Goal: Contribute content: Contribute content

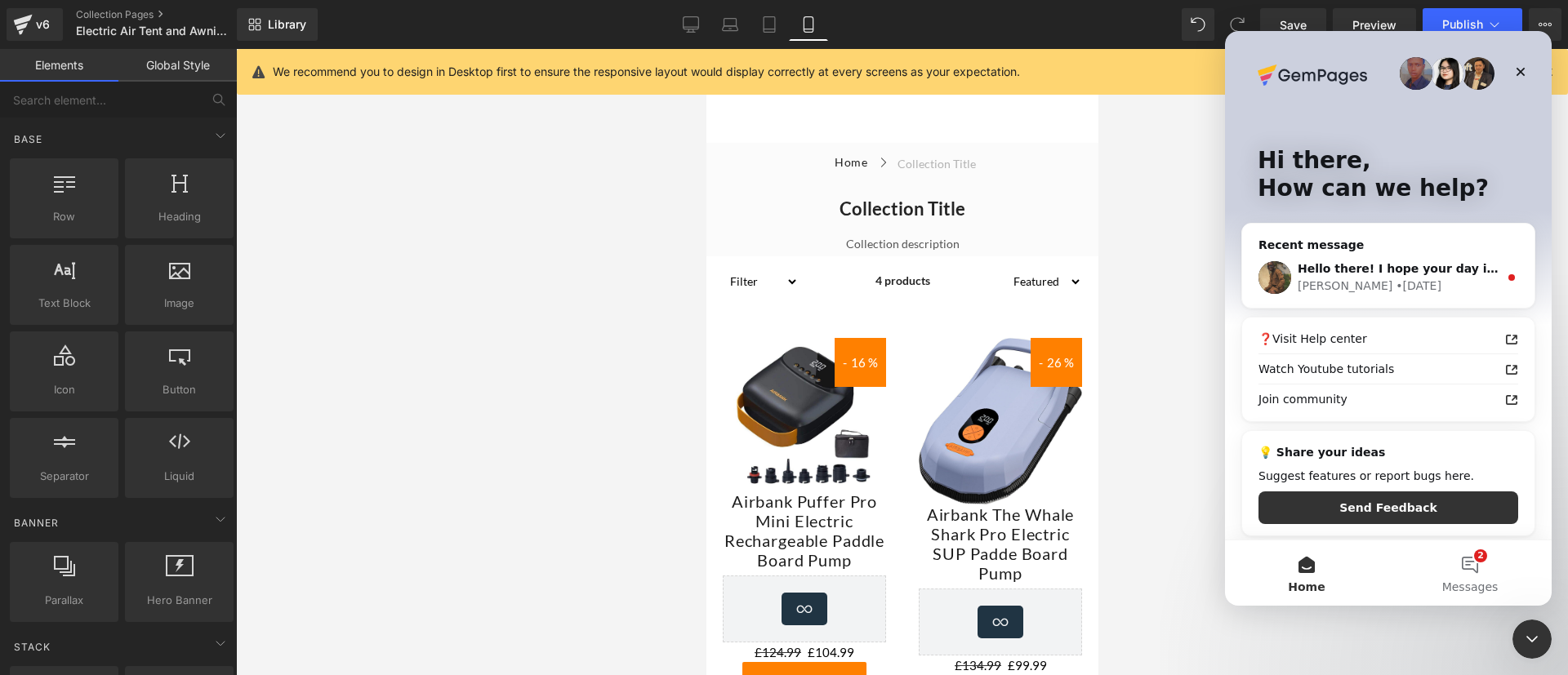
click at [142, 9] on div at bounding box center [784, 313] width 1568 height 626
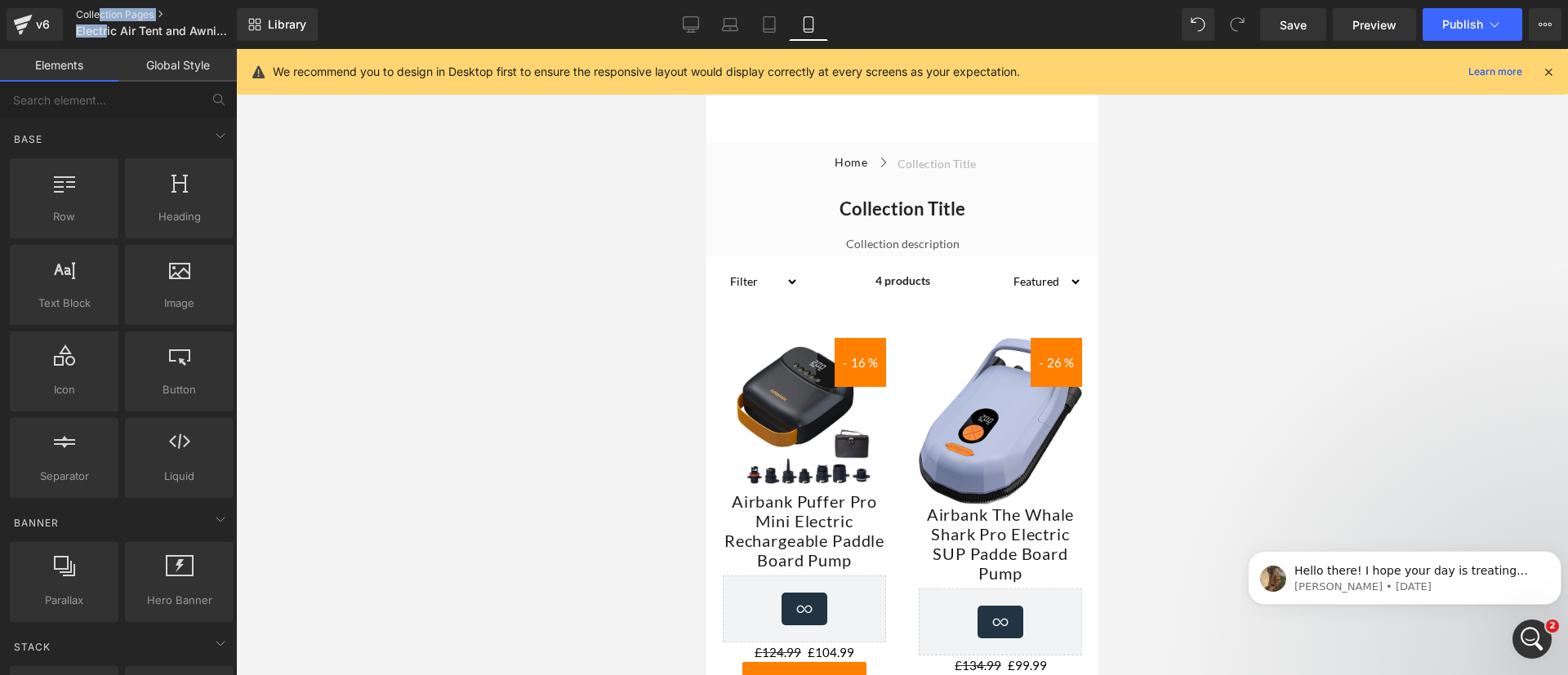
click at [102, 17] on ul "Collection Pages Electric Air Tent and Awning Pump" at bounding box center [170, 24] width 188 height 33
click at [102, 17] on link "Collection Pages" at bounding box center [170, 15] width 188 height 13
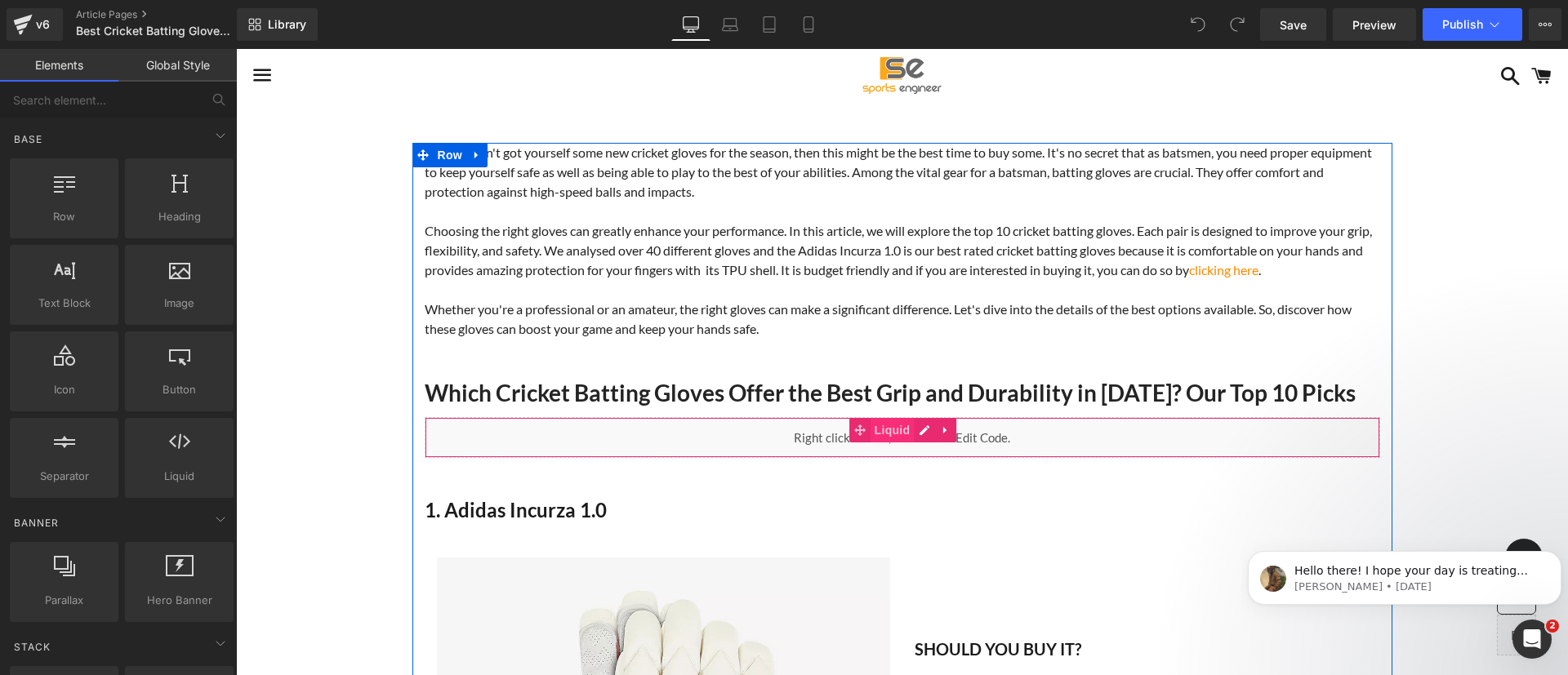
click at [898, 431] on span "Liquid" at bounding box center [893, 430] width 44 height 24
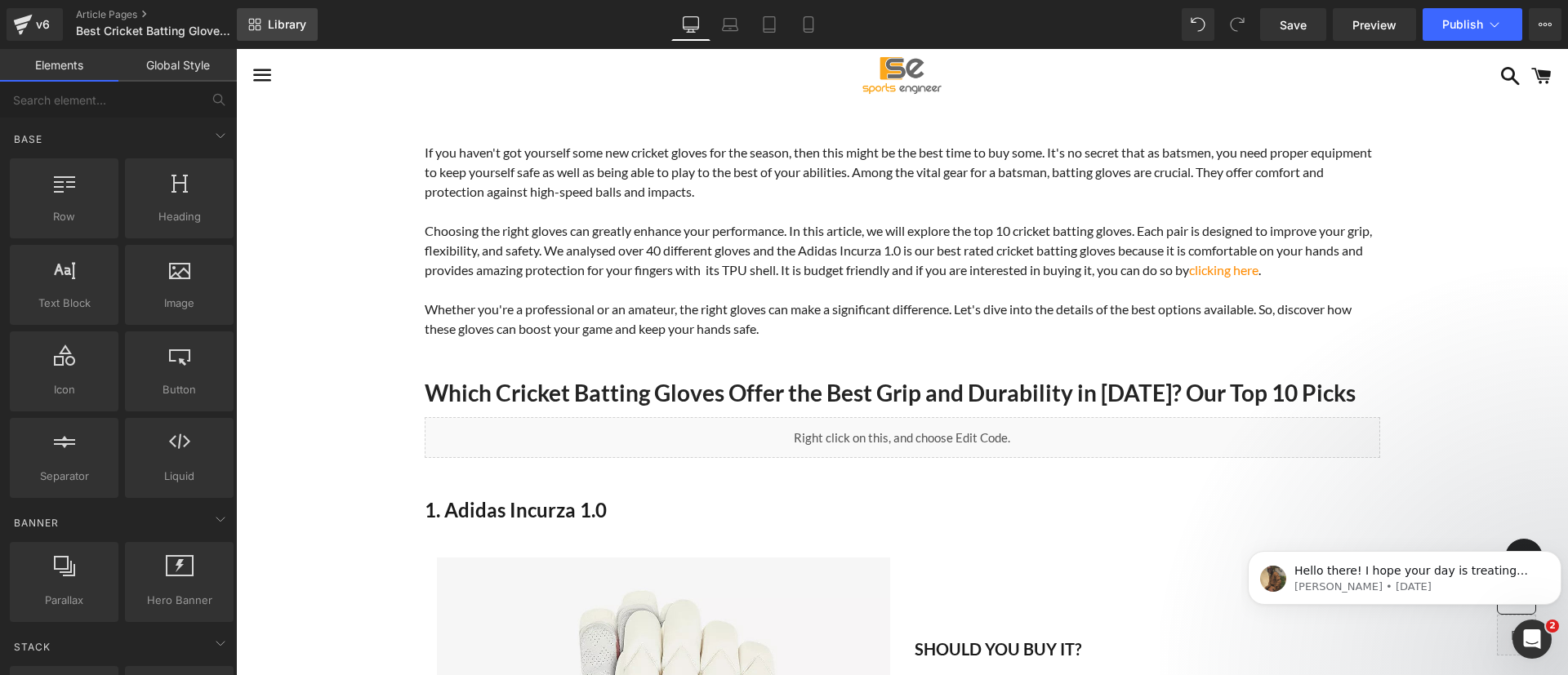
click at [265, 15] on link "Library" at bounding box center [277, 24] width 81 height 33
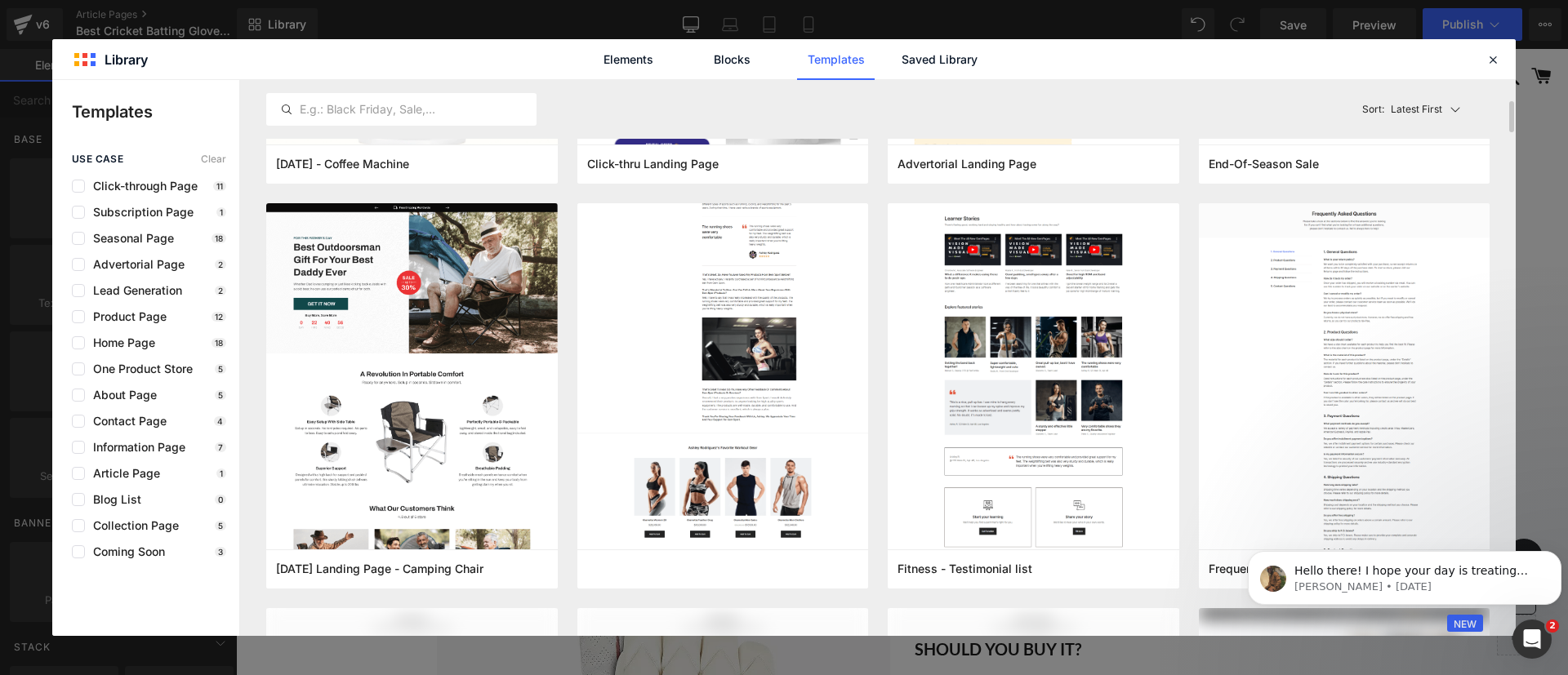
scroll to position [344, 0]
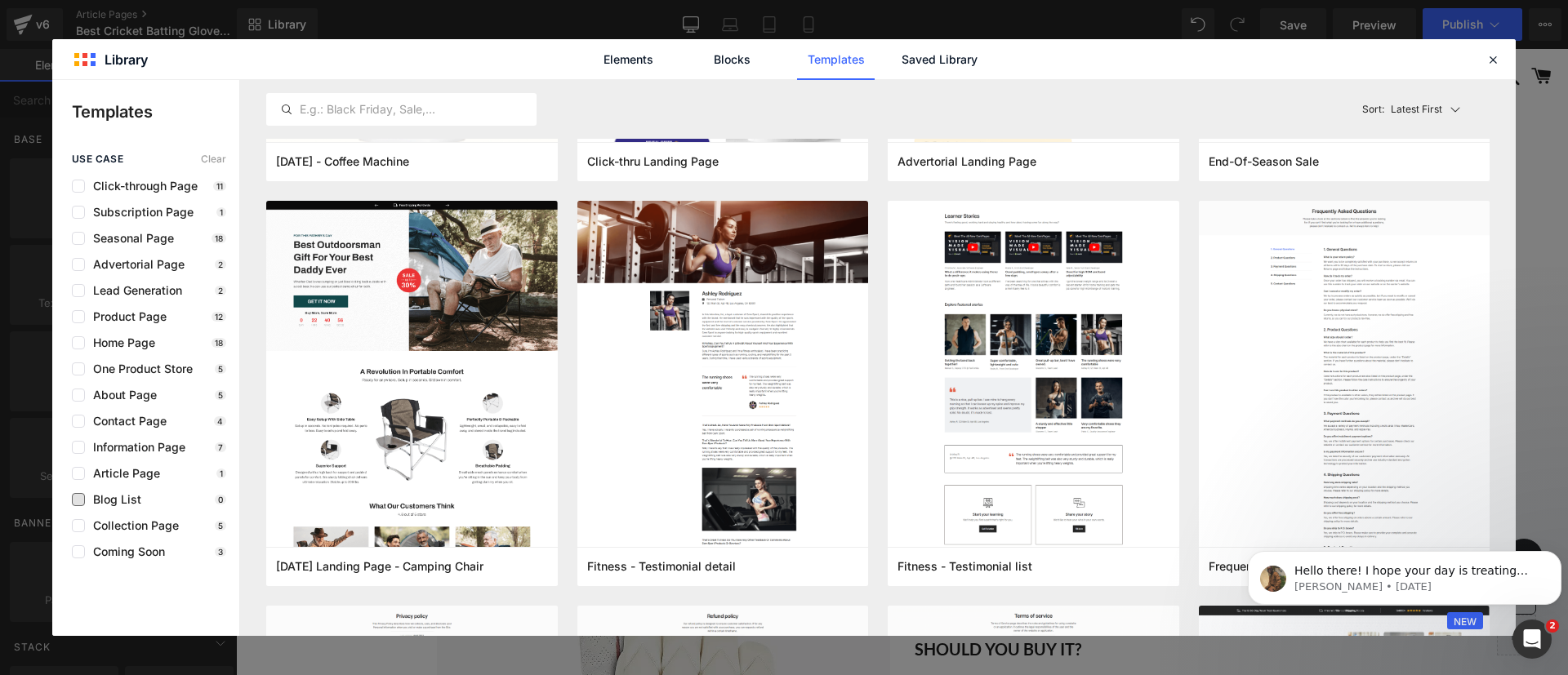
click at [132, 495] on span "Blog List" at bounding box center [113, 500] width 56 height 13
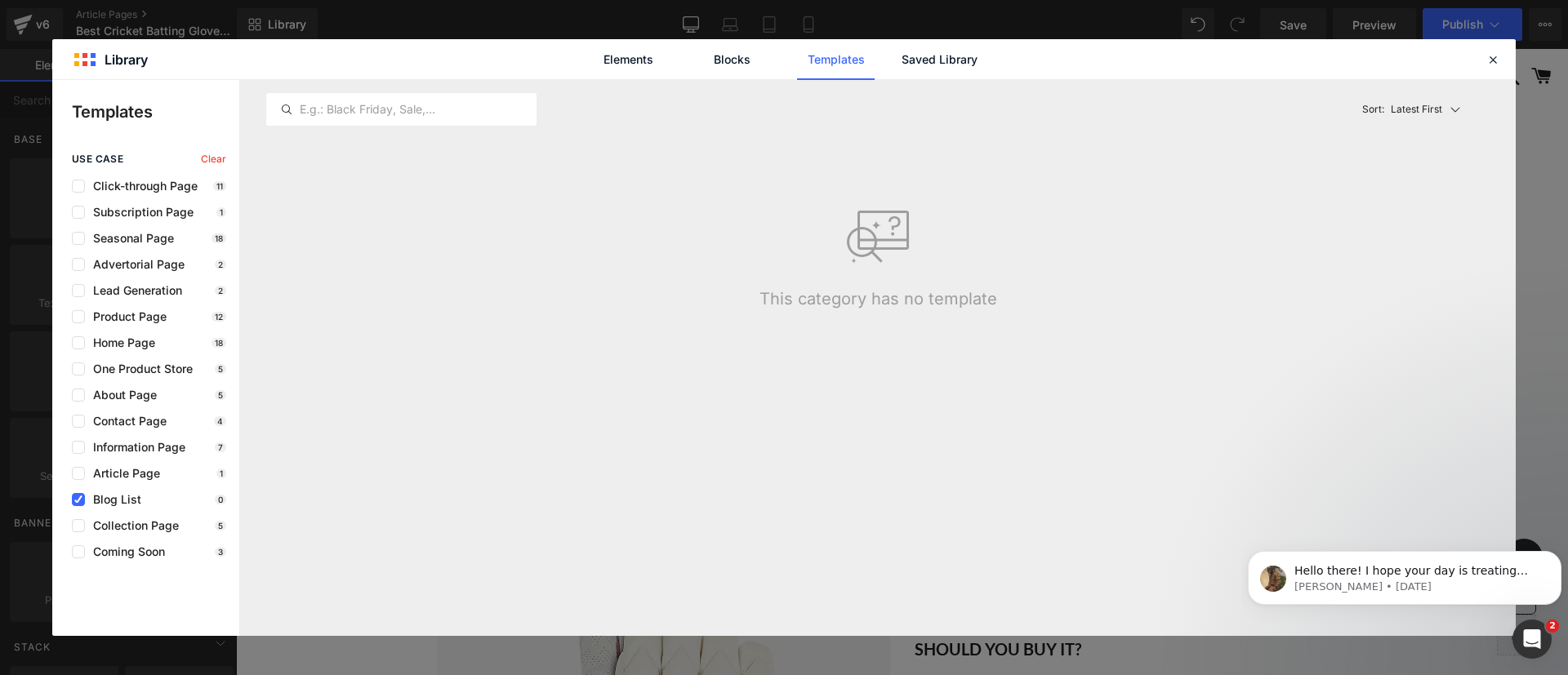
click at [123, 495] on span "Blog List" at bounding box center [113, 500] width 56 height 13
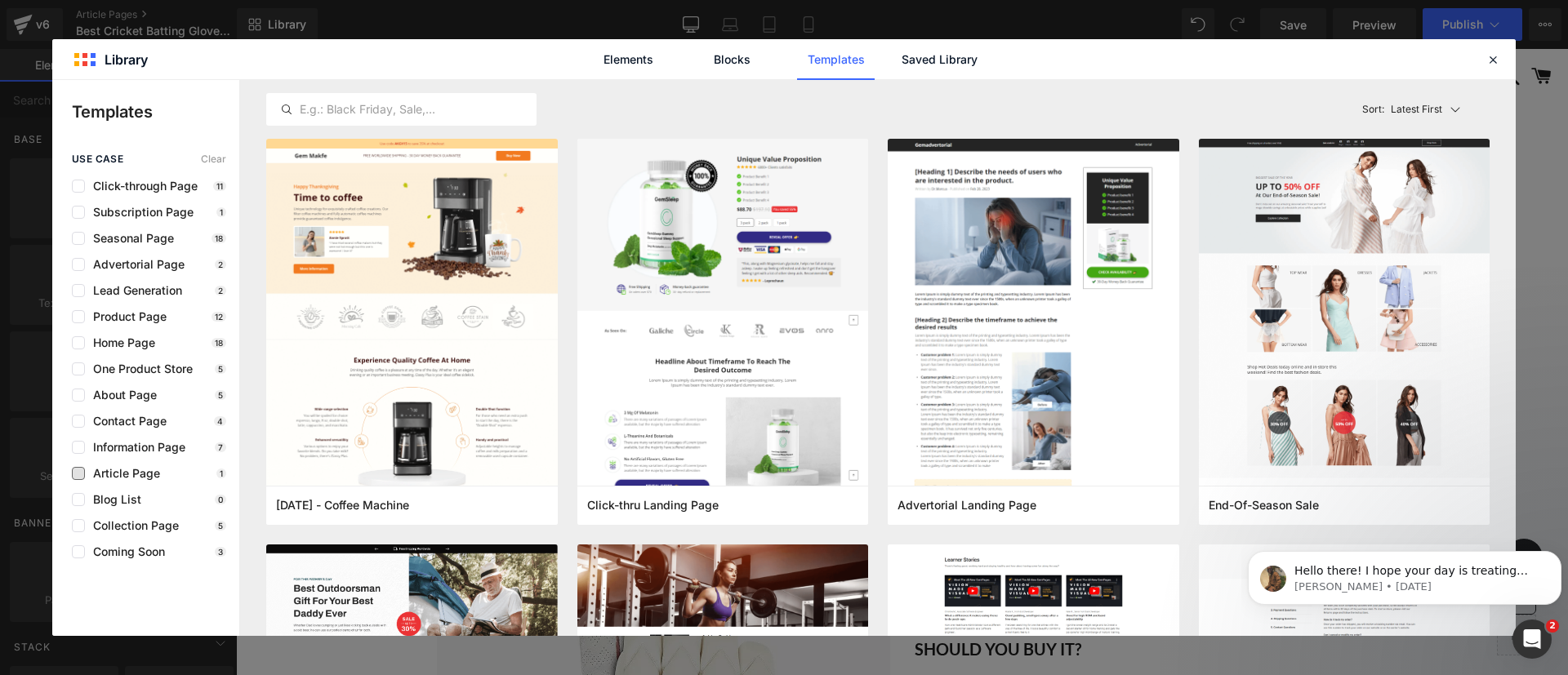
click at [126, 473] on span "Article Page" at bounding box center [122, 474] width 75 height 13
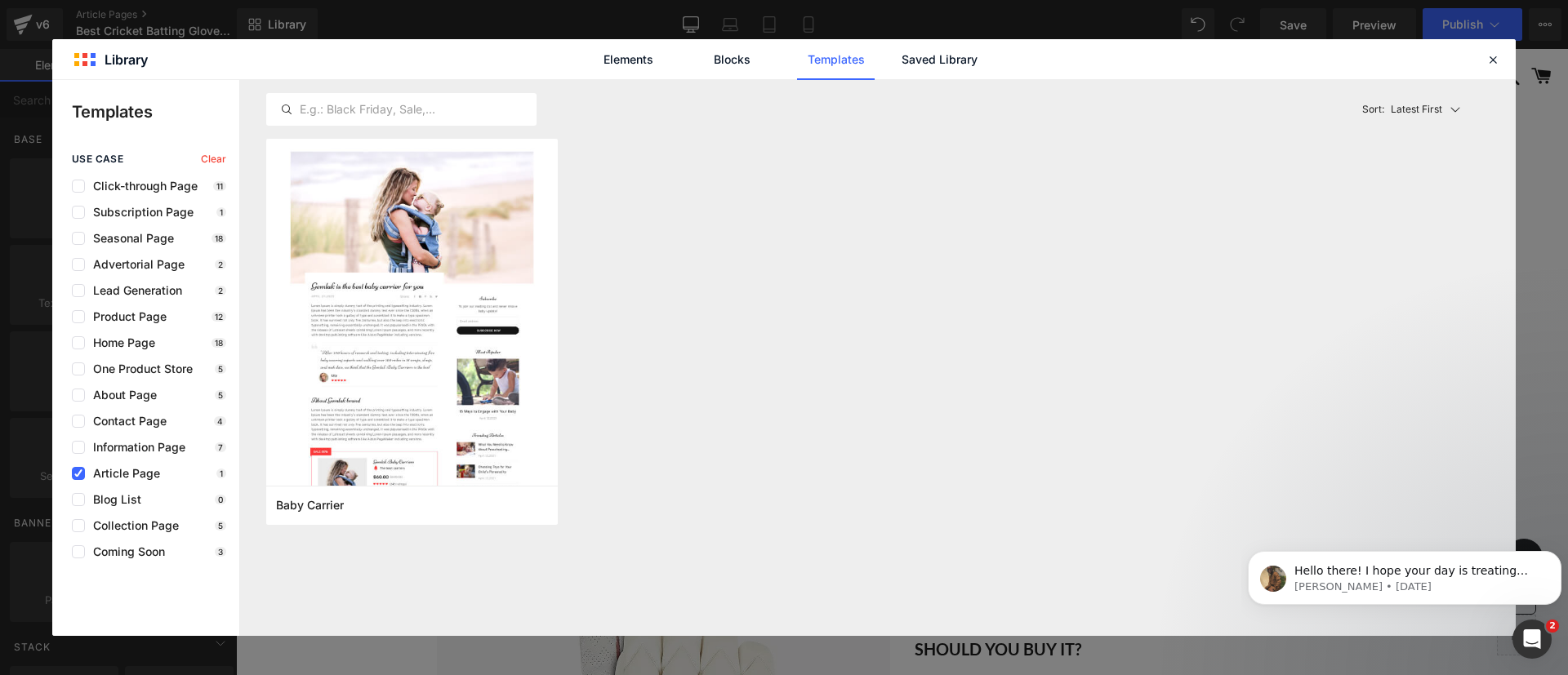
click at [126, 473] on span "Article Page" at bounding box center [122, 474] width 75 height 13
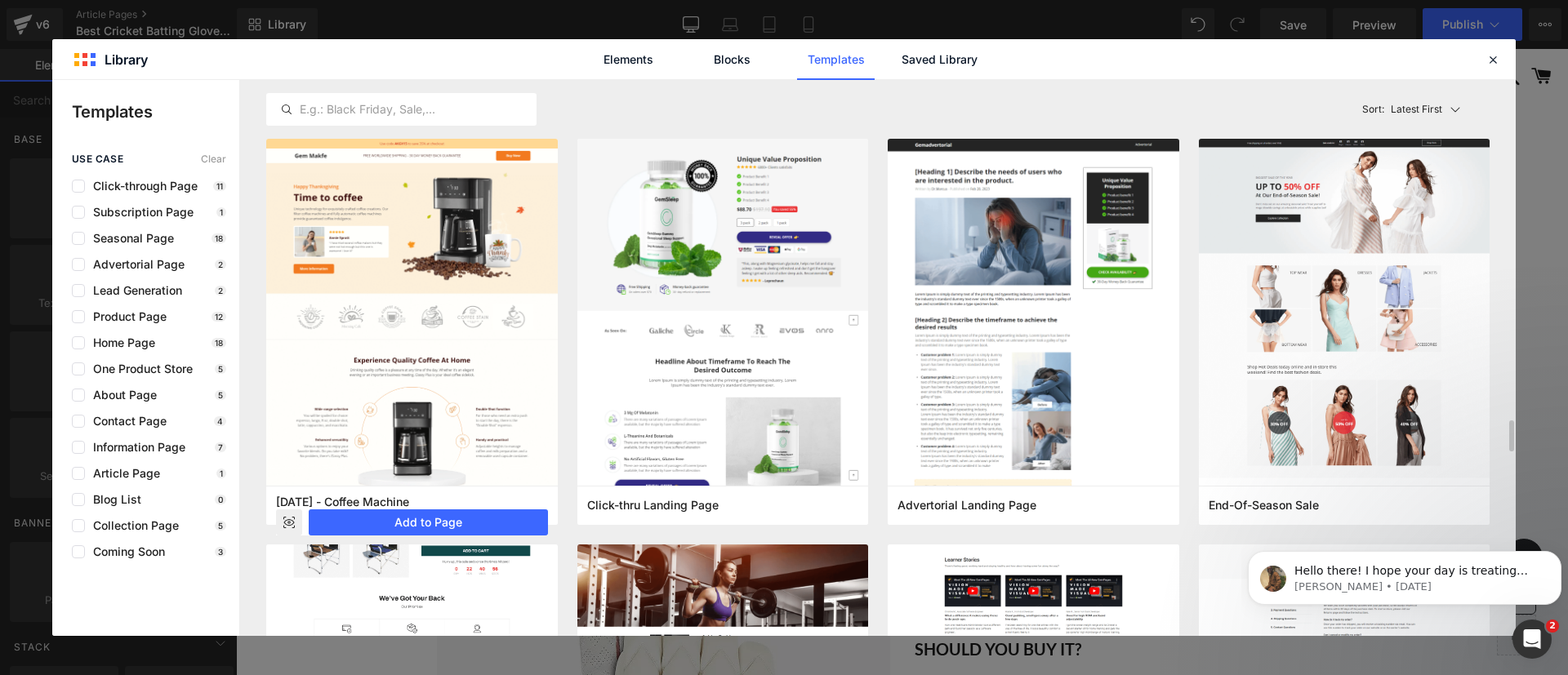
scroll to position [327, 0]
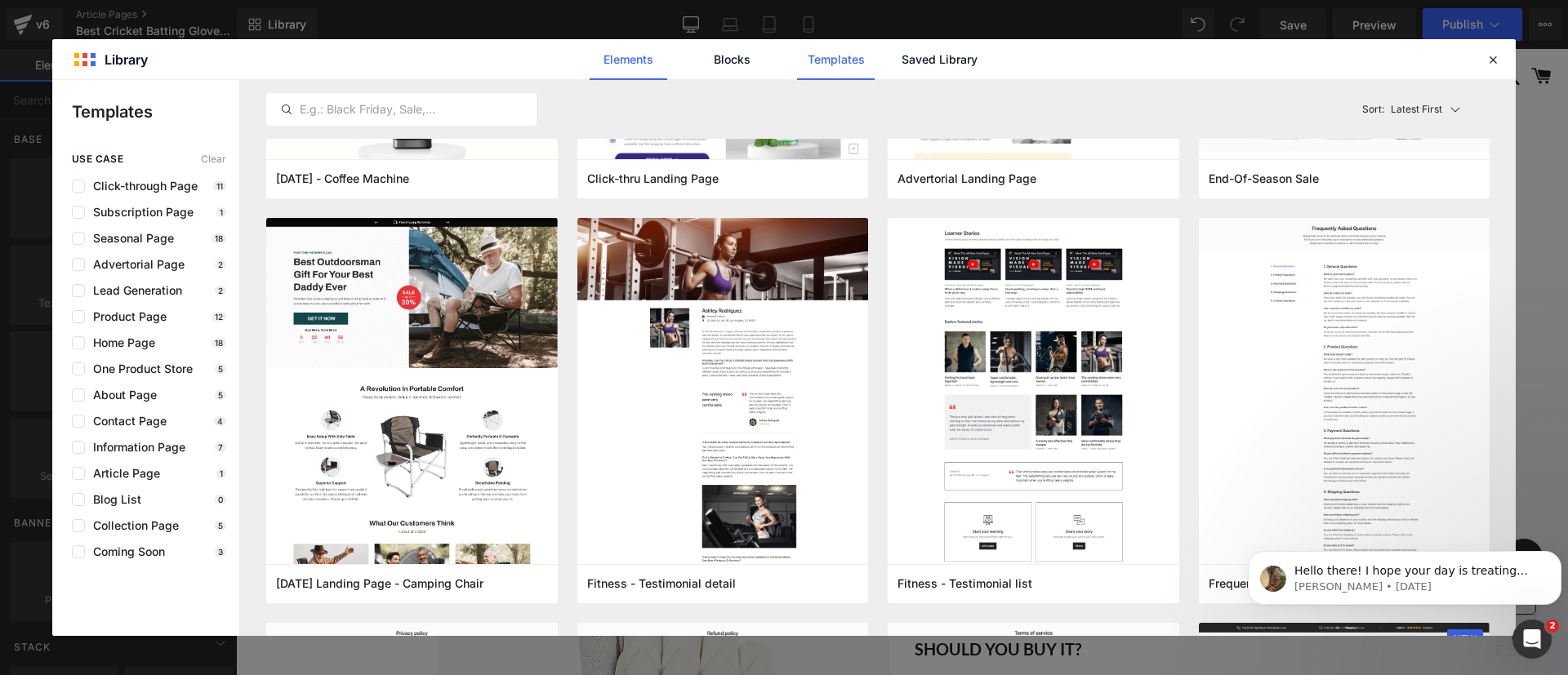
click at [664, 60] on link "Elements" at bounding box center [629, 59] width 78 height 41
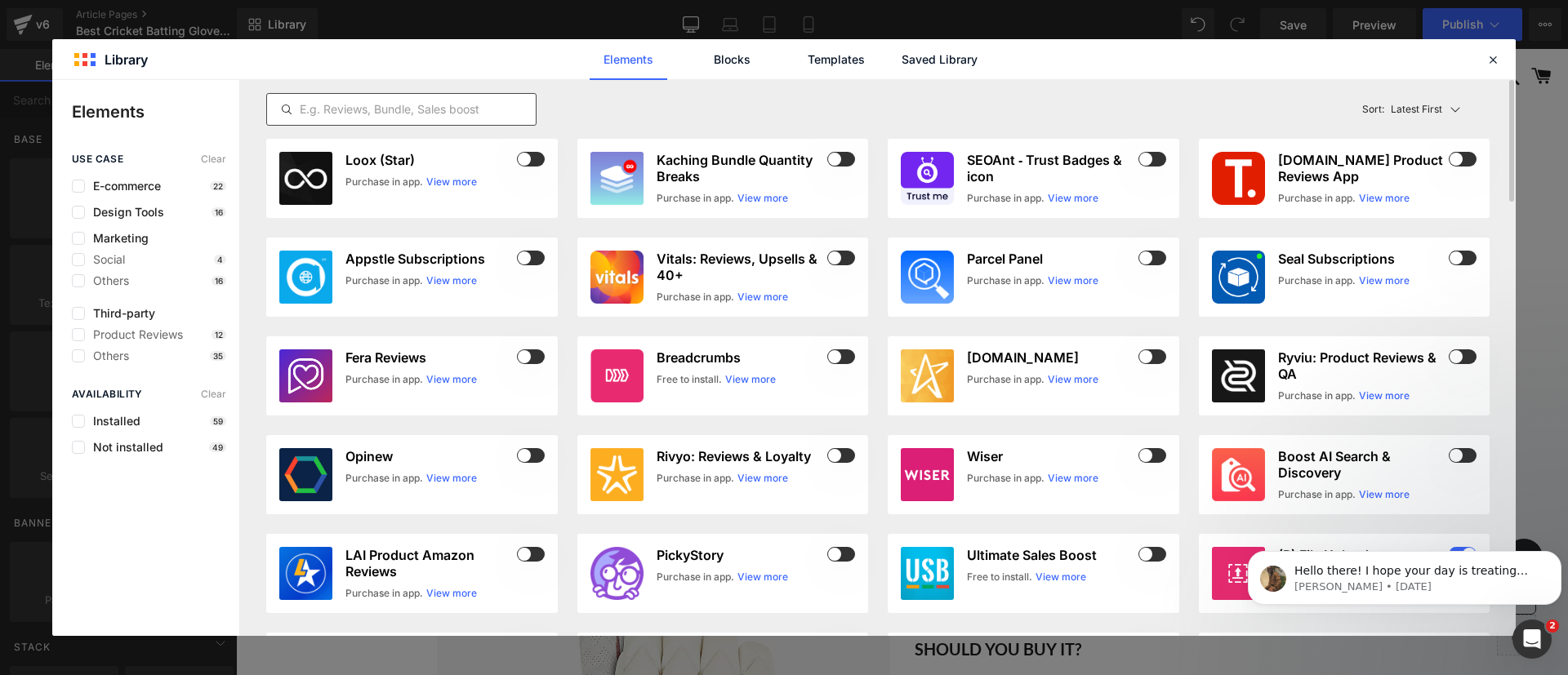
click at [447, 111] on input "text" at bounding box center [401, 110] width 269 height 20
click at [708, 56] on link "Blocks" at bounding box center [732, 59] width 78 height 41
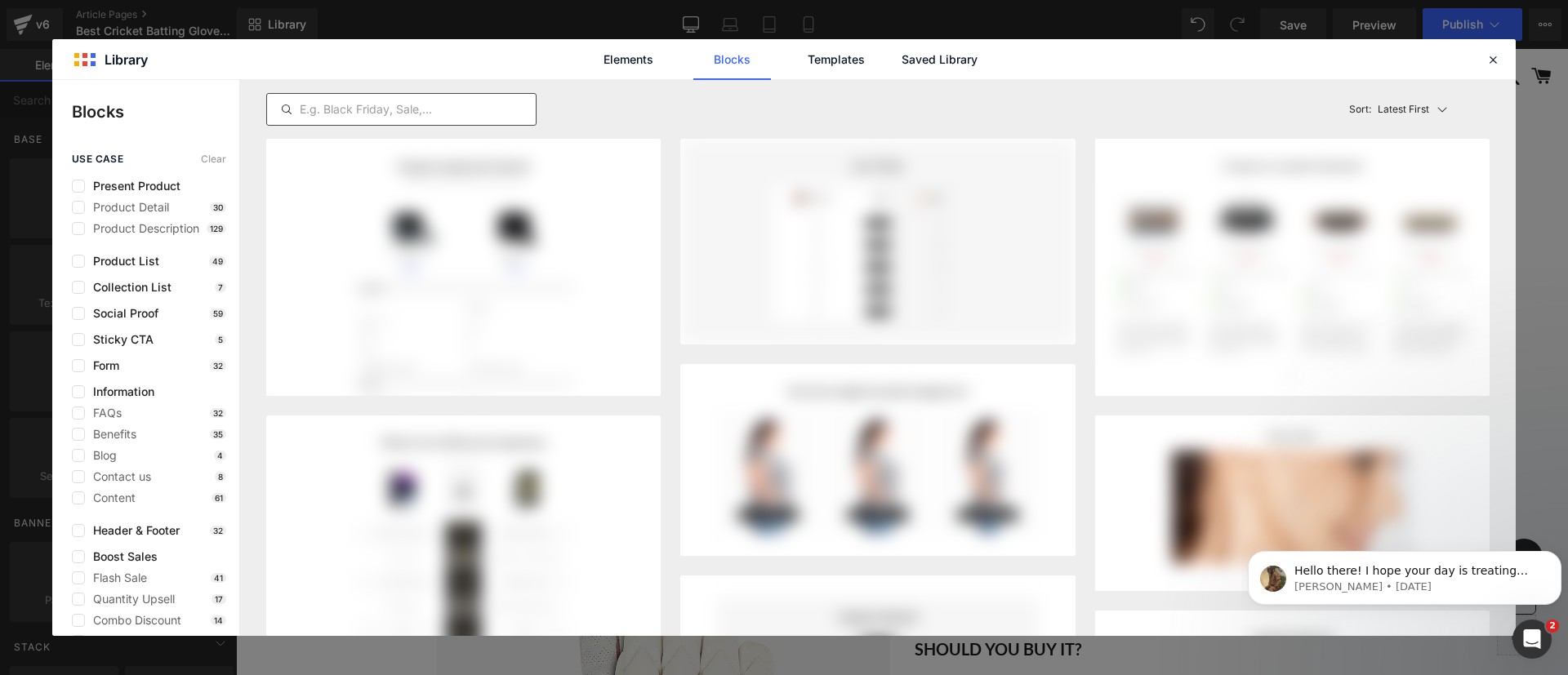
click at [421, 105] on input "text" at bounding box center [401, 110] width 269 height 20
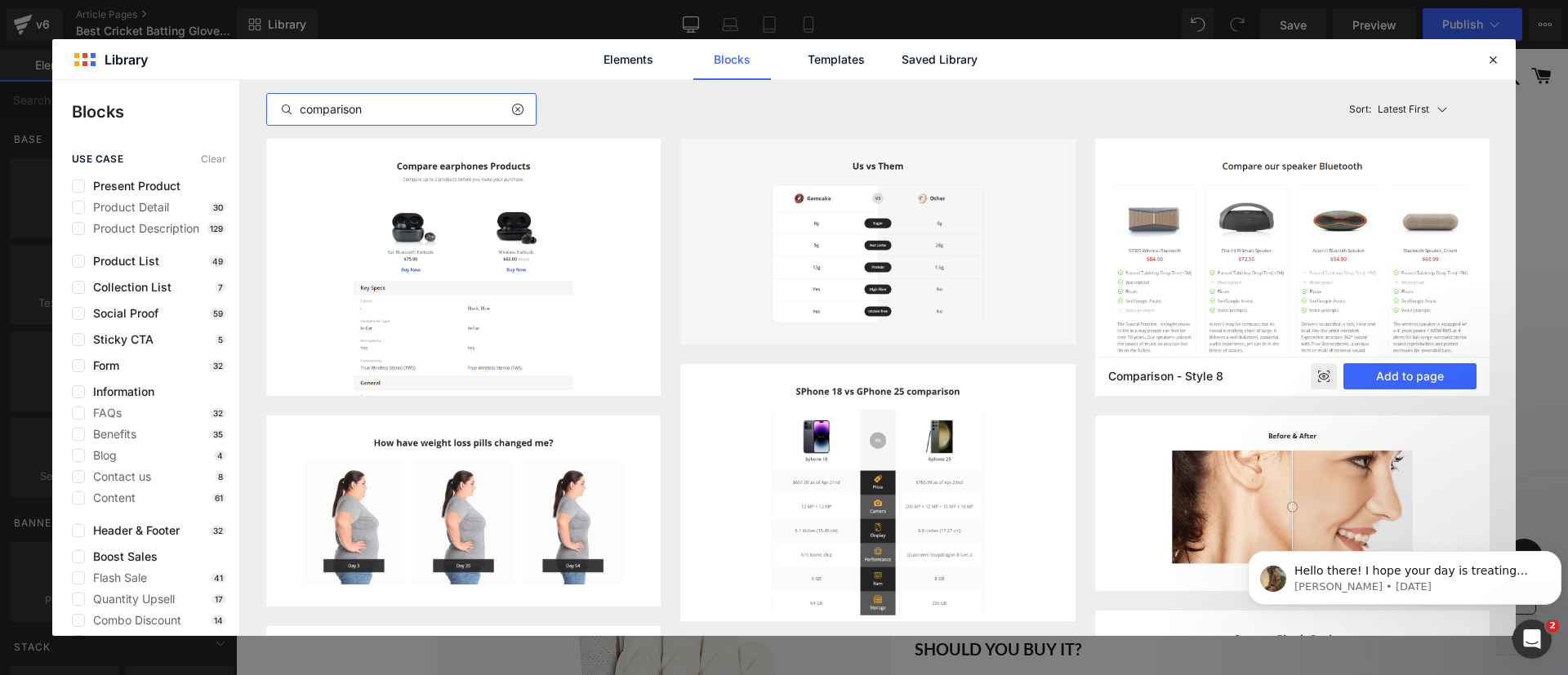
type input "comparison"
click at [1318, 376] on rect at bounding box center [1324, 377] width 26 height 26
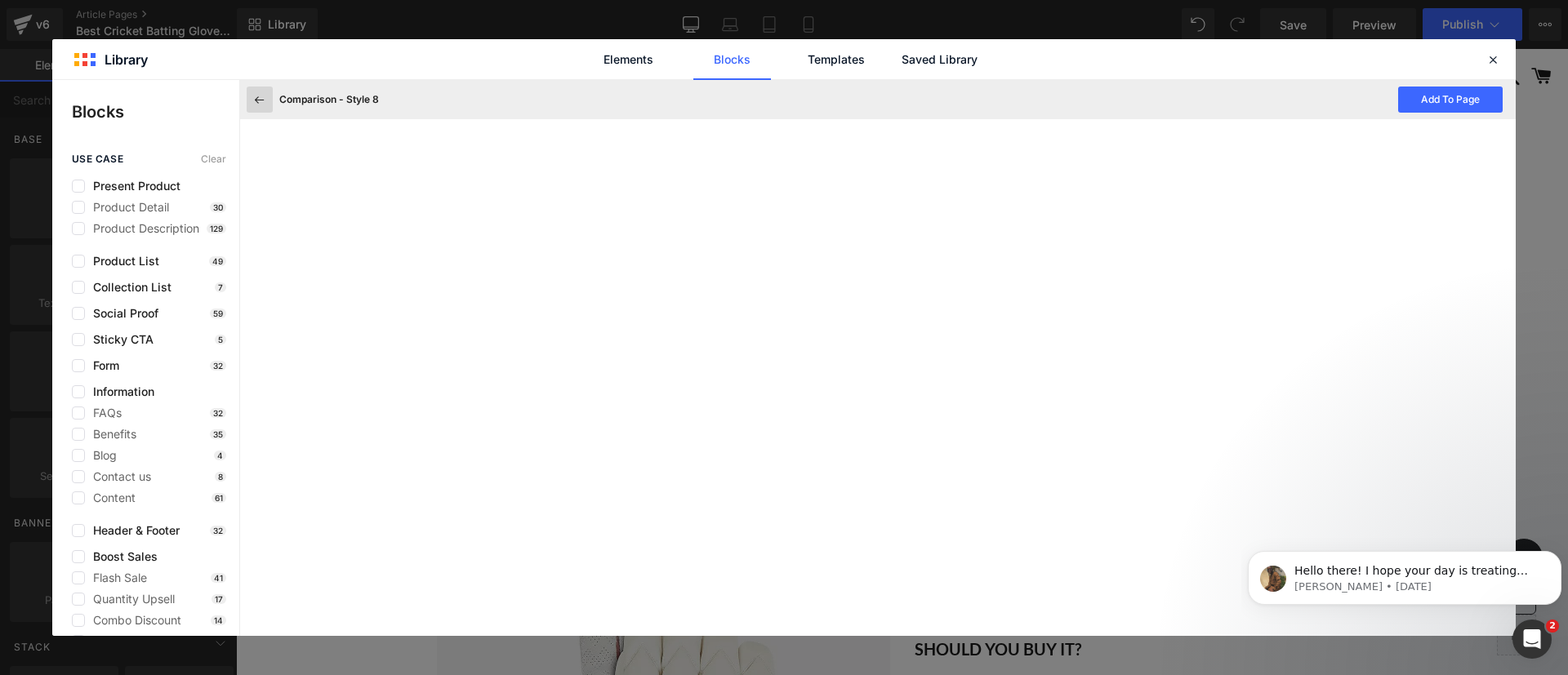
click at [250, 96] on button at bounding box center [260, 99] width 26 height 26
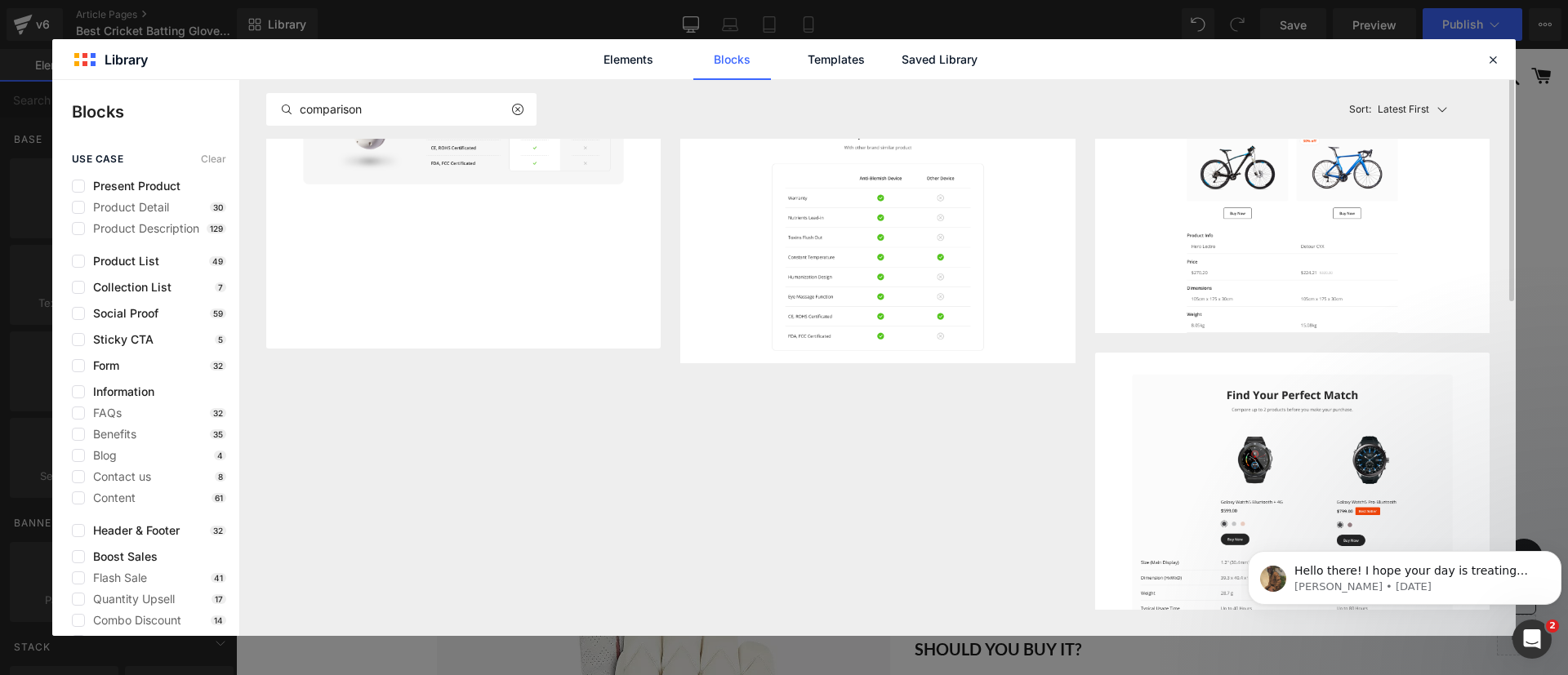
scroll to position [0, 0]
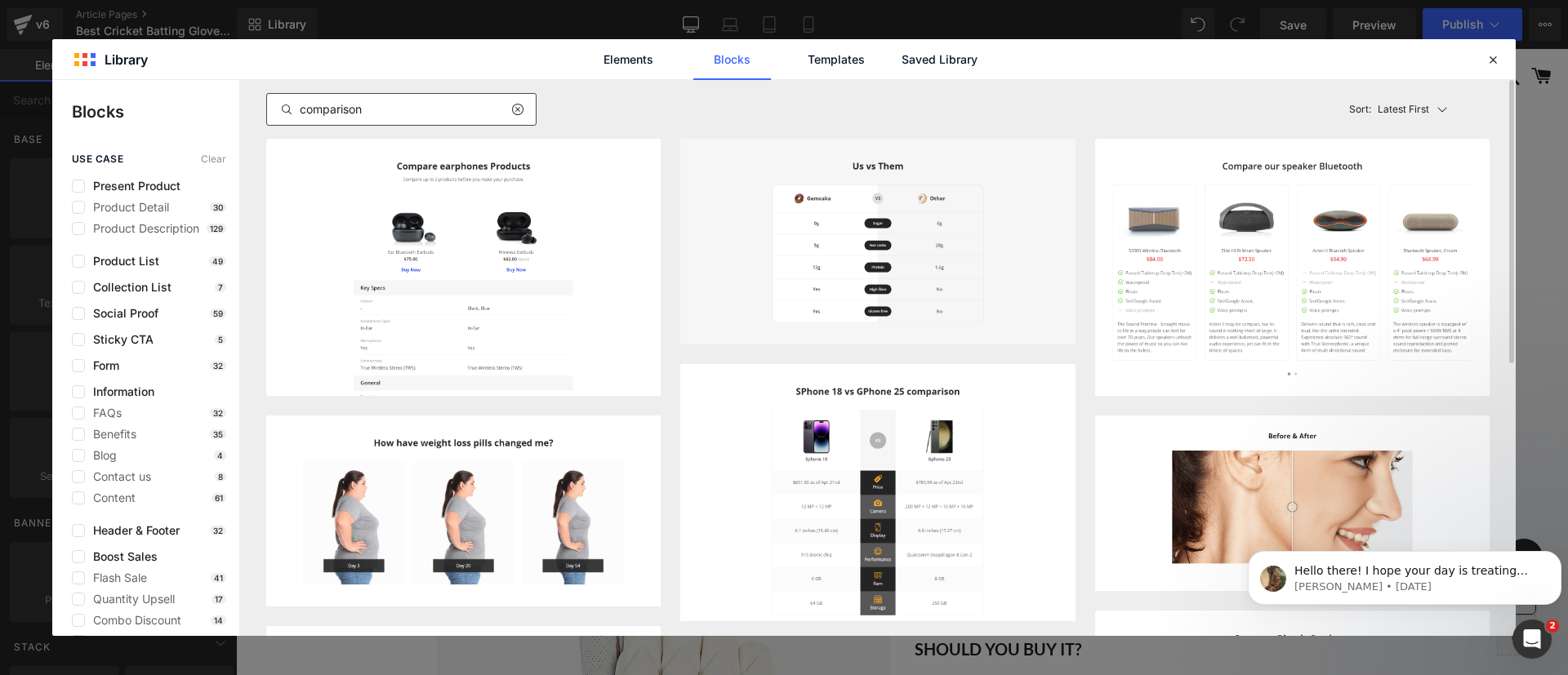
click at [515, 112] on icon at bounding box center [517, 109] width 12 height 13
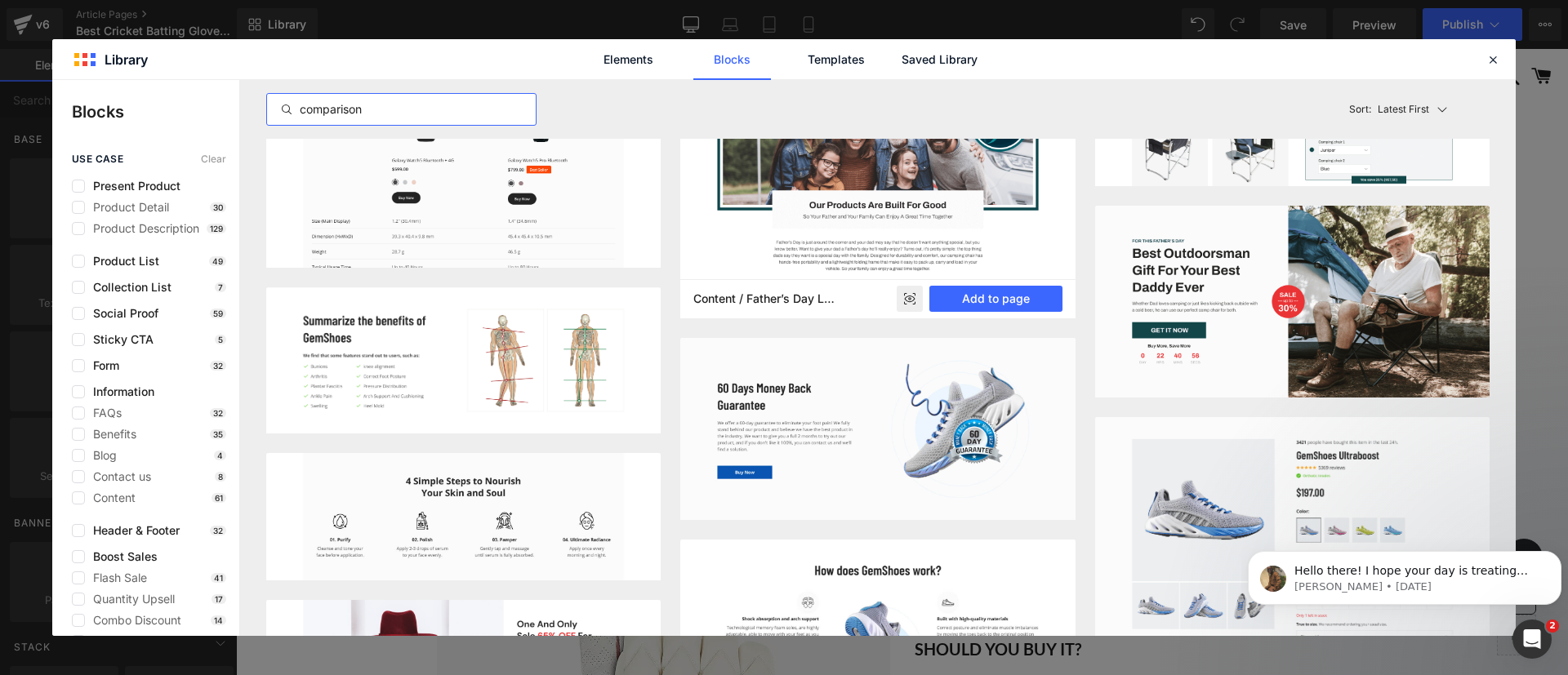
scroll to position [1487, 0]
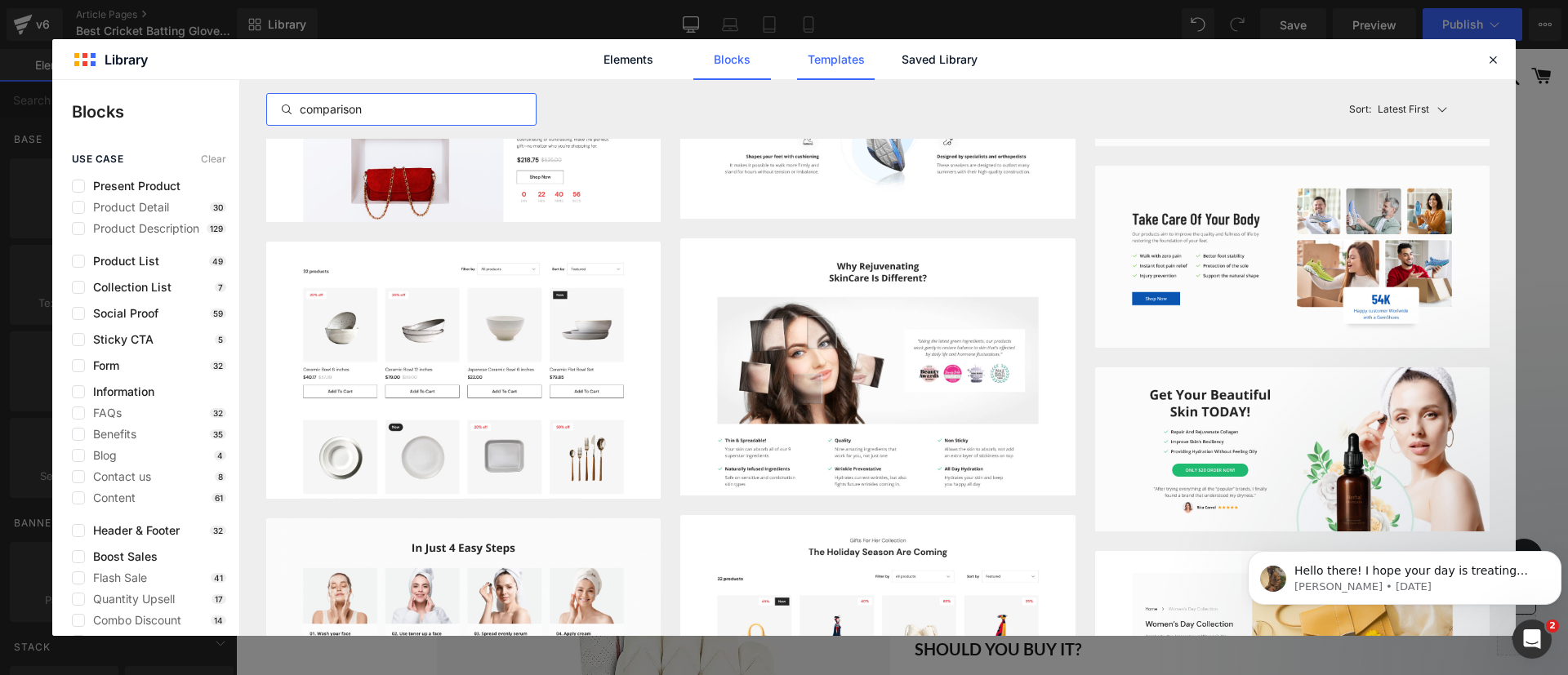
click at [850, 63] on link "Templates" at bounding box center [837, 59] width 78 height 41
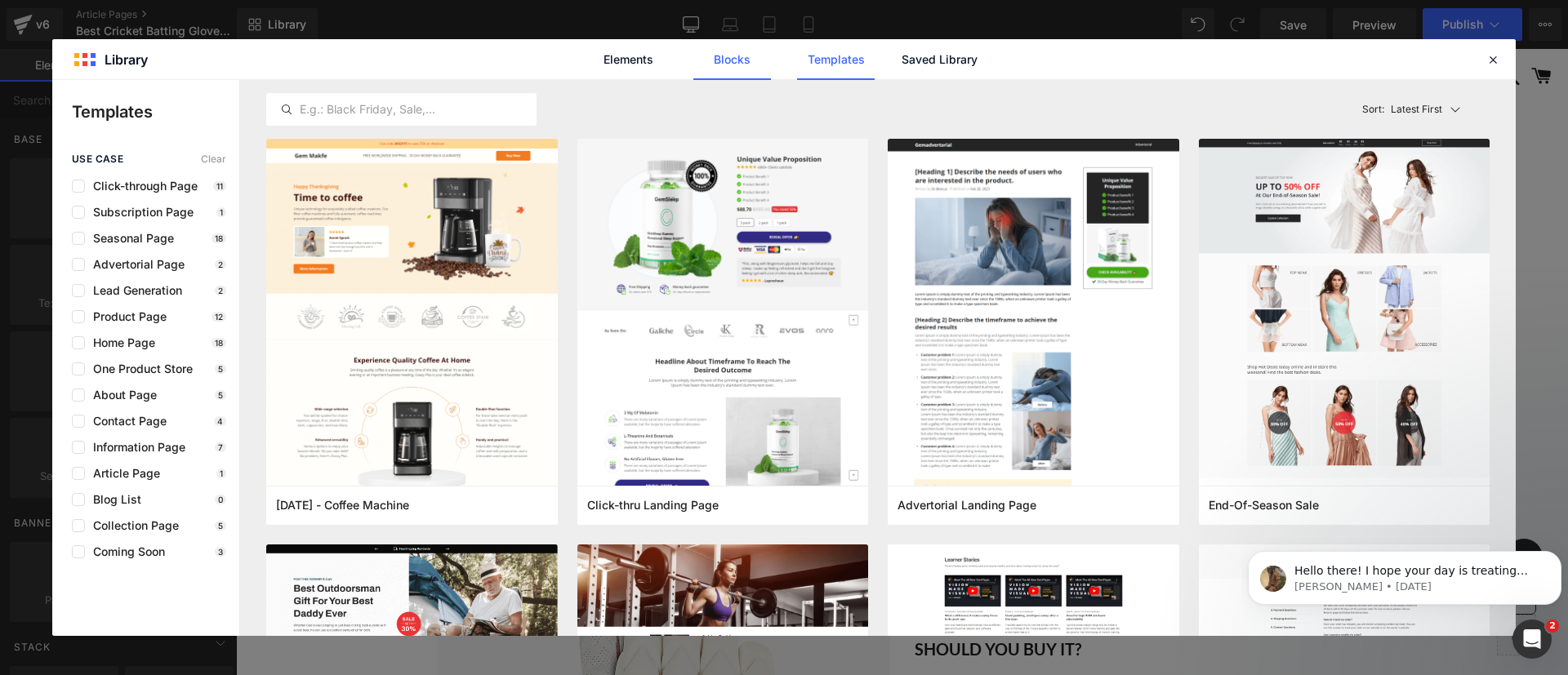
click at [740, 51] on link "Blocks" at bounding box center [732, 59] width 78 height 41
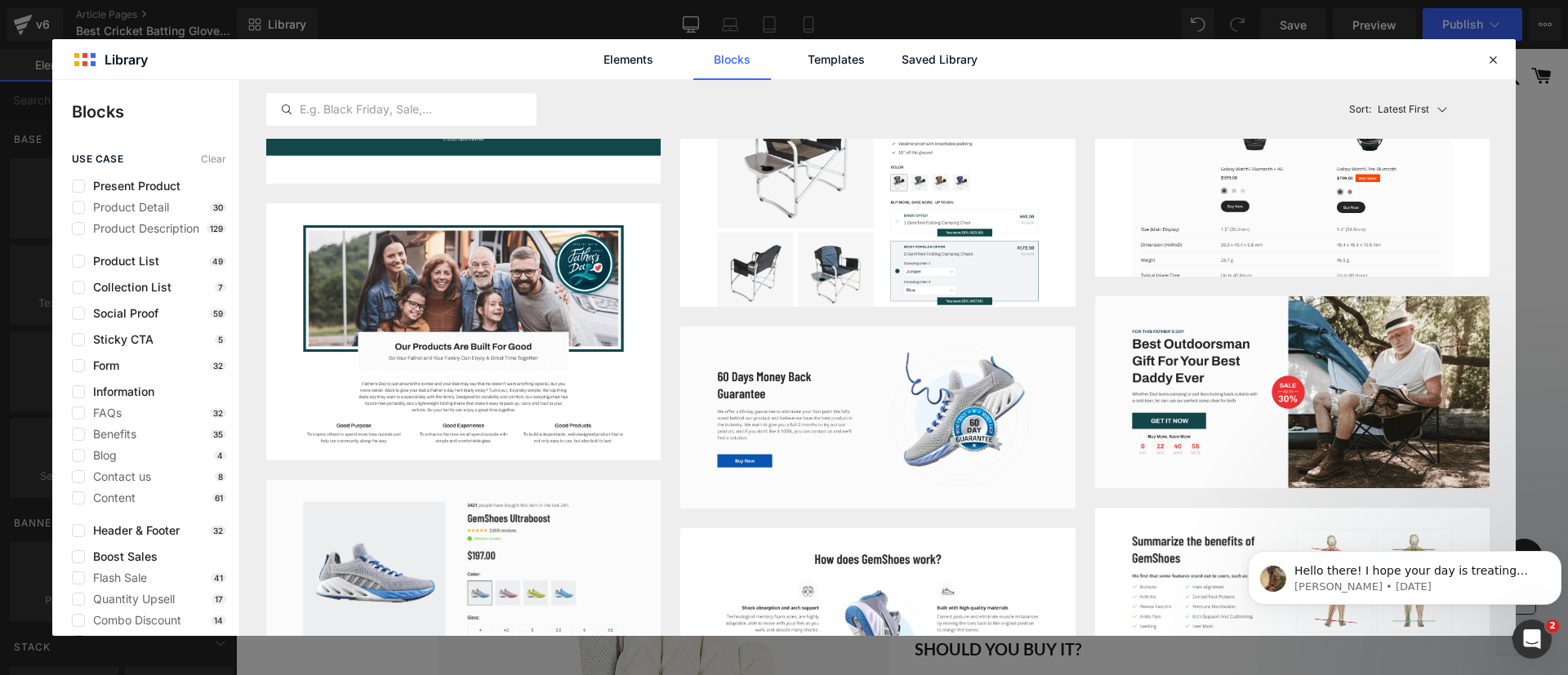
scroll to position [0, 0]
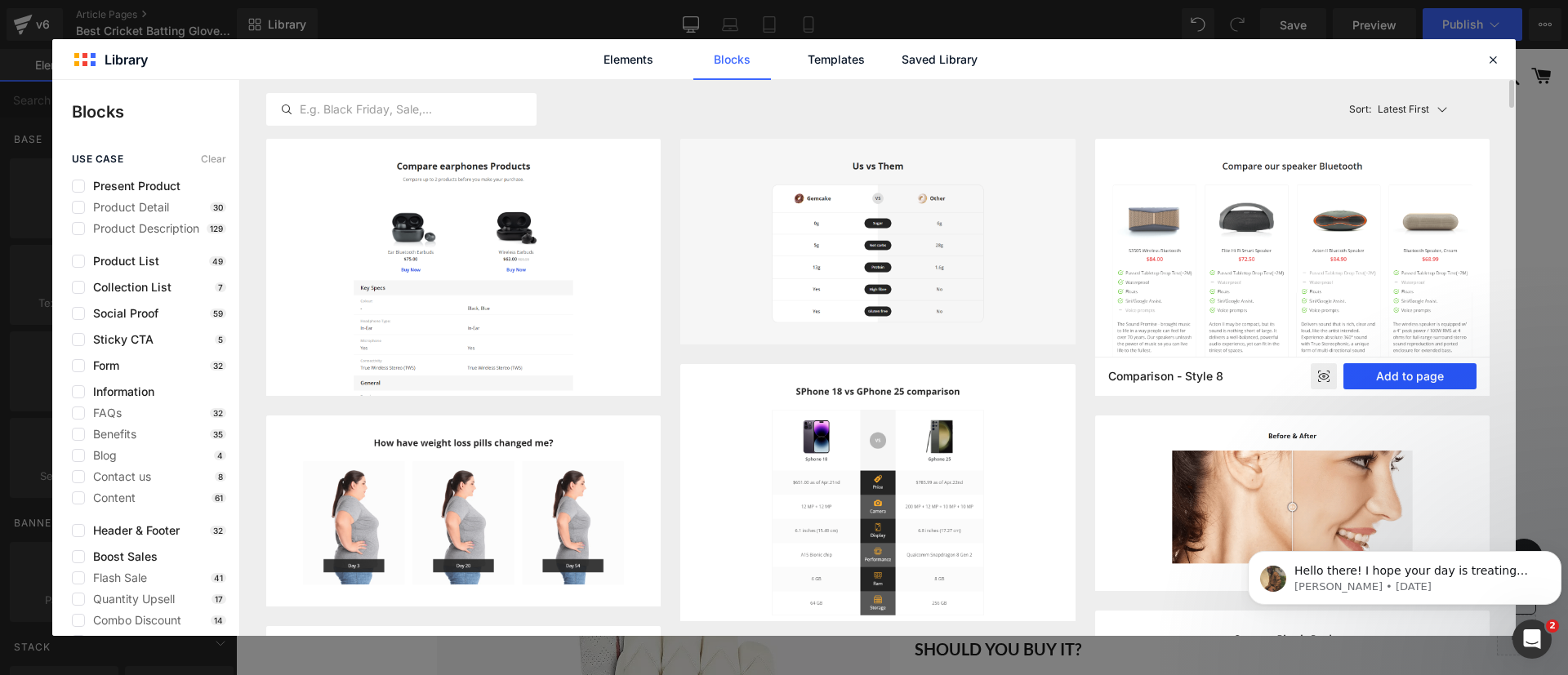
click at [1386, 370] on button "Add to page" at bounding box center [1410, 377] width 133 height 26
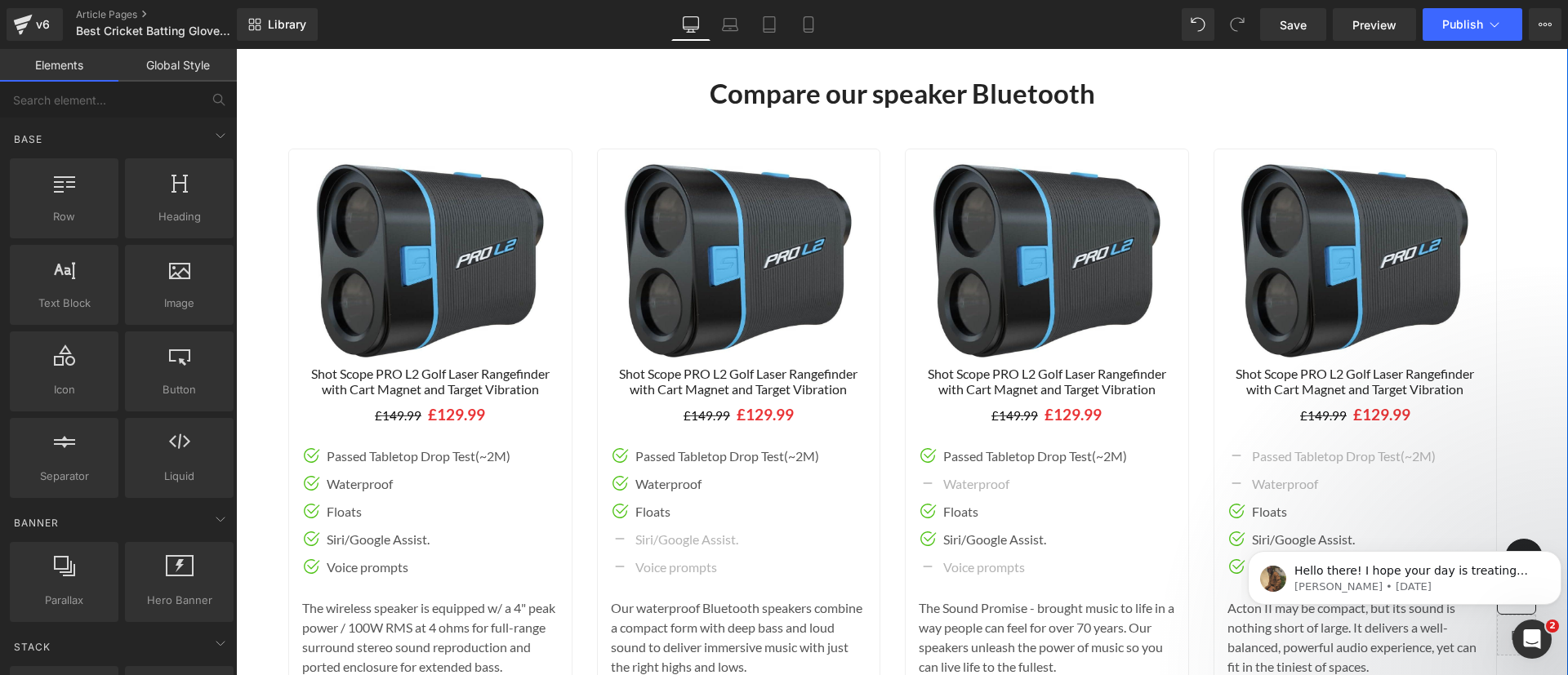
scroll to position [11551, 0]
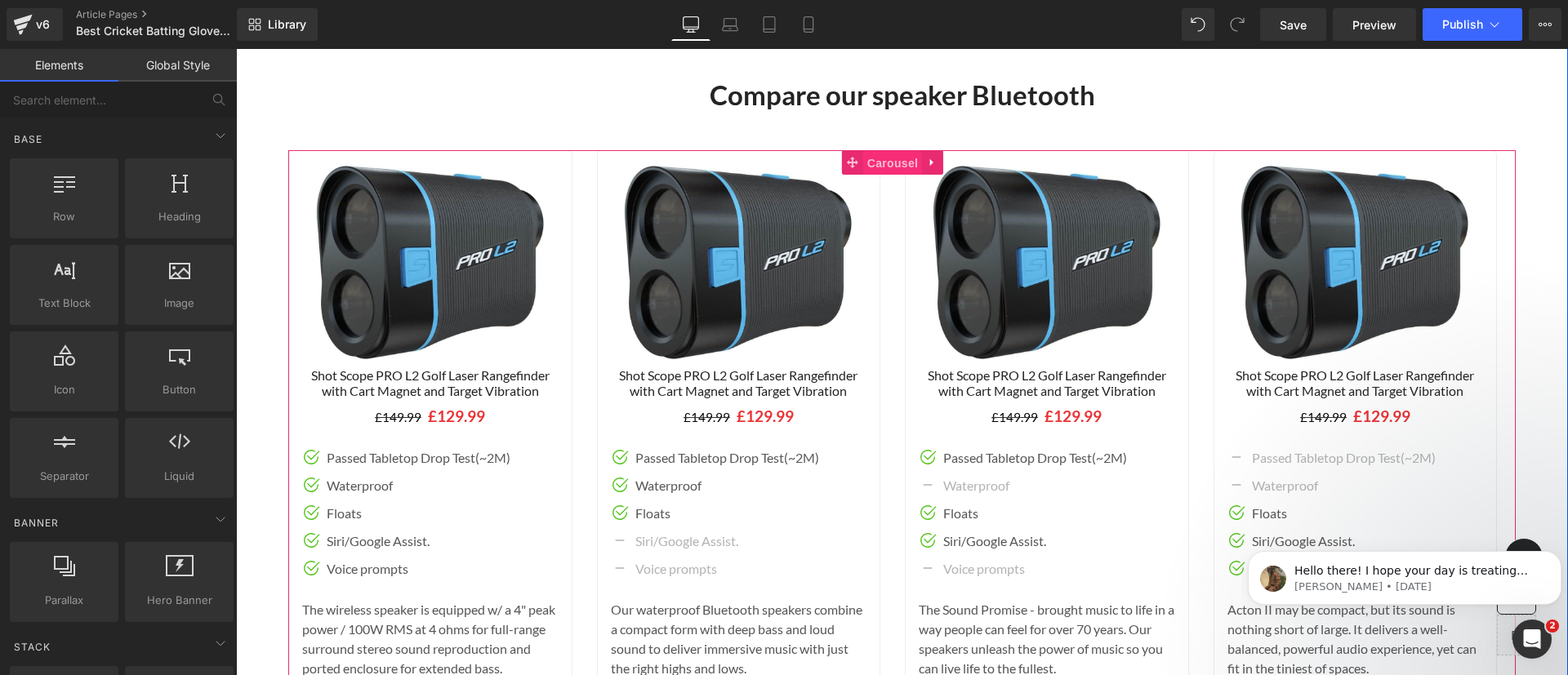
click at [887, 152] on span "Carousel" at bounding box center [892, 163] width 59 height 24
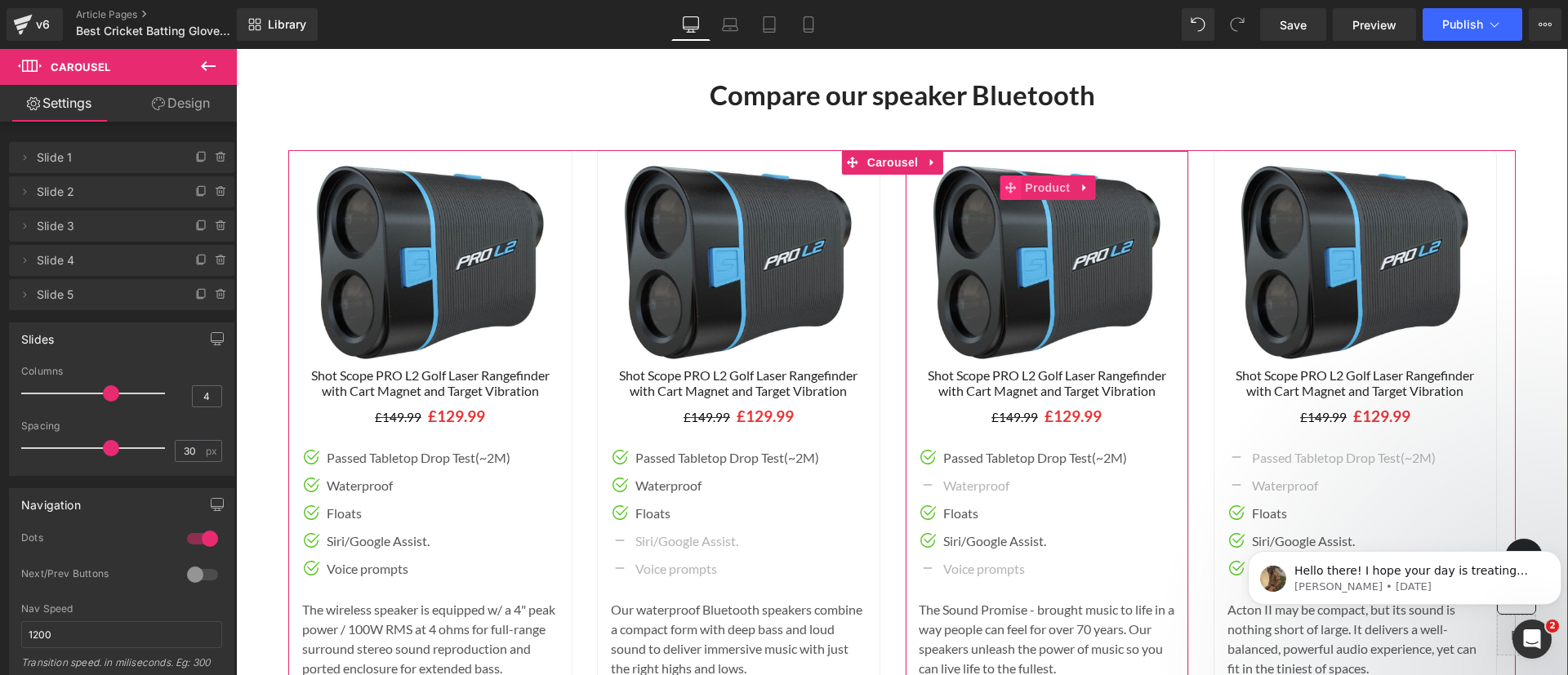
click at [1020, 176] on span at bounding box center [1010, 188] width 21 height 24
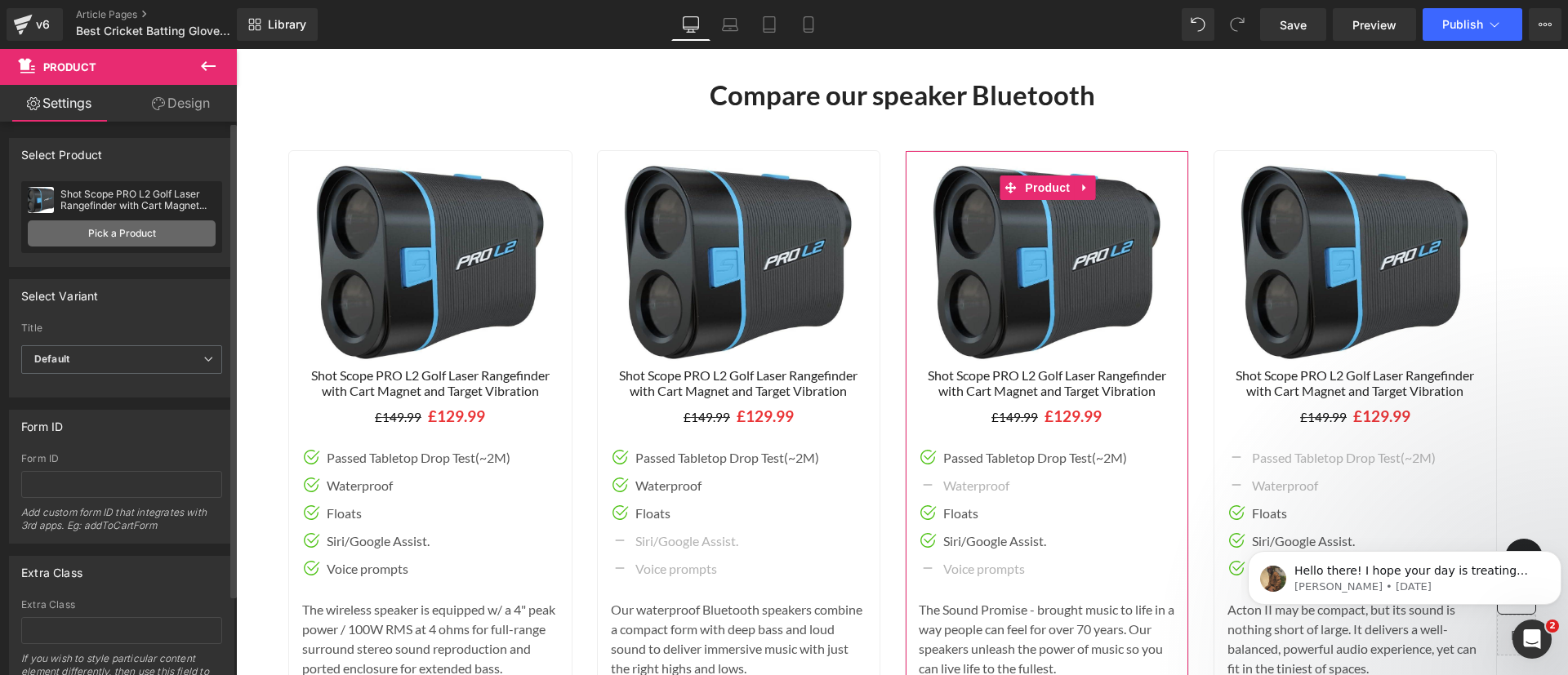
click at [117, 239] on link "Pick a Product" at bounding box center [122, 233] width 188 height 26
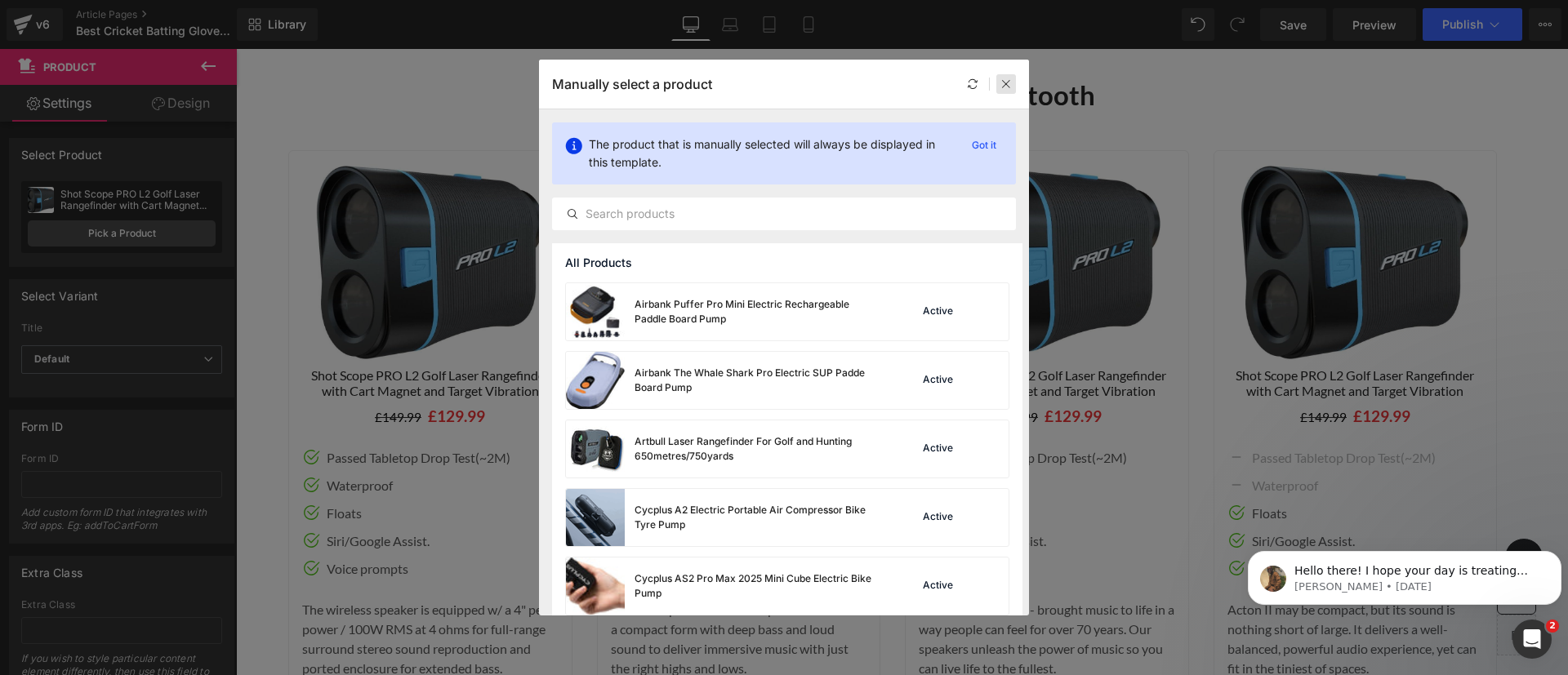
click at [1003, 89] on icon at bounding box center [1006, 83] width 12 height 12
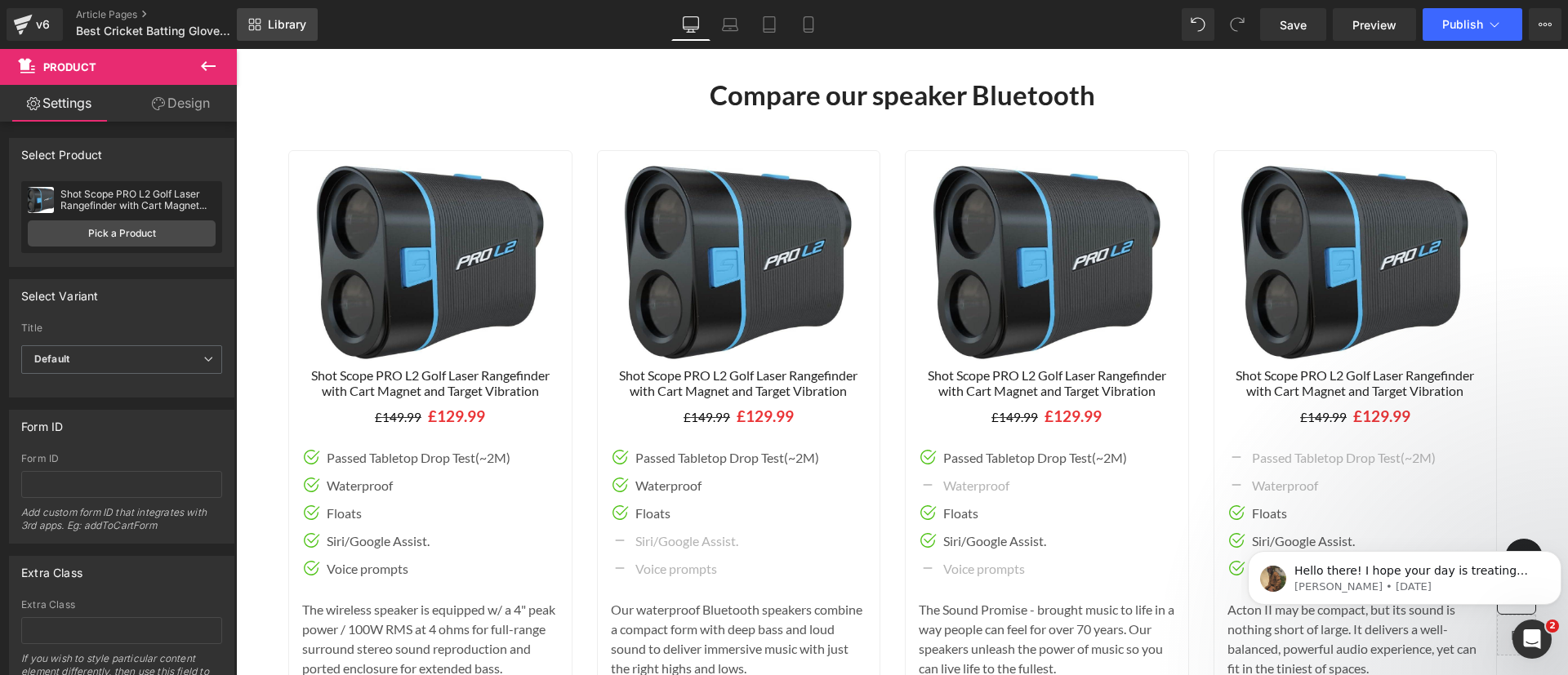
click at [276, 23] on span "Library" at bounding box center [287, 24] width 38 height 15
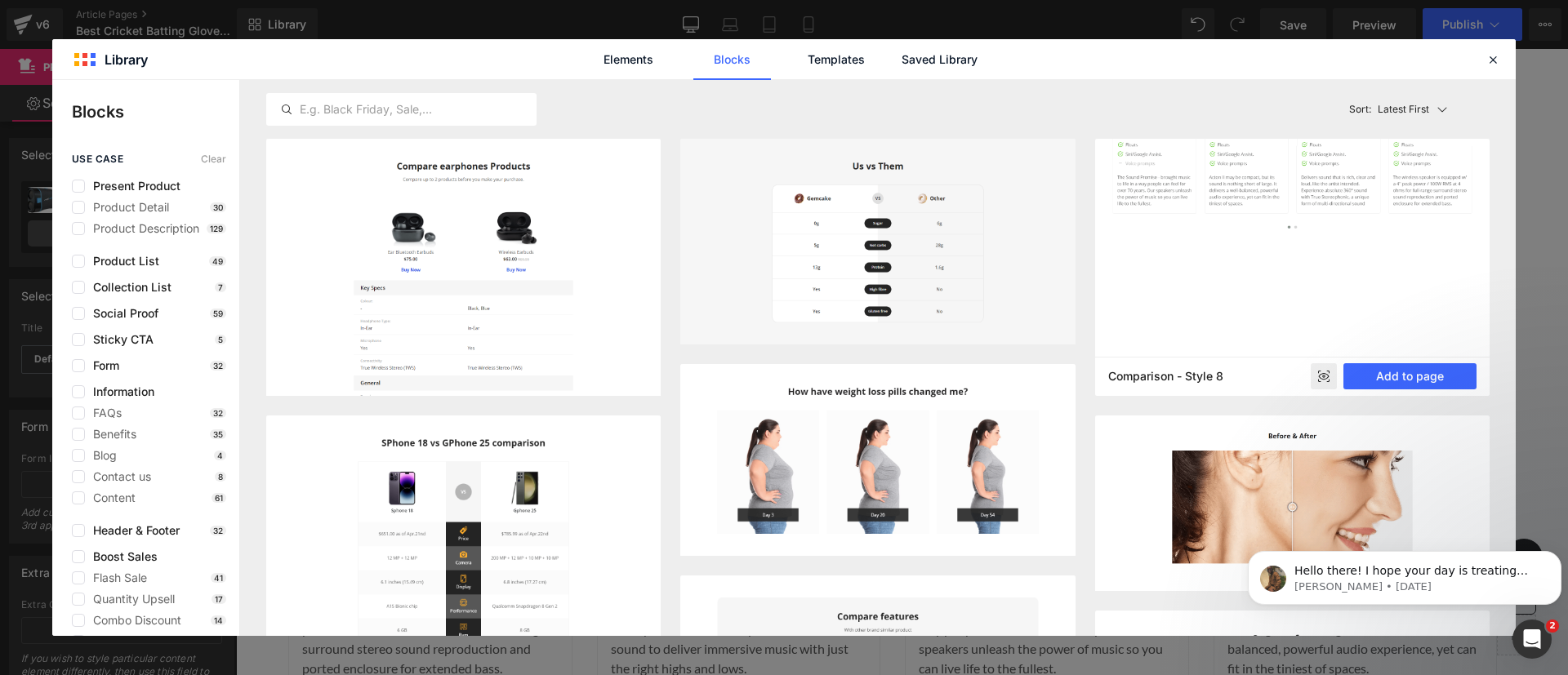
click at [1242, 172] on img at bounding box center [1292, 122] width 395 height 261
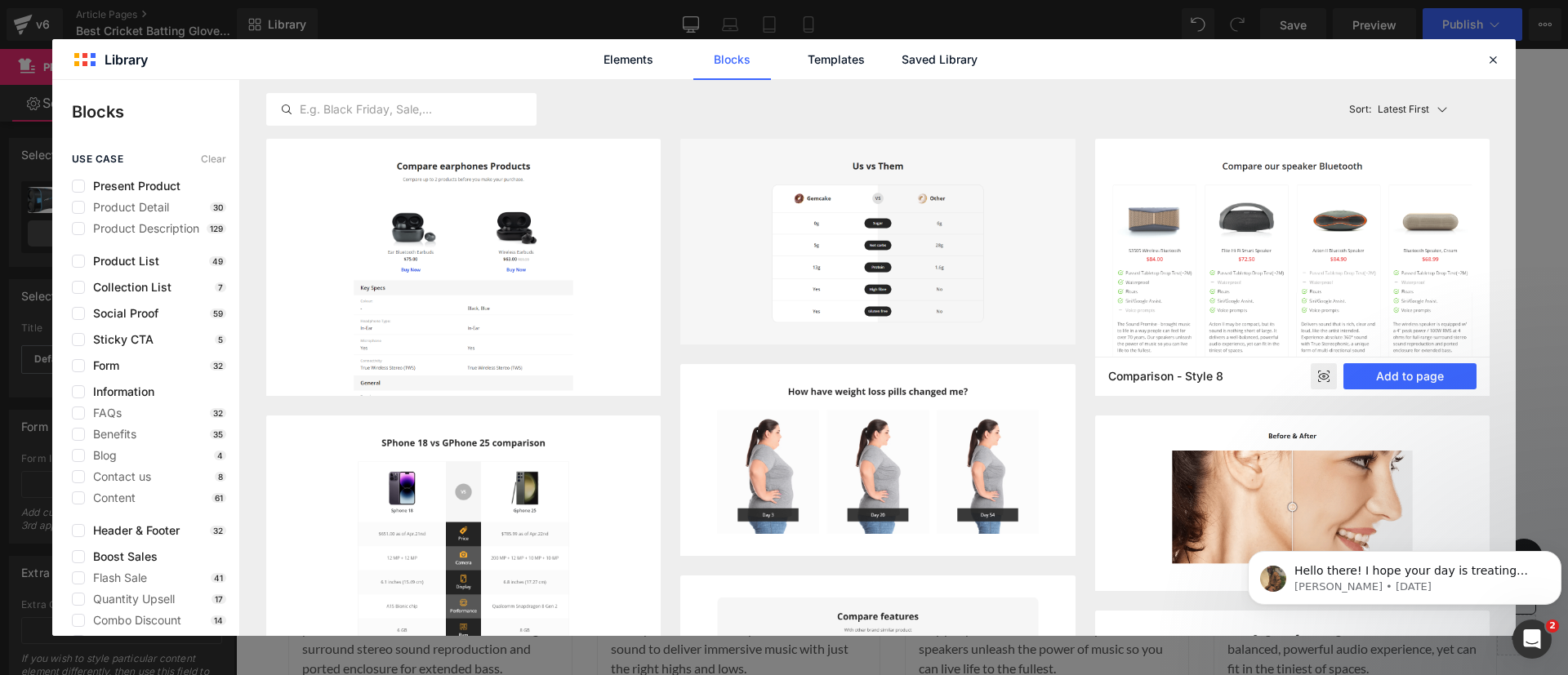
click at [1319, 380] on rect at bounding box center [1324, 377] width 26 height 26
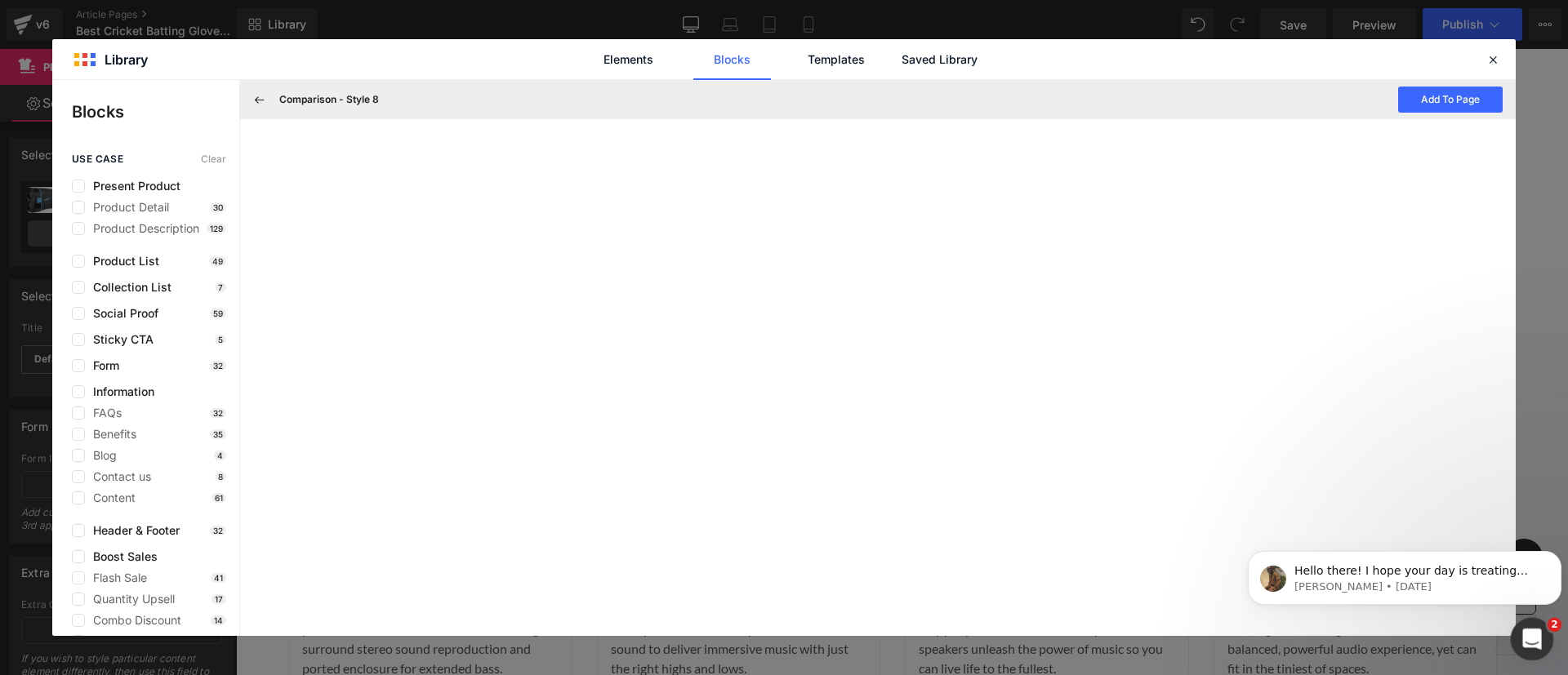
click at [1521, 634] on icon "Open Intercom Messenger" at bounding box center [1531, 638] width 27 height 27
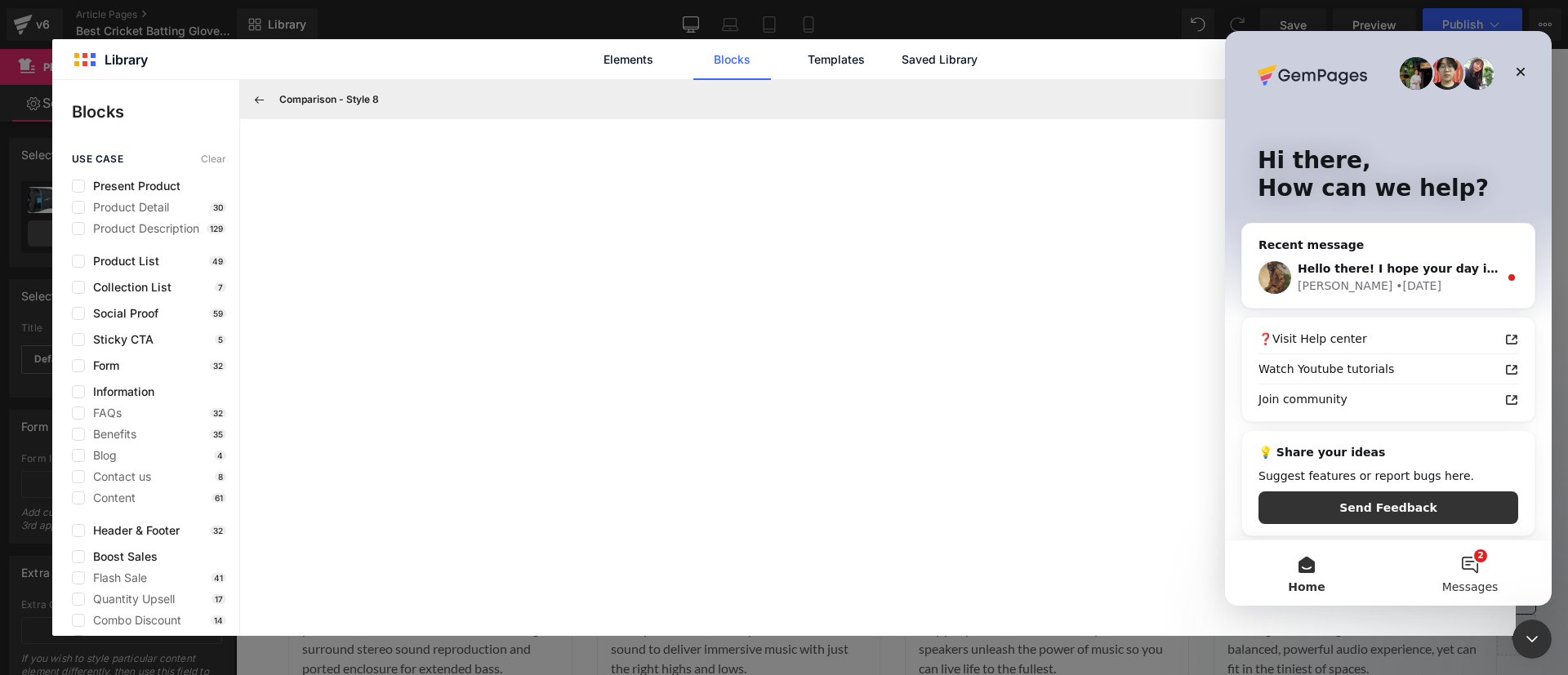
click at [1465, 582] on span "Messages" at bounding box center [1471, 587] width 56 height 12
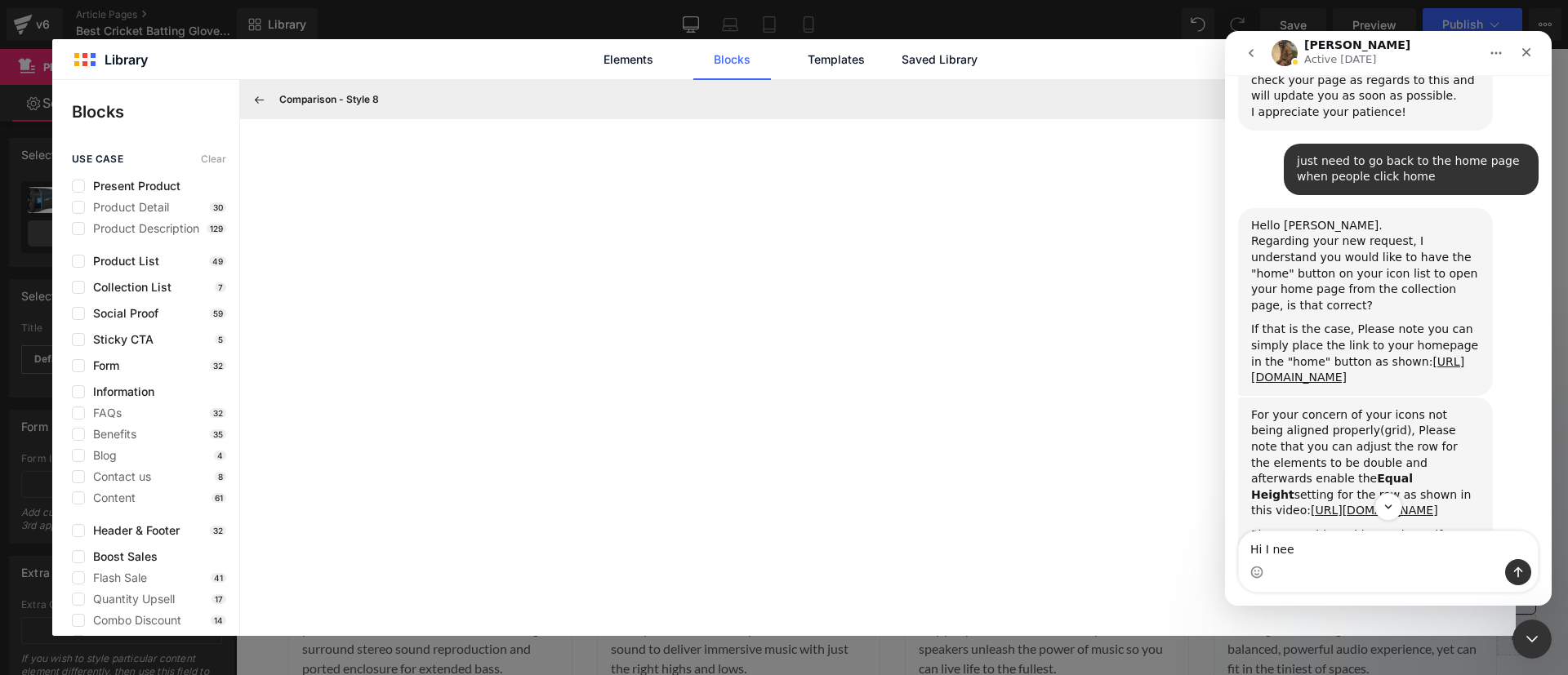
scroll to position [4785, 0]
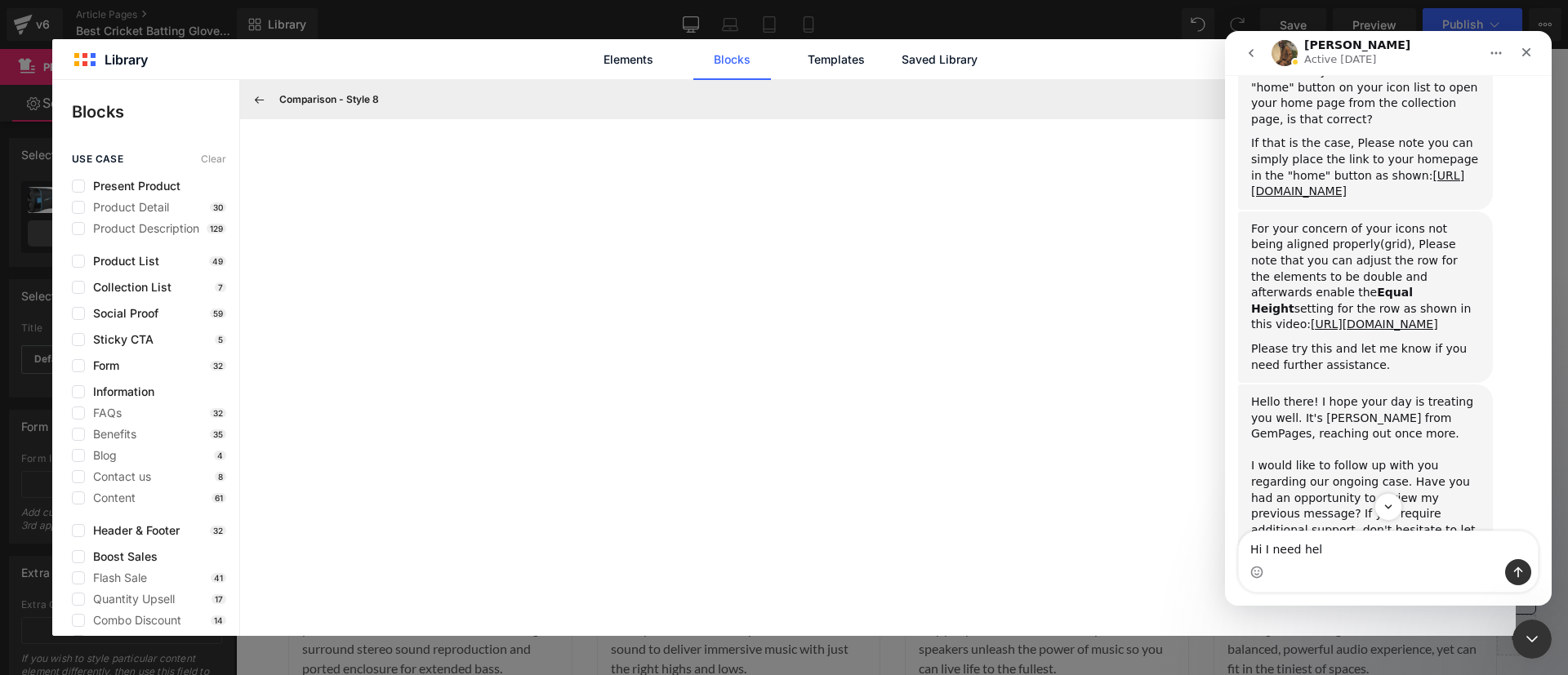
type textarea "Hi I need help"
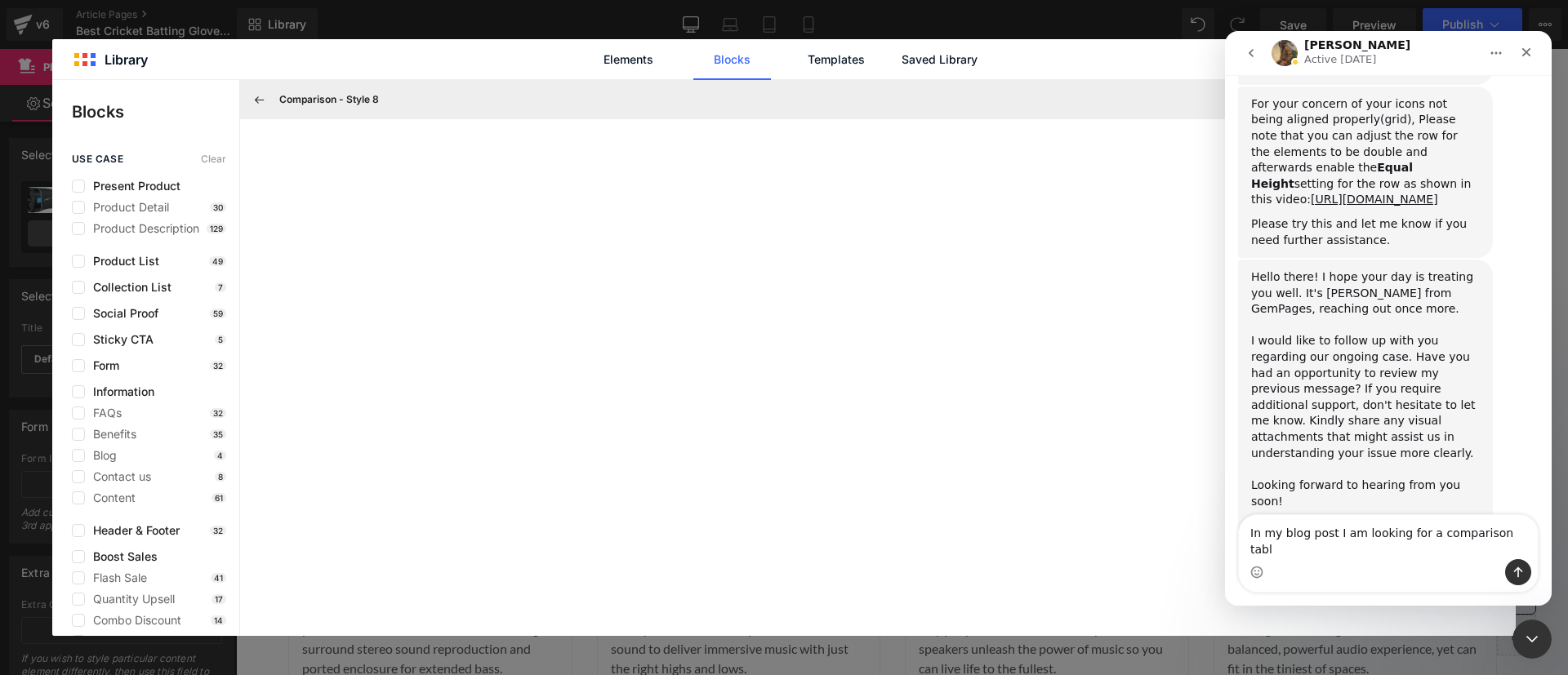
type textarea "In my blog post I am looking for a comparison table"
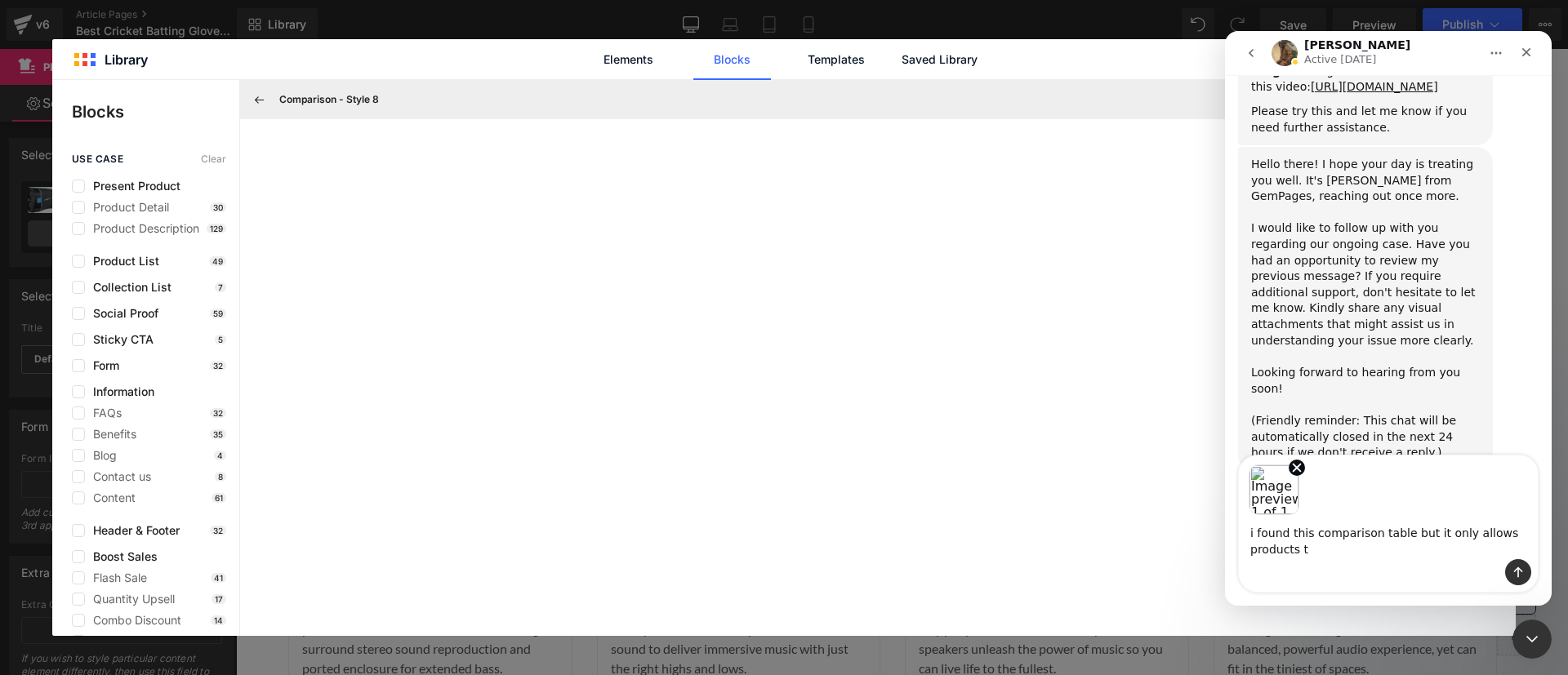
scroll to position [5039, 0]
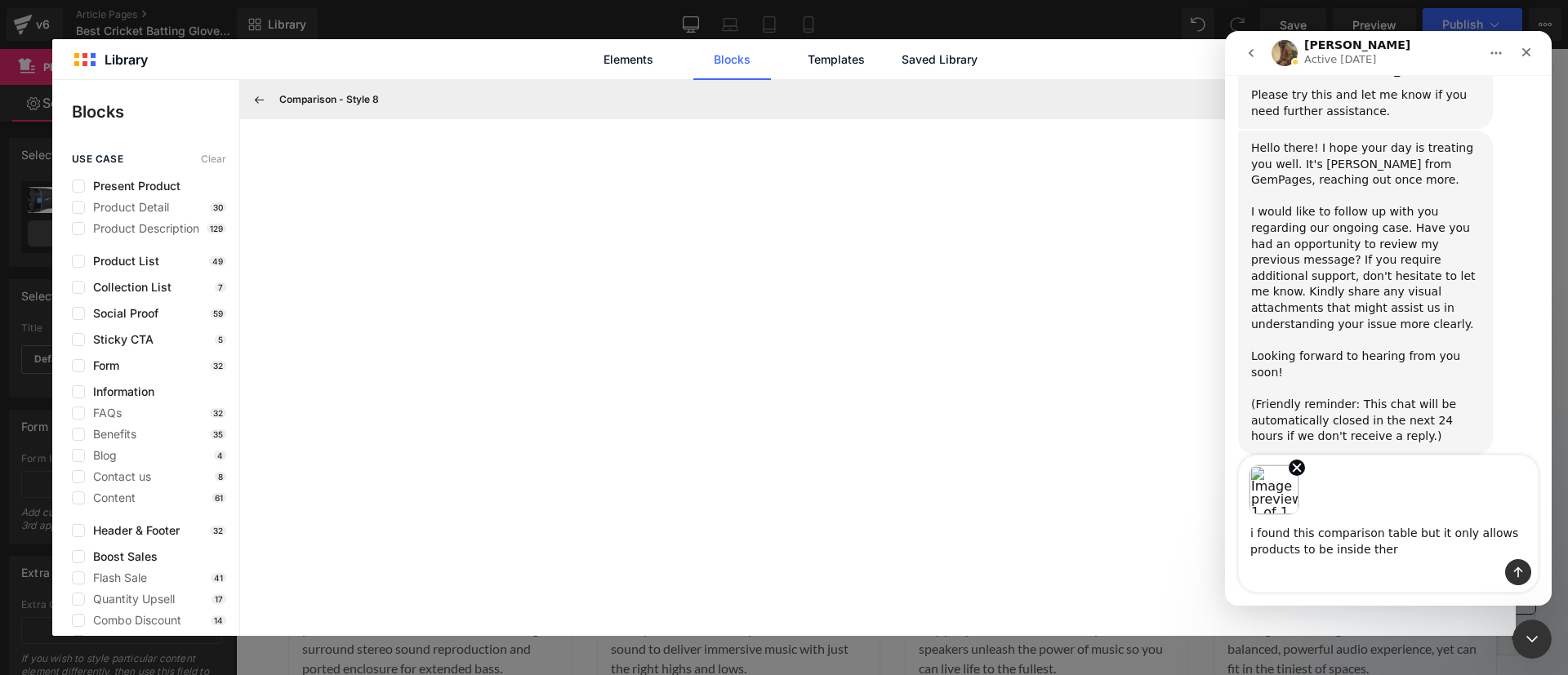
type textarea "i found this comparison table but it only allows products to be inside there"
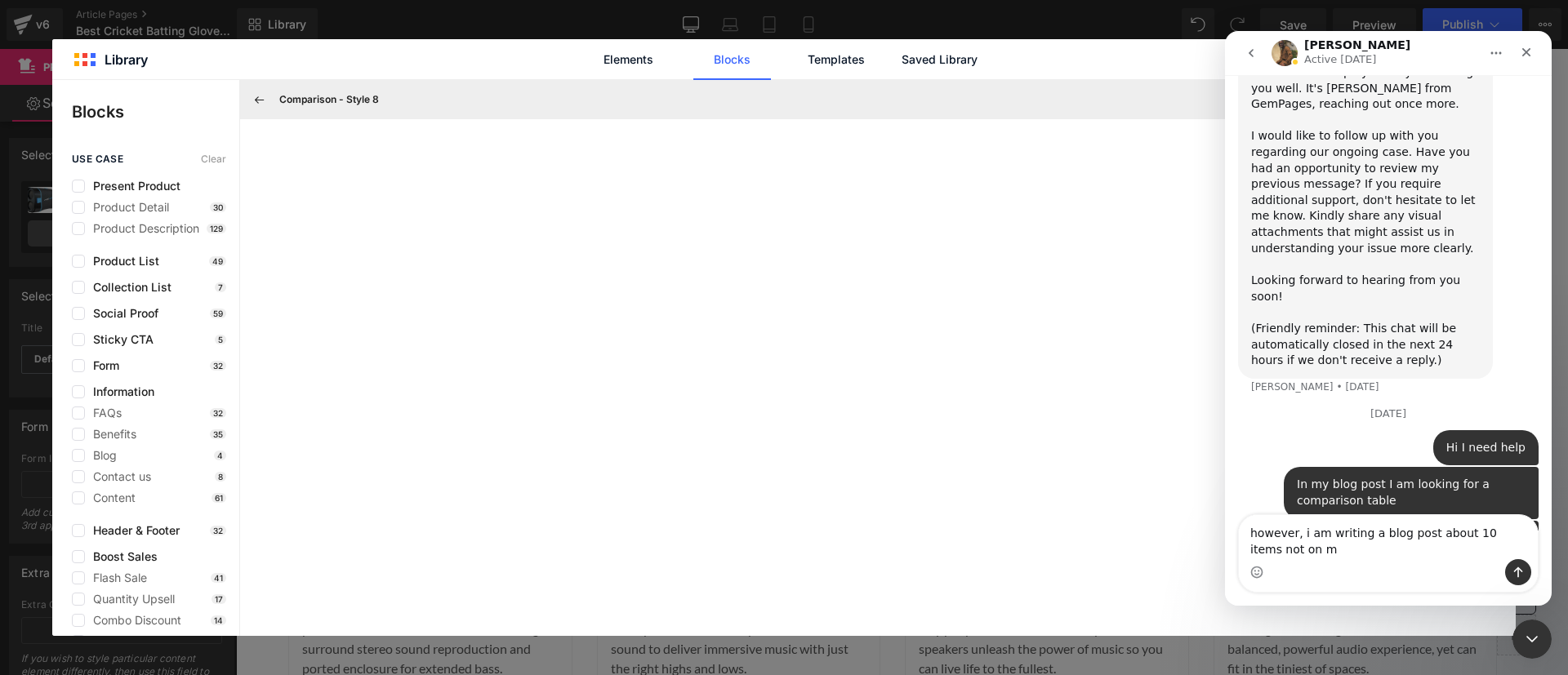
scroll to position [5131, 0]
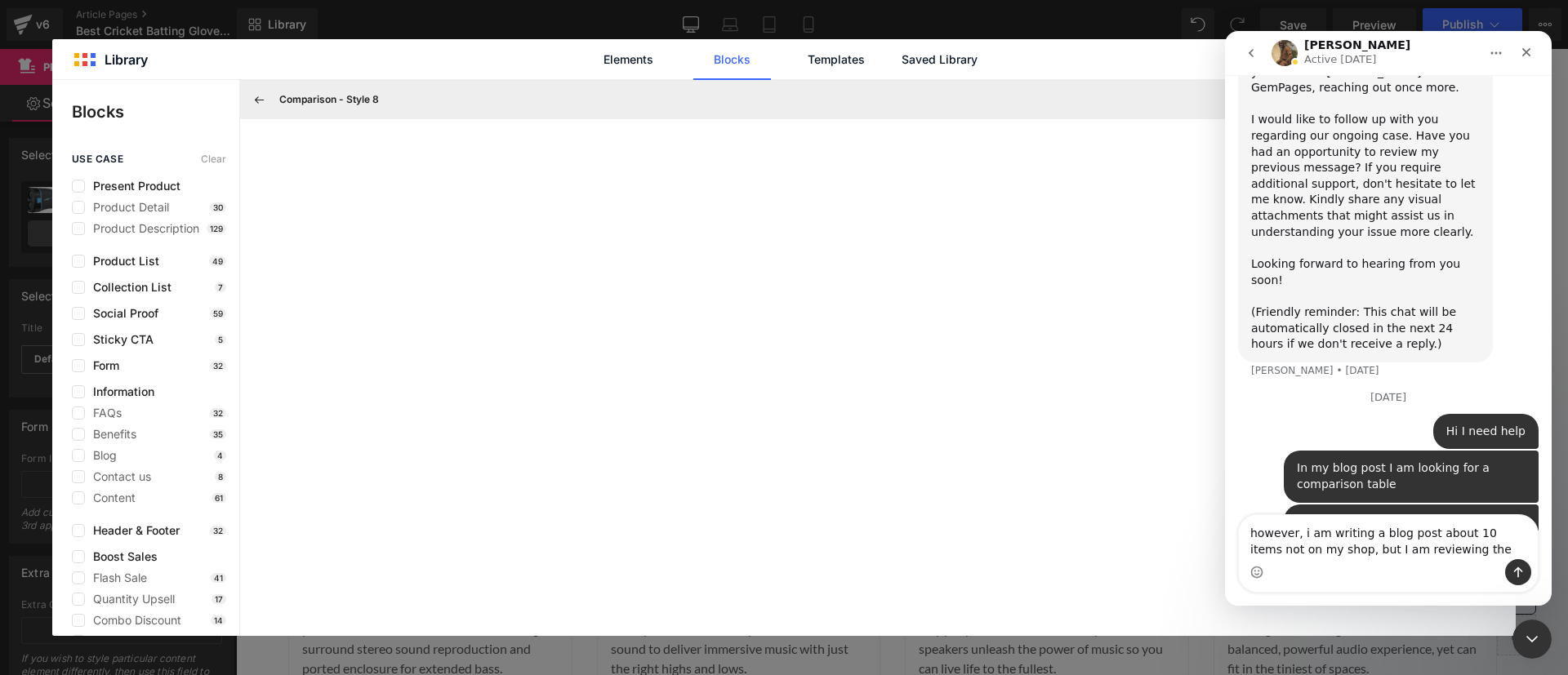
type textarea "however, i am writing a blog post about 10 items not on my shop, but I am revie…"
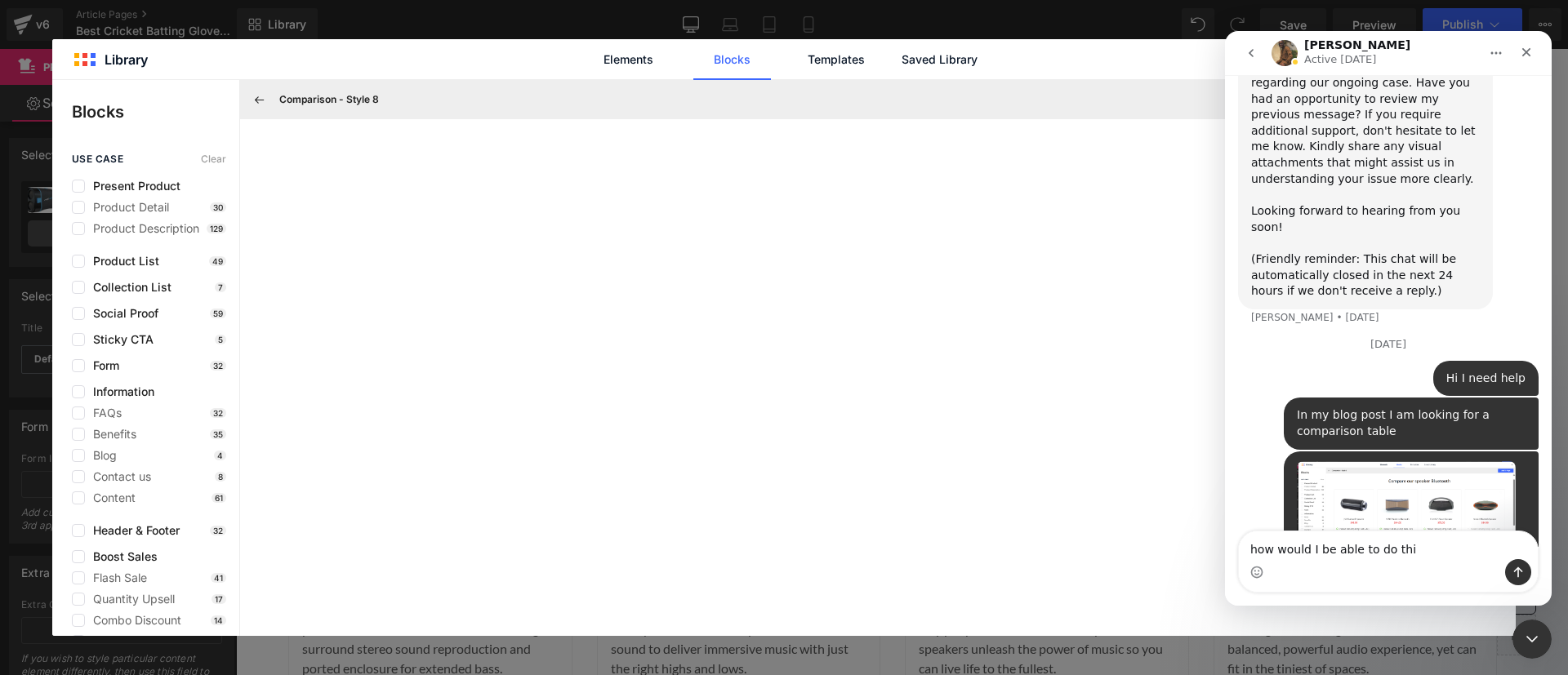
type textarea "how would I be able to do this"
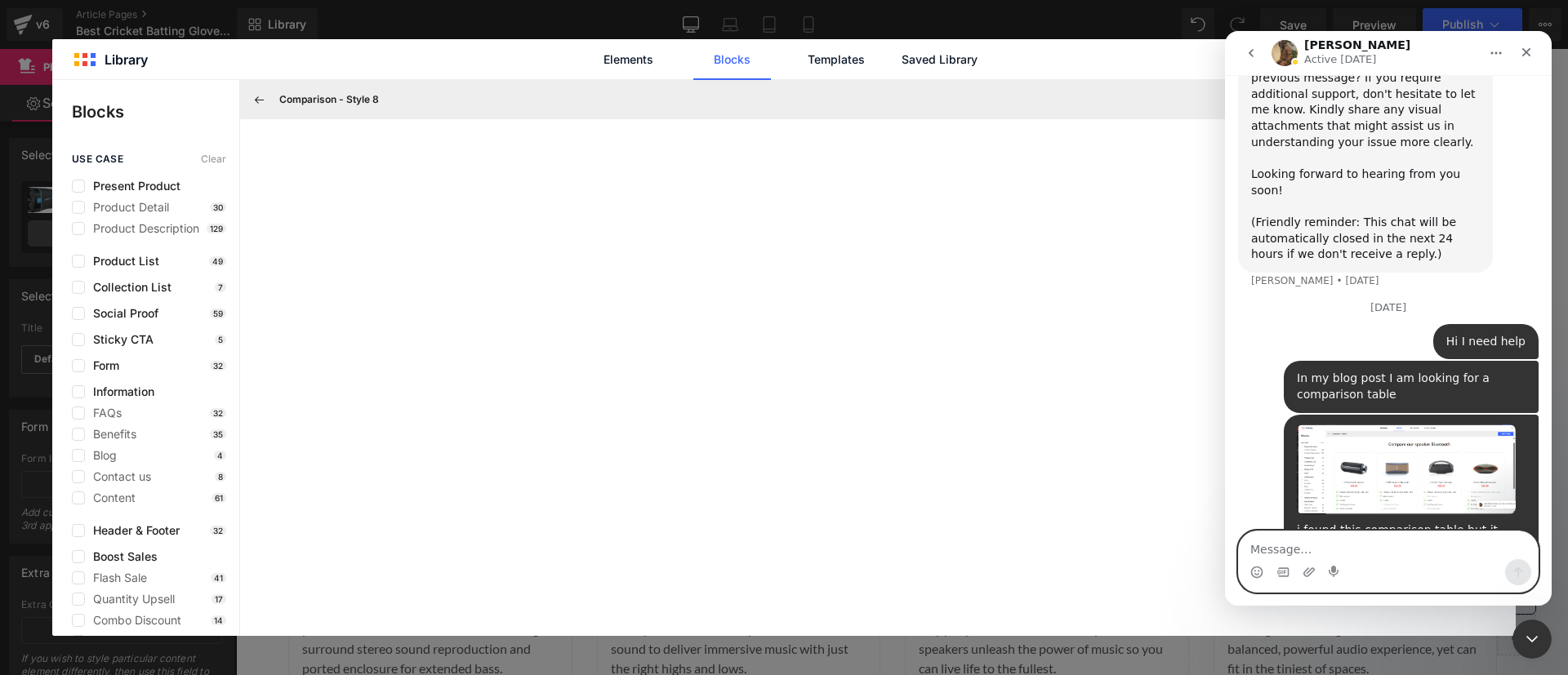
paste textarea "[URL][DOMAIN_NAME]"
type textarea "[URL][DOMAIN_NAME]"
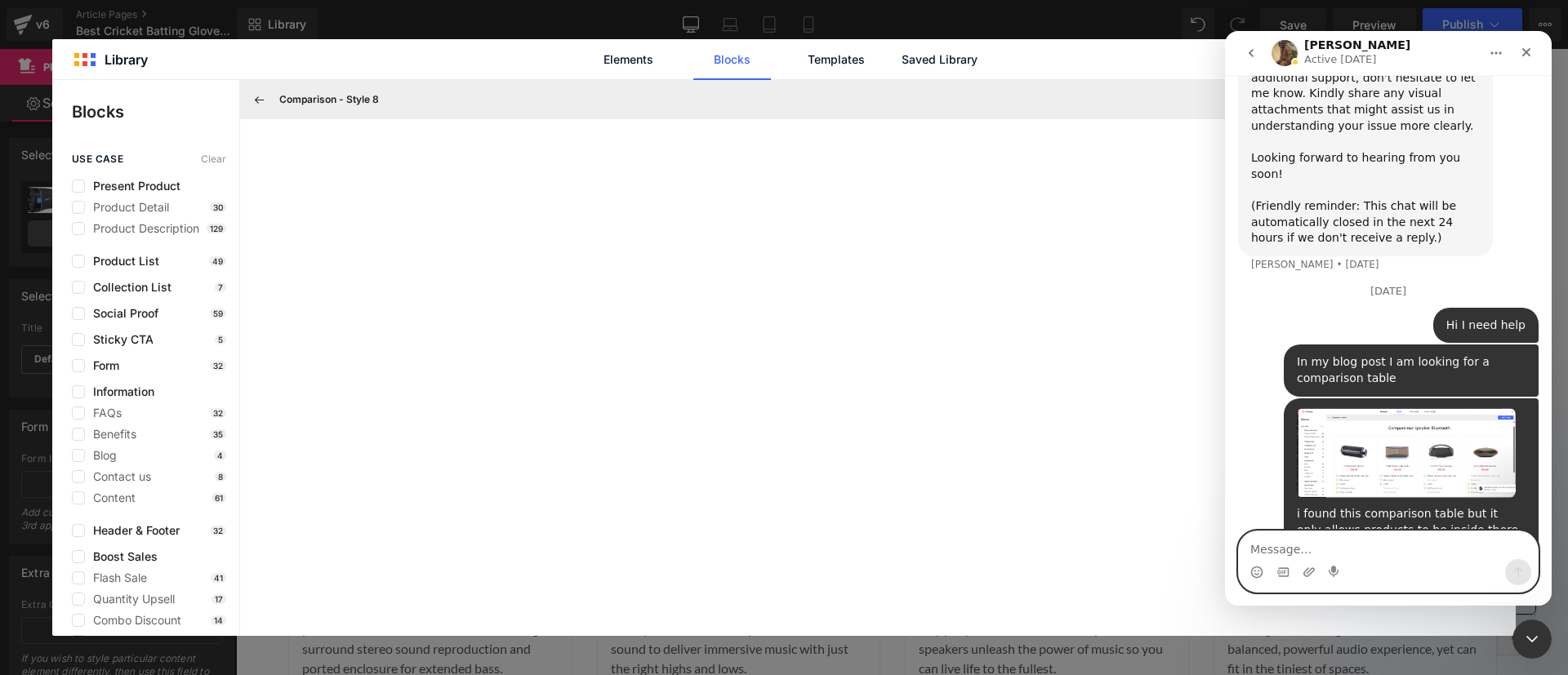
scroll to position [5274, 0]
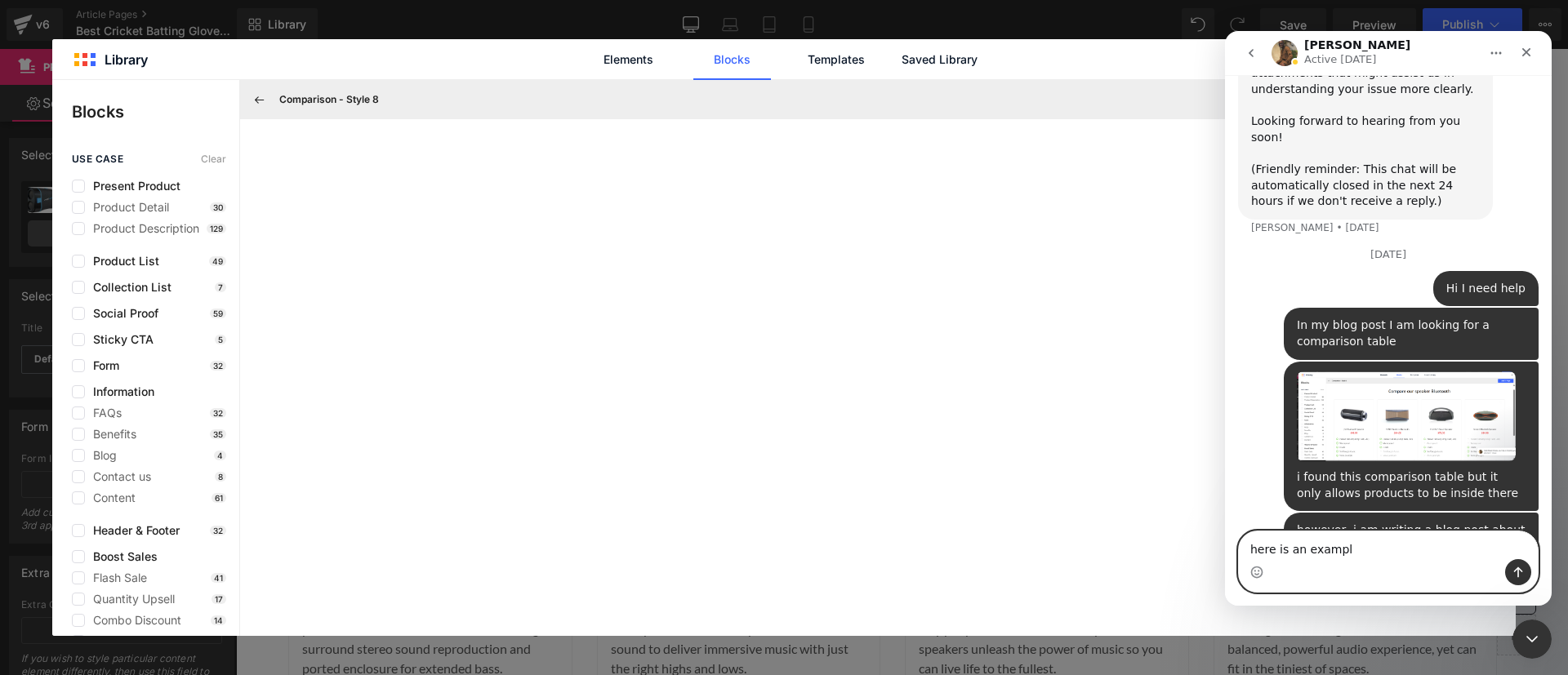
type textarea "here is an example"
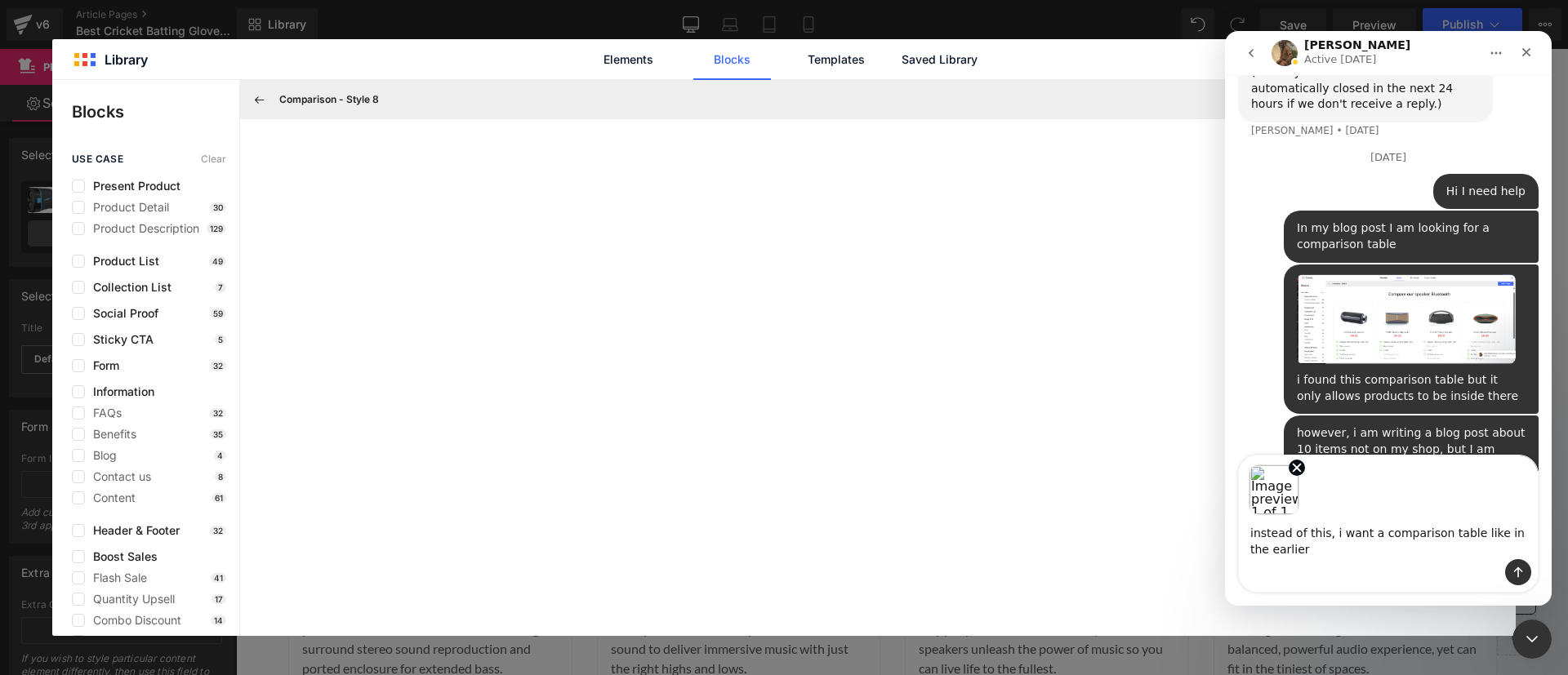
scroll to position [5388, 0]
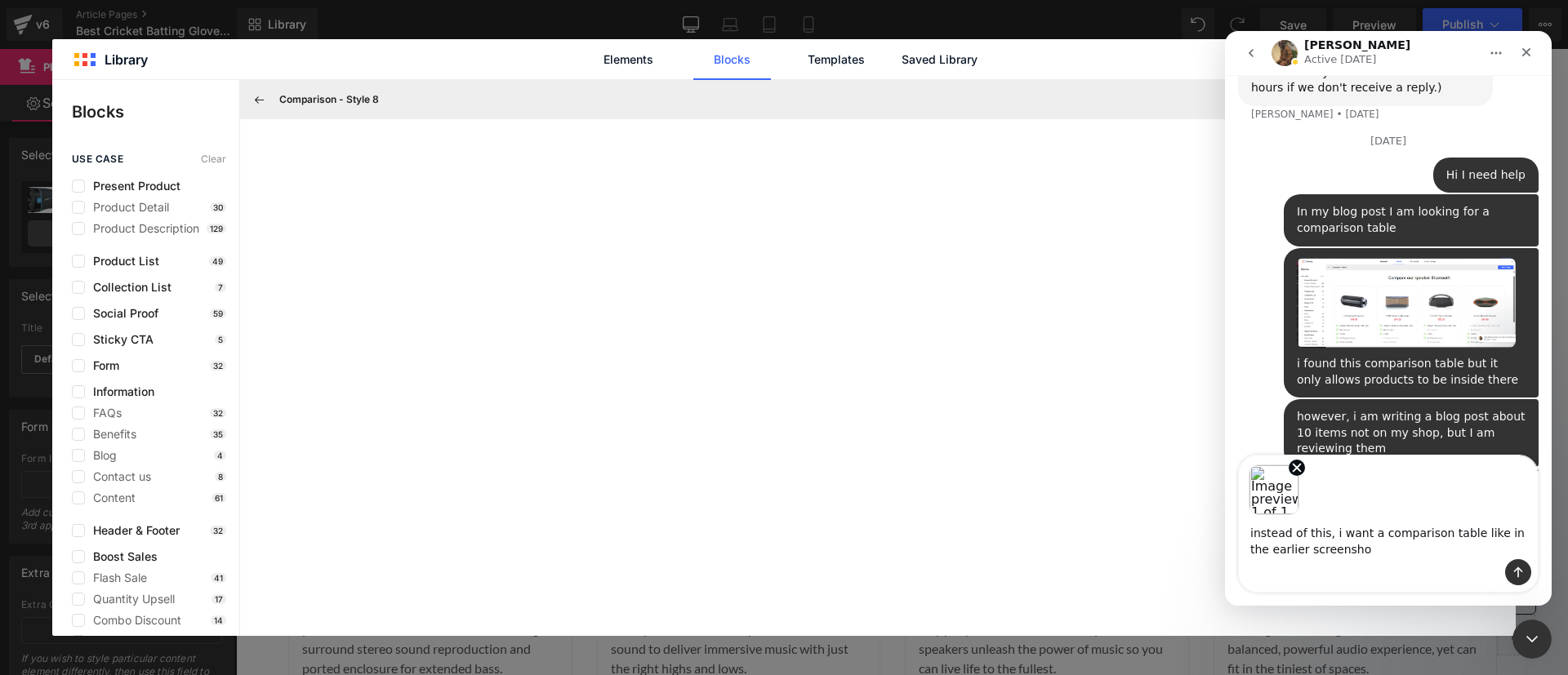
type textarea "instead of this, i want a comparison table like in the earlier screenshot"
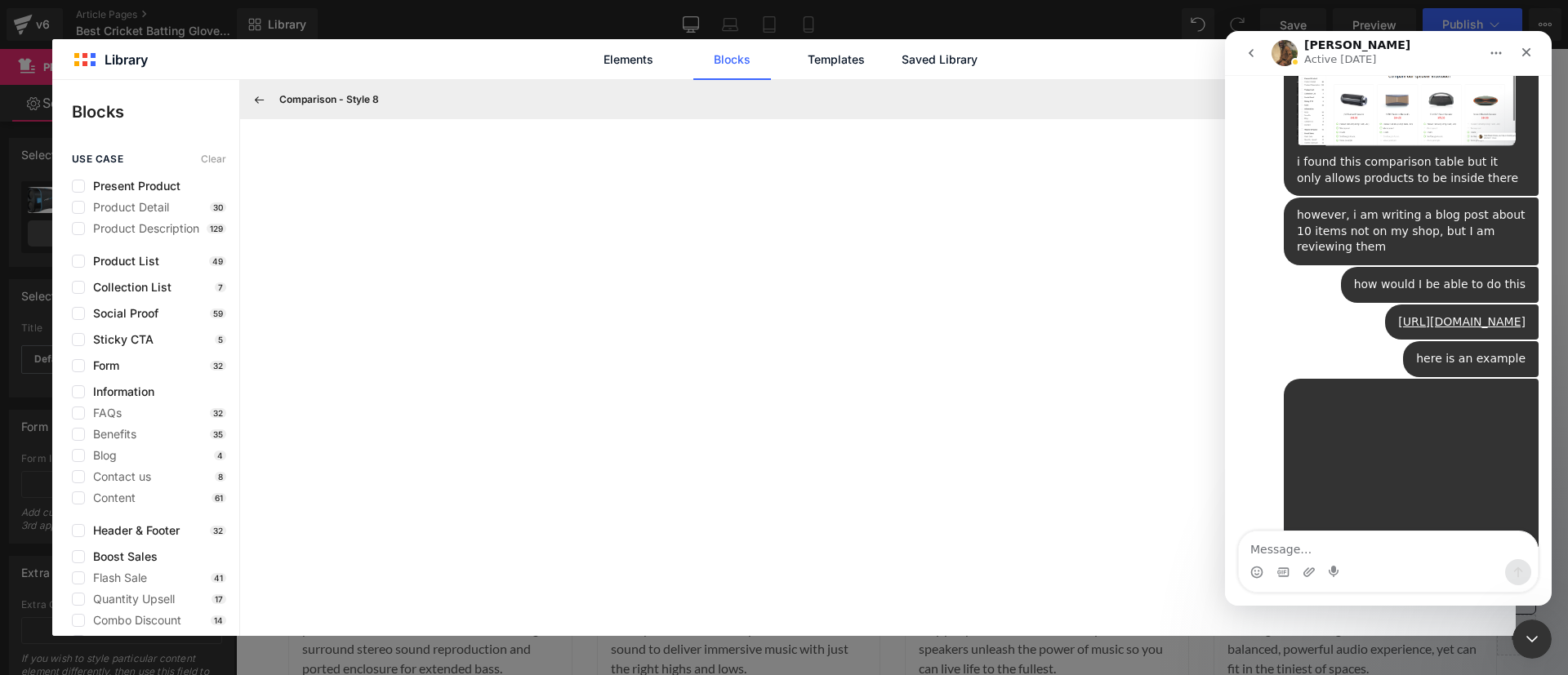
scroll to position [5592, 0]
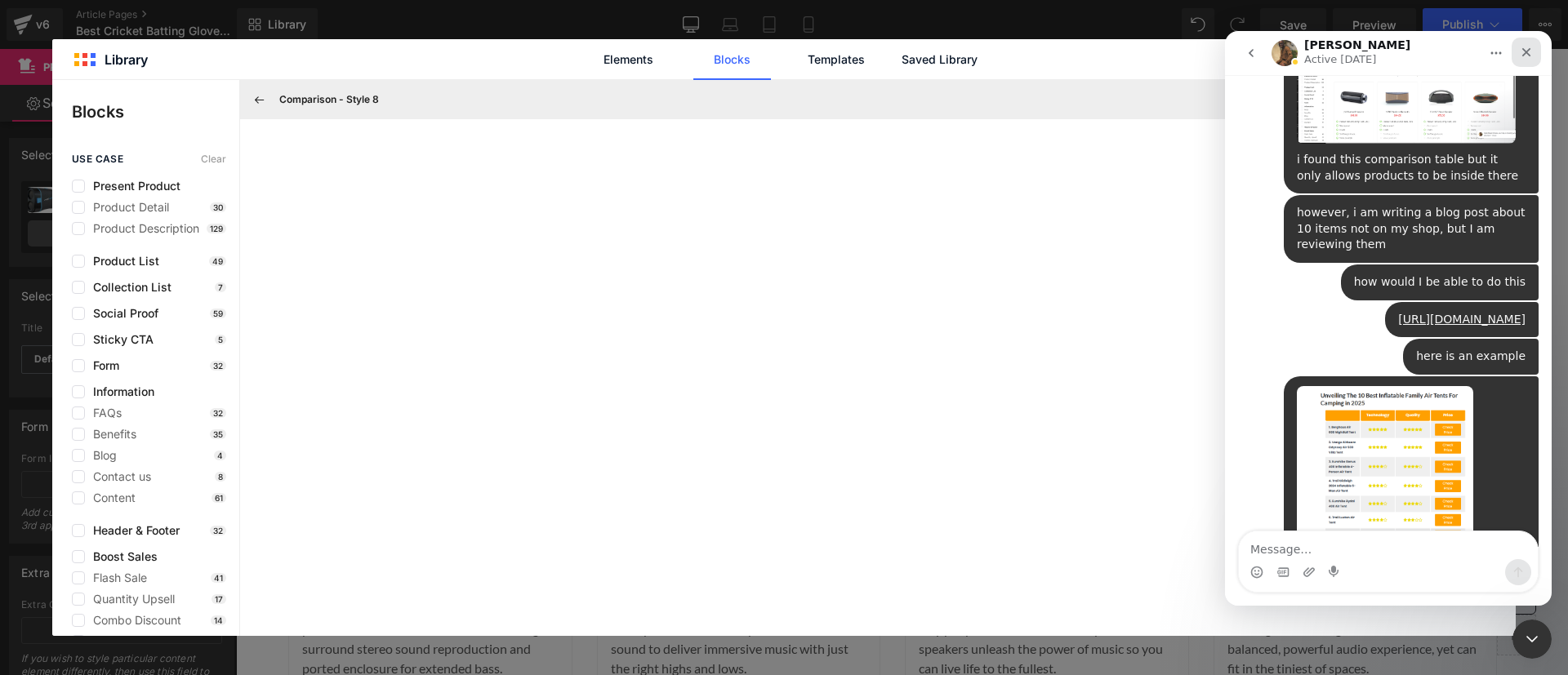
click at [1537, 53] on div "Close" at bounding box center [1526, 52] width 29 height 29
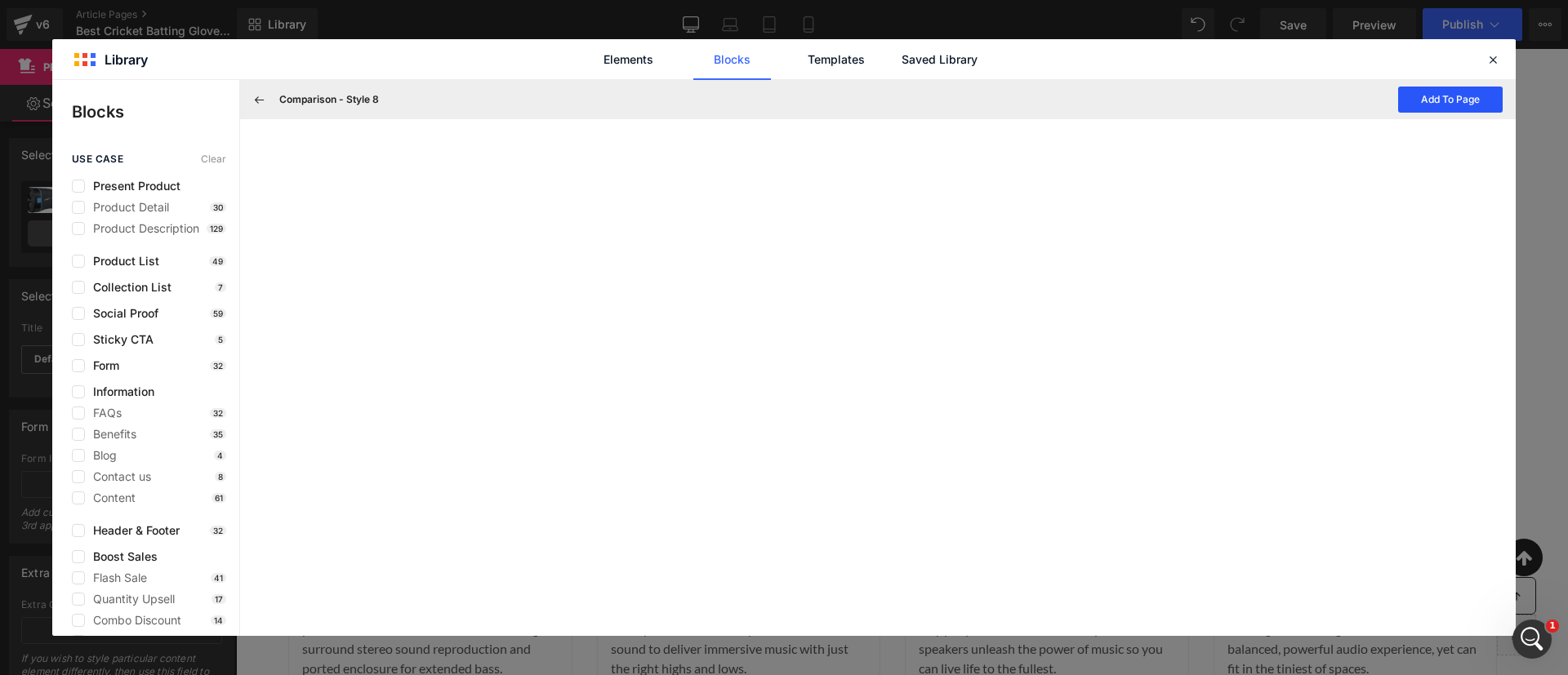
click at [1447, 102] on button "Add To Page" at bounding box center [1450, 99] width 104 height 26
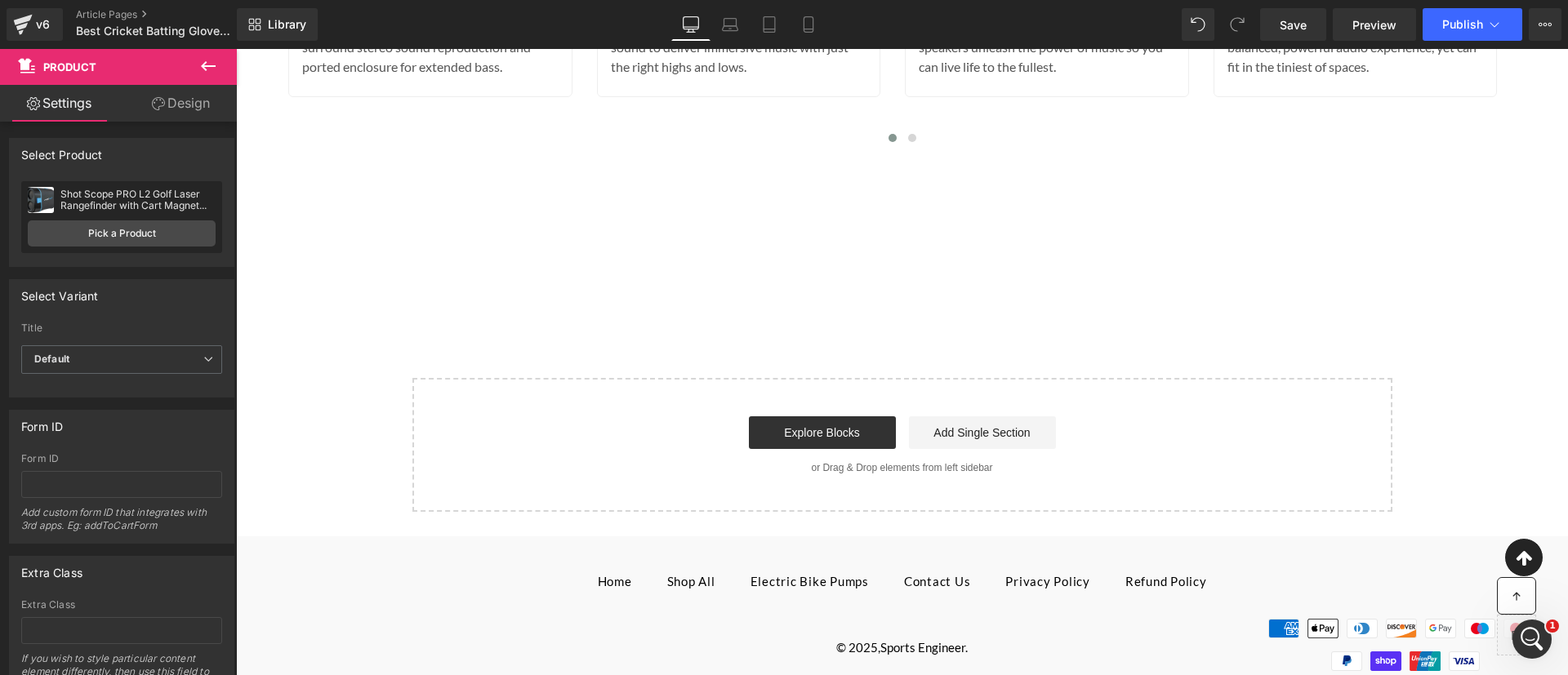
scroll to position [12175, 0]
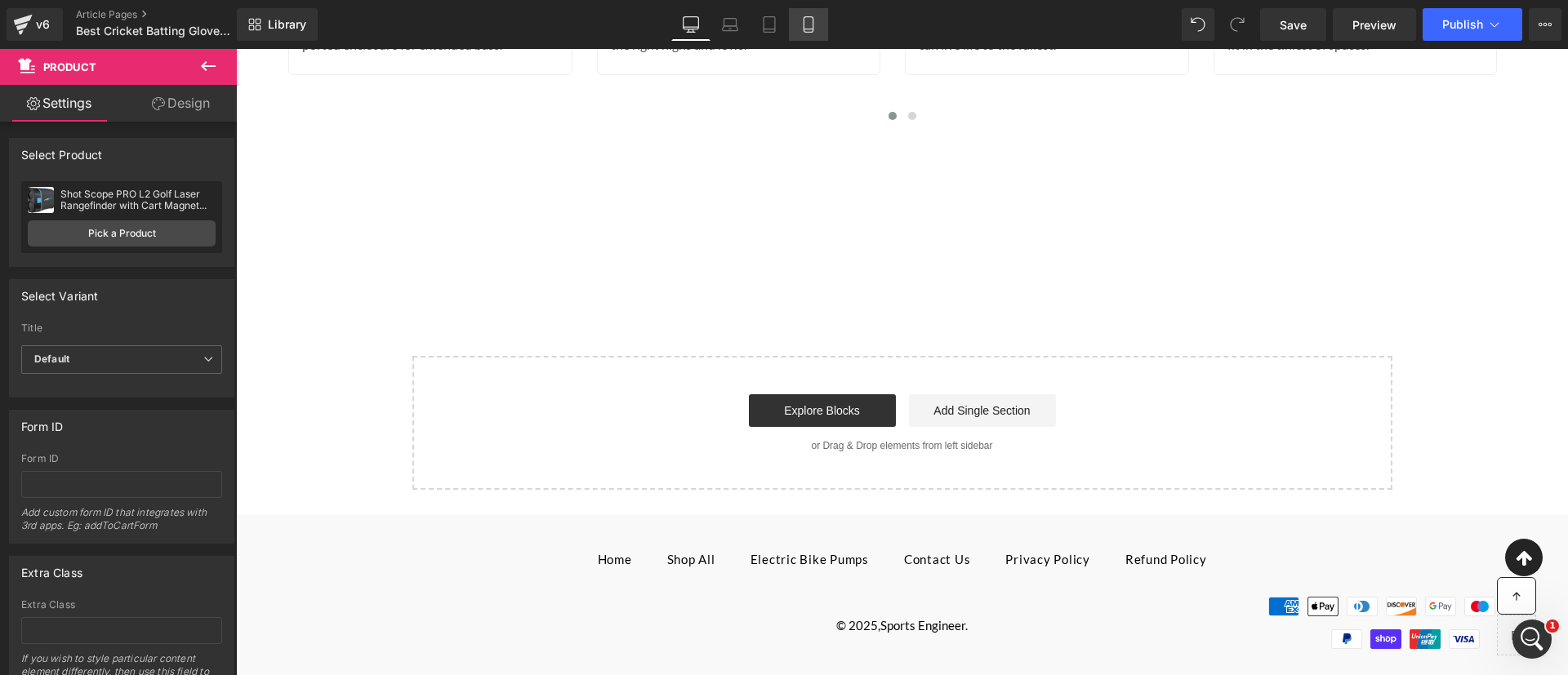
click at [810, 33] on link "Mobile" at bounding box center [808, 24] width 39 height 33
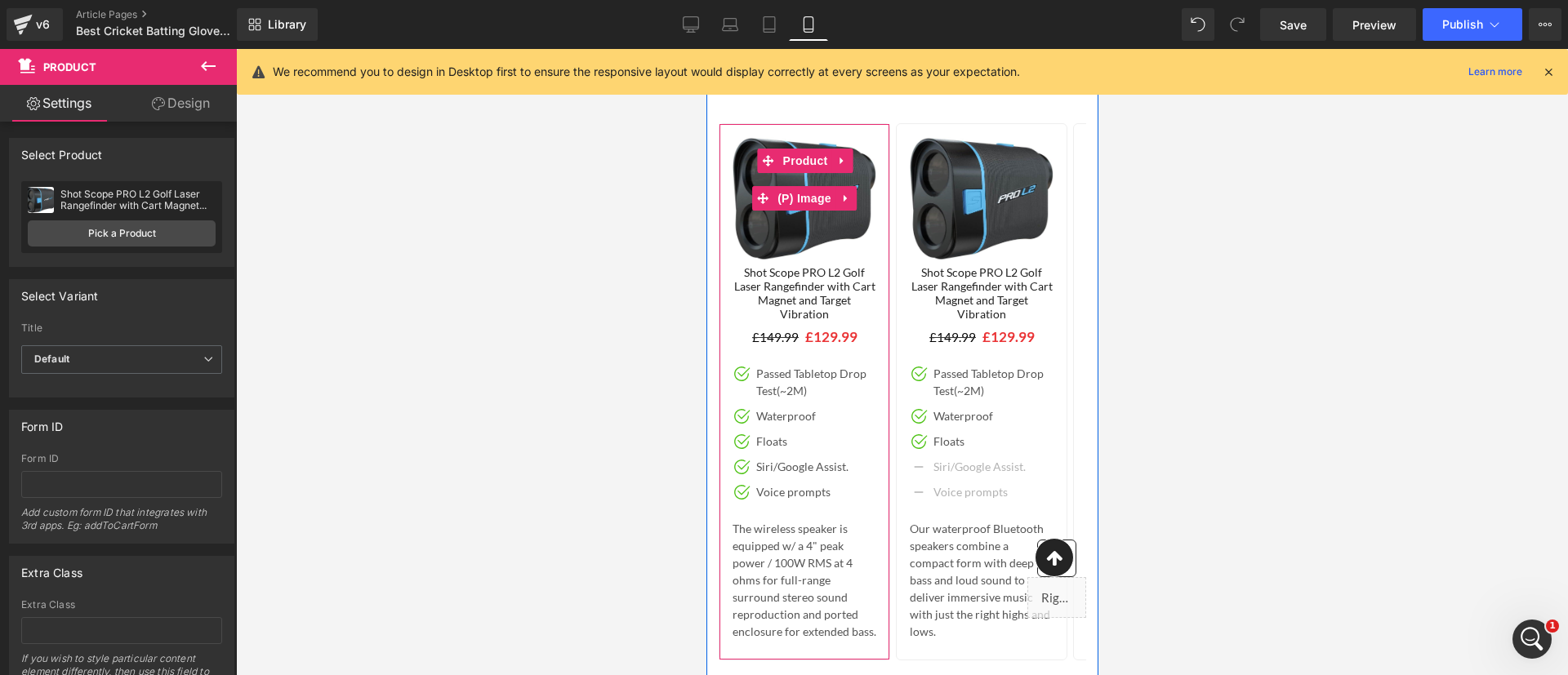
scroll to position [15089, 0]
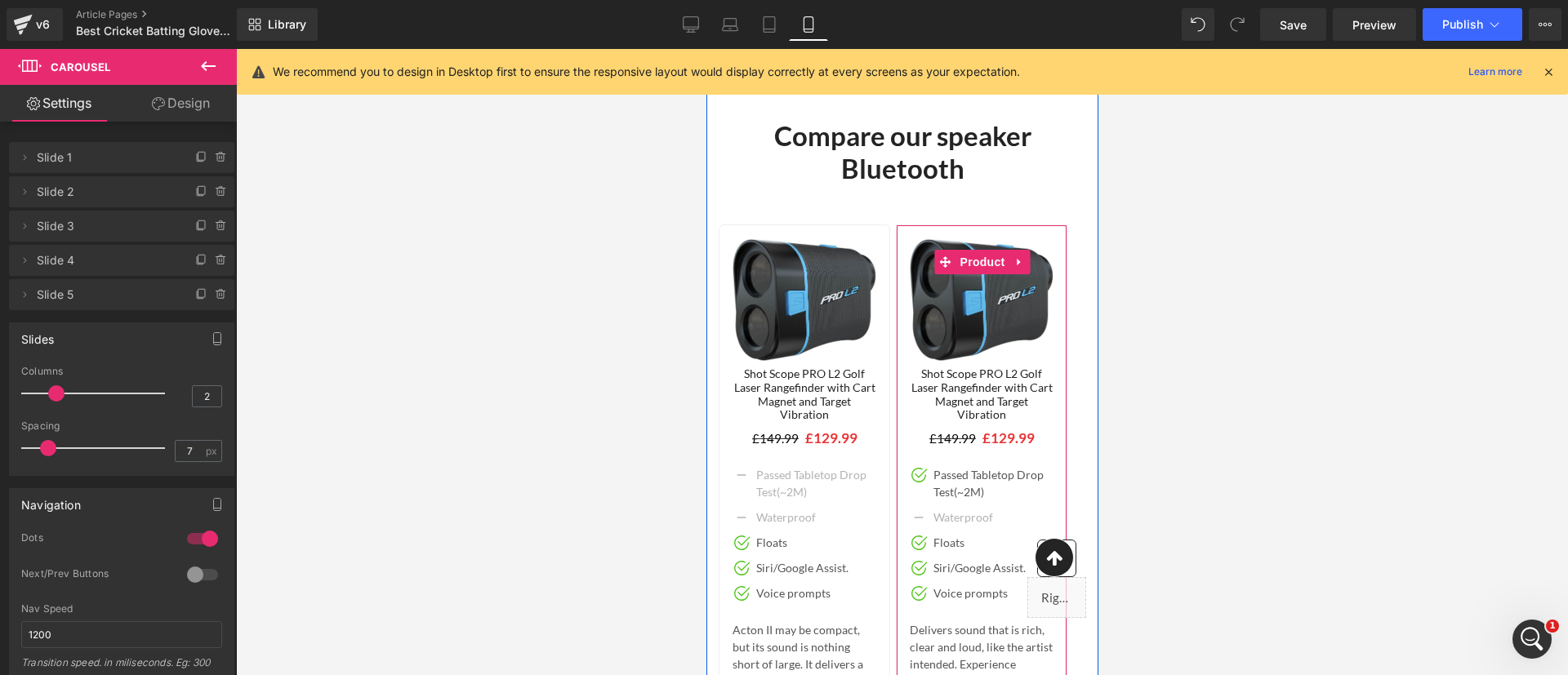
scroll to position [15067, 0]
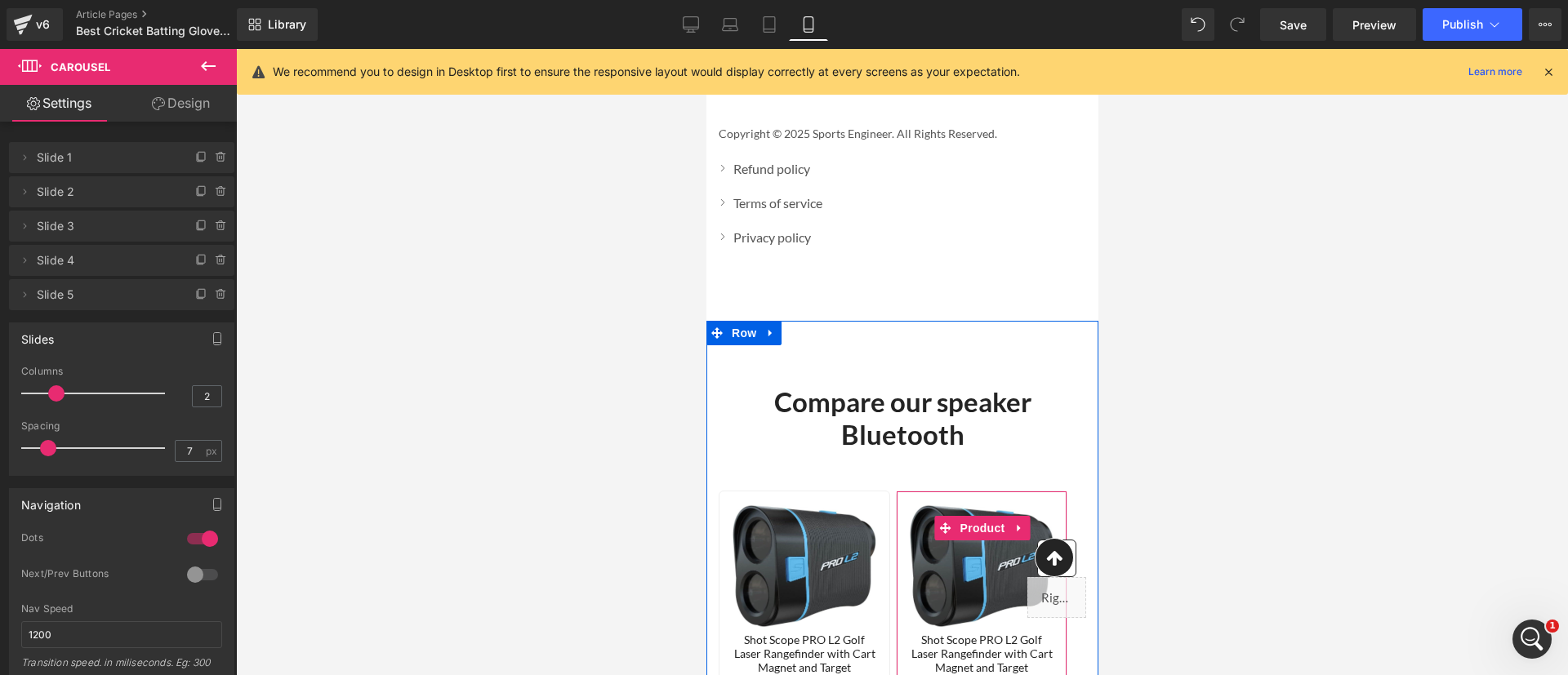
scroll to position [14694, 0]
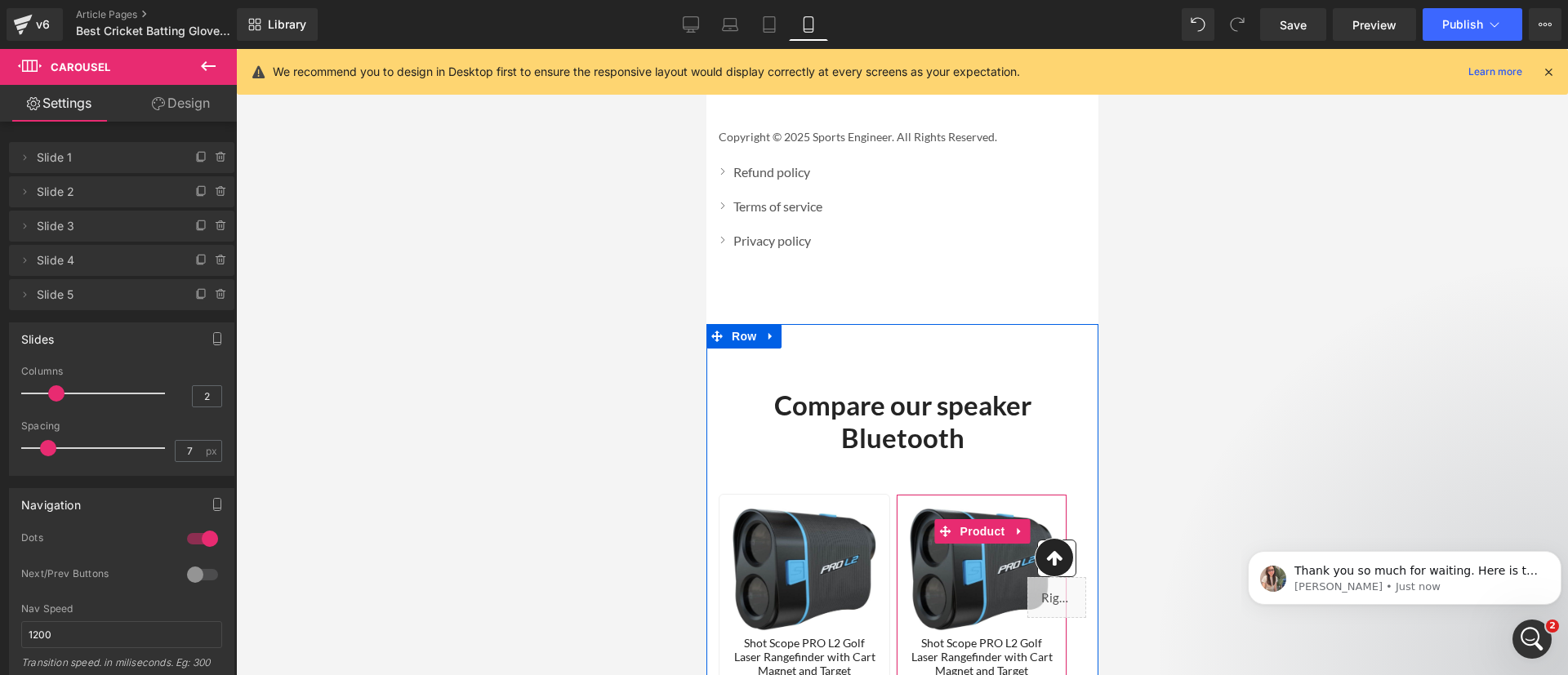
scroll to position [6319, 0]
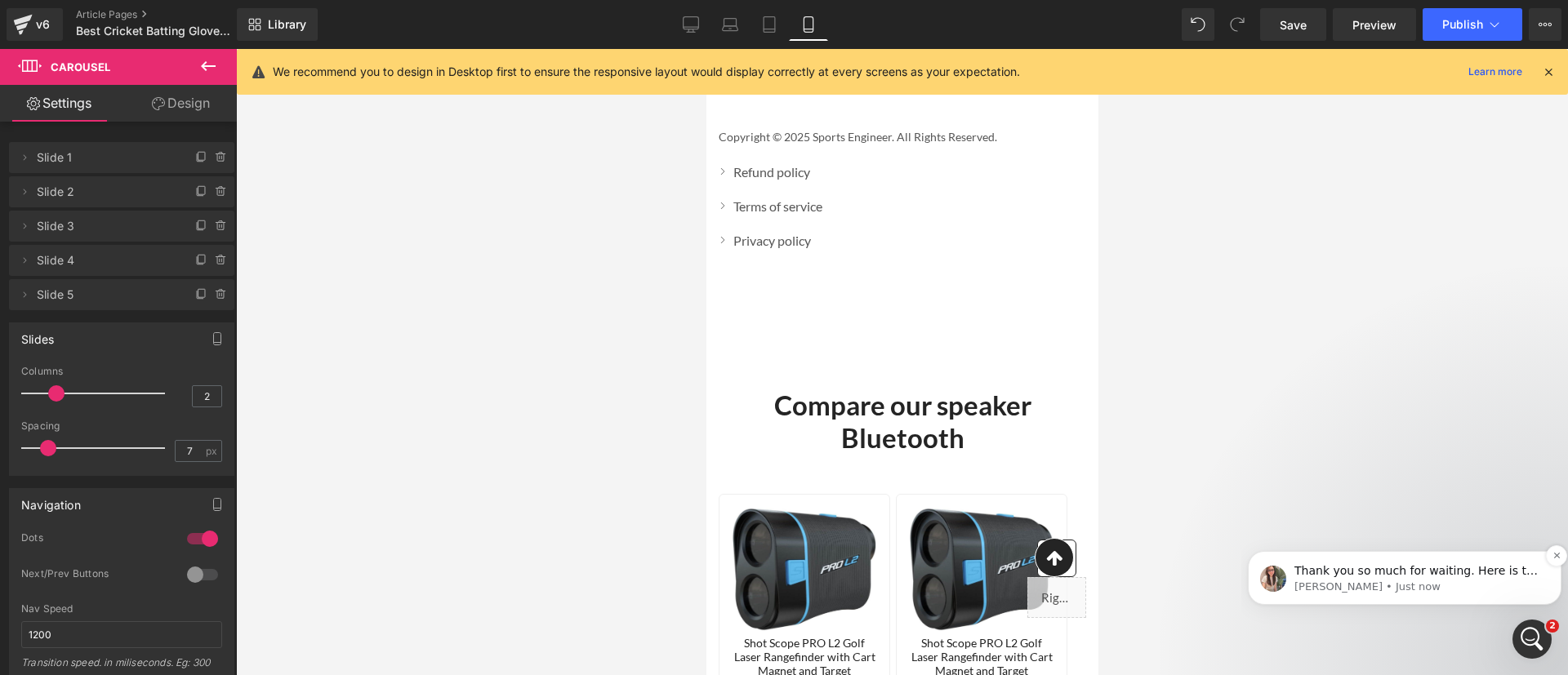
click at [1364, 585] on p "[PERSON_NAME] • Just now" at bounding box center [1418, 587] width 247 height 15
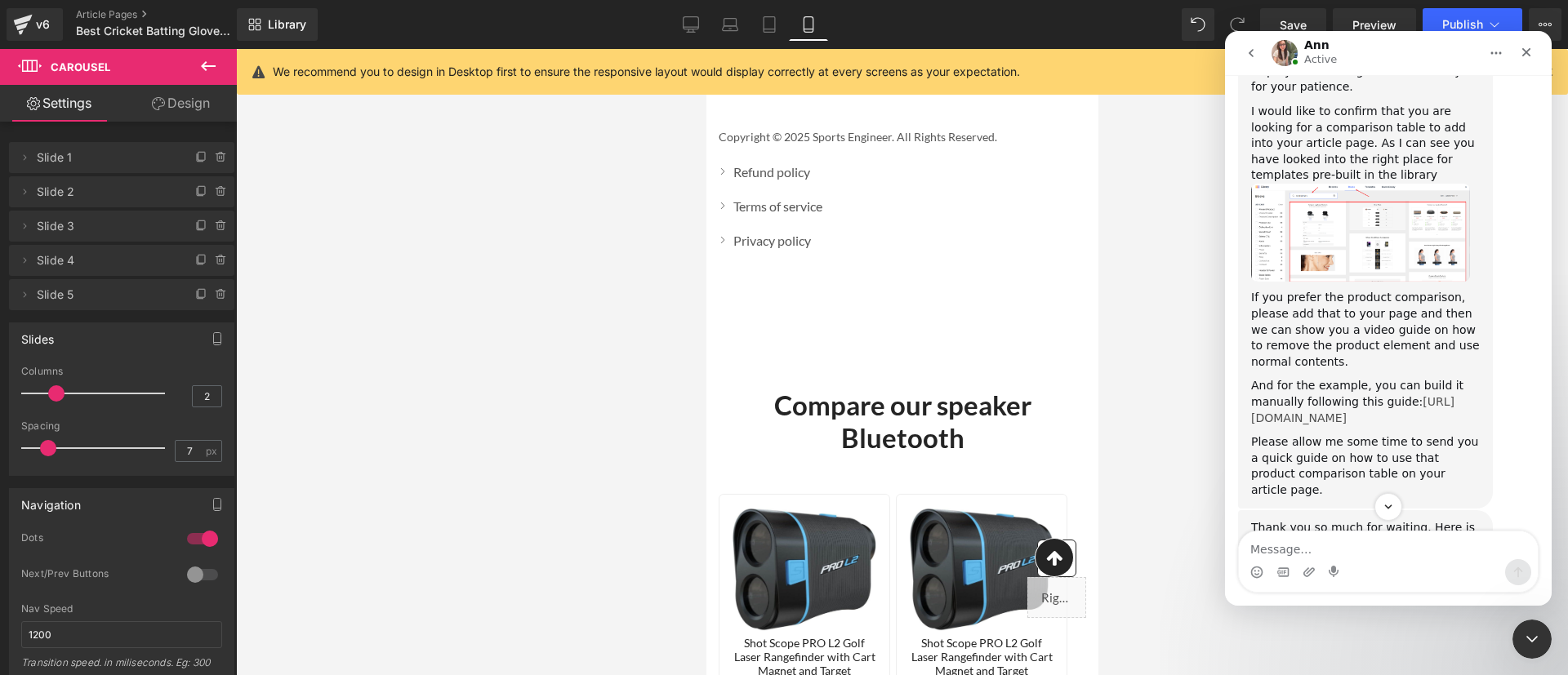
scroll to position [6345, 0]
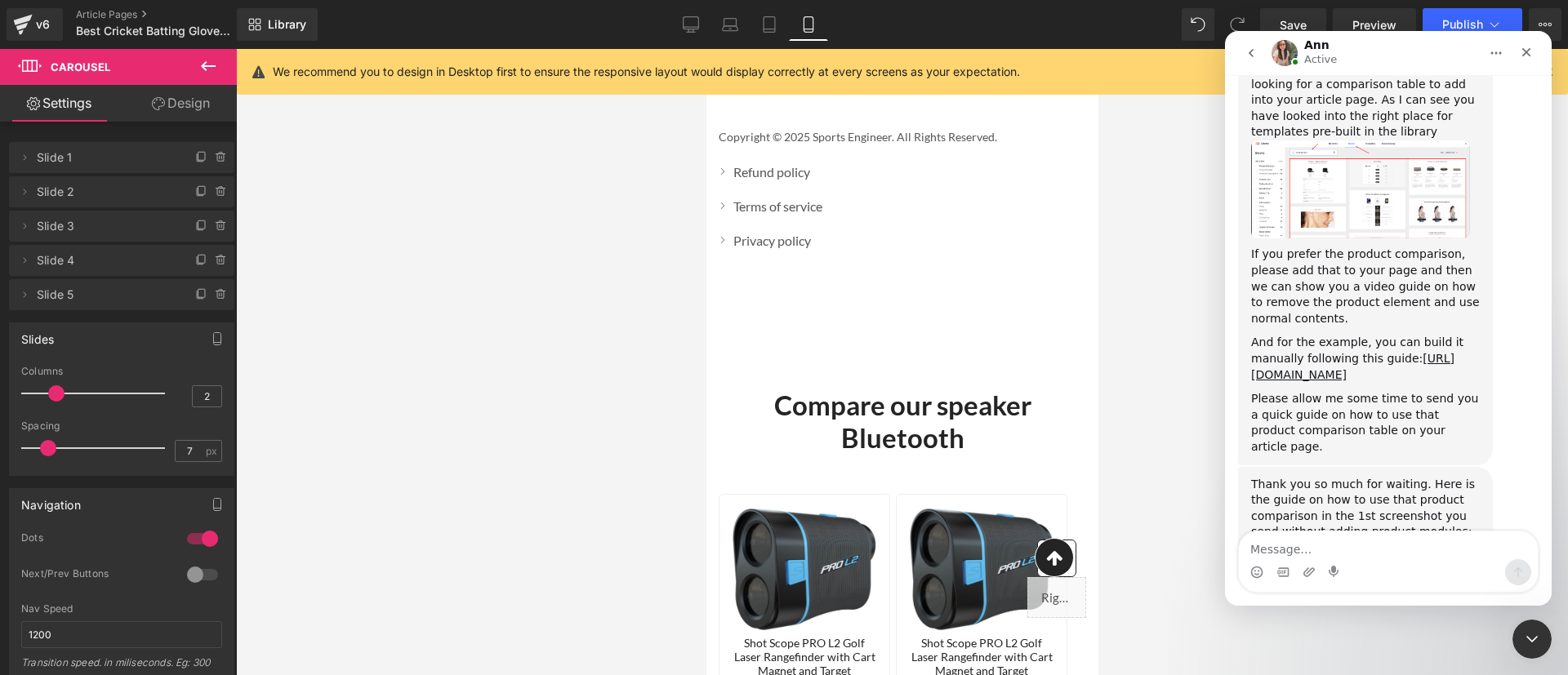
click at [1320, 558] on link "[URL][DOMAIN_NAME]" at bounding box center [1315, 564] width 127 height 13
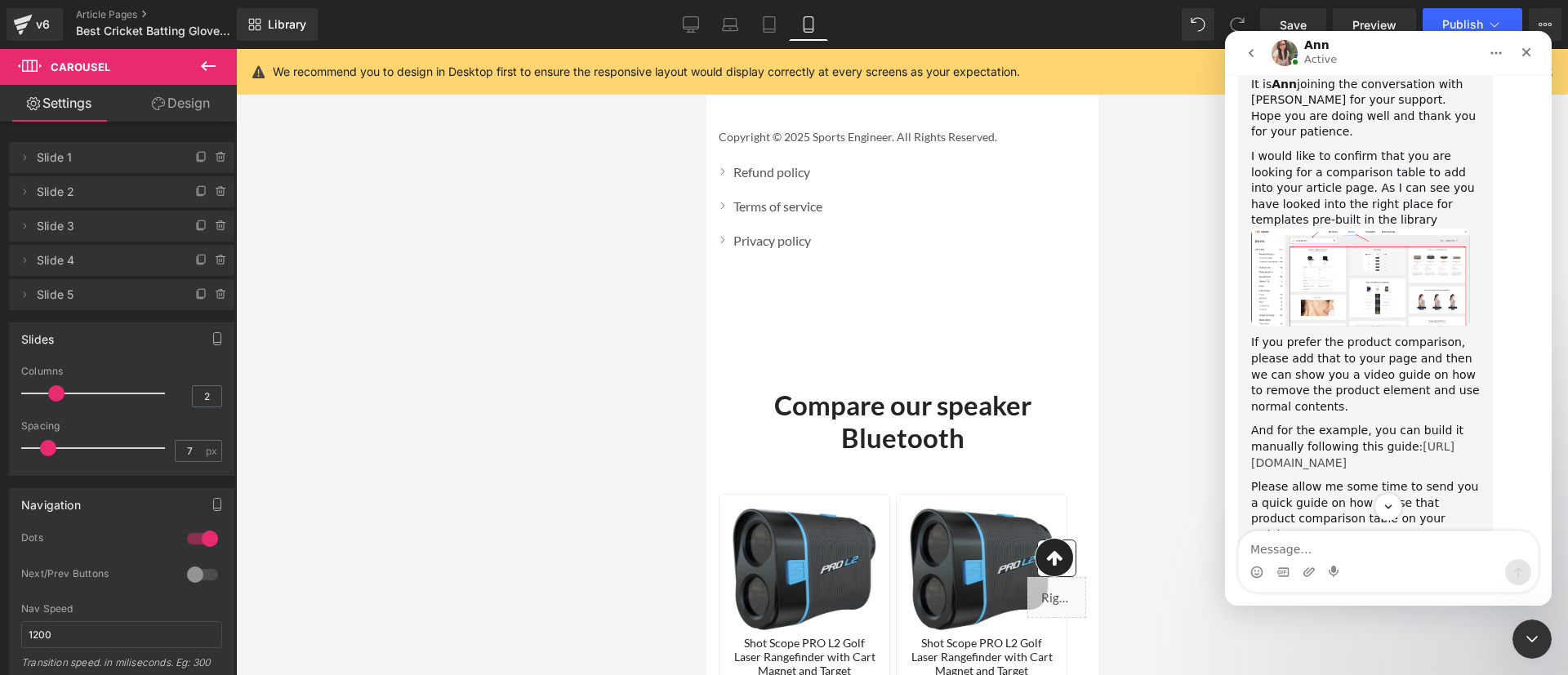
click at [1396, 440] on link "[URL][DOMAIN_NAME]" at bounding box center [1353, 455] width 203 height 29
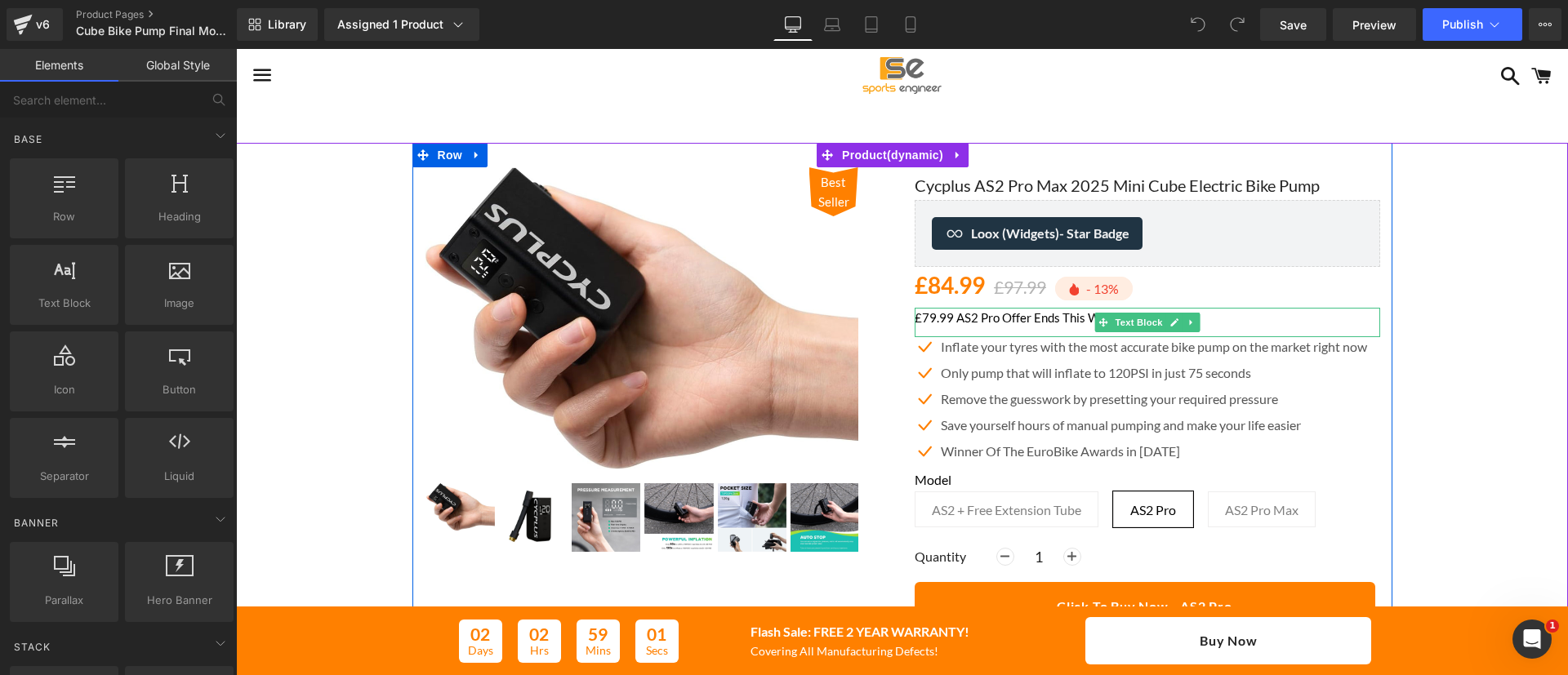
drag, startPoint x: 1215, startPoint y: 318, endPoint x: 1192, endPoint y: 320, distance: 23.1
click at [1215, 318] on p "£79.99 AS2 Pro Offer Ends This Weekend!" at bounding box center [1147, 318] width 466 height 20
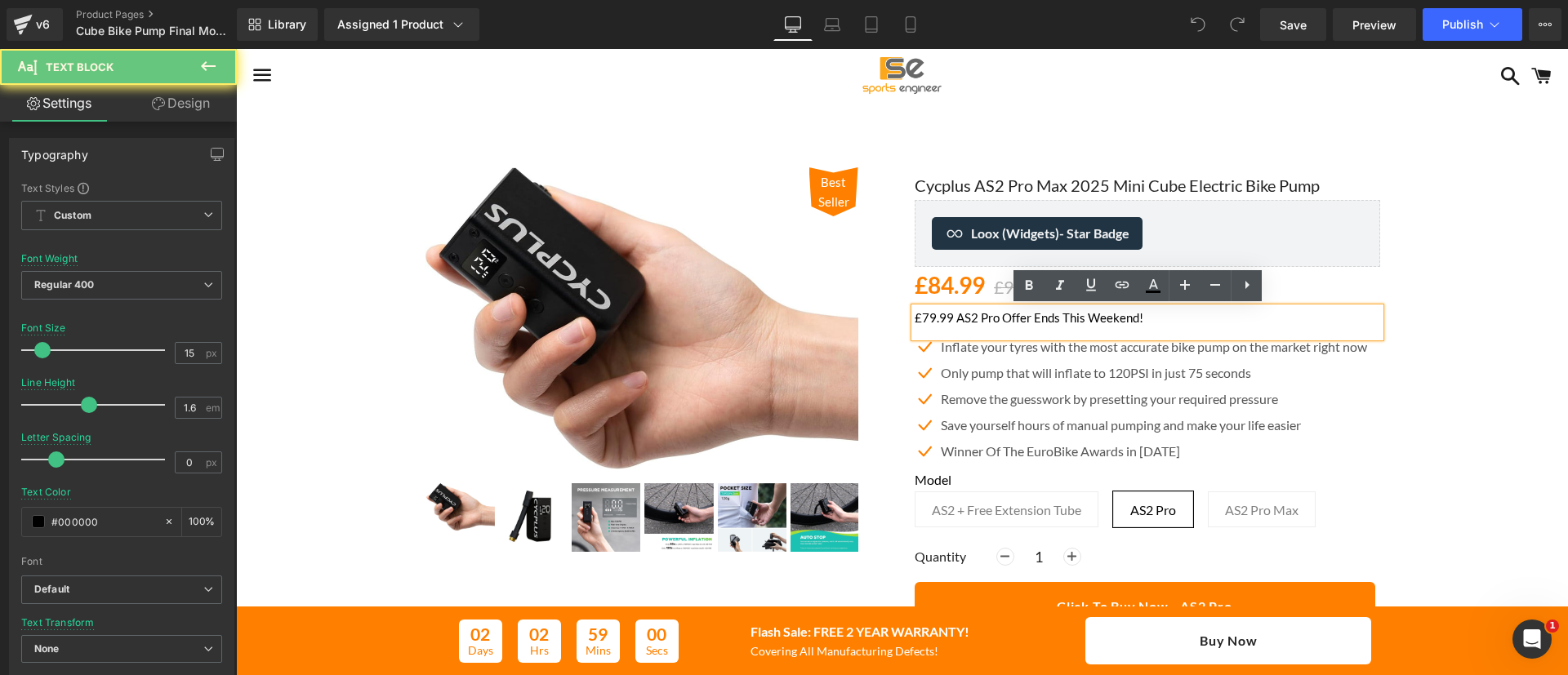
click at [1007, 321] on p "£79.99 AS2 Pro Offer Ends This Weekend!" at bounding box center [1147, 318] width 466 height 20
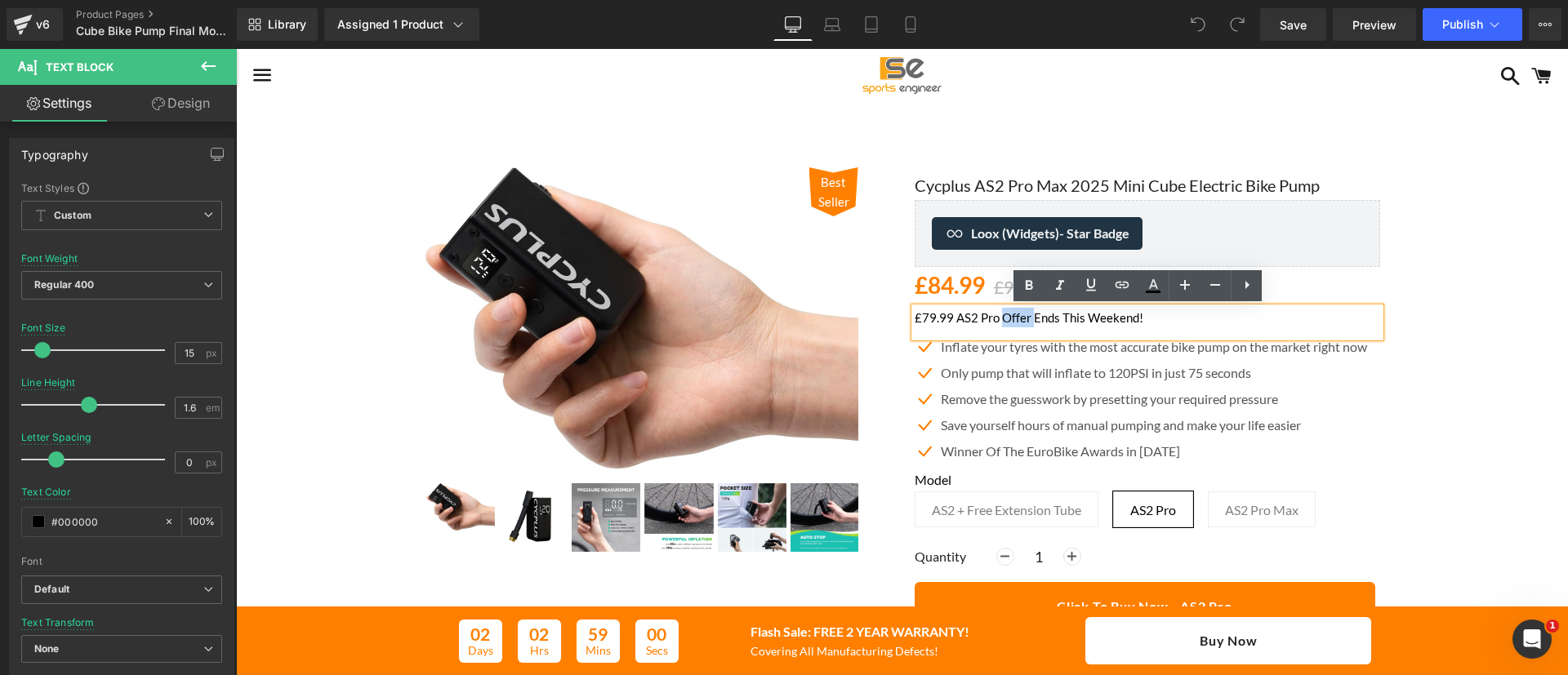
click at [1007, 321] on p "£79.99 AS2 Pro Offer Ends This Weekend!" at bounding box center [1147, 318] width 466 height 20
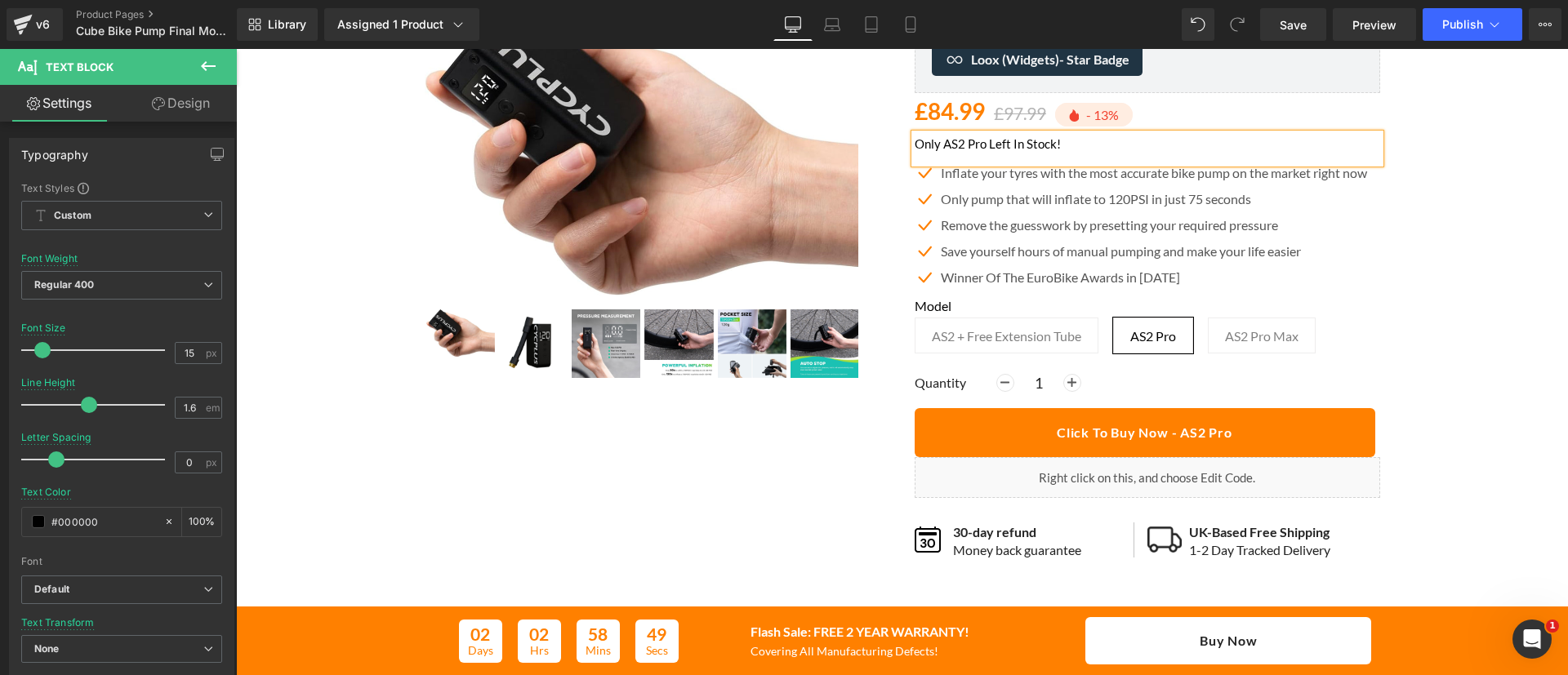
scroll to position [147, 0]
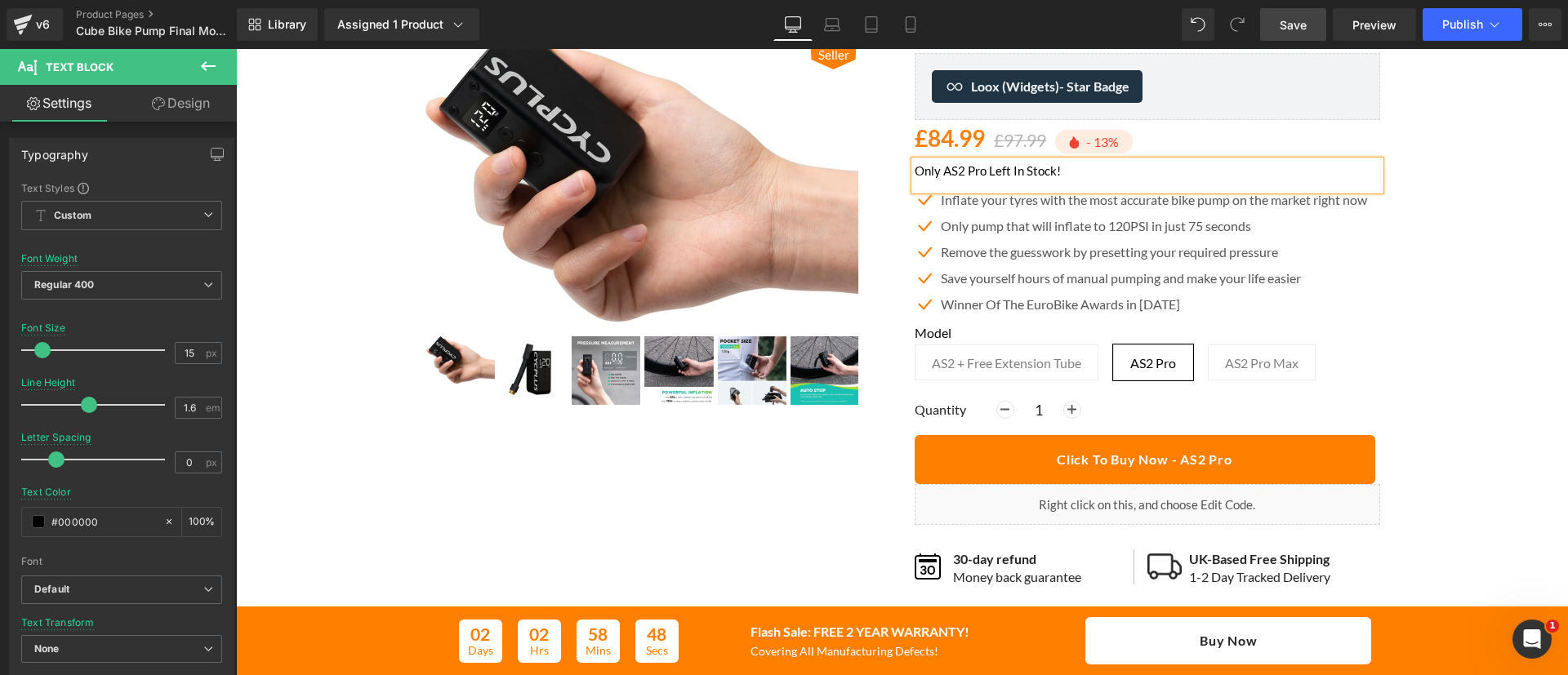
click at [1289, 20] on span "Save" at bounding box center [1294, 24] width 27 height 17
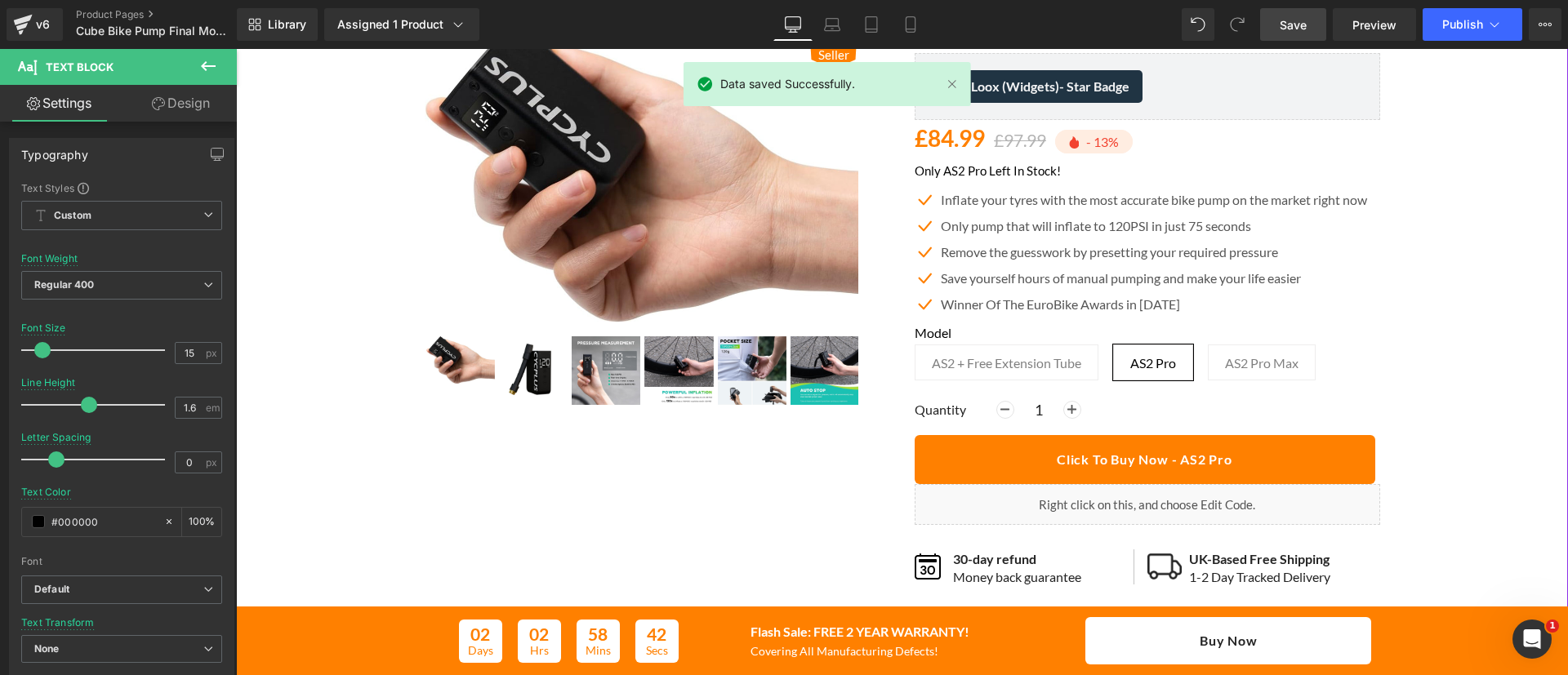
scroll to position [0, 0]
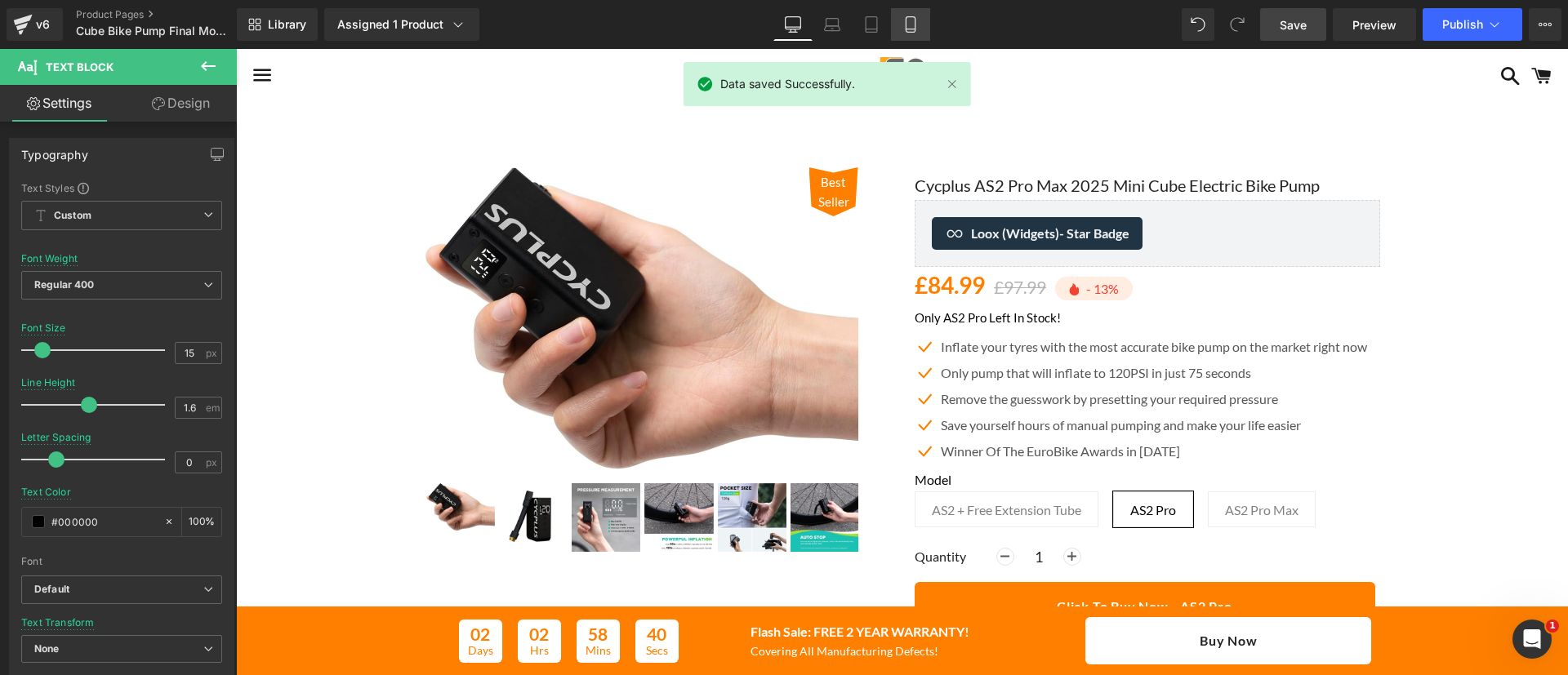
click at [902, 26] on link "Mobile" at bounding box center [910, 24] width 39 height 33
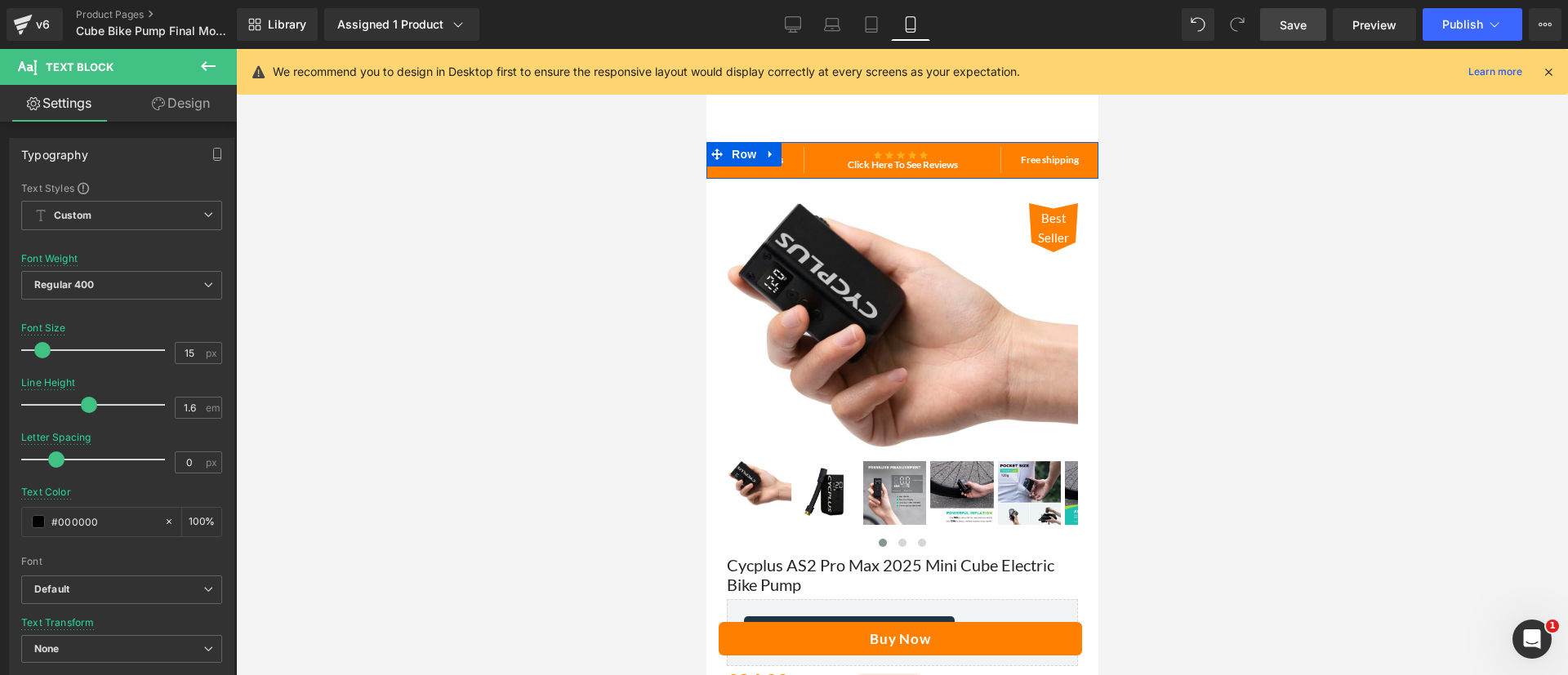
click at [747, 167] on div "Easy Returns Text Block" at bounding box center [755, 160] width 98 height 26
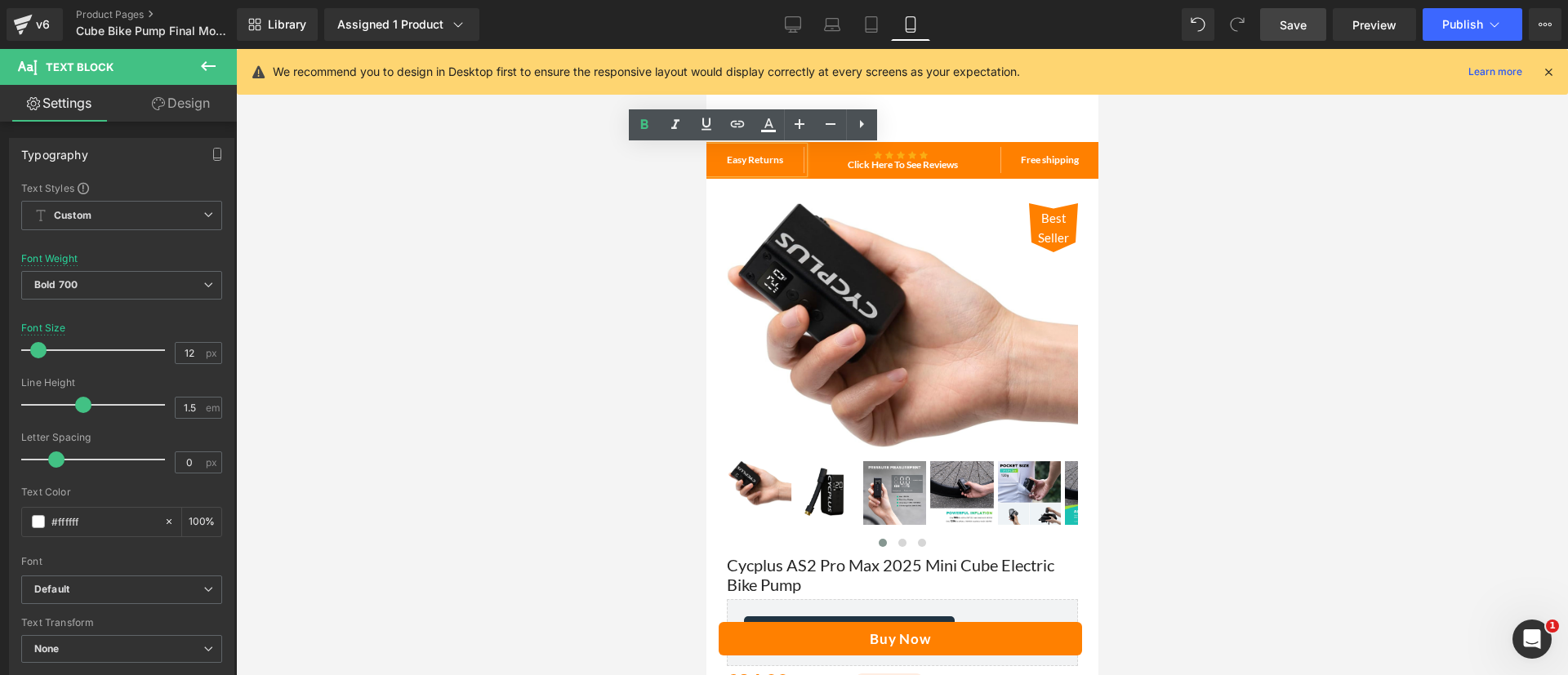
click at [753, 160] on span "Row" at bounding box center [743, 154] width 26 height 20
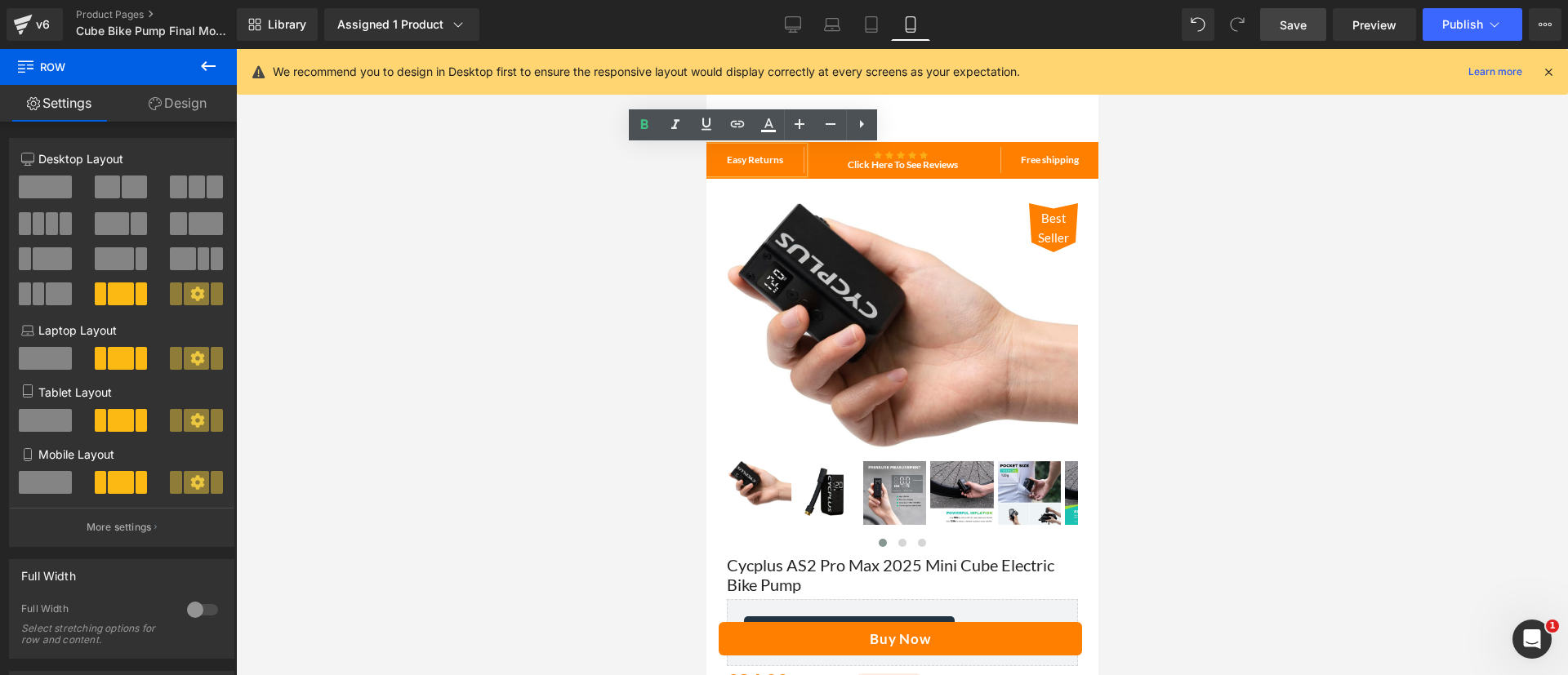
click at [732, 166] on p "Easy Returns" at bounding box center [754, 160] width 97 height 15
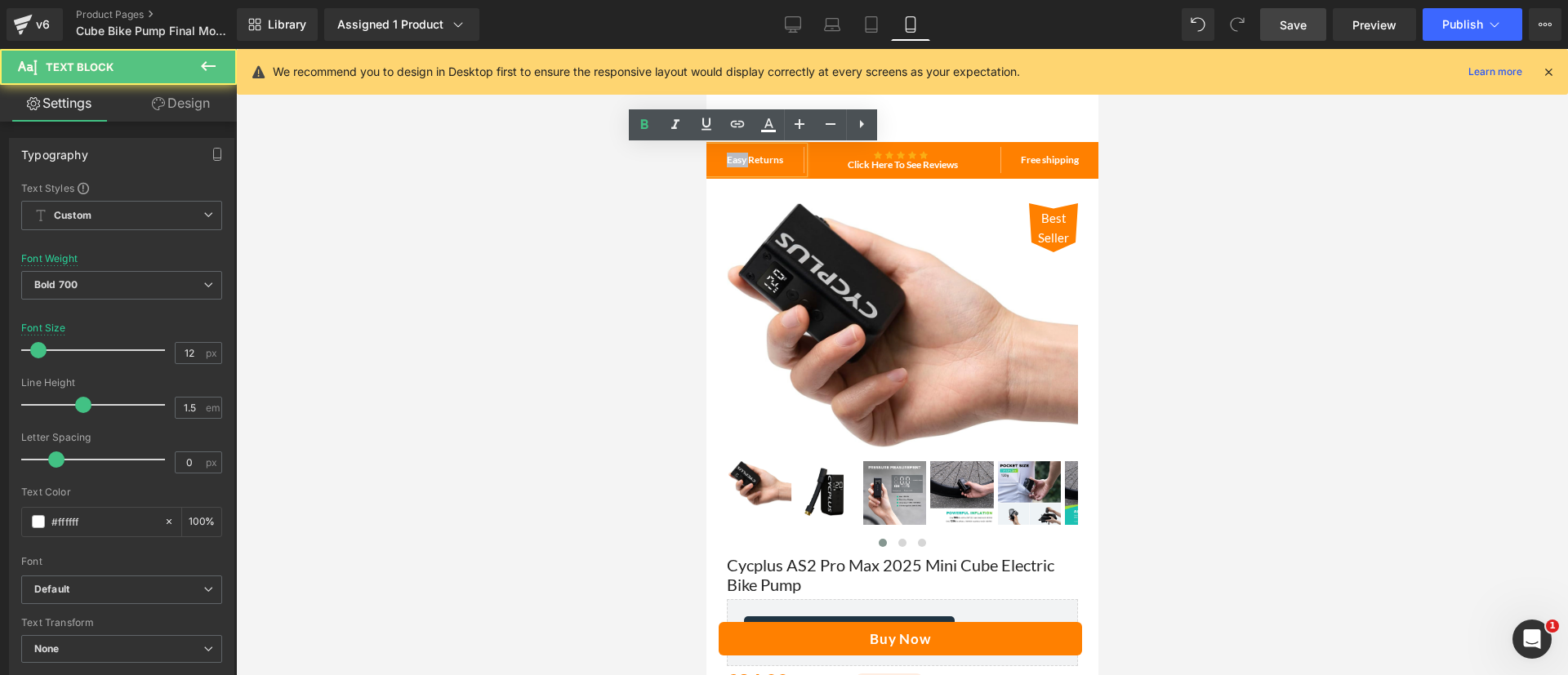
click at [732, 166] on p "Easy Returns" at bounding box center [754, 160] width 97 height 15
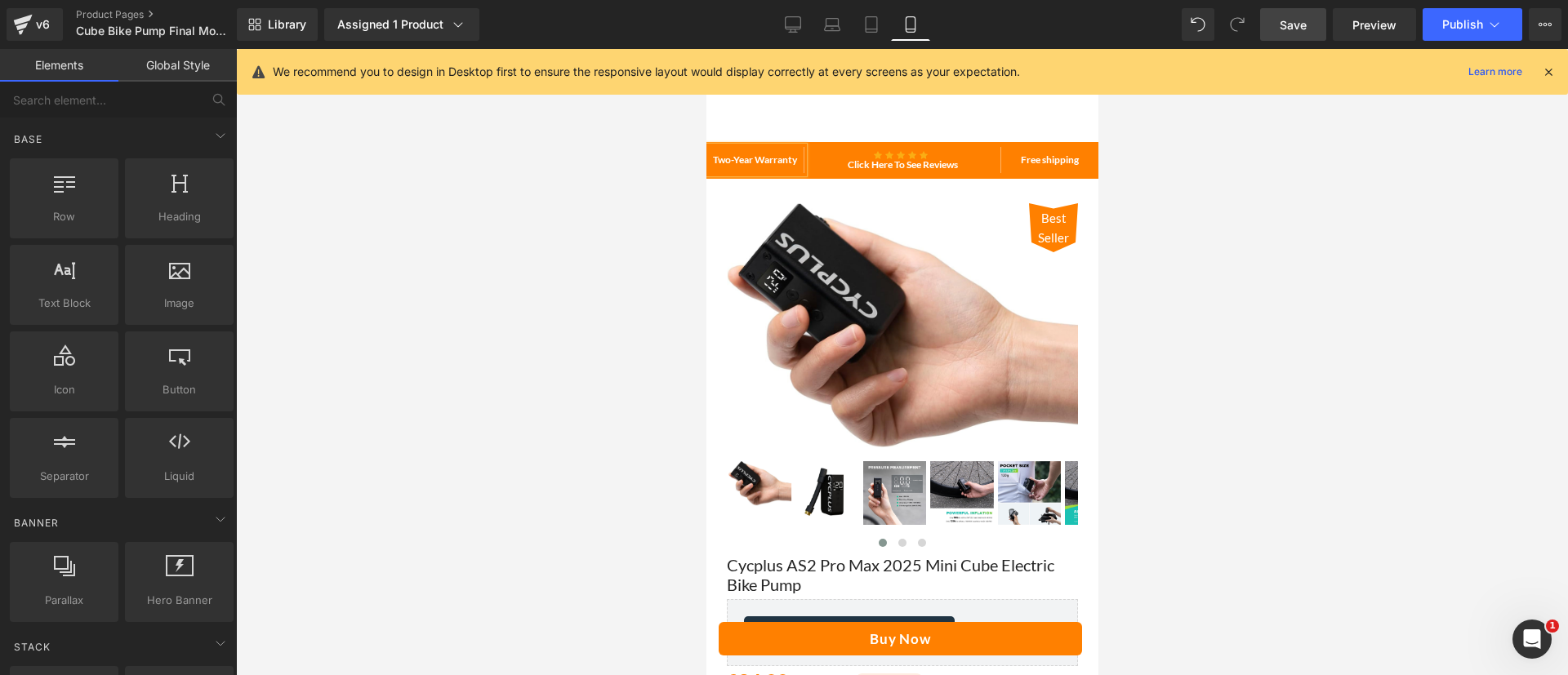
click at [1272, 237] on div at bounding box center [902, 362] width 1332 height 626
click at [1176, 189] on div at bounding box center [902, 362] width 1332 height 626
click at [789, 165] on link at bounding box center [797, 161] width 17 height 20
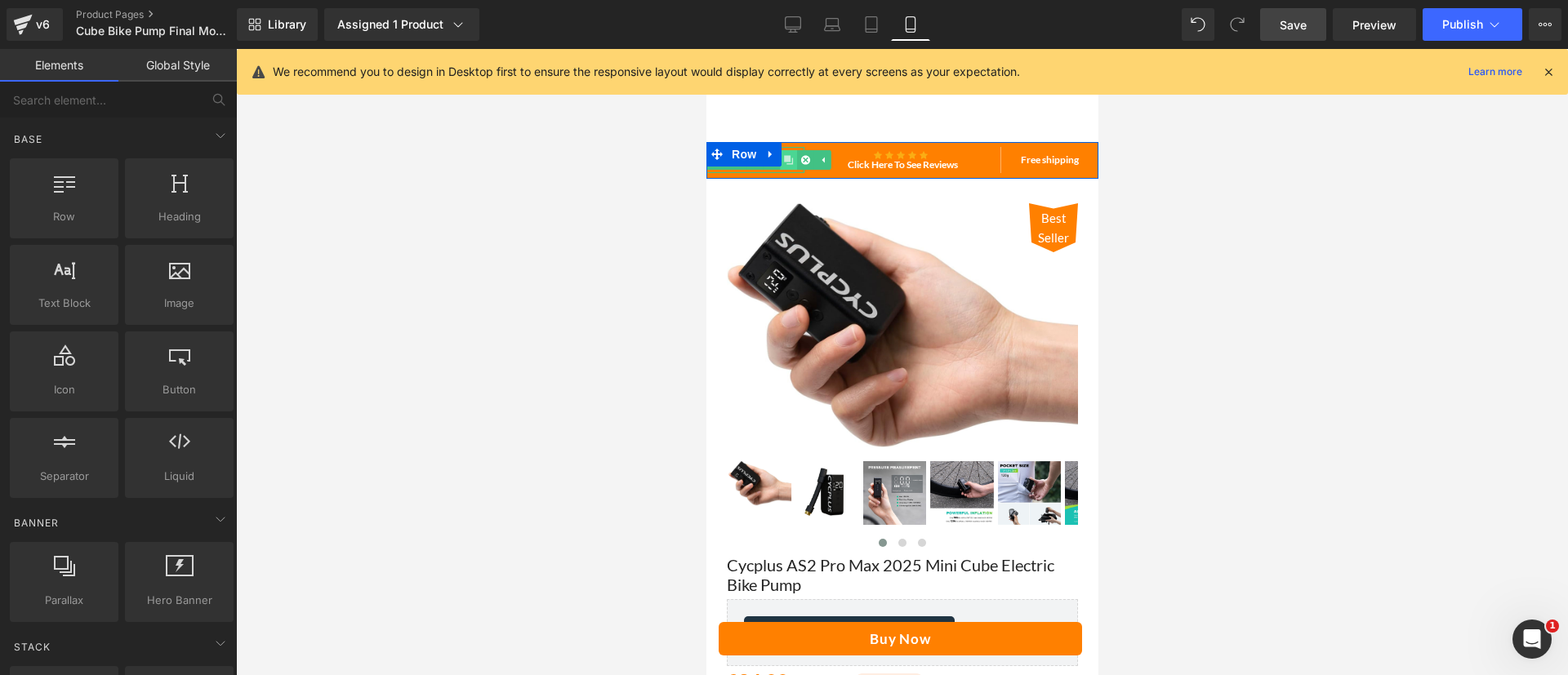
click at [787, 169] on link at bounding box center [788, 161] width 17 height 20
click at [789, 149] on div at bounding box center [755, 149] width 98 height 5
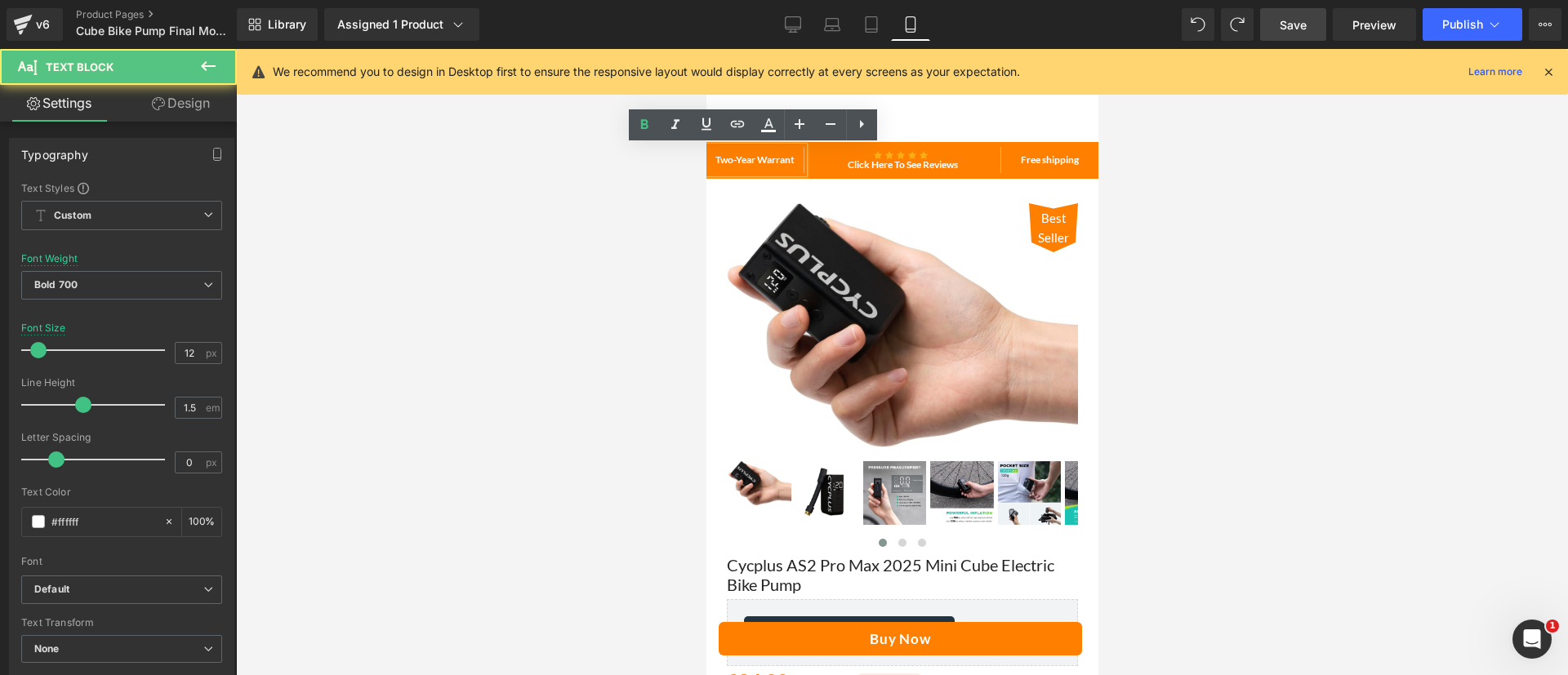
click at [776, 158] on p "Two-Year Warrant" at bounding box center [754, 160] width 97 height 15
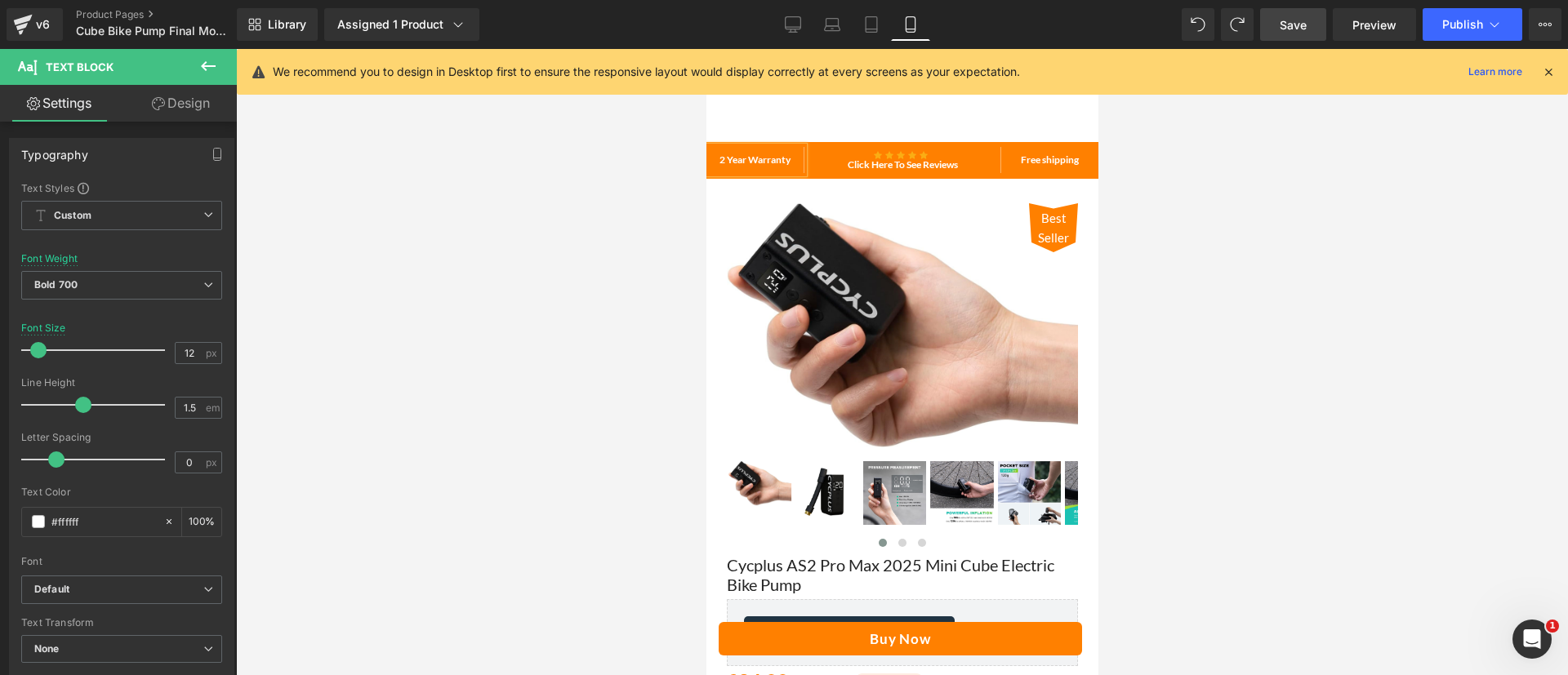
click at [1208, 196] on div at bounding box center [902, 362] width 1332 height 626
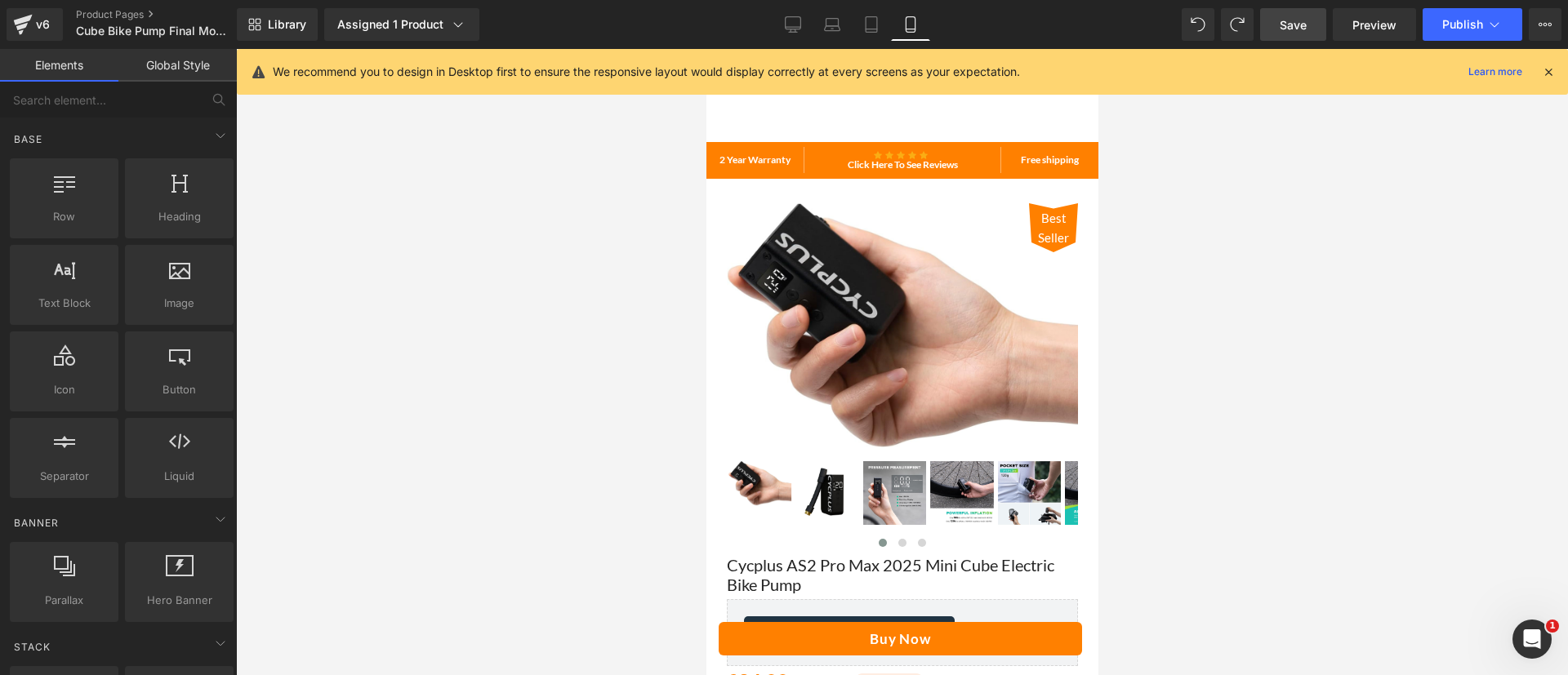
click at [1306, 24] on span "Save" at bounding box center [1294, 24] width 27 height 17
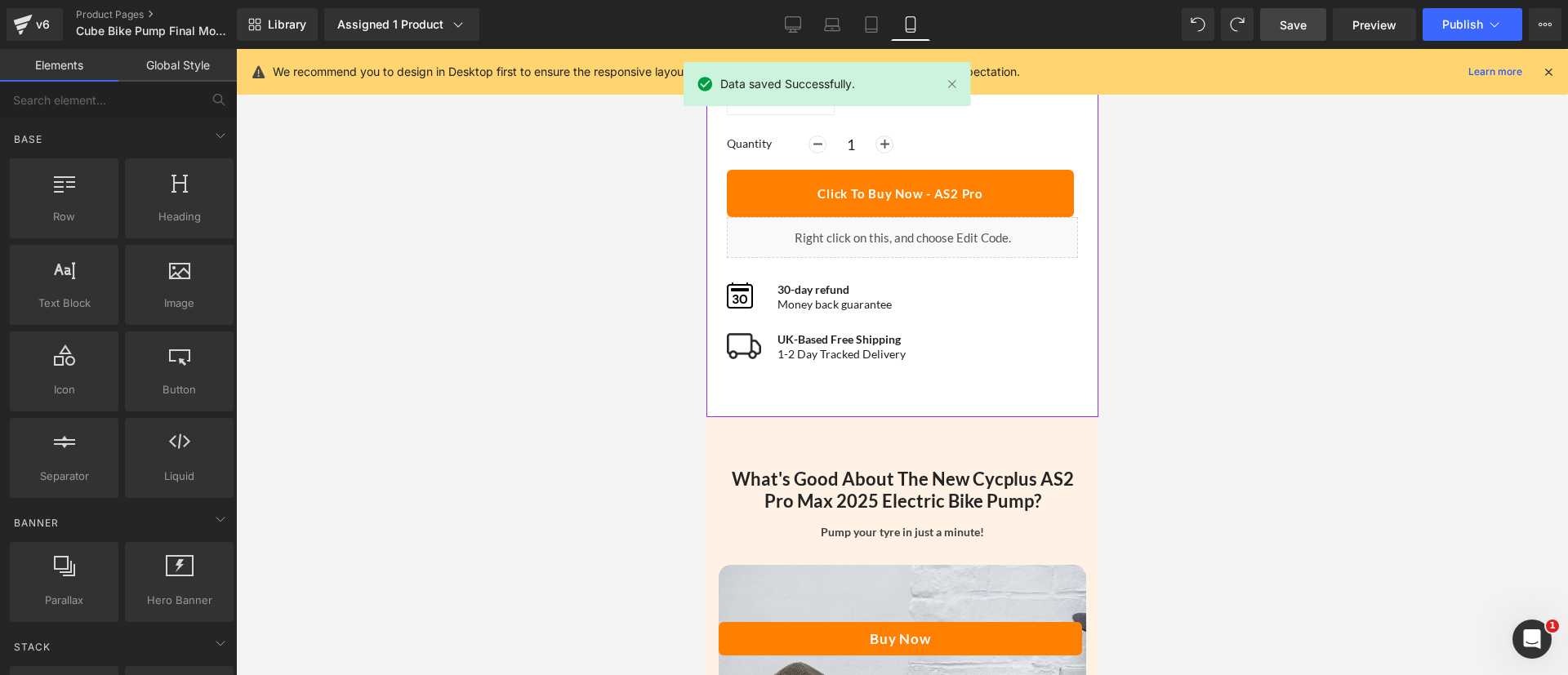
scroll to position [879, 0]
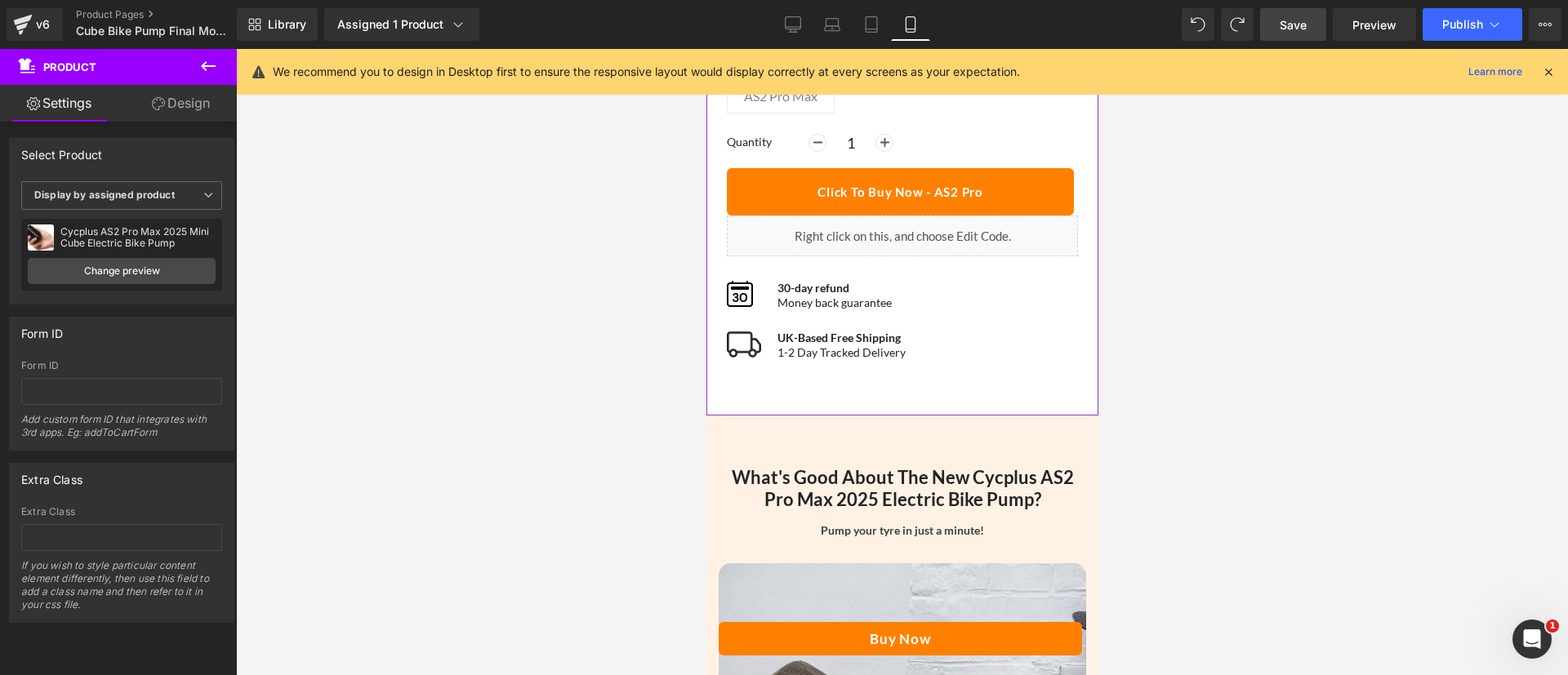
click at [169, 107] on link "Design" at bounding box center [181, 103] width 119 height 37
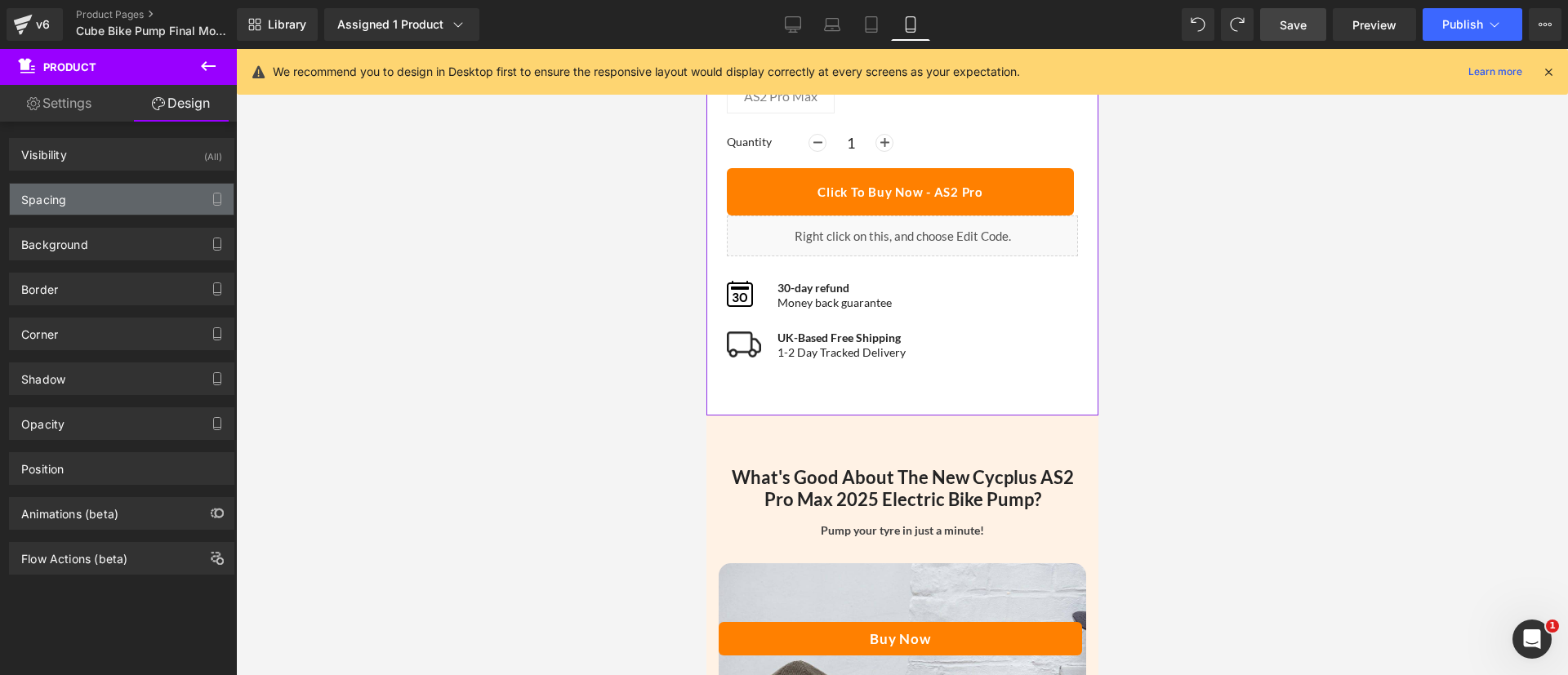
click at [130, 193] on div "Spacing" at bounding box center [122, 200] width 224 height 31
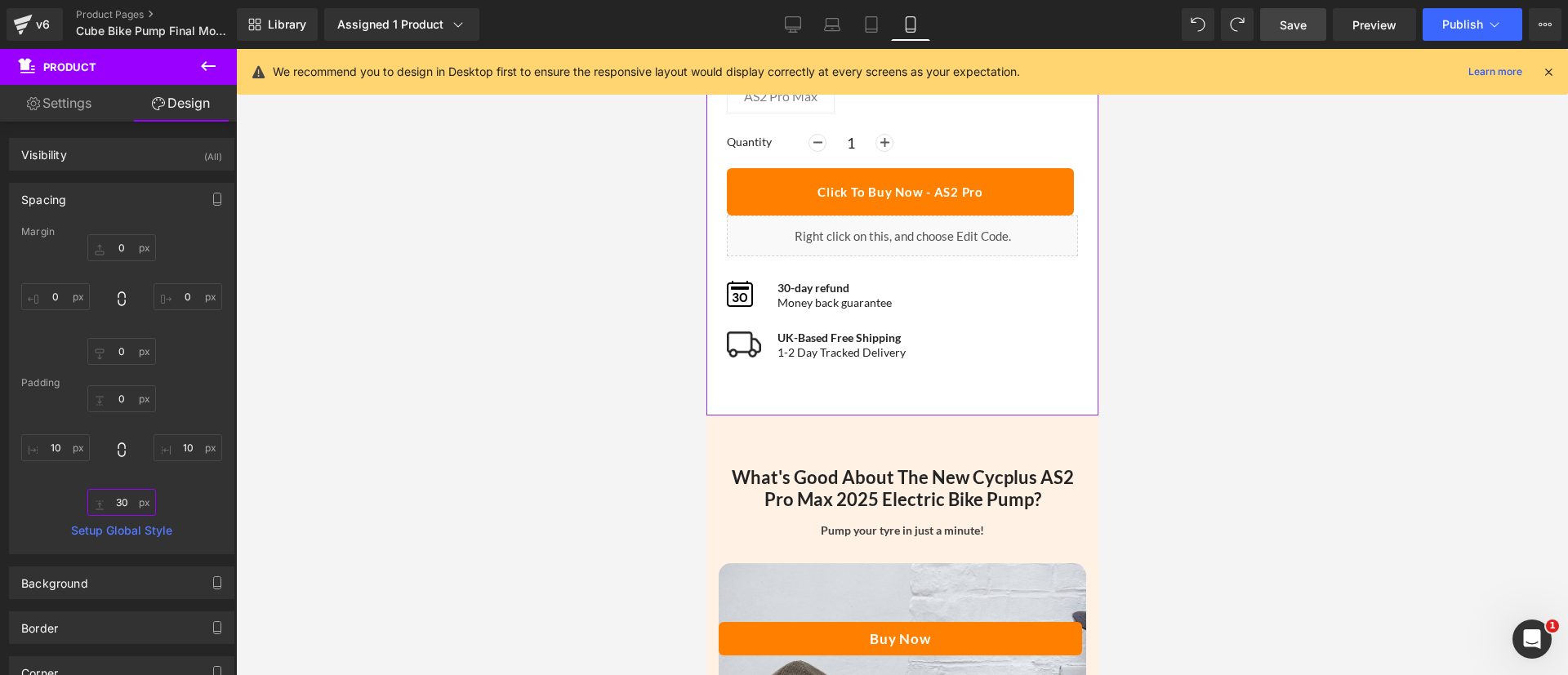
click at [118, 514] on input "text" at bounding box center [122, 503] width 69 height 27
click at [125, 495] on input "text" at bounding box center [122, 503] width 69 height 27
type input "5"
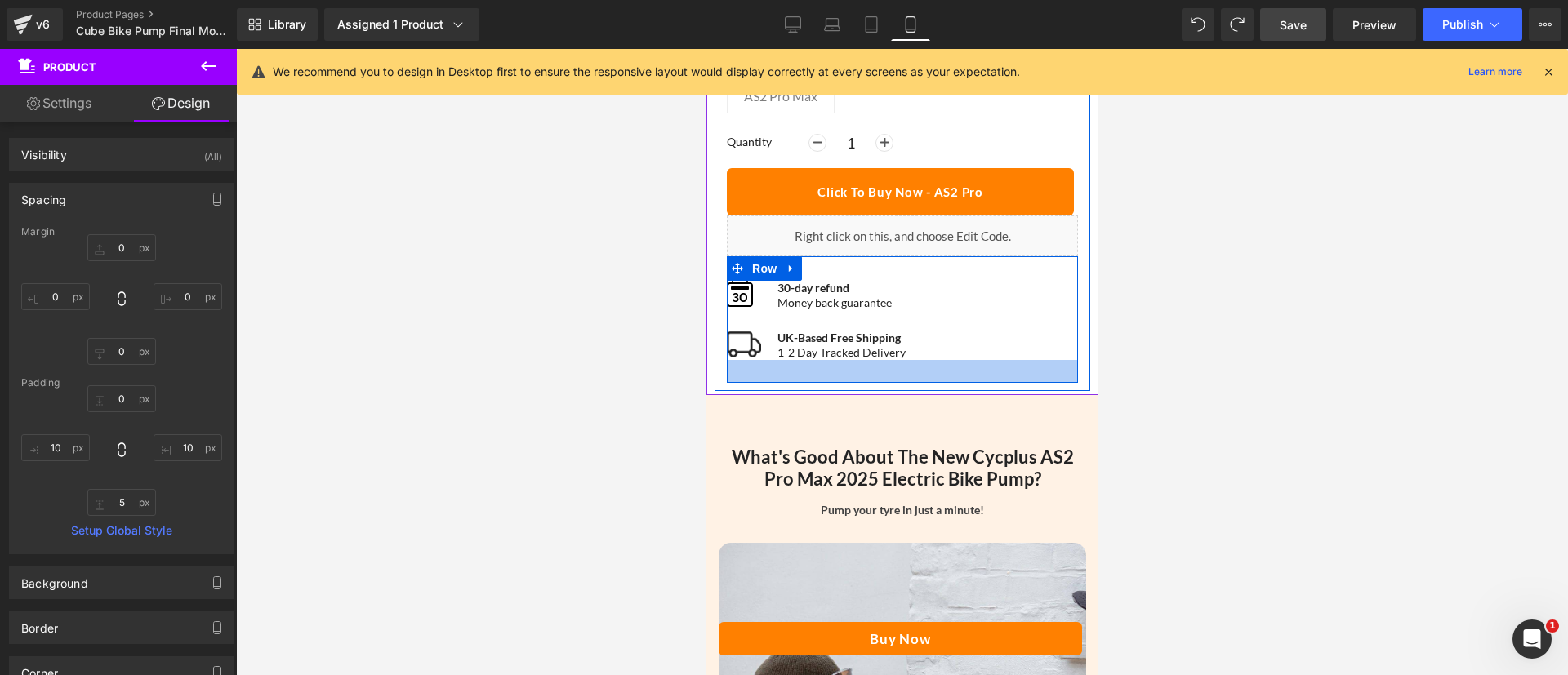
click at [876, 363] on div at bounding box center [901, 371] width 351 height 23
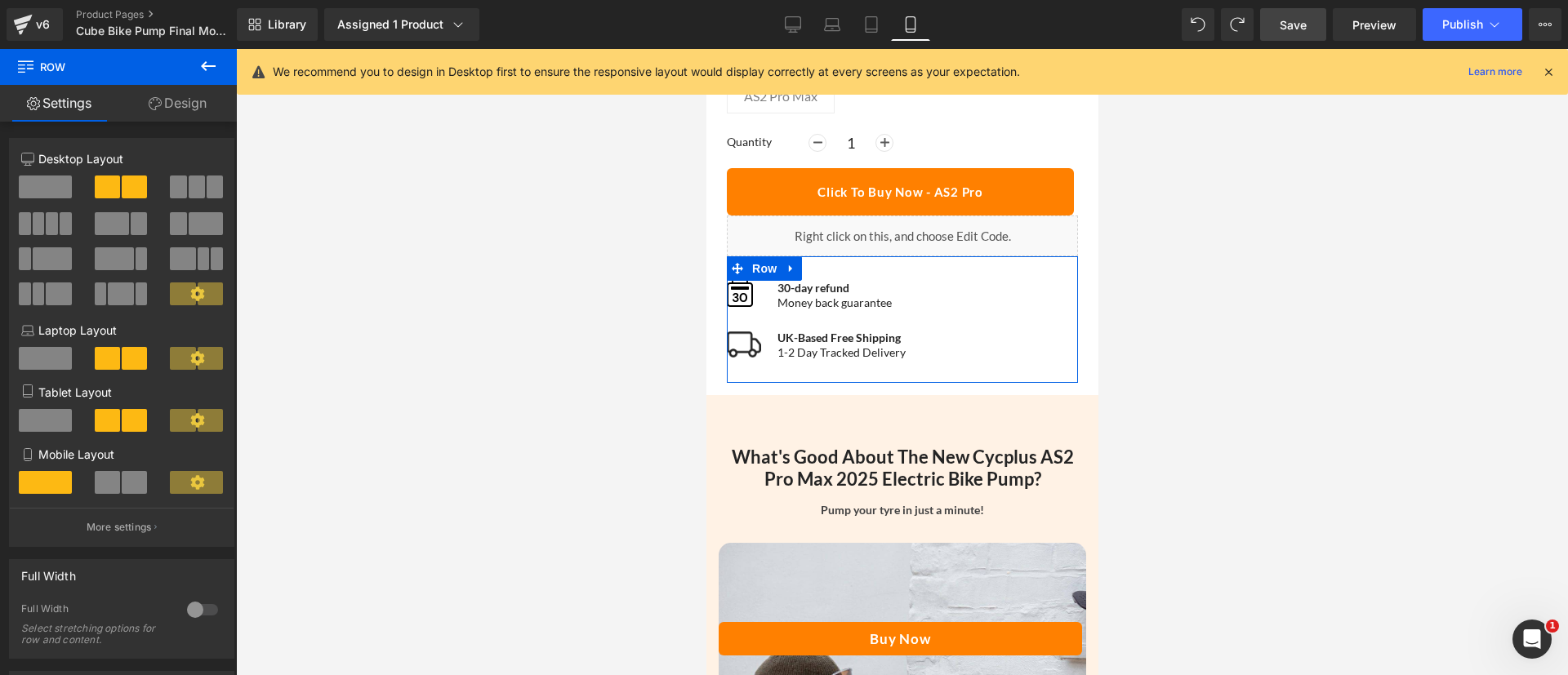
click at [167, 105] on link "Design" at bounding box center [178, 103] width 119 height 37
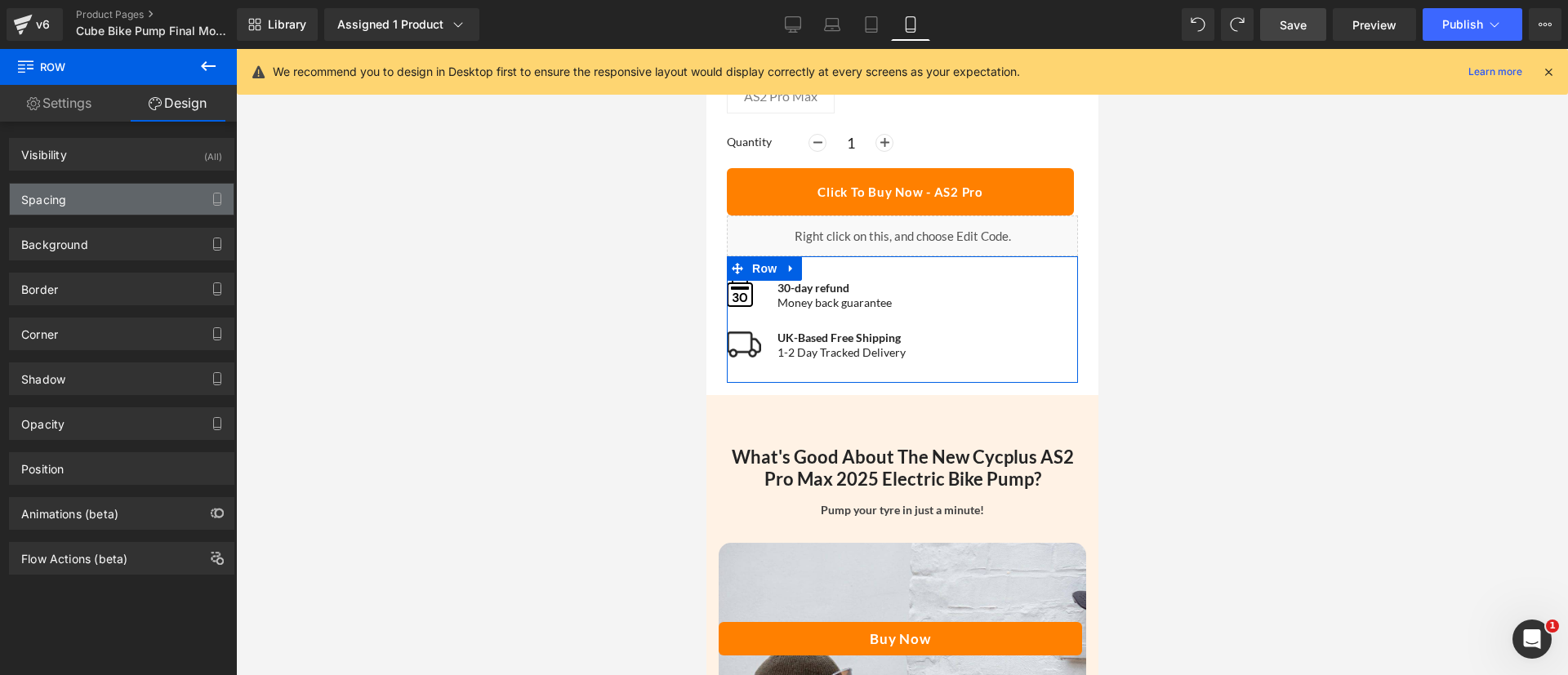
click at [69, 198] on div "Spacing" at bounding box center [122, 200] width 224 height 31
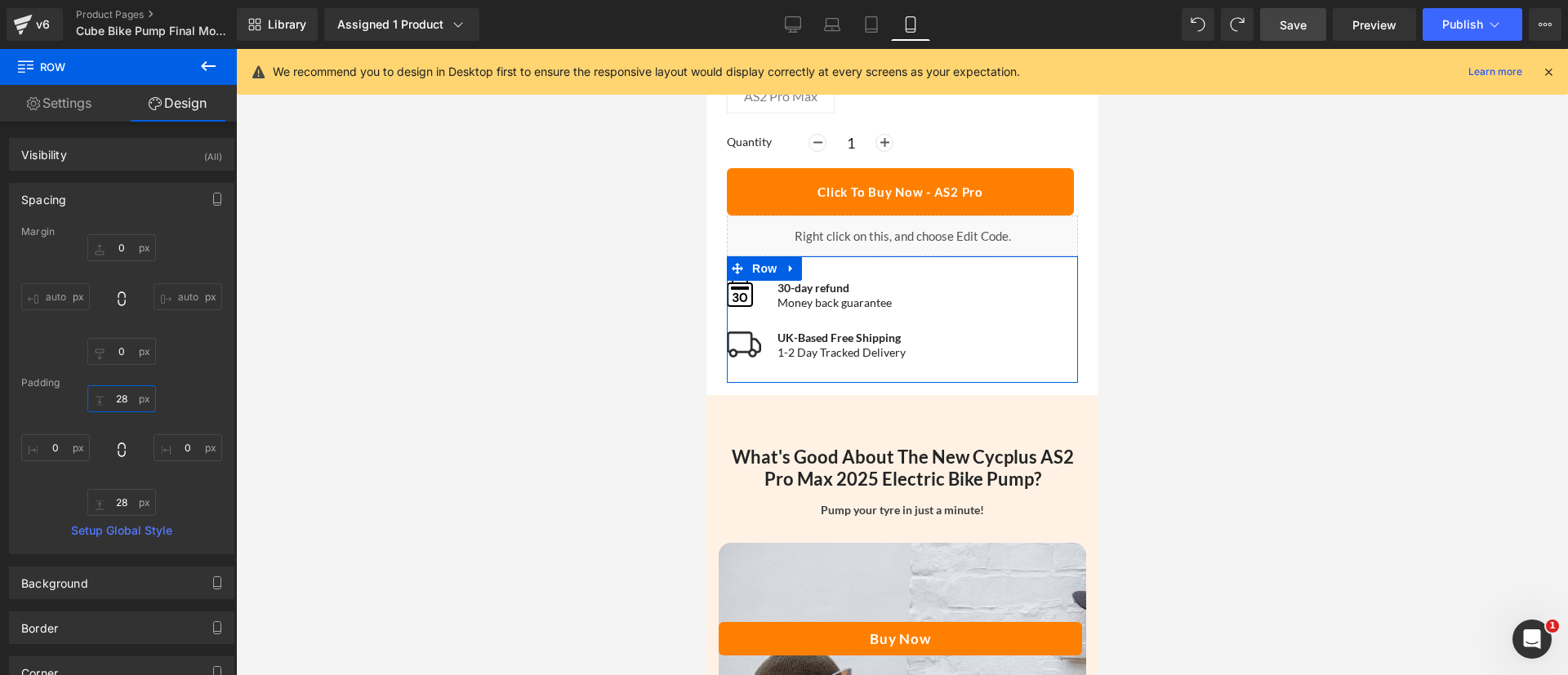
click at [110, 395] on input "28" at bounding box center [122, 399] width 69 height 27
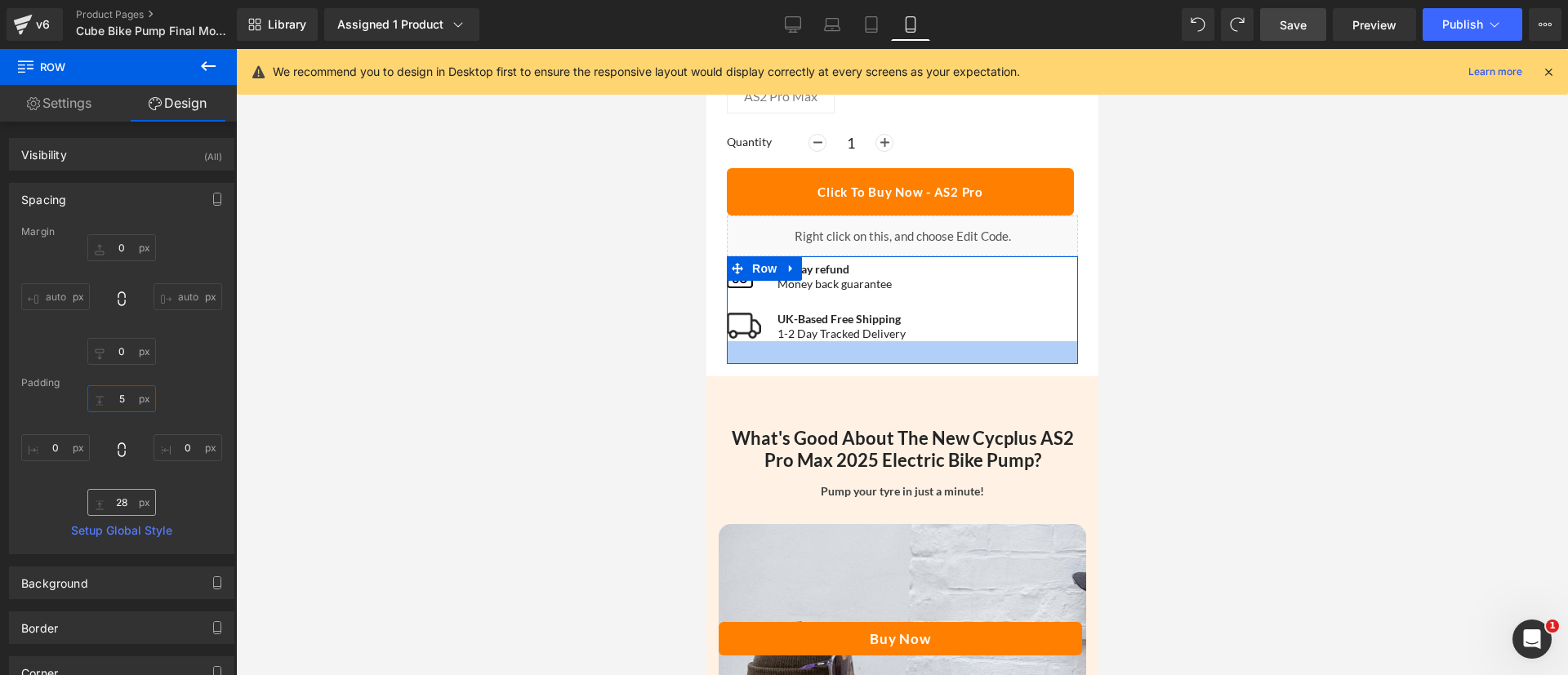
type input "5"
click at [126, 500] on input "28" at bounding box center [122, 503] width 69 height 27
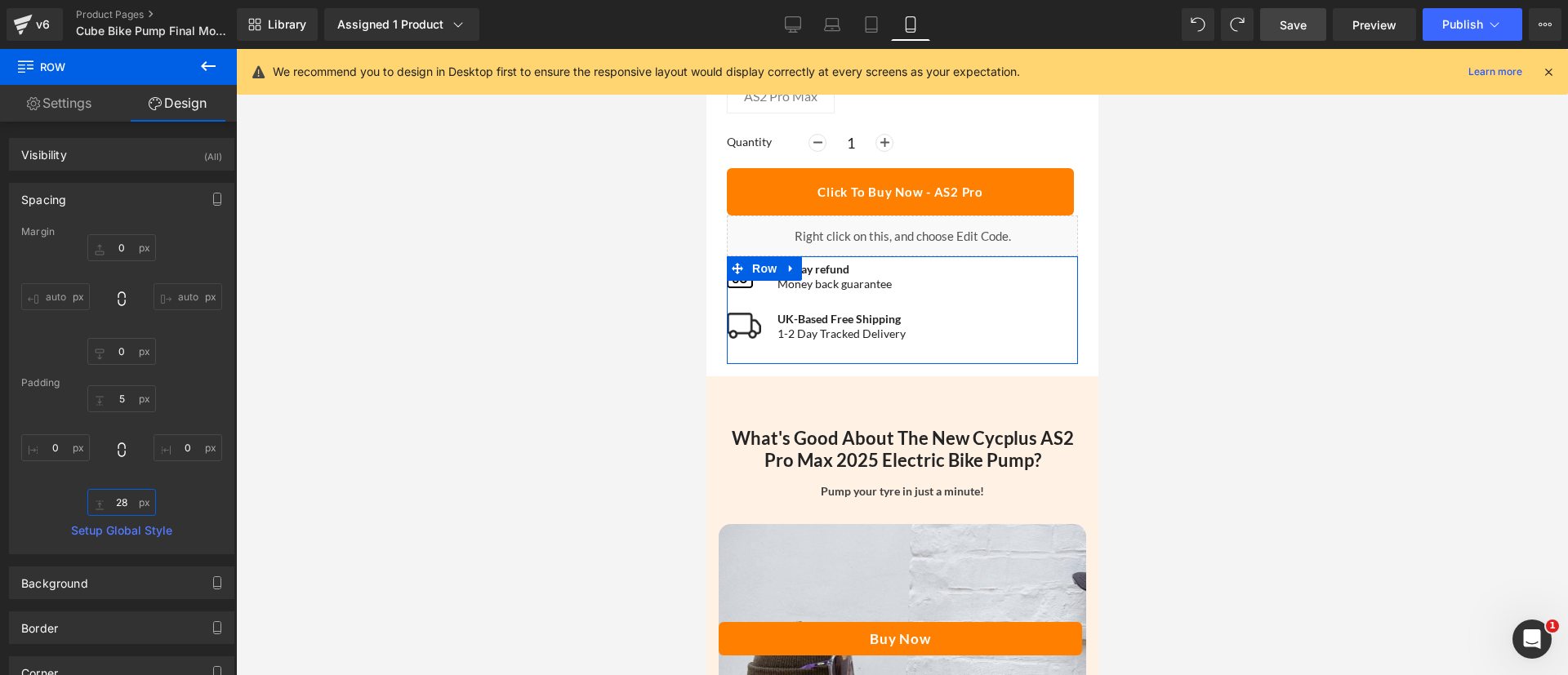
click at [126, 500] on input "28" at bounding box center [122, 503] width 69 height 27
type input "5"
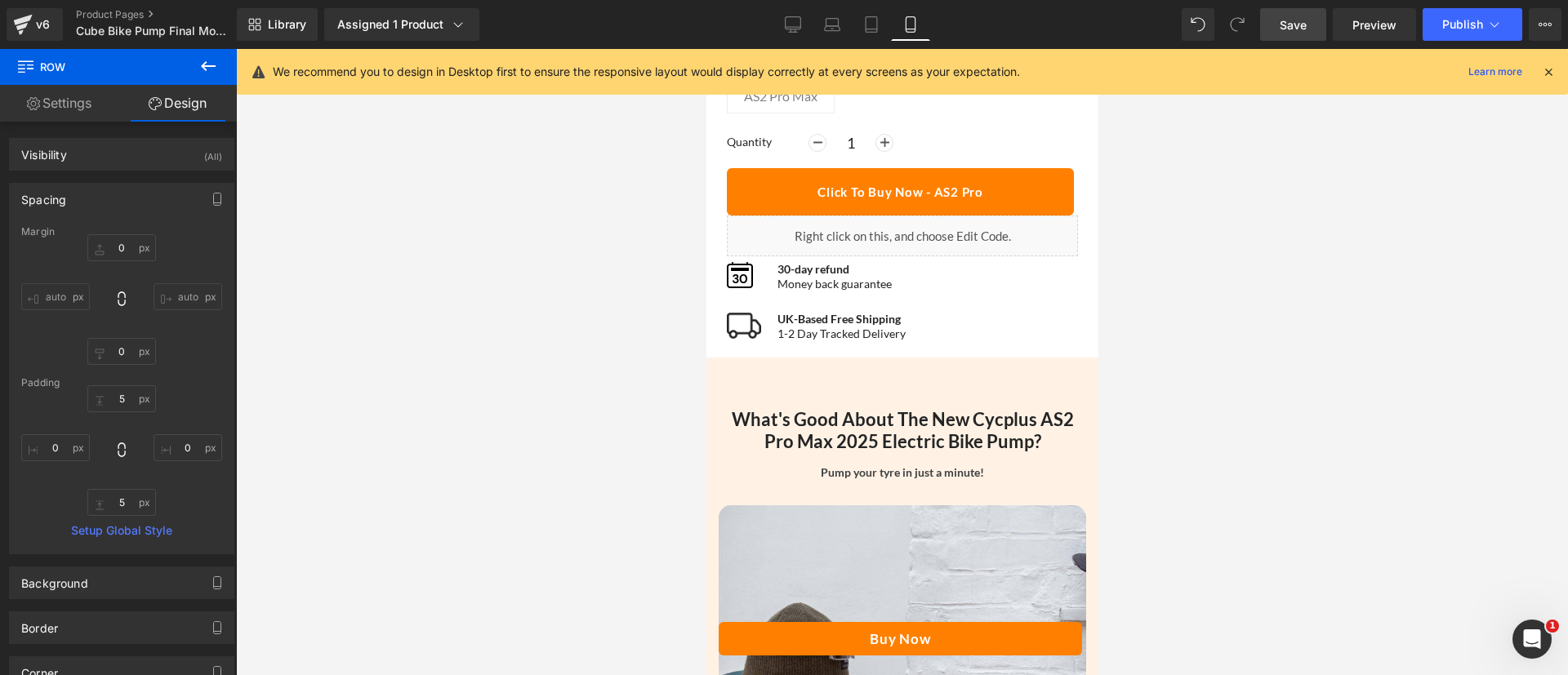
click at [557, 369] on div at bounding box center [902, 362] width 1332 height 626
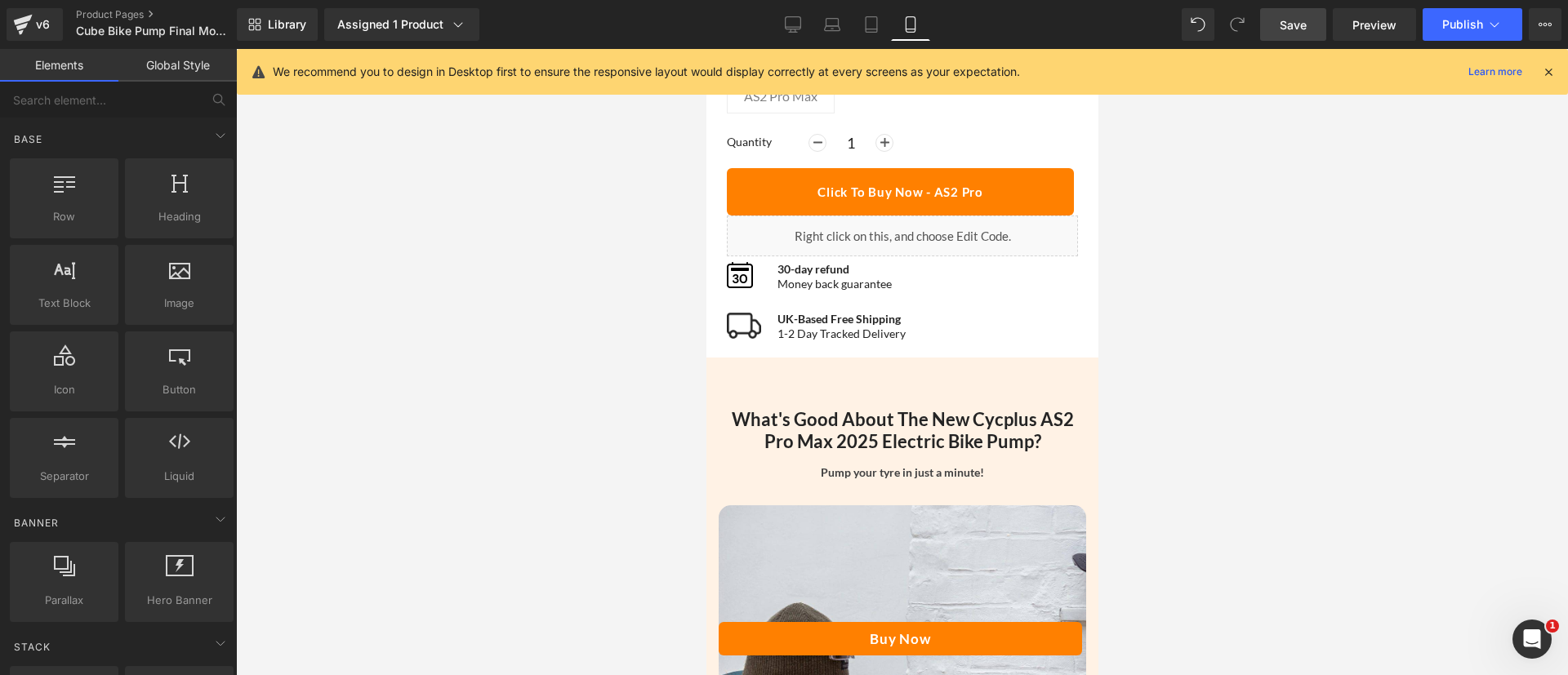
click at [160, 77] on link "Global Style" at bounding box center [178, 65] width 119 height 33
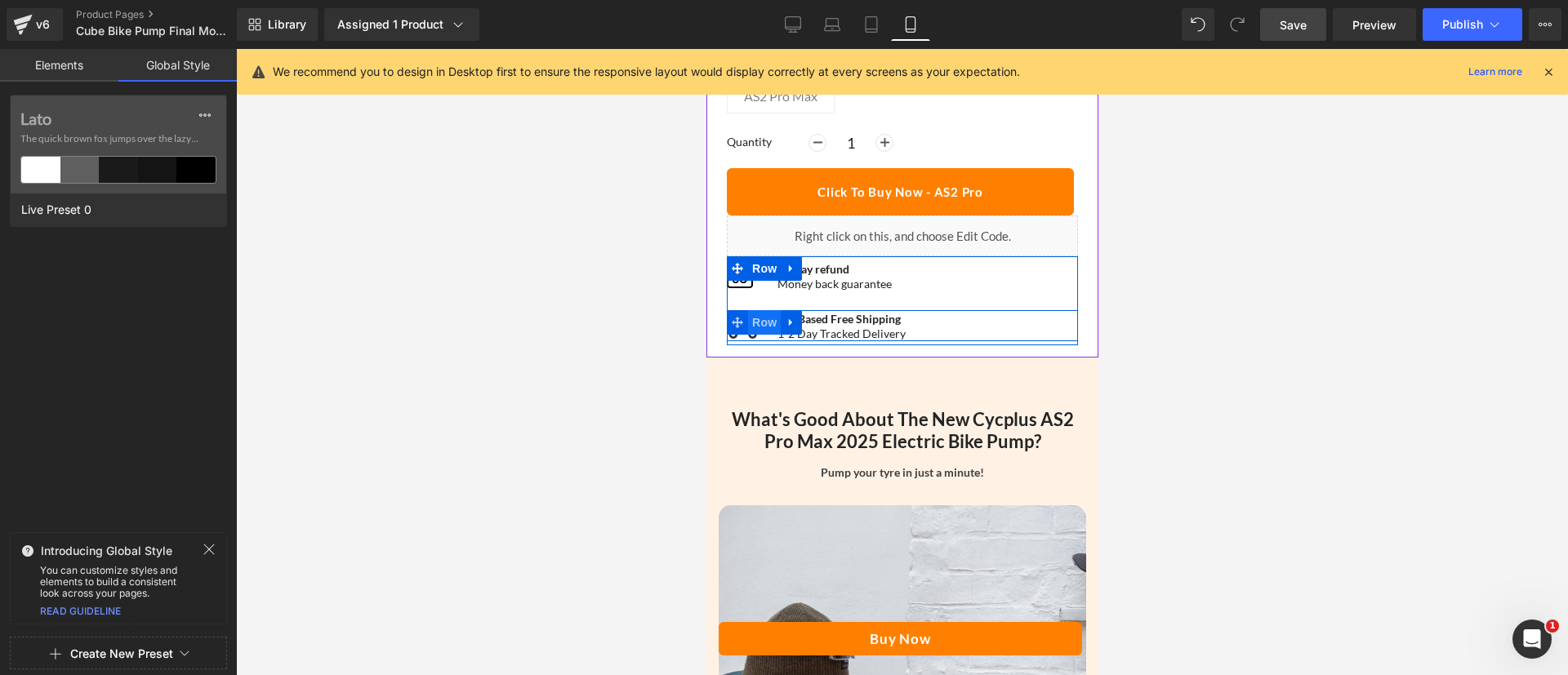
click at [758, 316] on span "Row" at bounding box center [764, 322] width 33 height 24
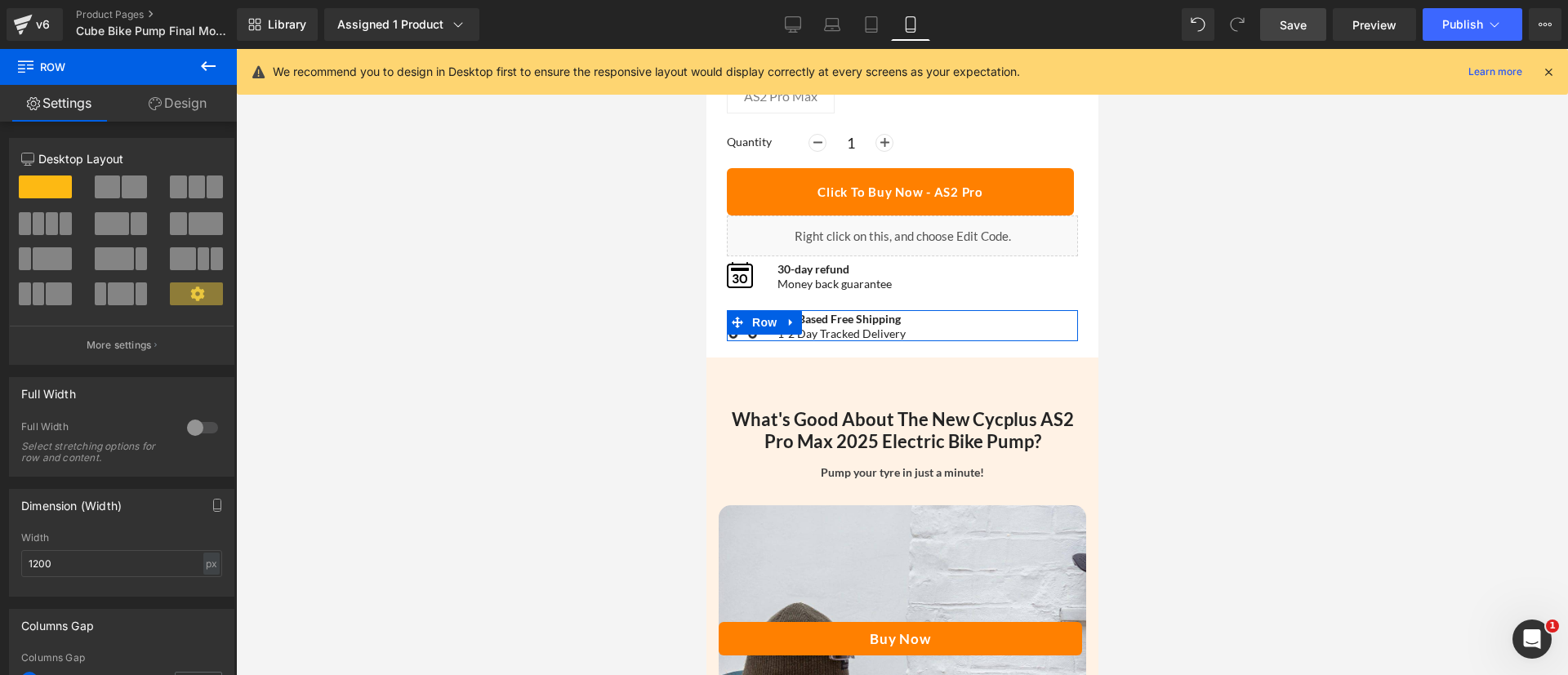
drag, startPoint x: 182, startPoint y: 102, endPoint x: 137, endPoint y: 133, distance: 54.6
click at [182, 103] on link "Design" at bounding box center [178, 103] width 119 height 37
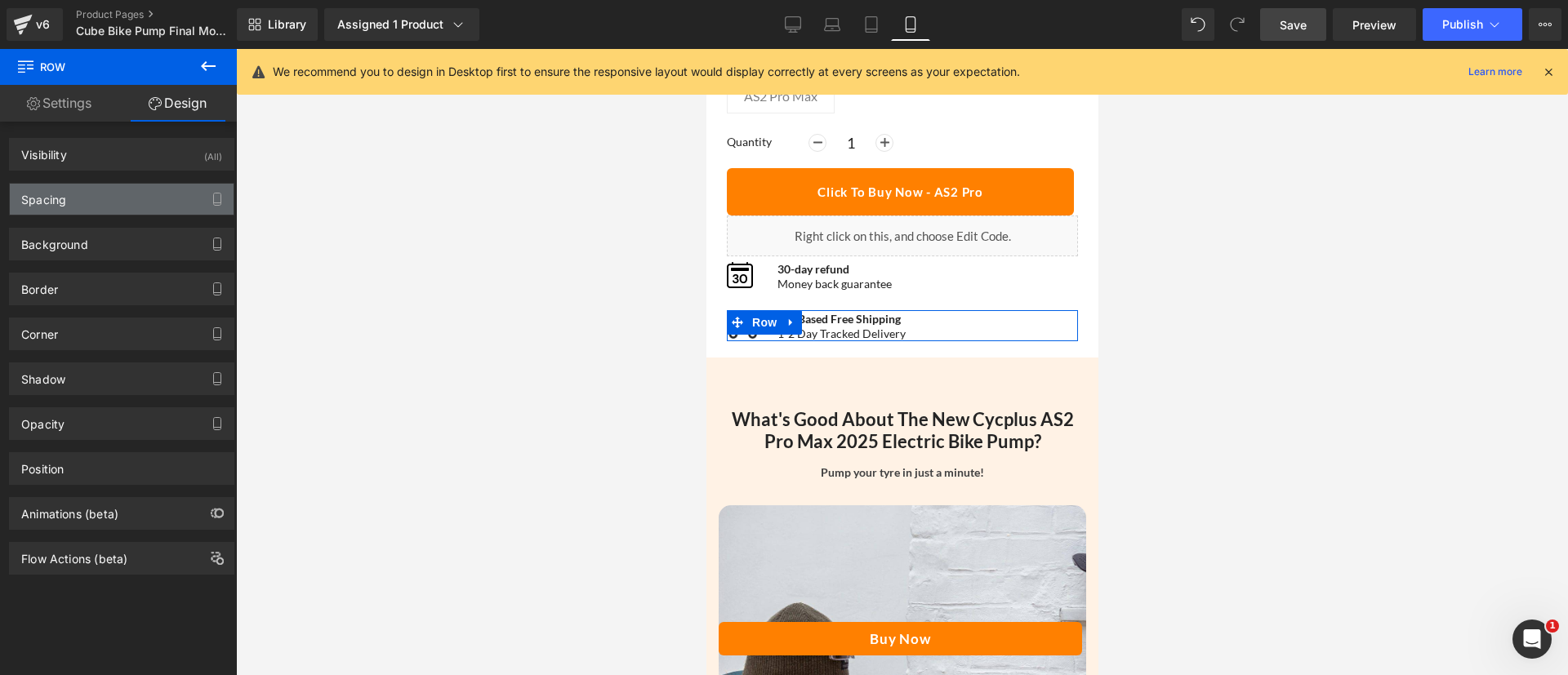
click at [77, 211] on div "Spacing" at bounding box center [122, 200] width 224 height 31
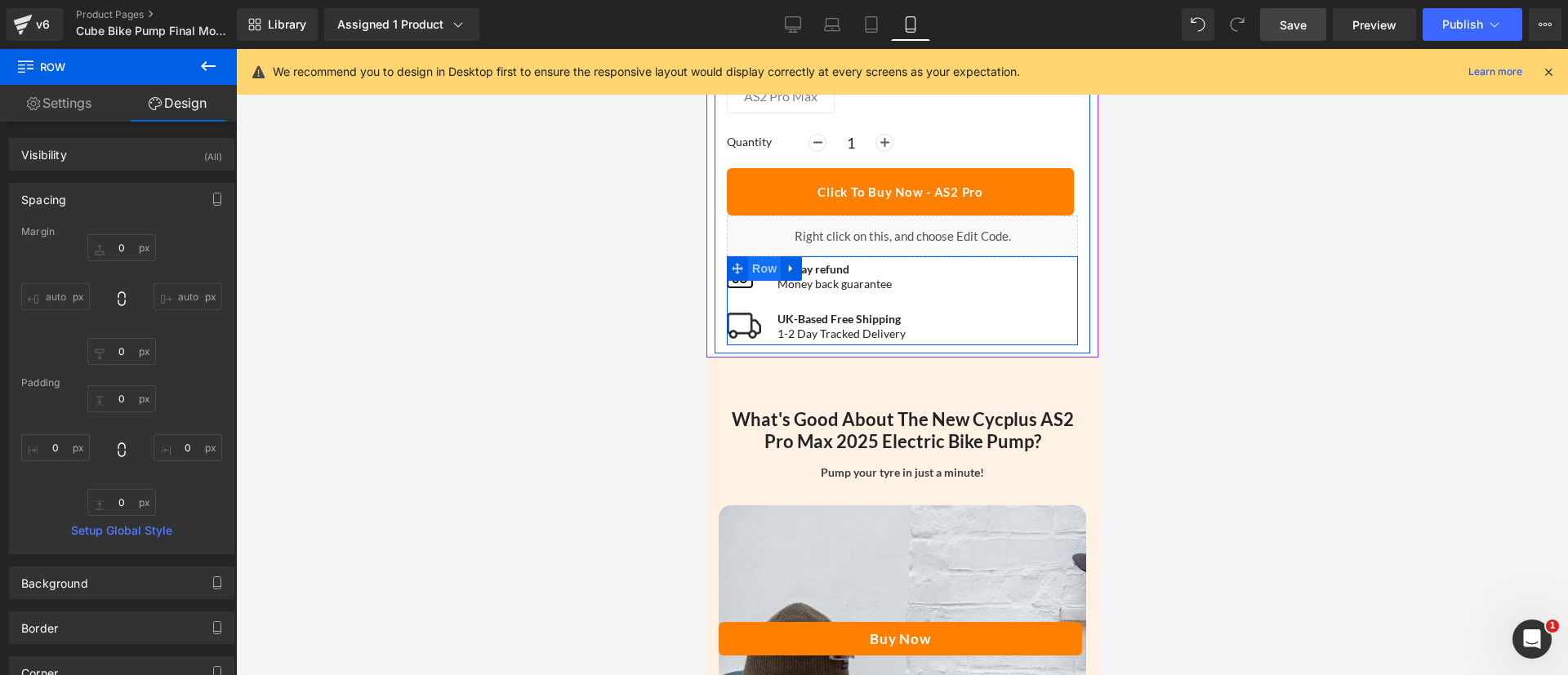
click at [759, 259] on span "Row" at bounding box center [764, 269] width 33 height 24
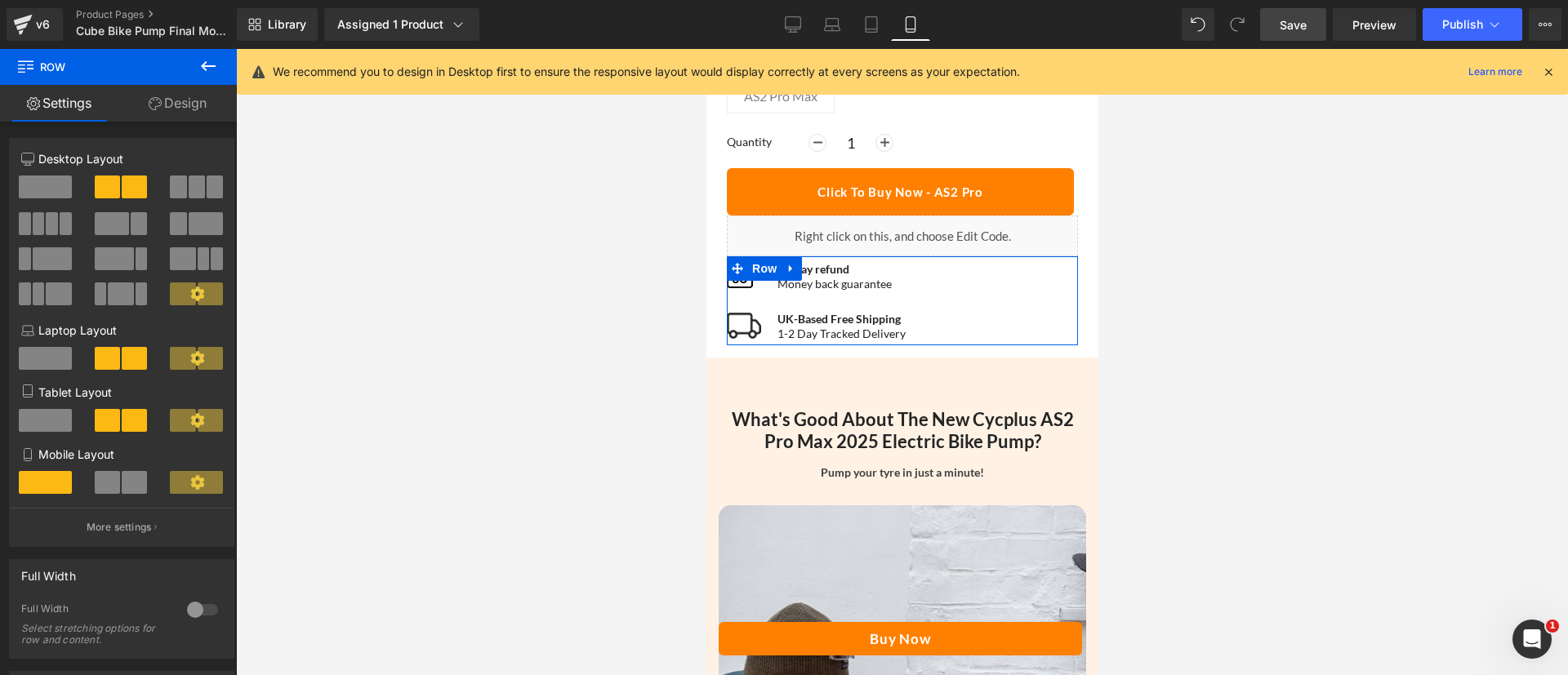
click at [185, 112] on link "Design" at bounding box center [178, 103] width 119 height 37
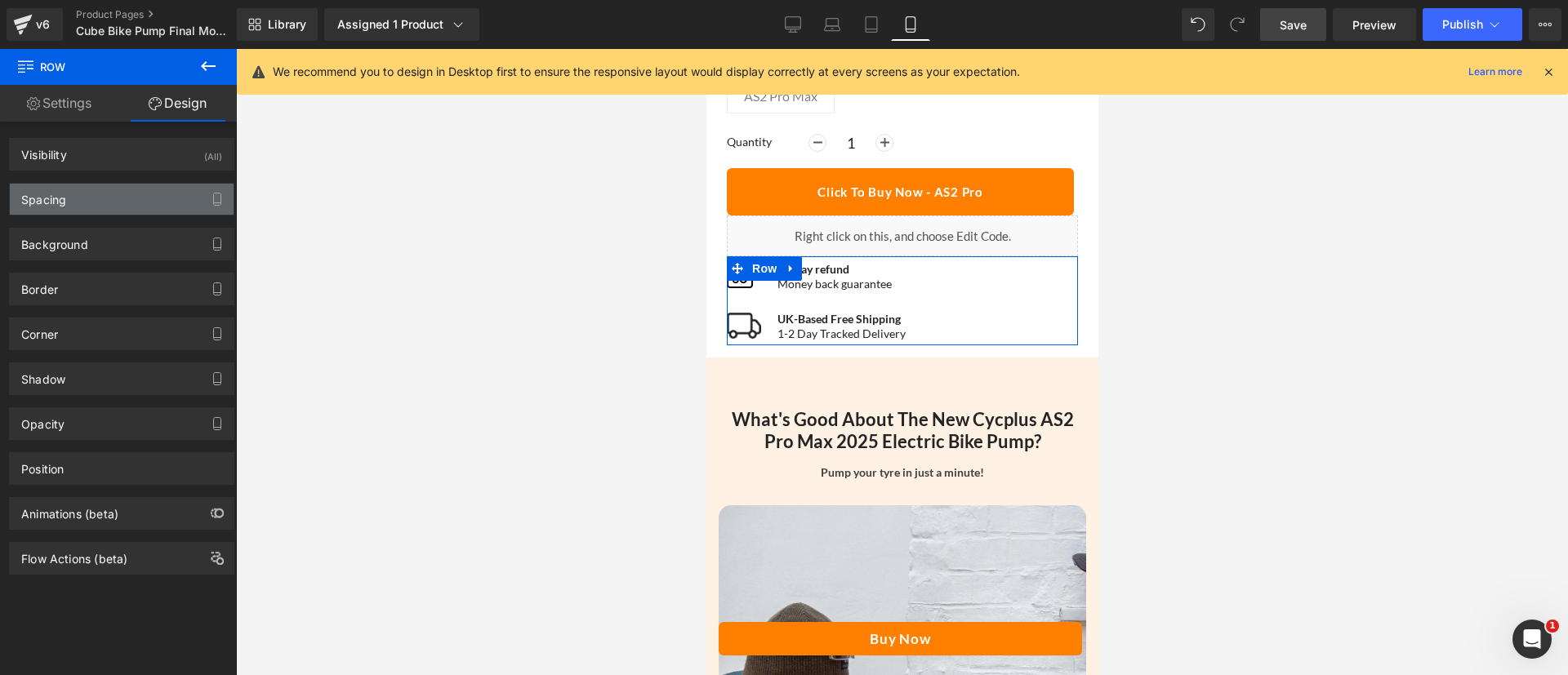
click at [28, 206] on div "Spacing" at bounding box center [44, 195] width 45 height 23
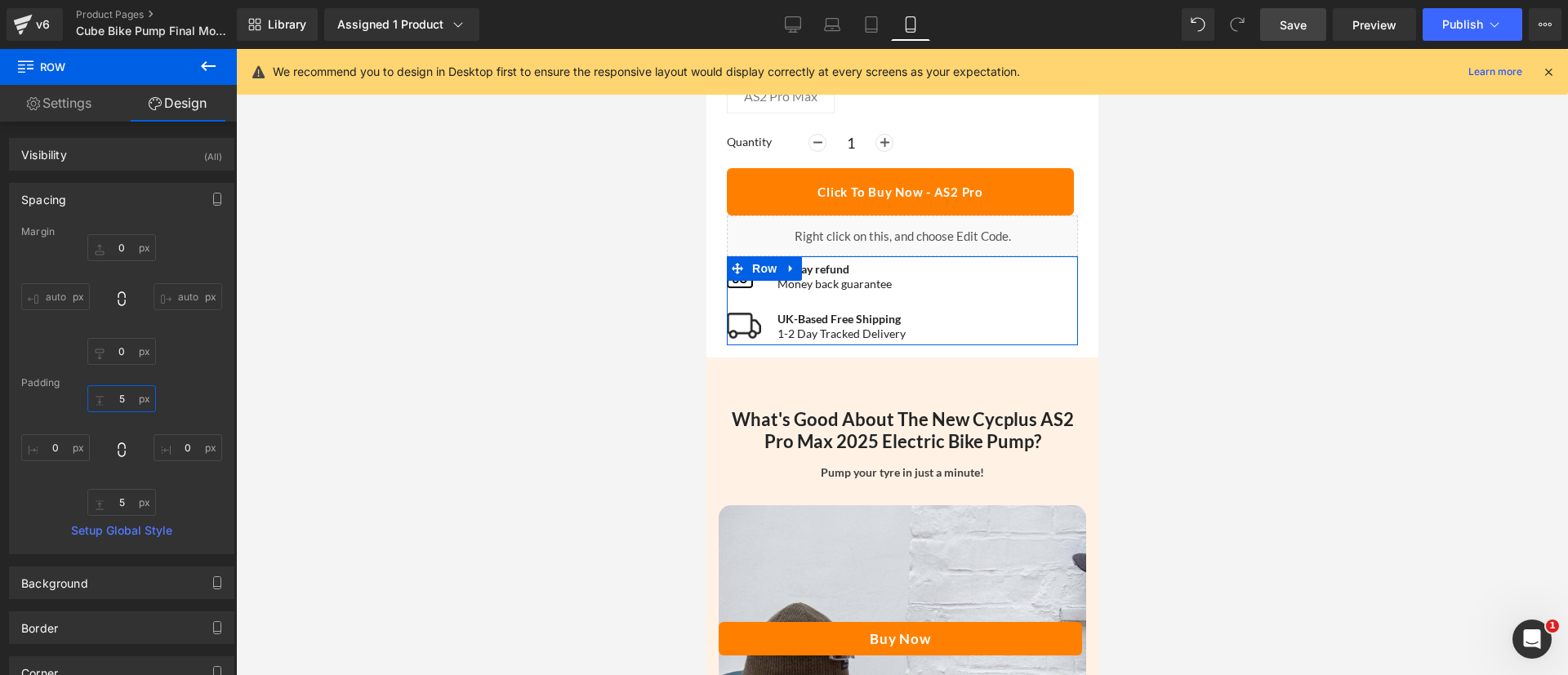
click at [120, 390] on input "text" at bounding box center [122, 399] width 69 height 27
type input "5"
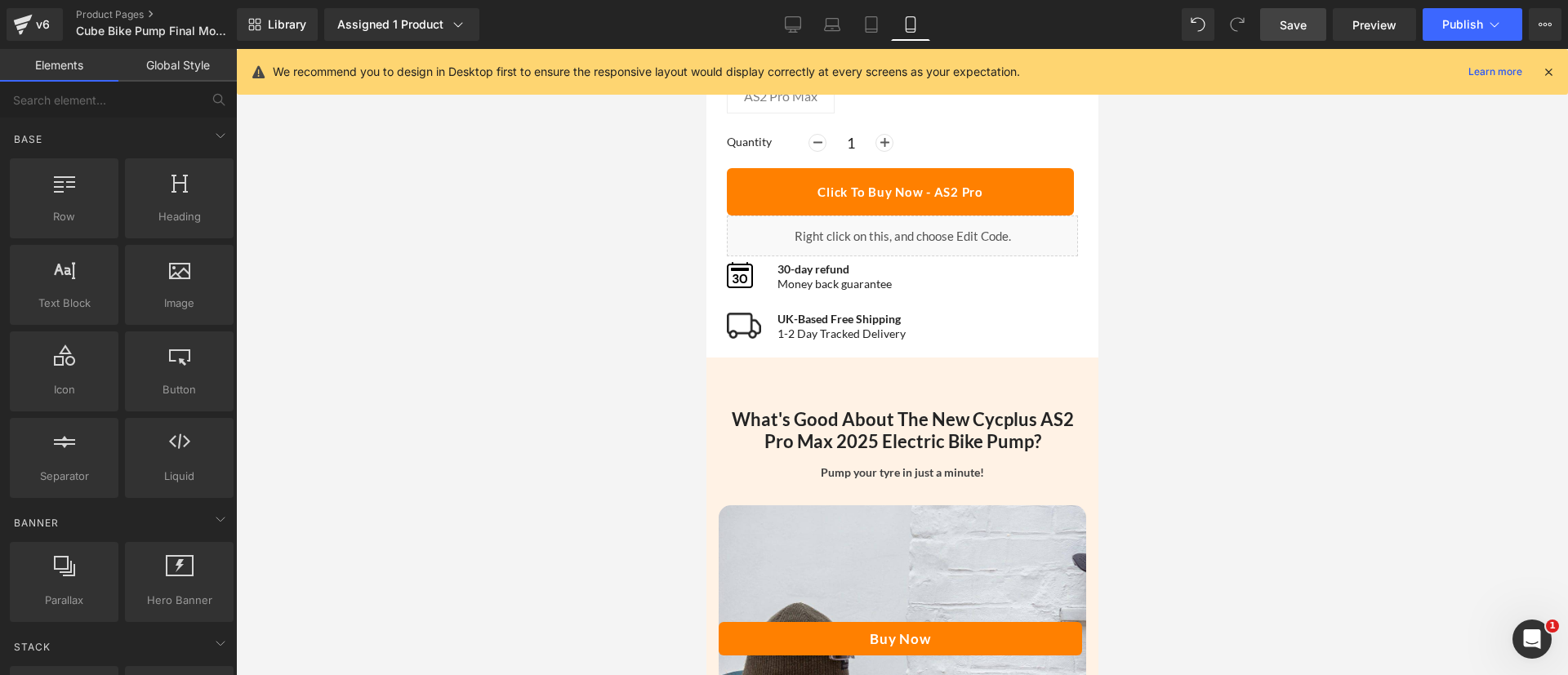
click at [397, 339] on div at bounding box center [902, 362] width 1332 height 626
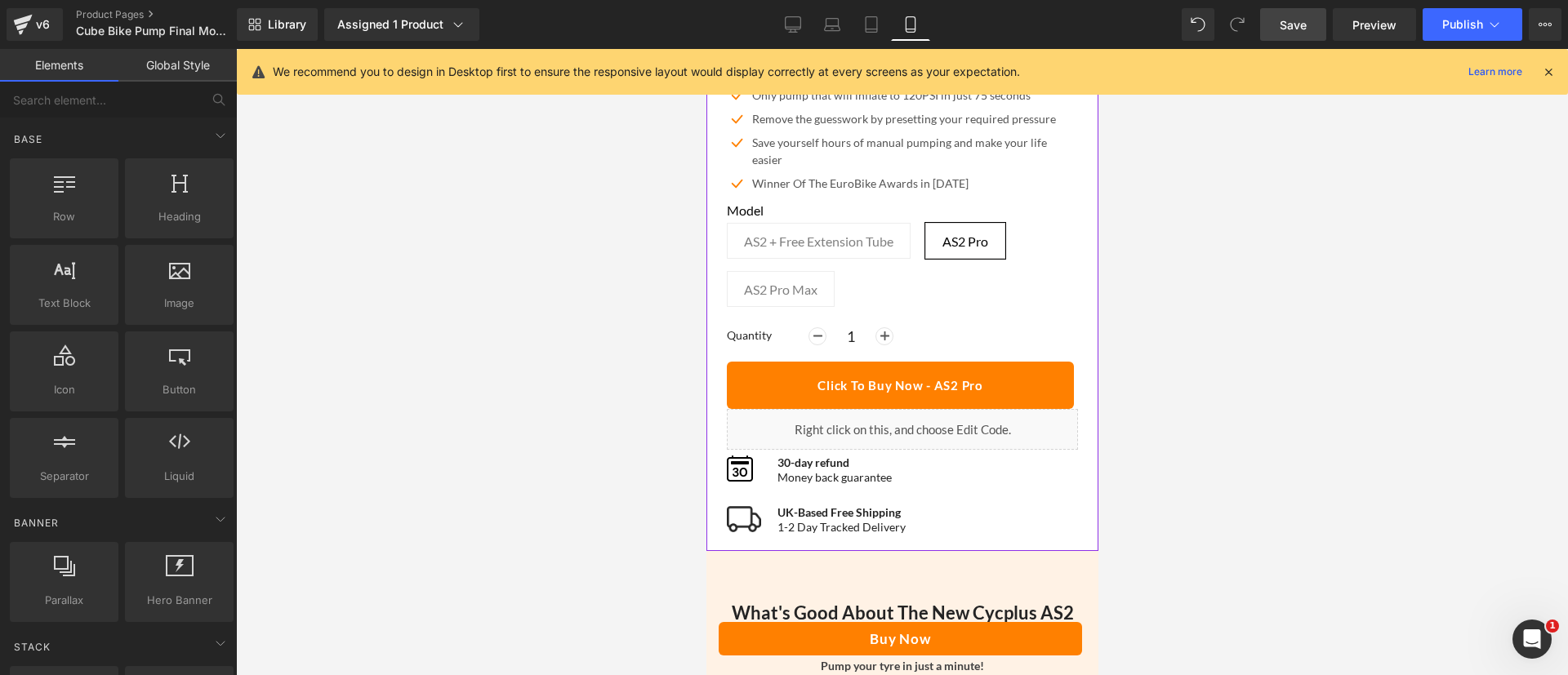
scroll to position [771, 0]
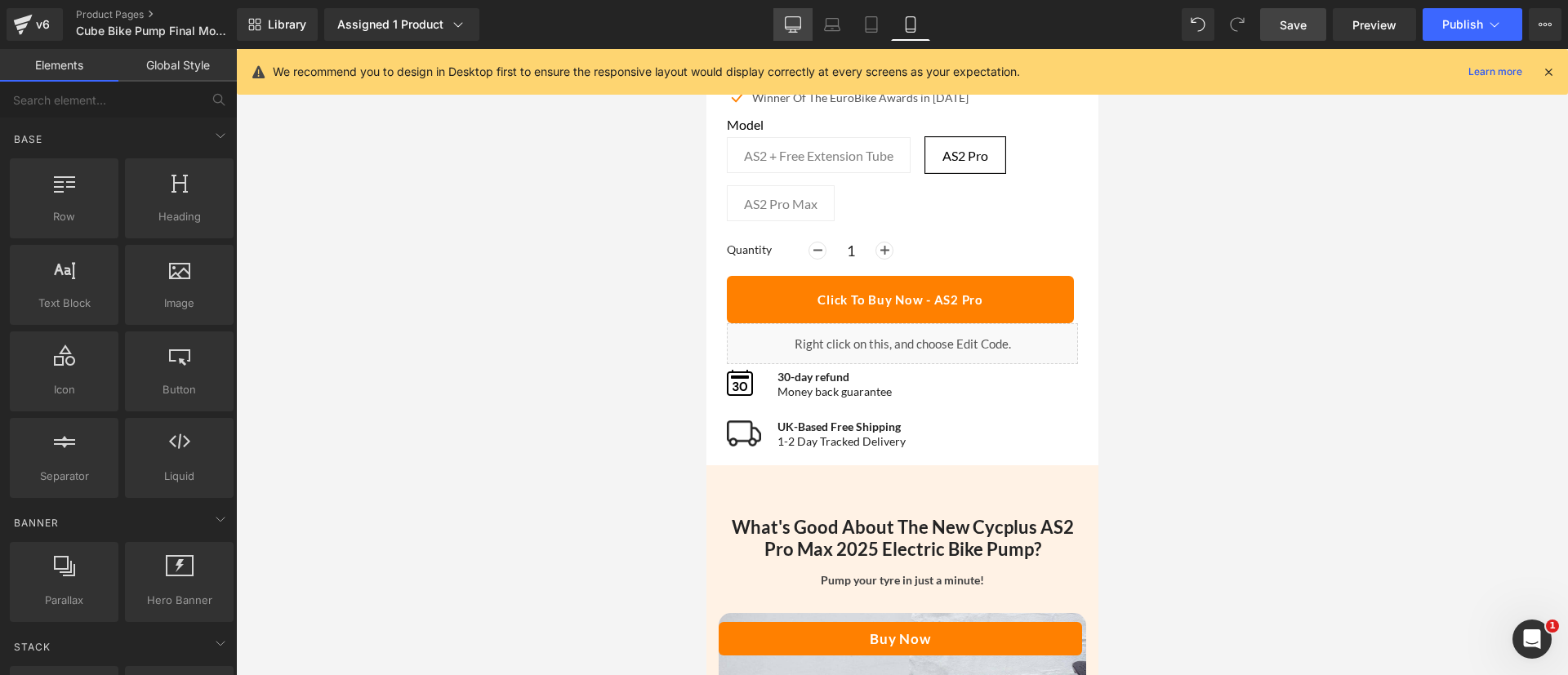
click at [796, 17] on icon at bounding box center [793, 24] width 15 height 13
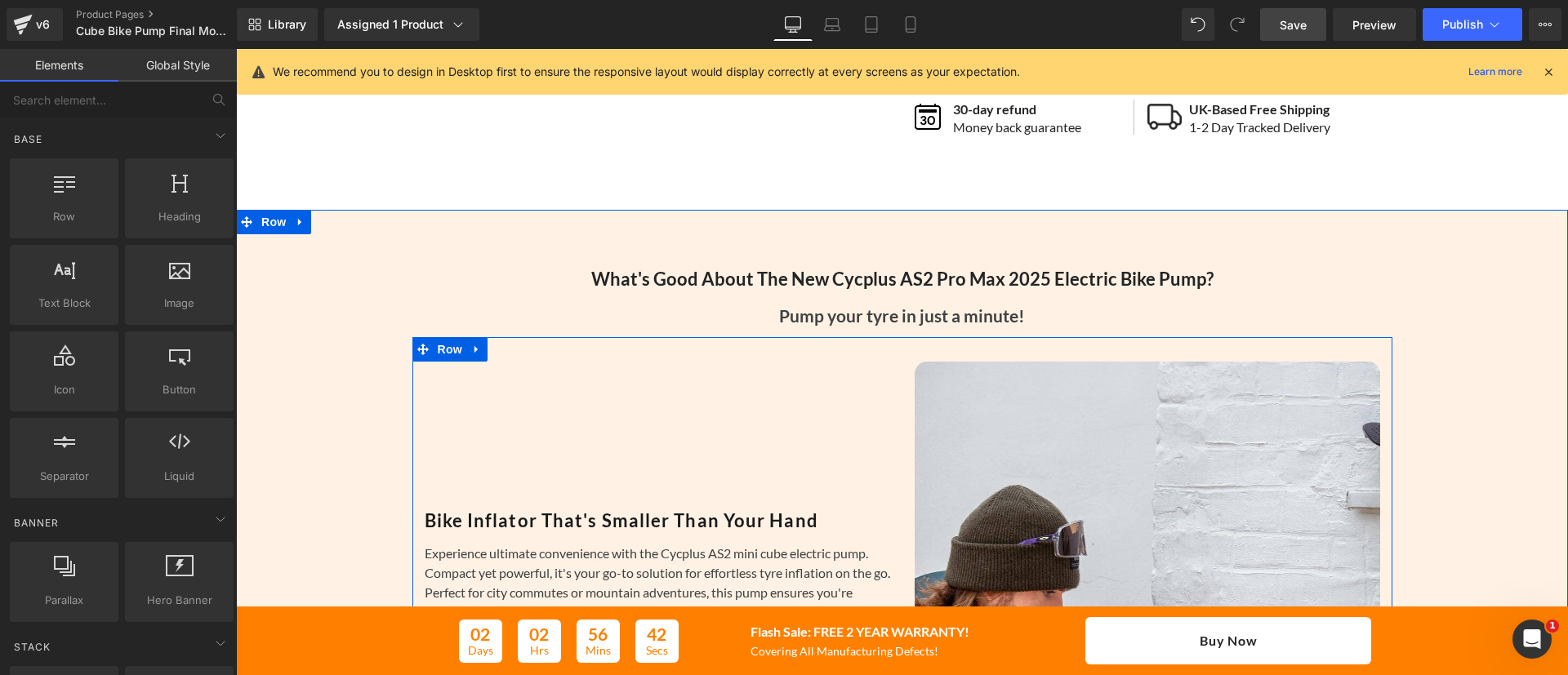
scroll to position [362, 0]
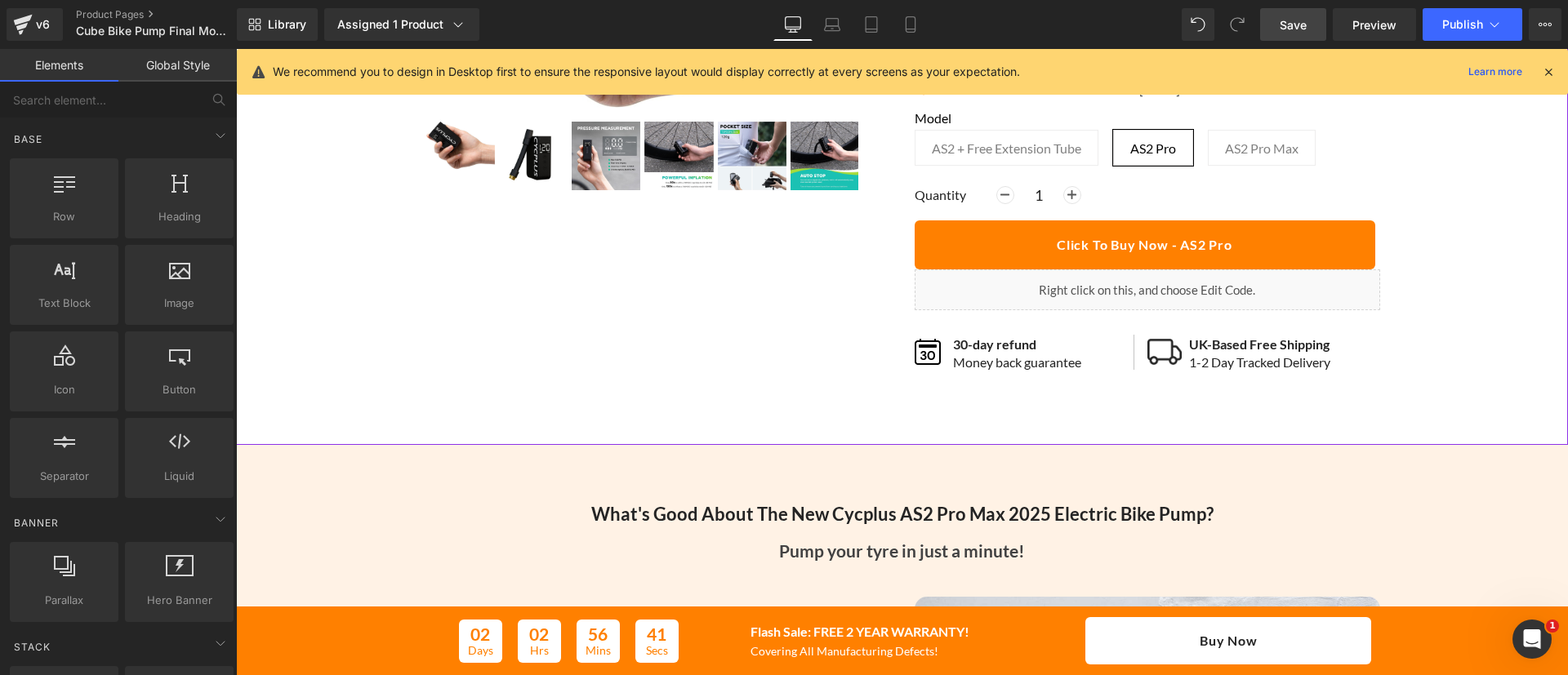
click at [846, 429] on div at bounding box center [902, 113] width 1332 height 664
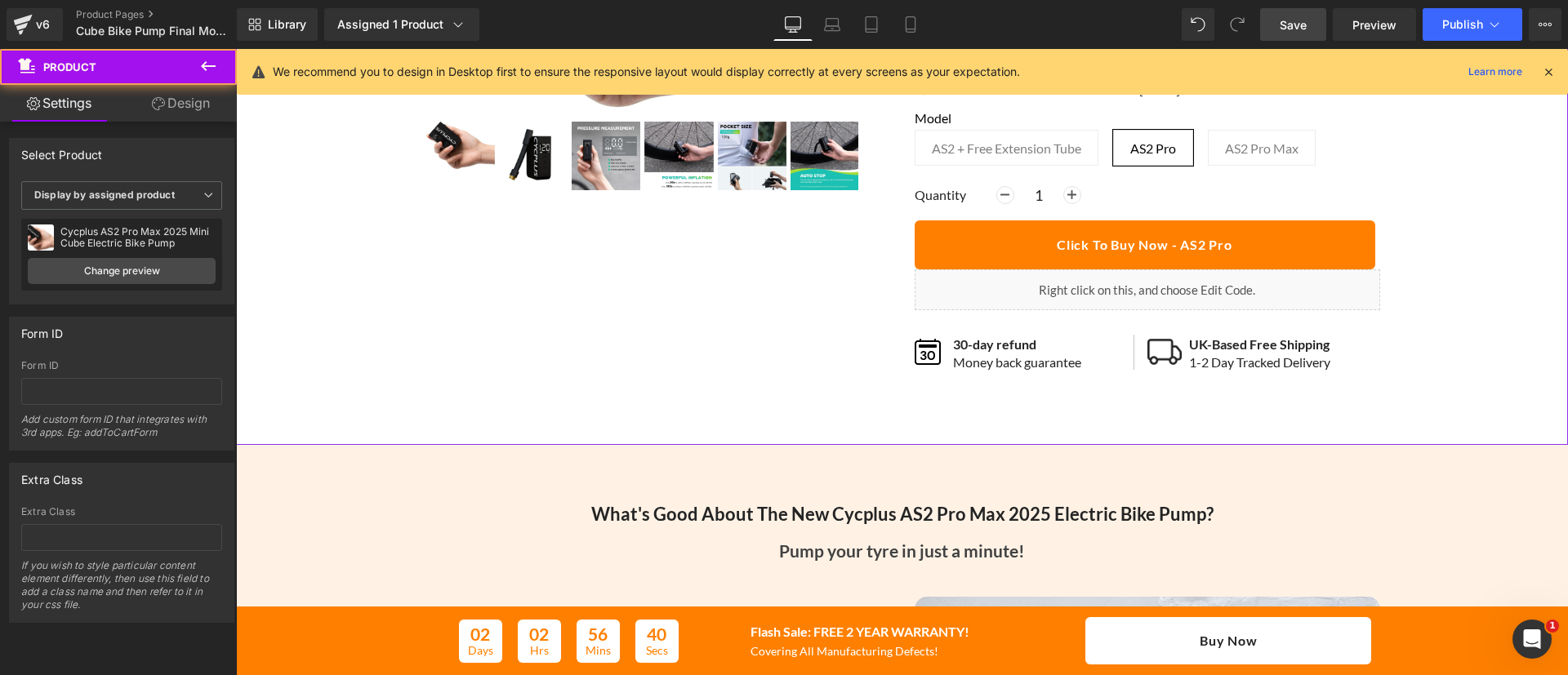
click at [172, 112] on link "Design" at bounding box center [181, 103] width 119 height 37
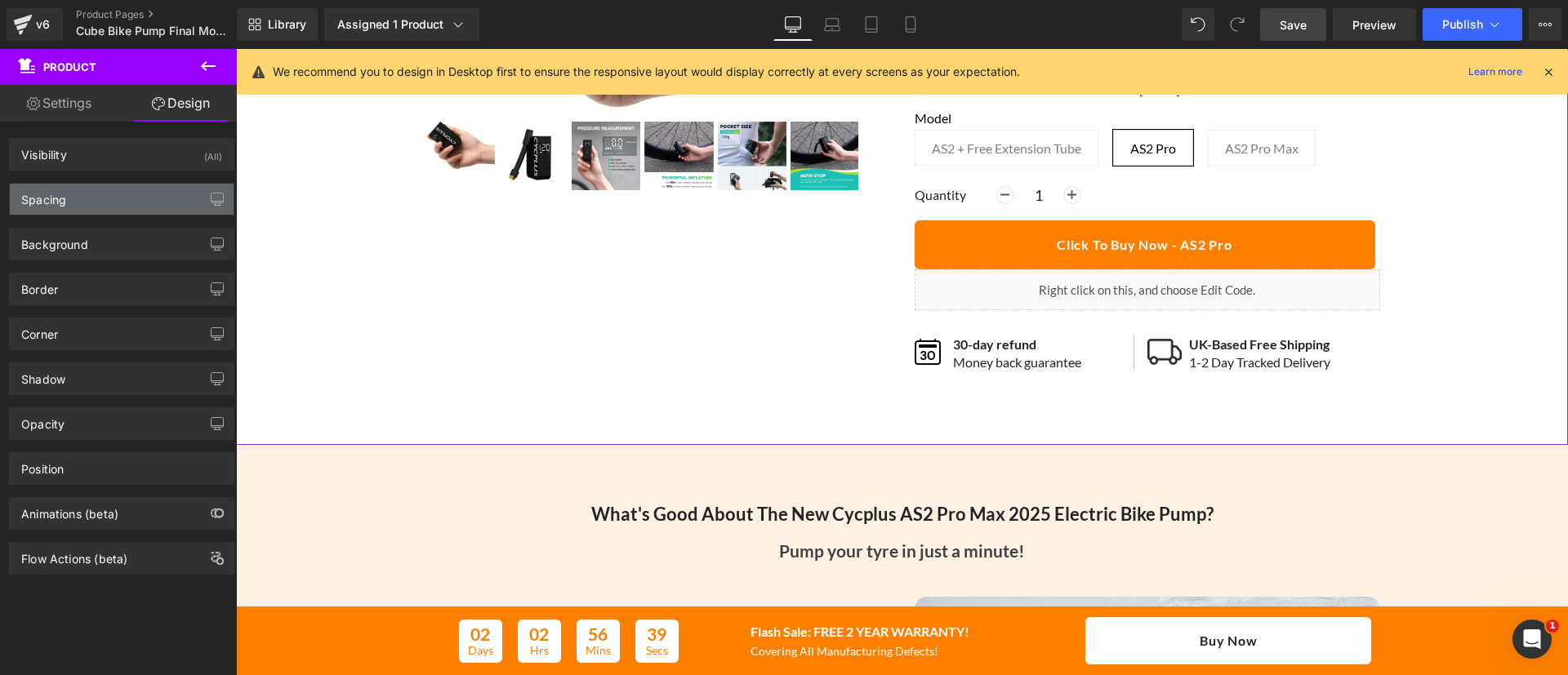
click at [82, 189] on div "Spacing" at bounding box center [122, 200] width 224 height 31
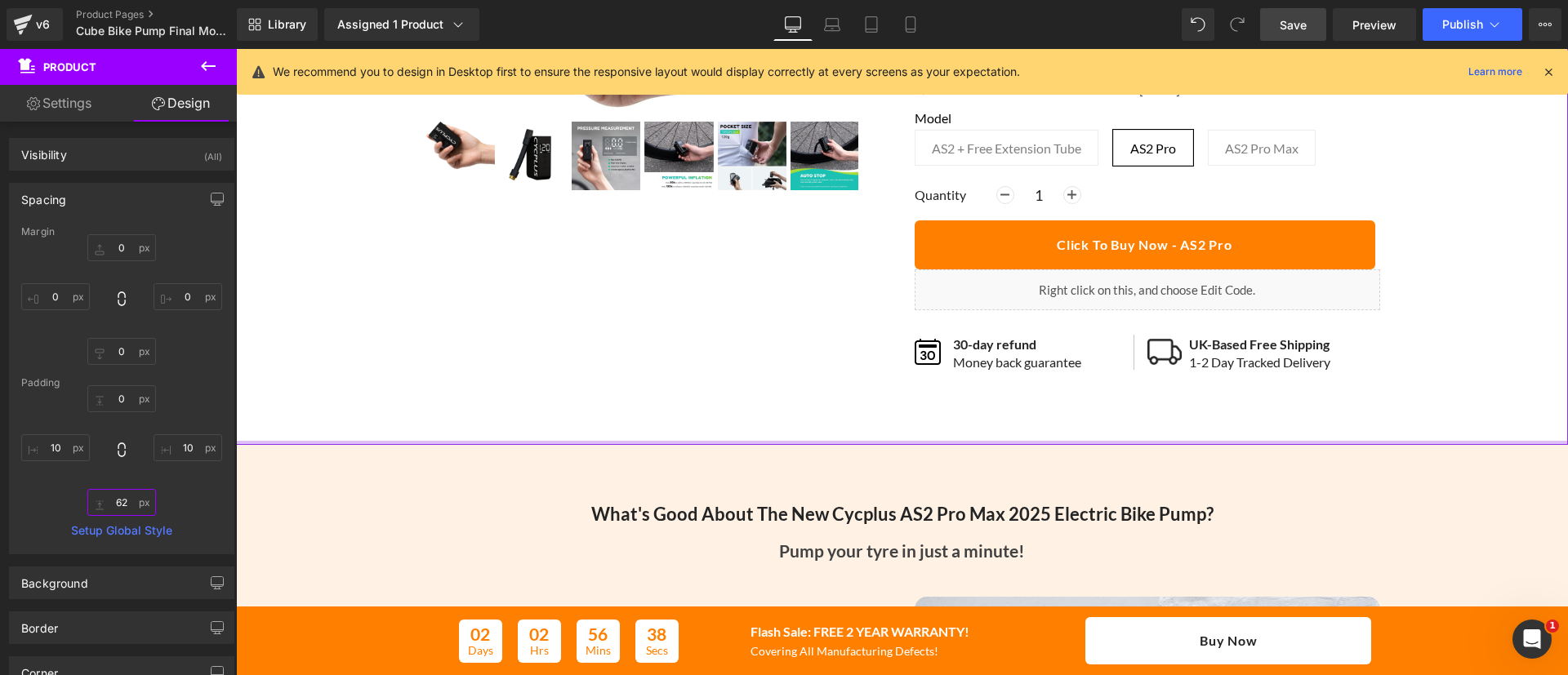
click at [115, 506] on input "text" at bounding box center [122, 503] width 69 height 27
type input "5"
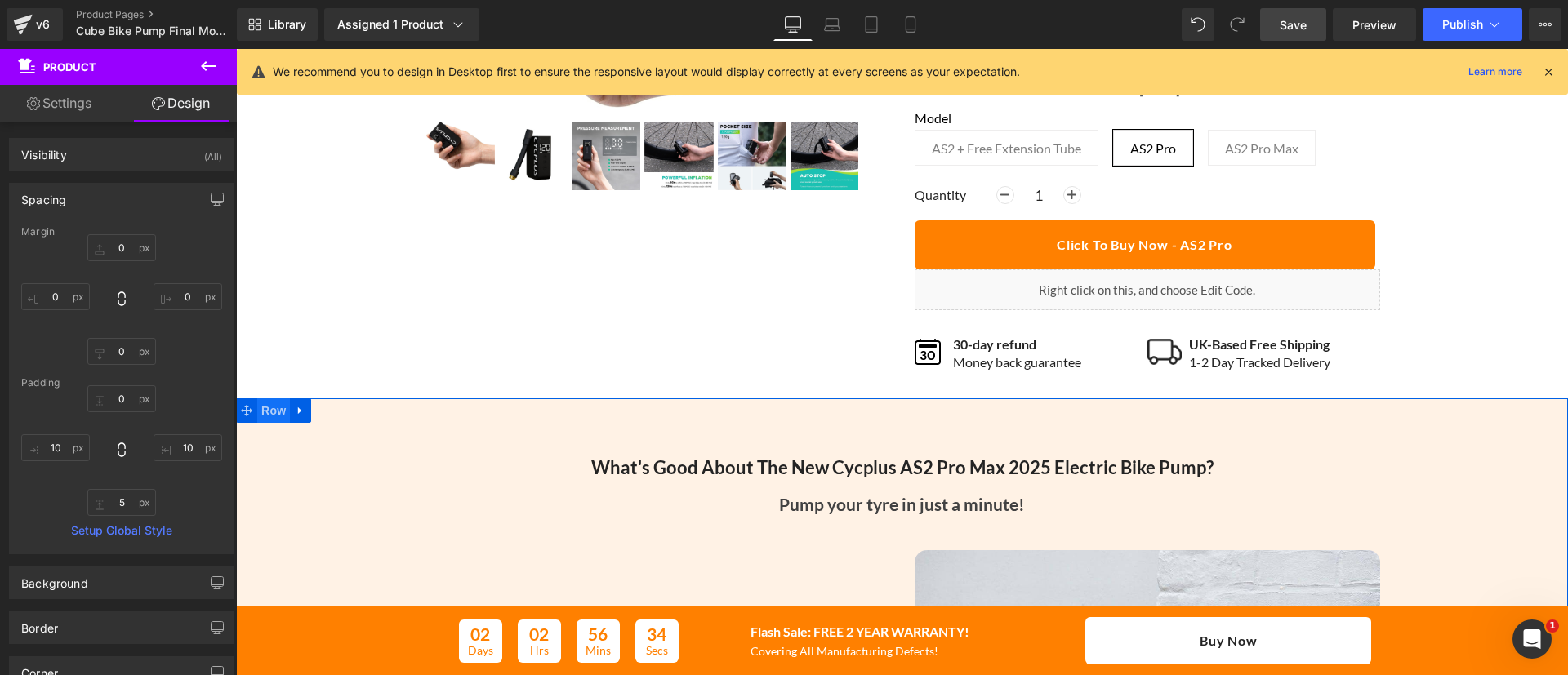
click at [269, 412] on span "Row" at bounding box center [274, 410] width 33 height 24
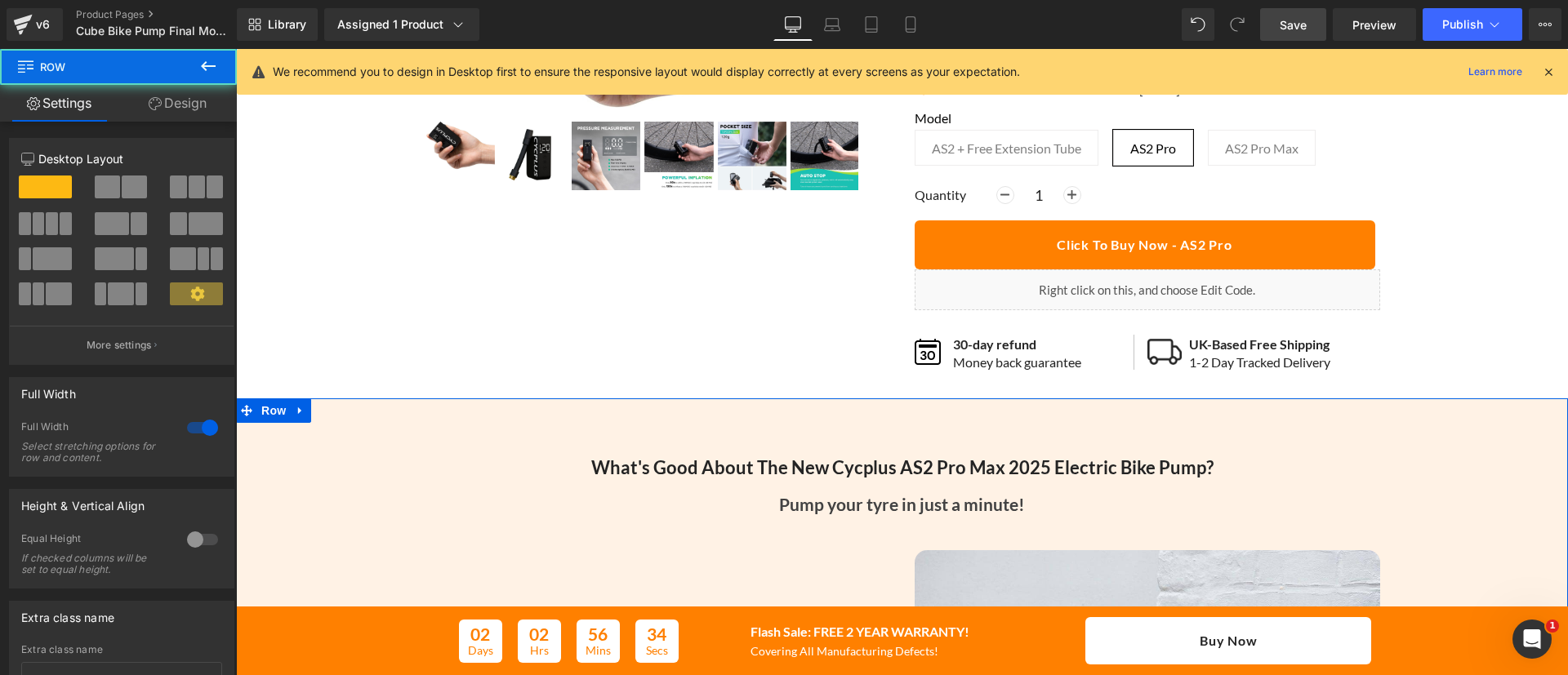
click at [152, 97] on icon at bounding box center [155, 103] width 13 height 13
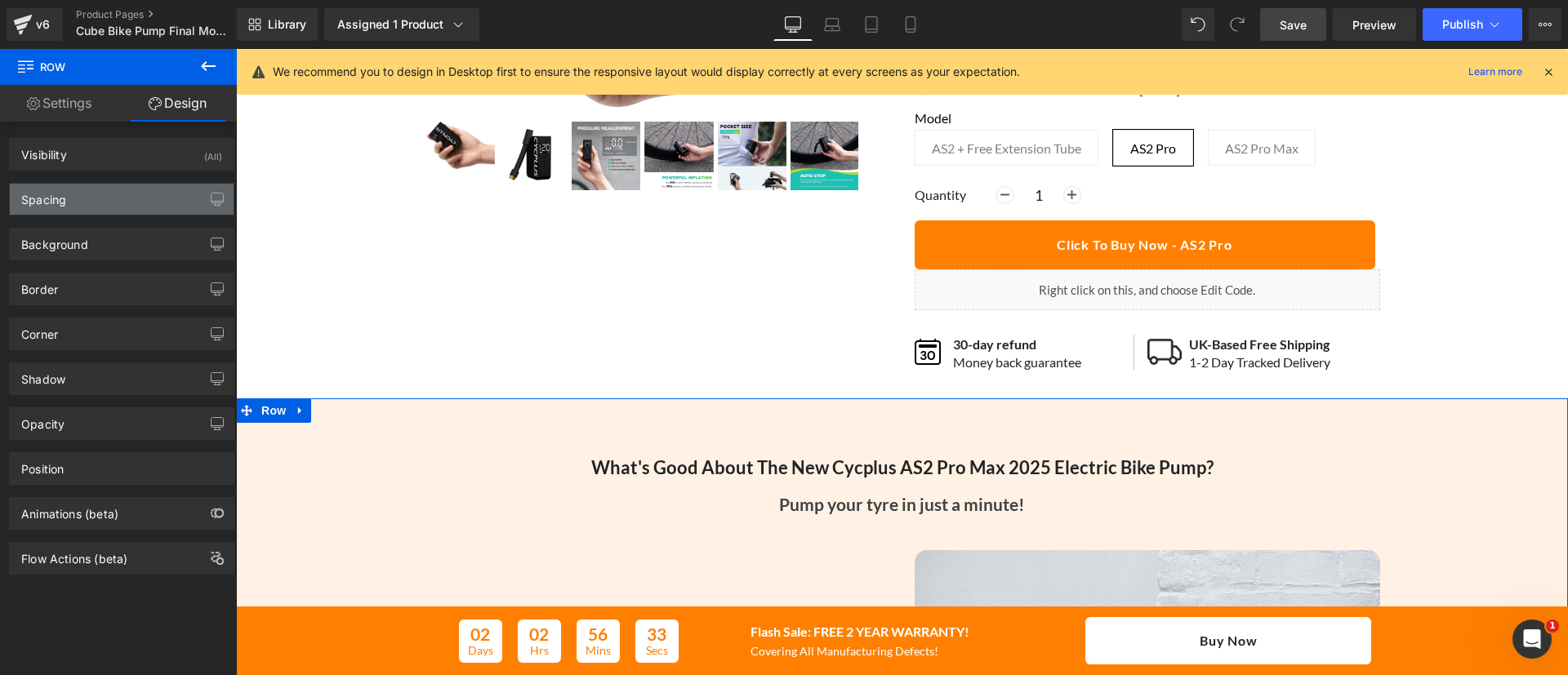
click at [56, 206] on div "Spacing" at bounding box center [44, 195] width 45 height 23
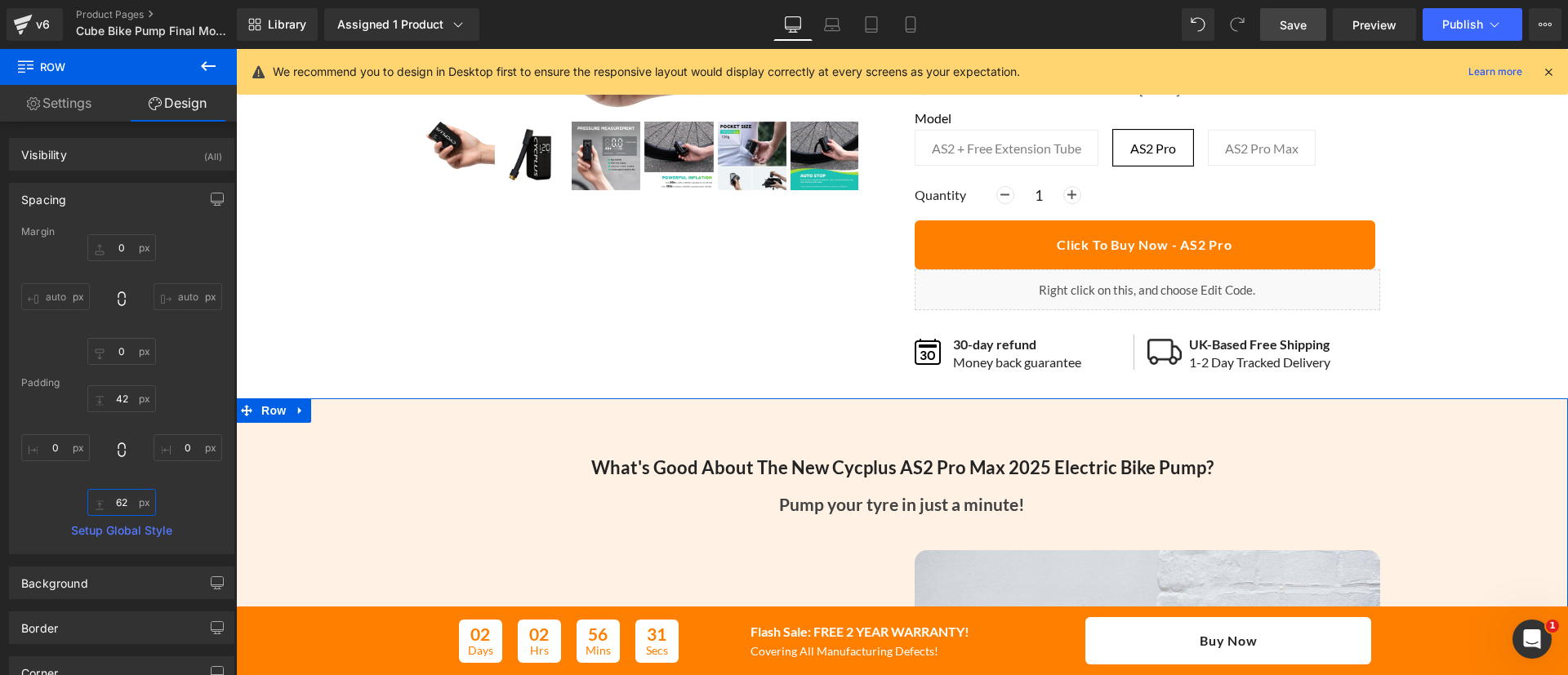
click at [122, 498] on input "text" at bounding box center [122, 503] width 69 height 27
type input "5"
click at [118, 397] on input "text" at bounding box center [122, 399] width 69 height 27
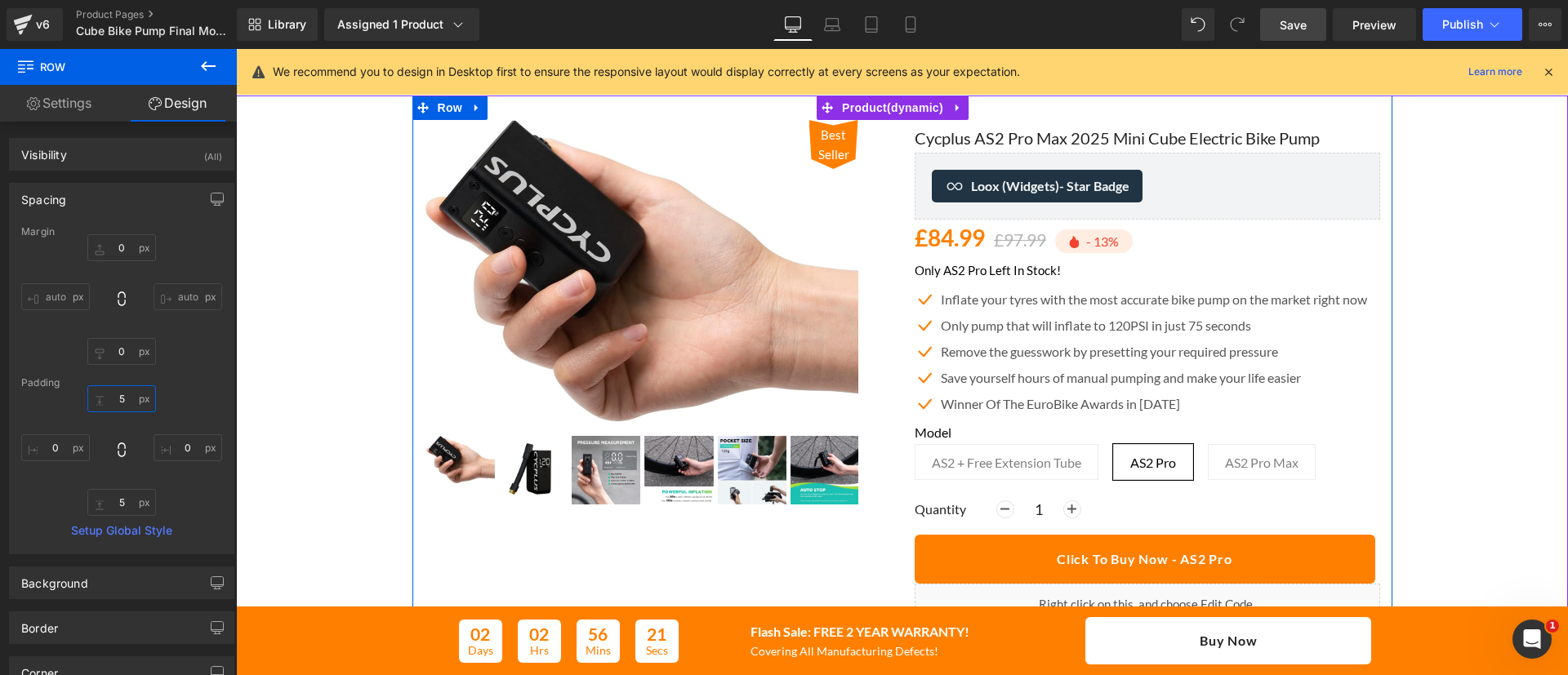
scroll to position [45, 0]
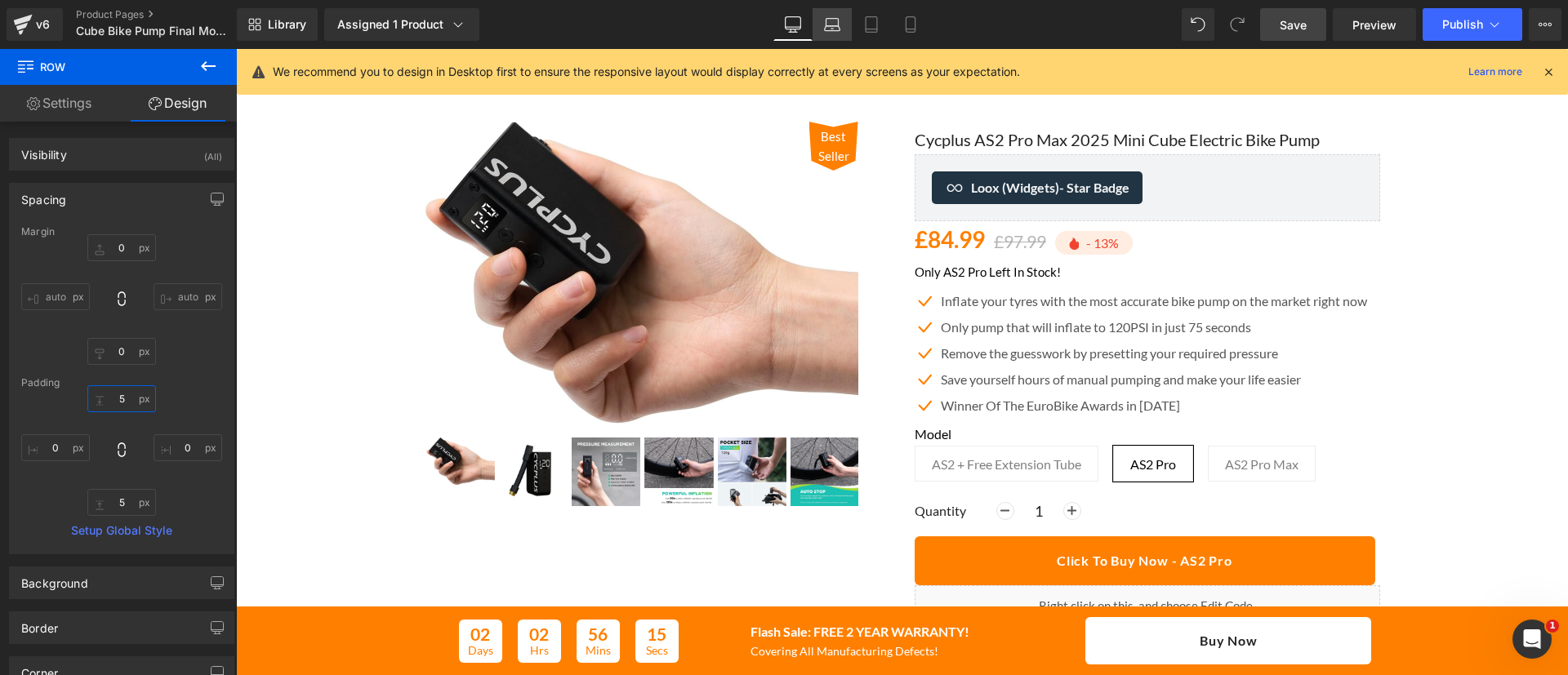
type input "5"
click at [829, 26] on icon at bounding box center [832, 28] width 15 height 5
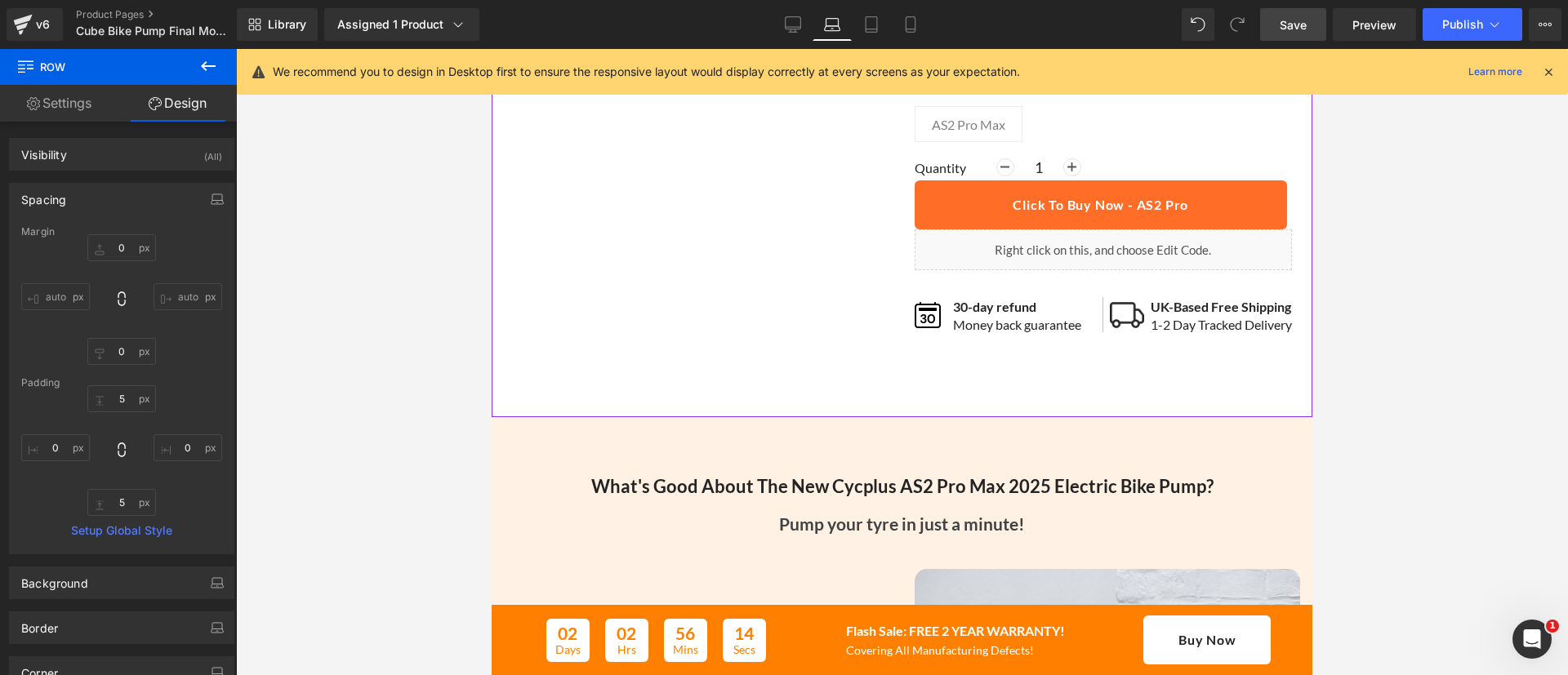
scroll to position [520, 0]
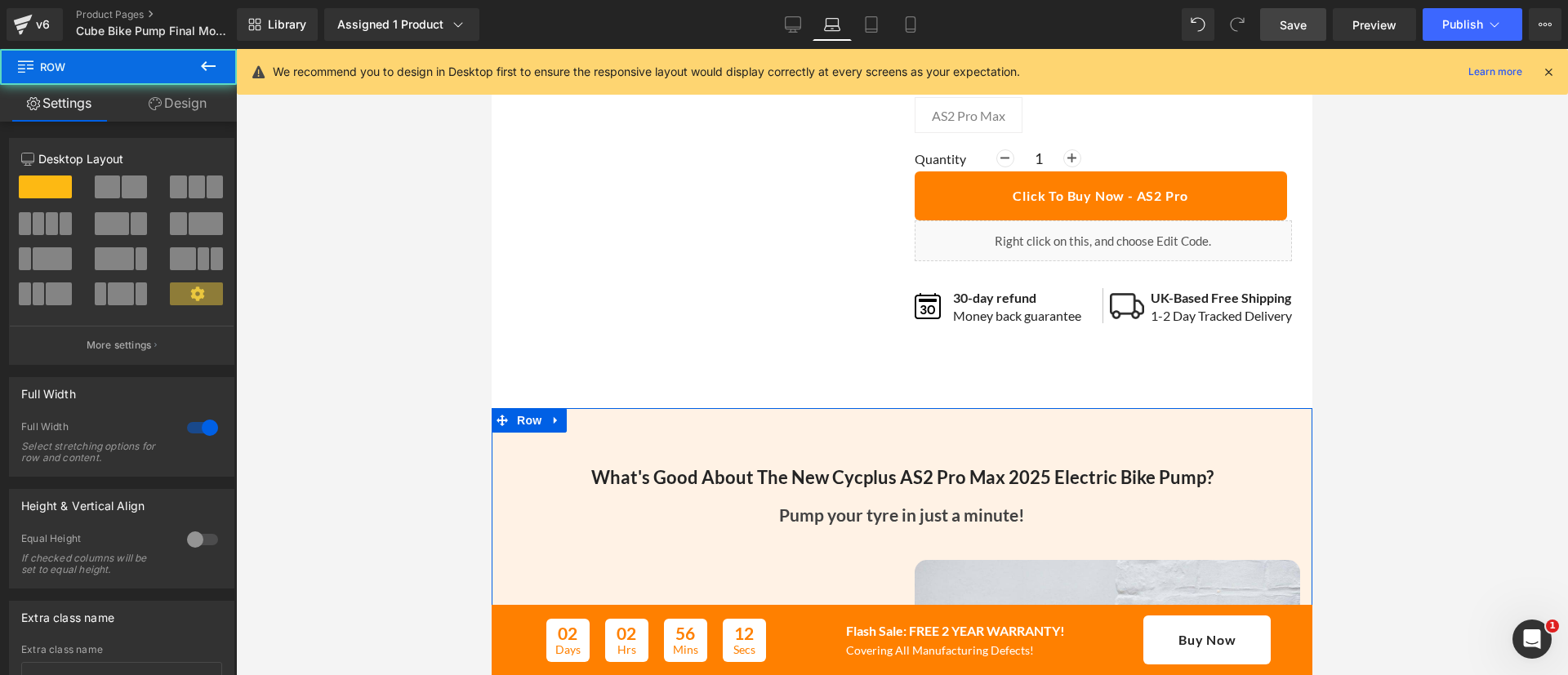
click at [175, 109] on link "Design" at bounding box center [178, 103] width 119 height 37
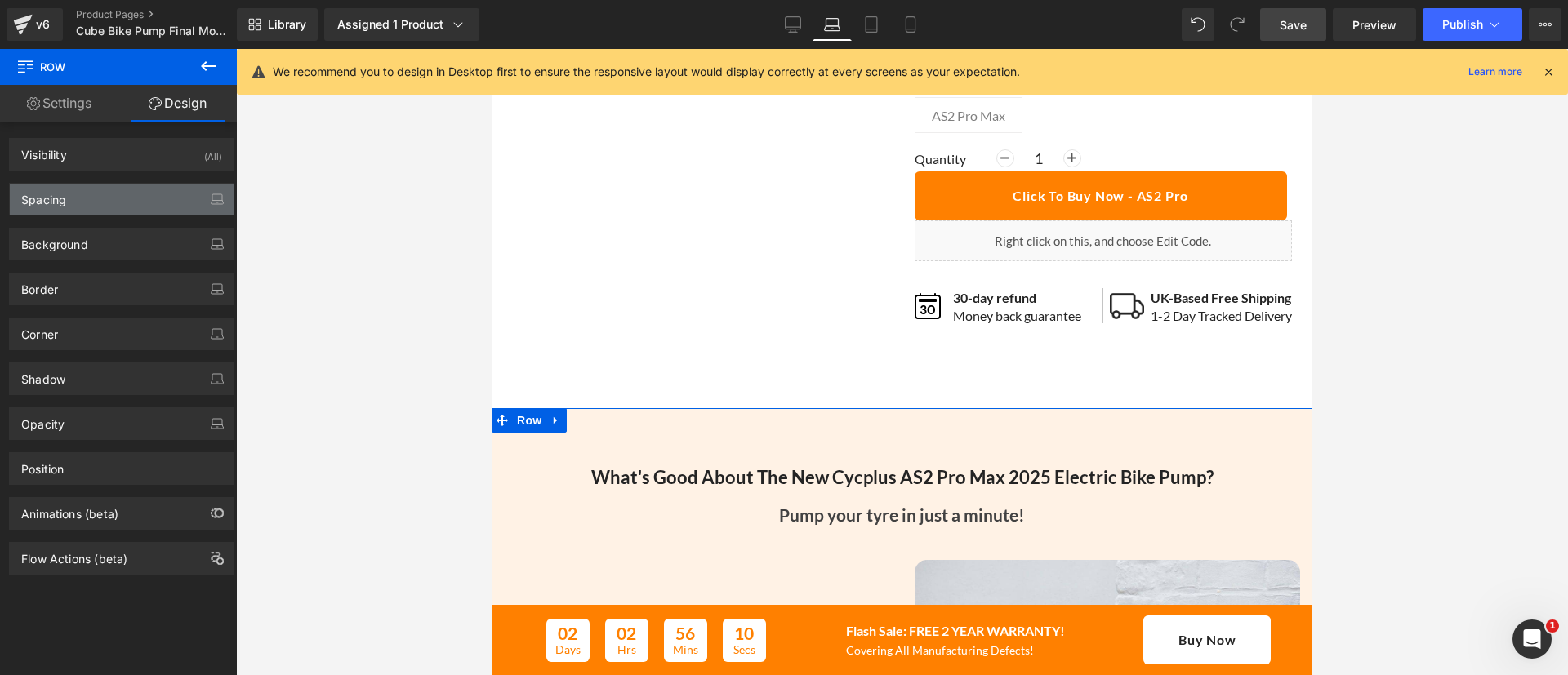
click at [77, 201] on div "Spacing" at bounding box center [122, 200] width 224 height 31
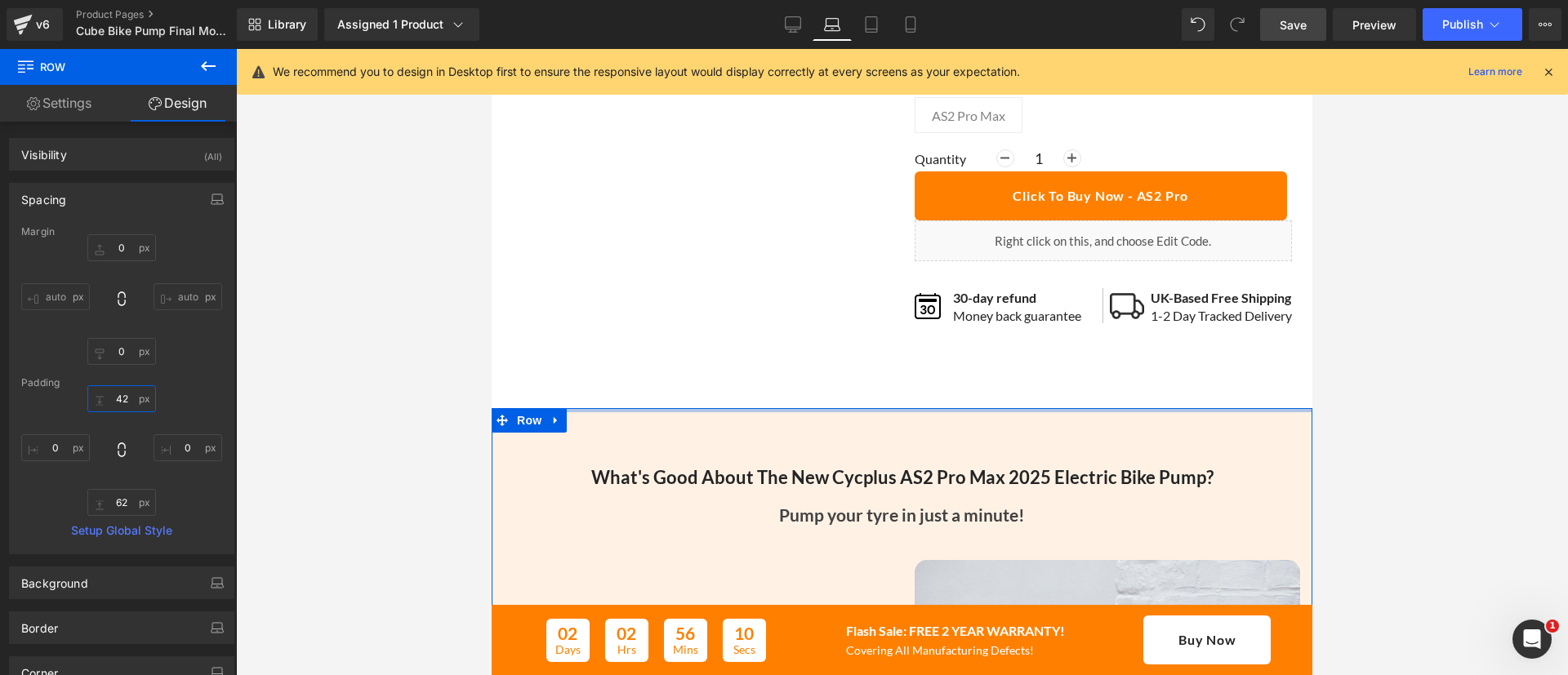
click at [116, 397] on input "42" at bounding box center [122, 399] width 69 height 27
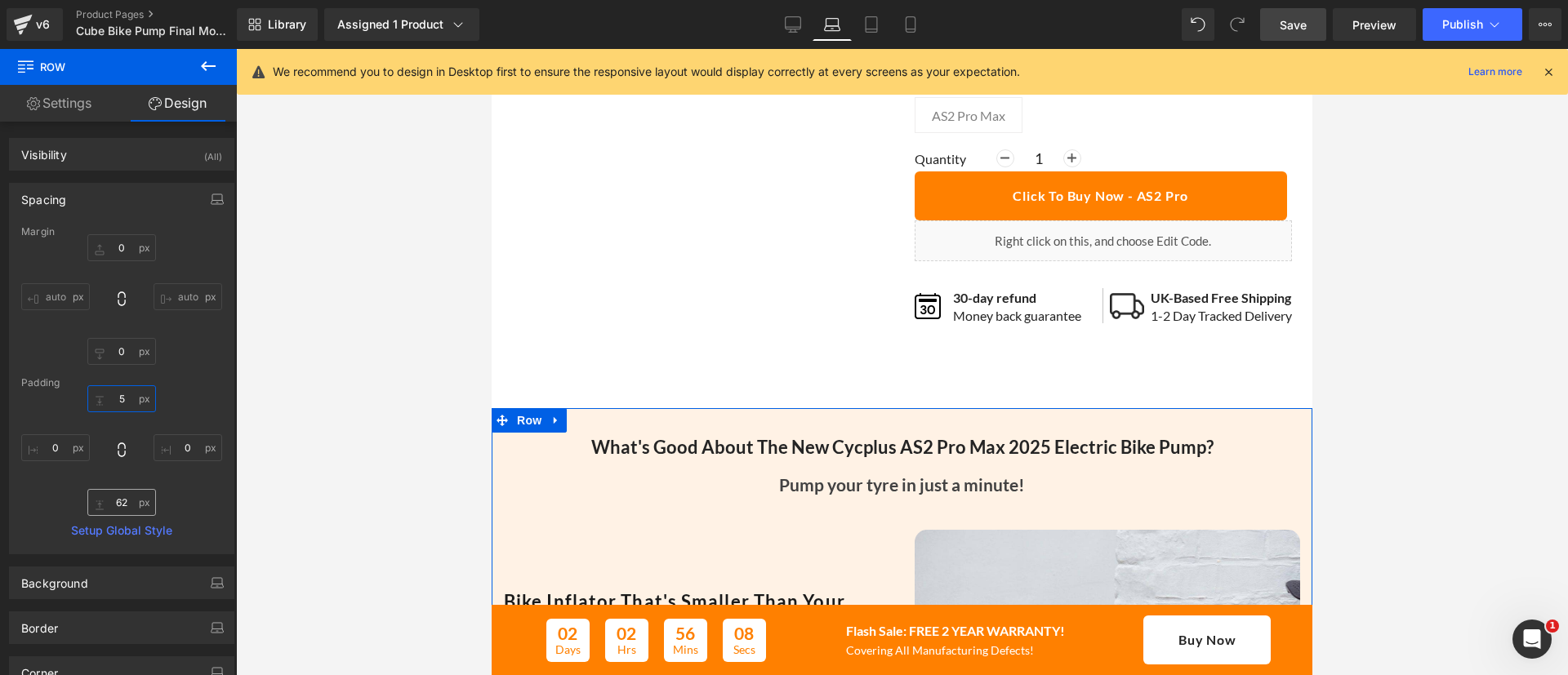
type input "5"
click at [117, 502] on input "62" at bounding box center [122, 503] width 69 height 27
type input "5"
click at [785, 408] on div at bounding box center [902, 15] width 821 height 786
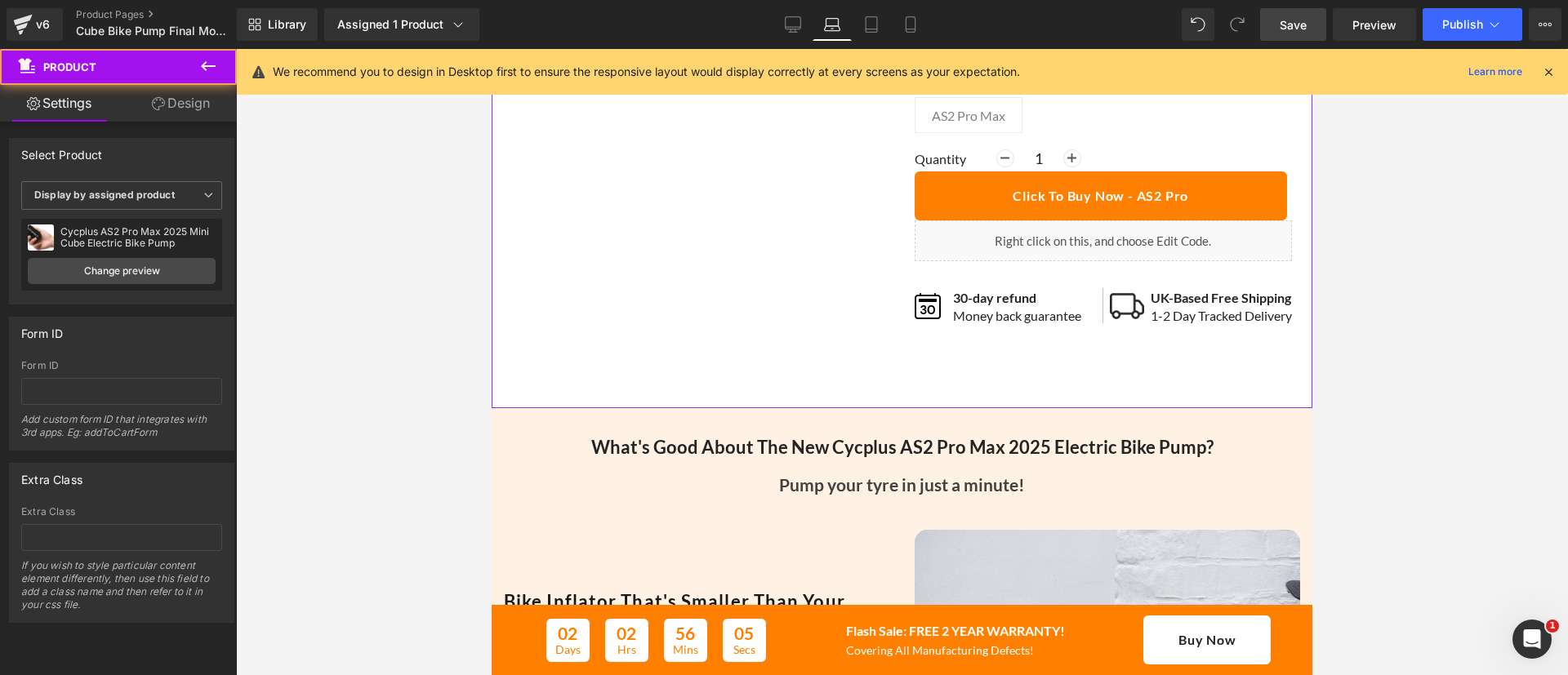
click at [195, 103] on link "Design" at bounding box center [181, 103] width 119 height 37
click at [0, 0] on div "Spacing" at bounding box center [0, 0] width 0 height 0
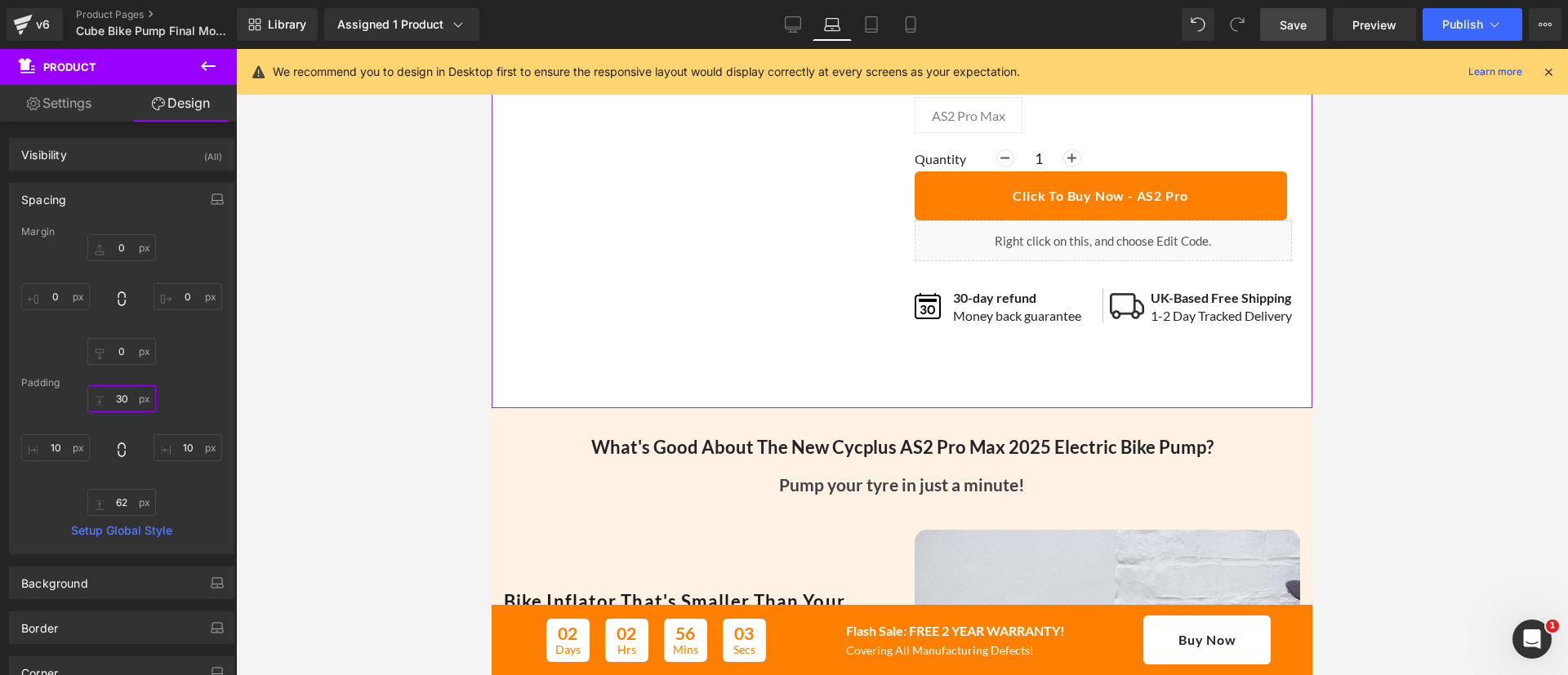
click at [113, 399] on input "30" at bounding box center [122, 399] width 69 height 27
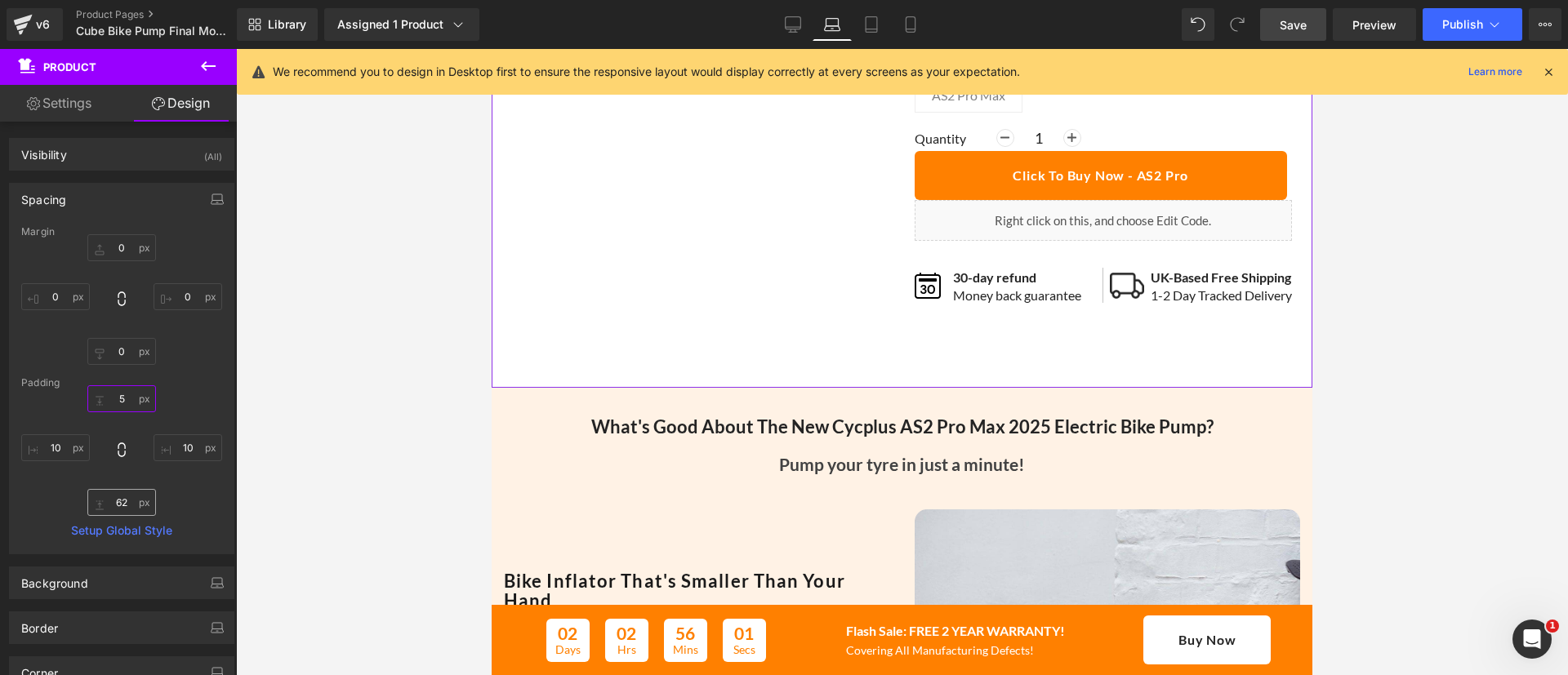
type input "5"
click at [120, 498] on input "62" at bounding box center [122, 503] width 69 height 27
type input "5"
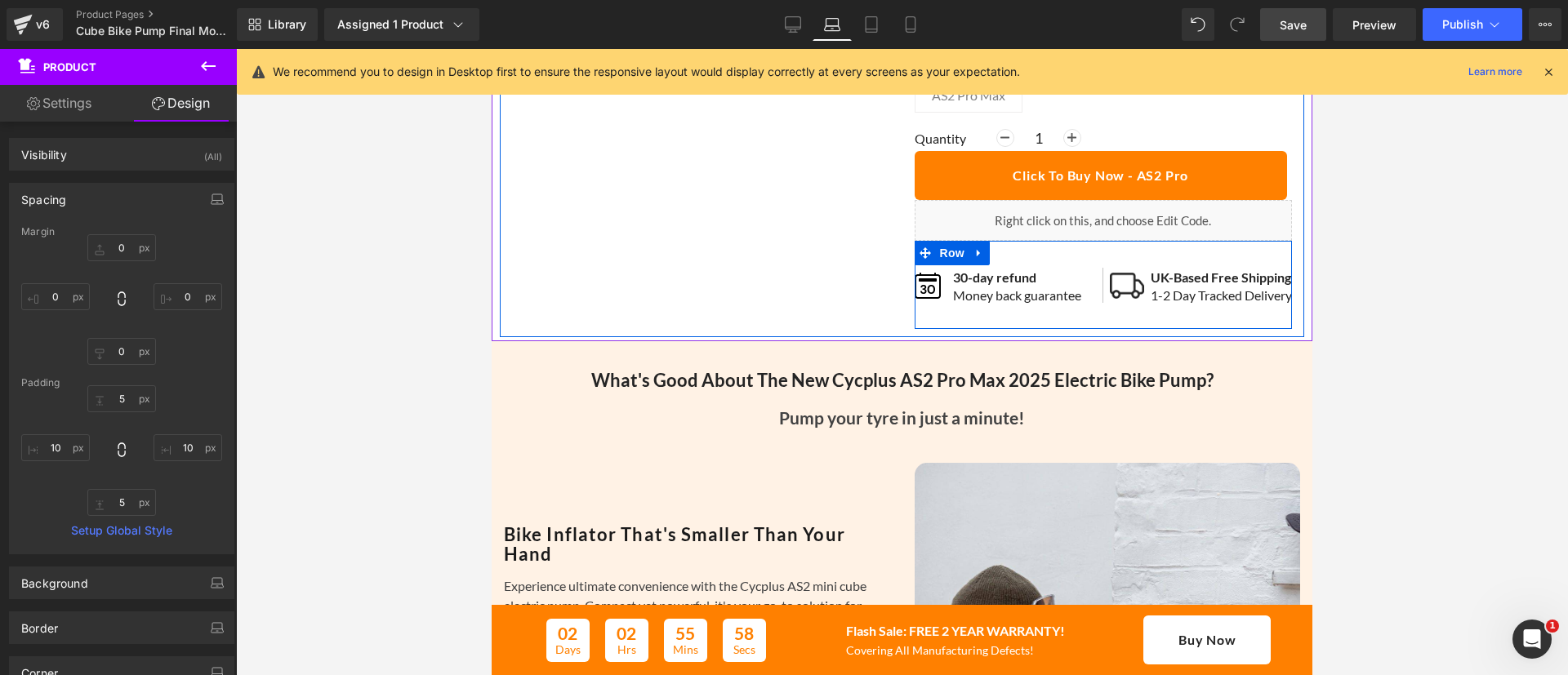
click at [933, 329] on div "Image 30-day refund Text Block Money back guarantee Text Block Row Row Image UK…" at bounding box center [1103, 285] width 378 height 88
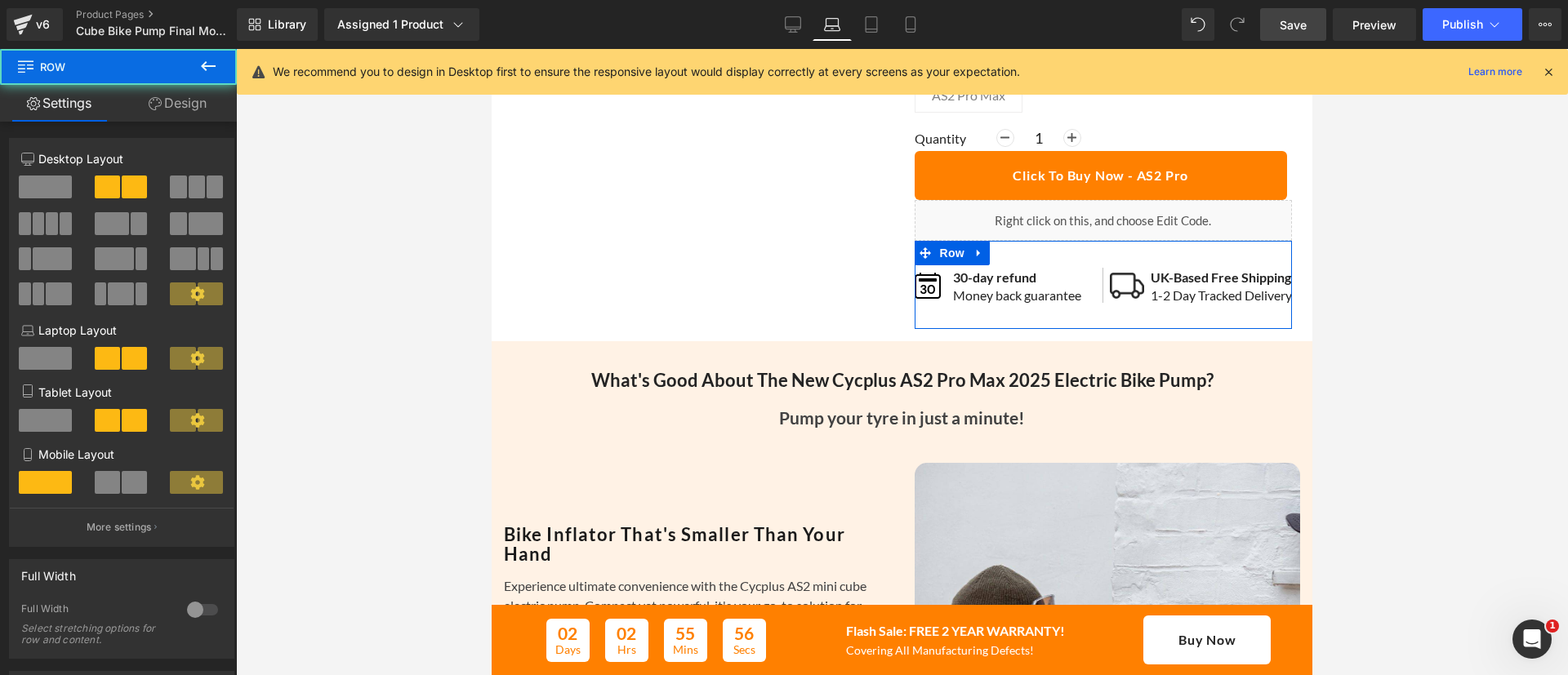
click at [185, 109] on link "Design" at bounding box center [178, 103] width 119 height 37
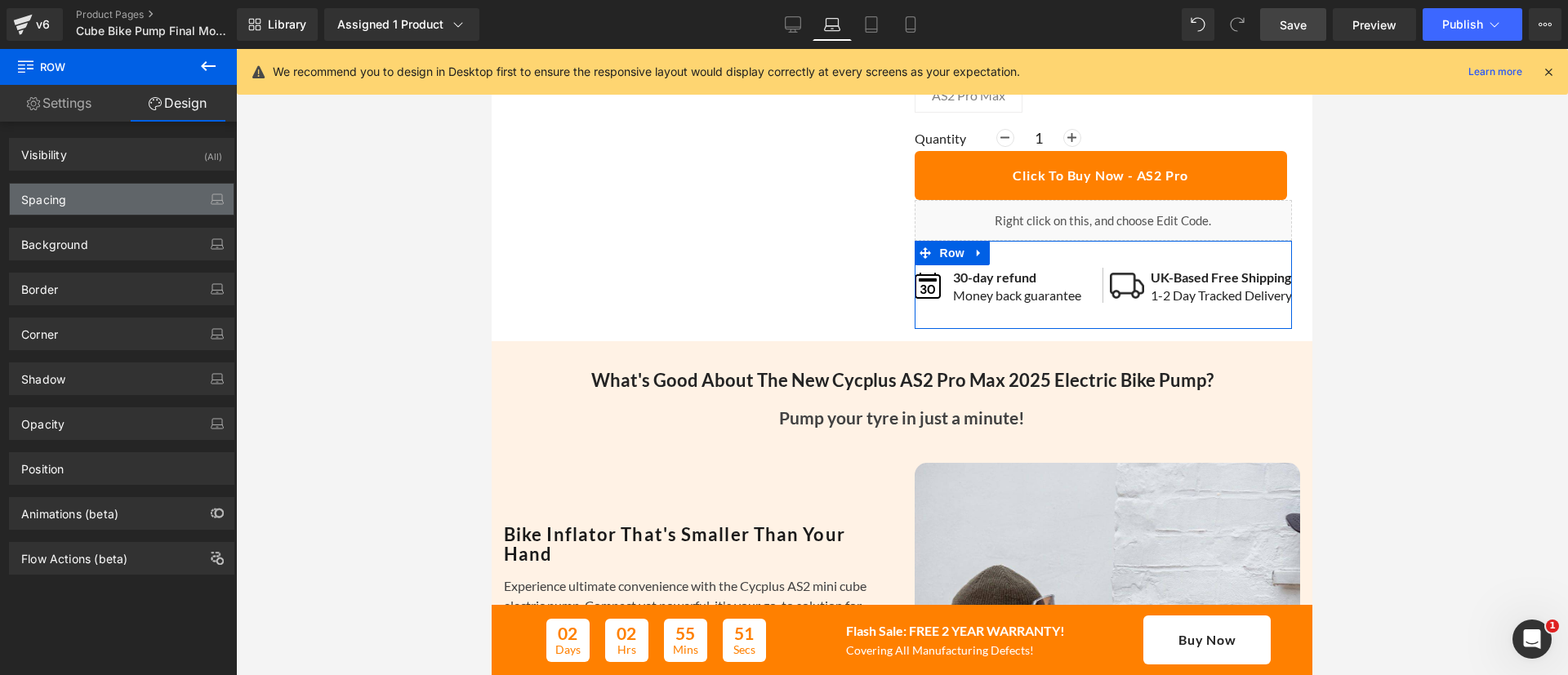
click at [127, 204] on div "Spacing" at bounding box center [122, 200] width 224 height 31
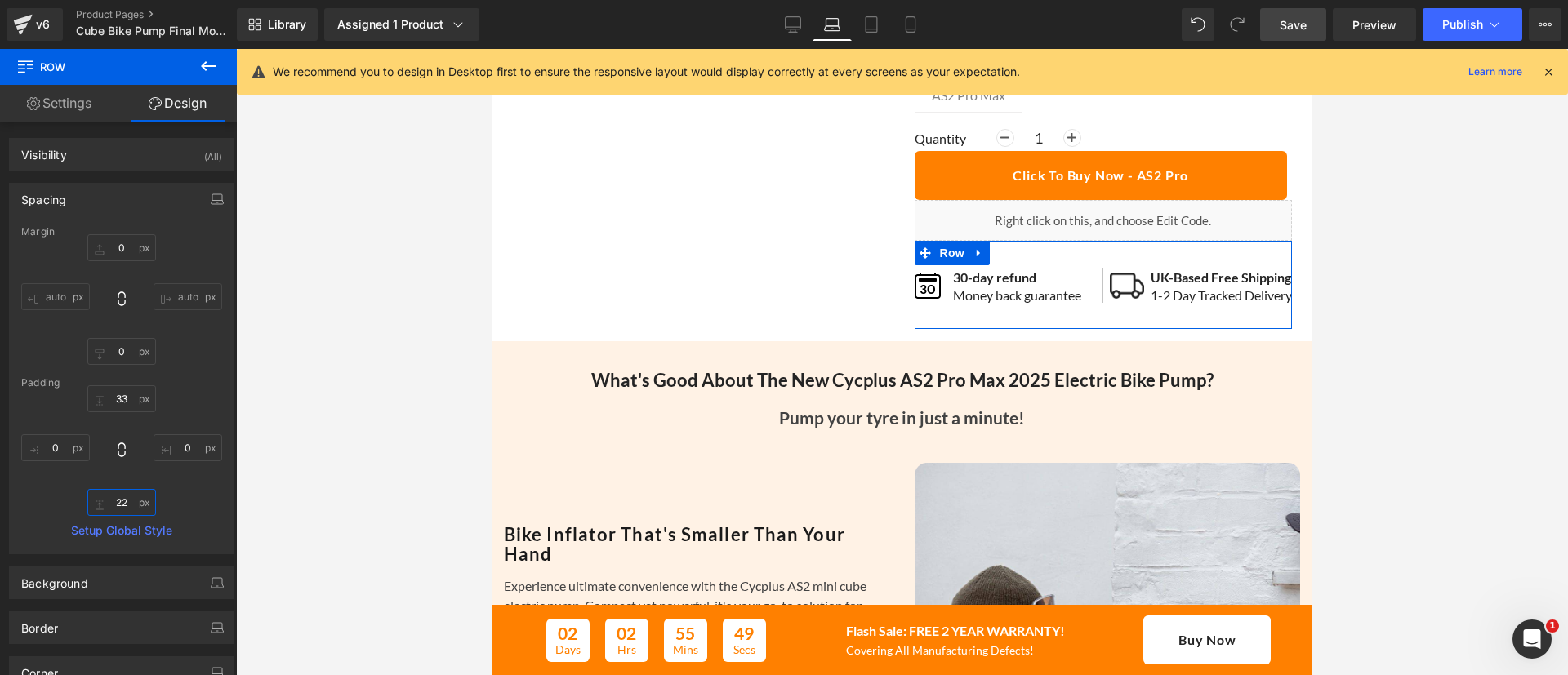
click at [118, 514] on input "22" at bounding box center [122, 503] width 69 height 27
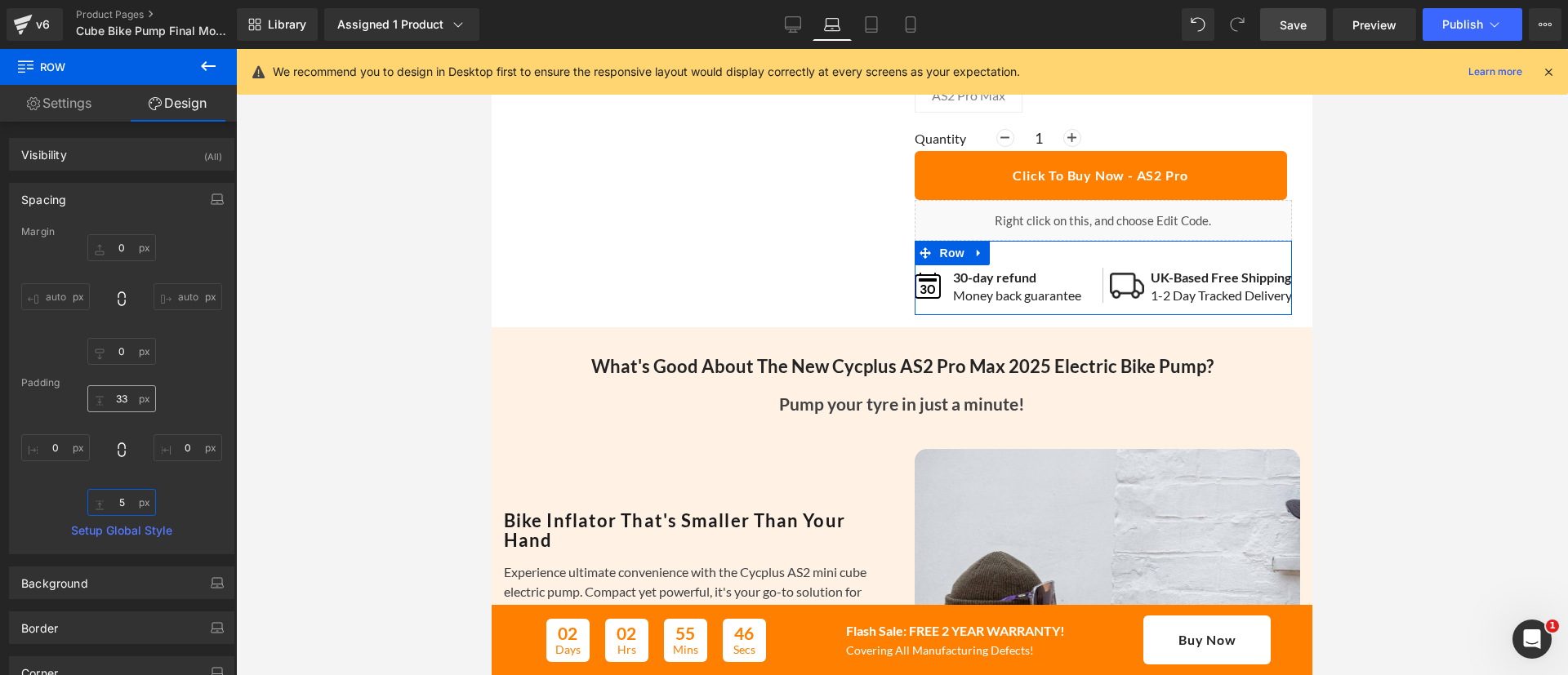
type input "5"
click at [121, 403] on input "33" at bounding box center [122, 399] width 69 height 27
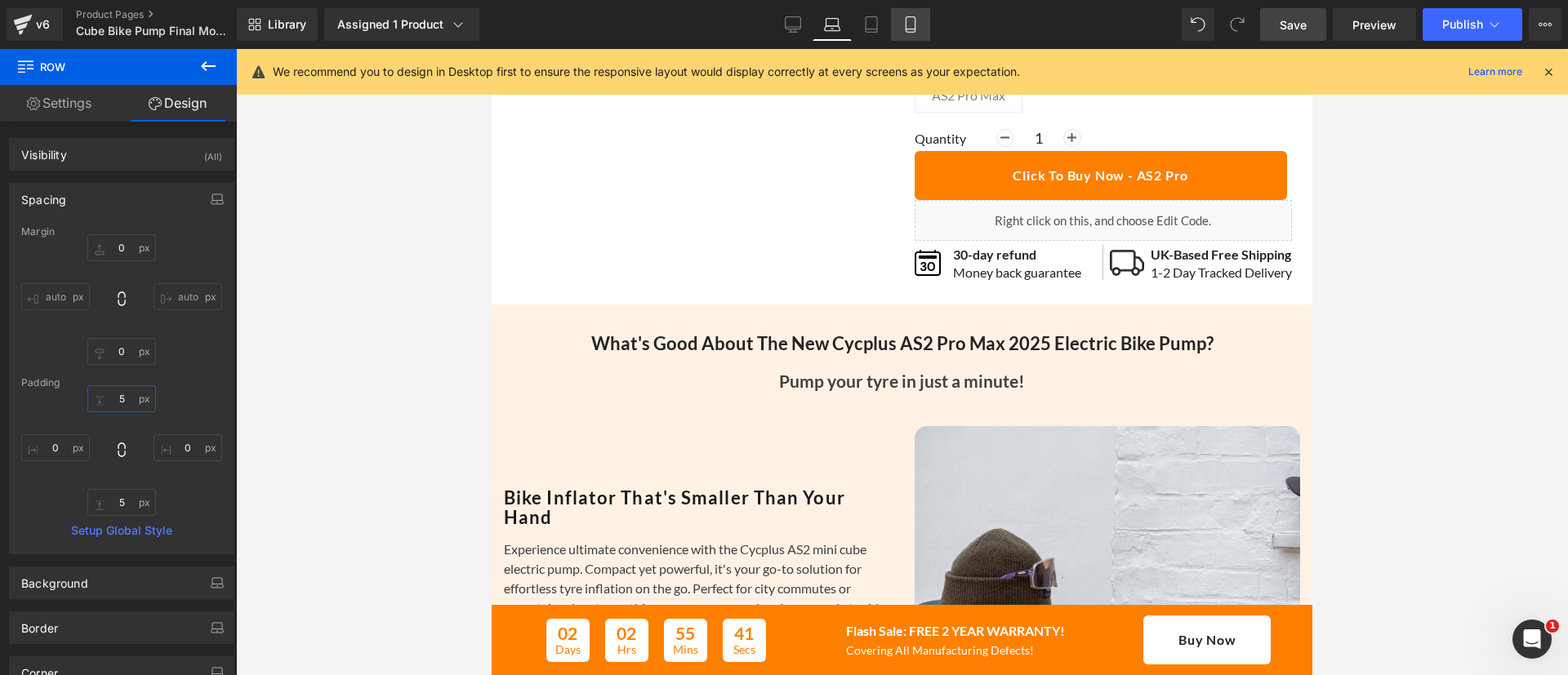
type input "5"
click at [903, 23] on icon at bounding box center [911, 24] width 16 height 16
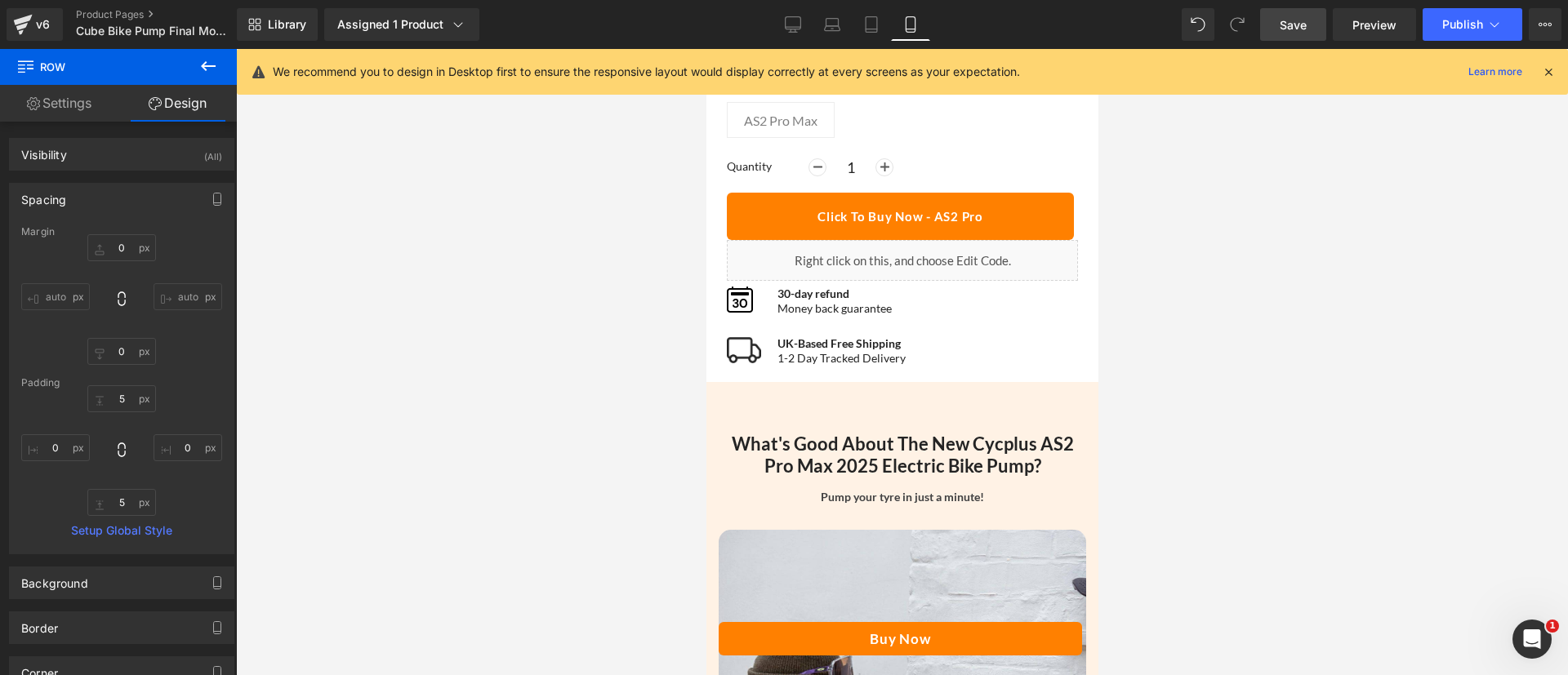
scroll to position [862, 0]
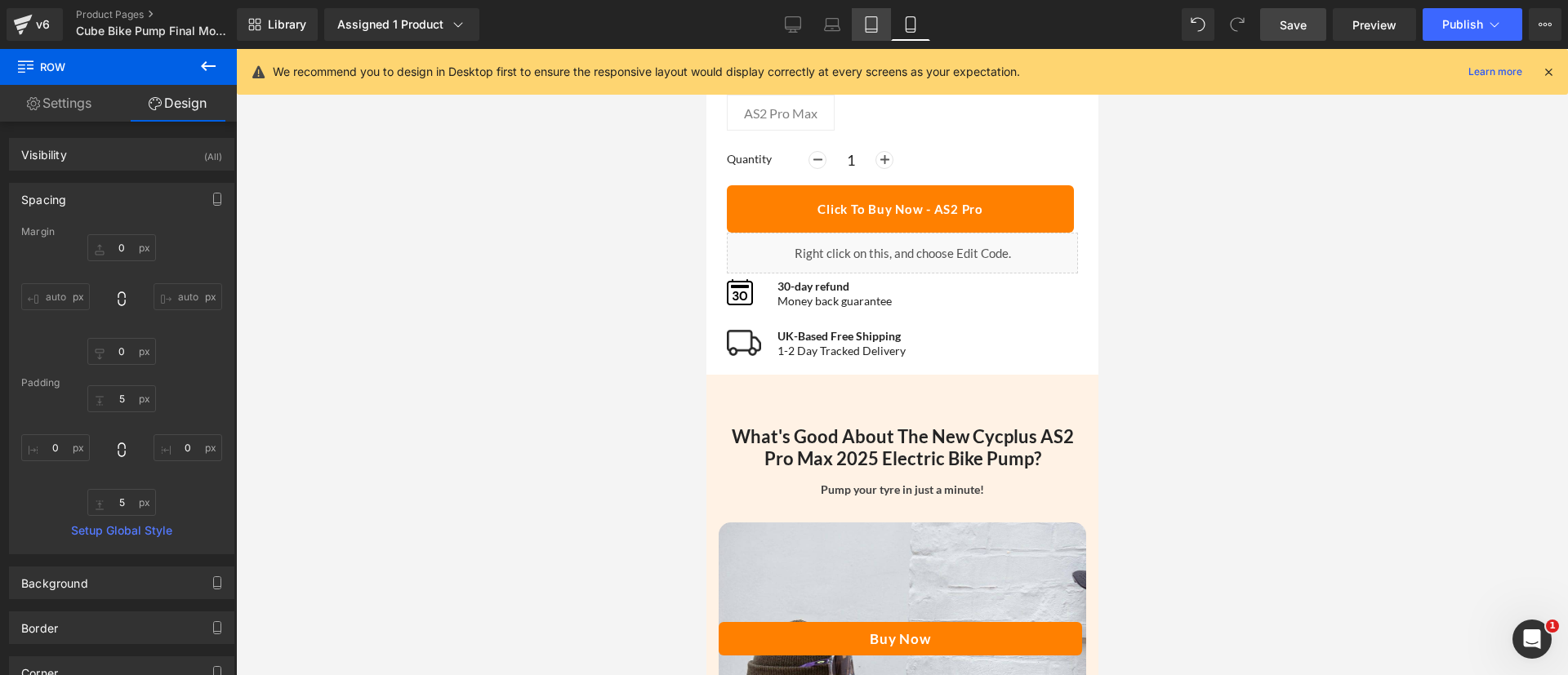
click at [877, 21] on icon at bounding box center [871, 24] width 12 height 15
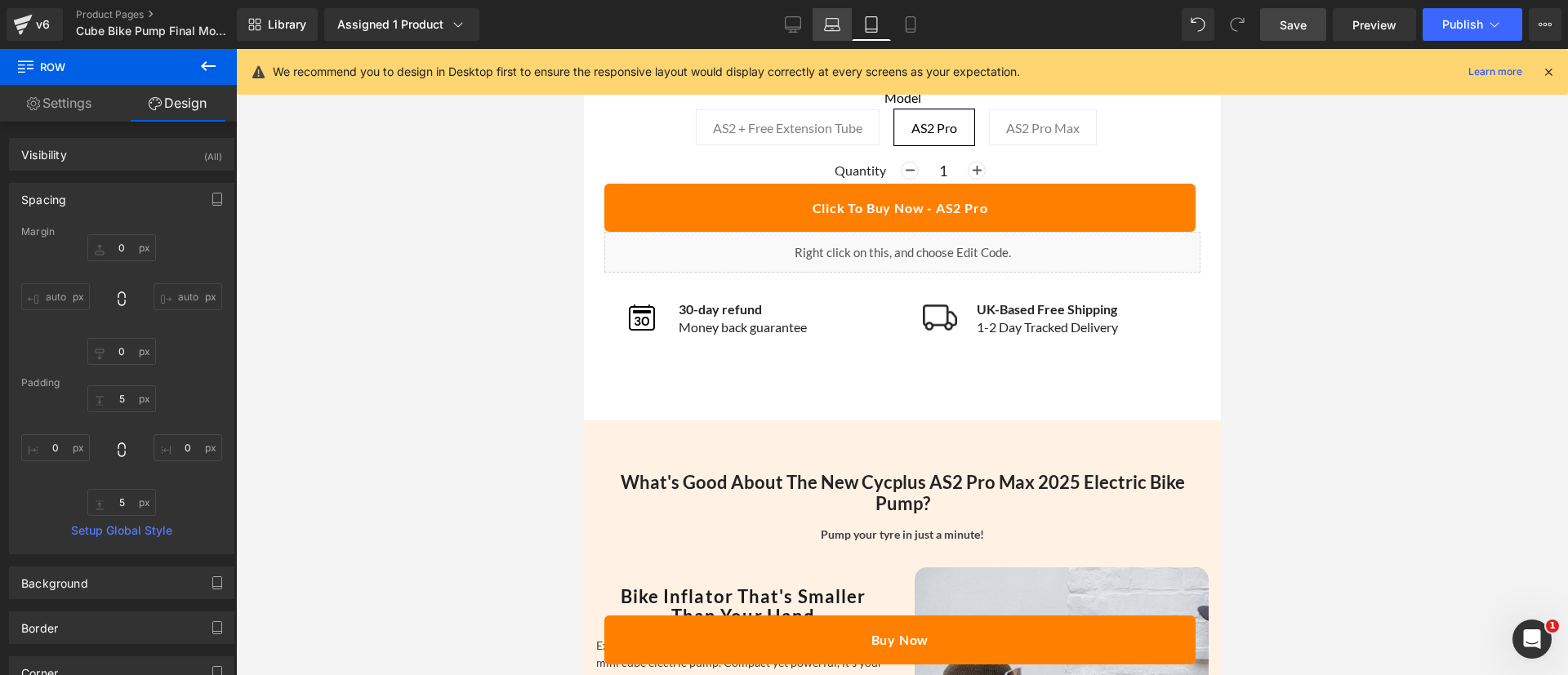
click at [835, 21] on icon at bounding box center [832, 24] width 16 height 16
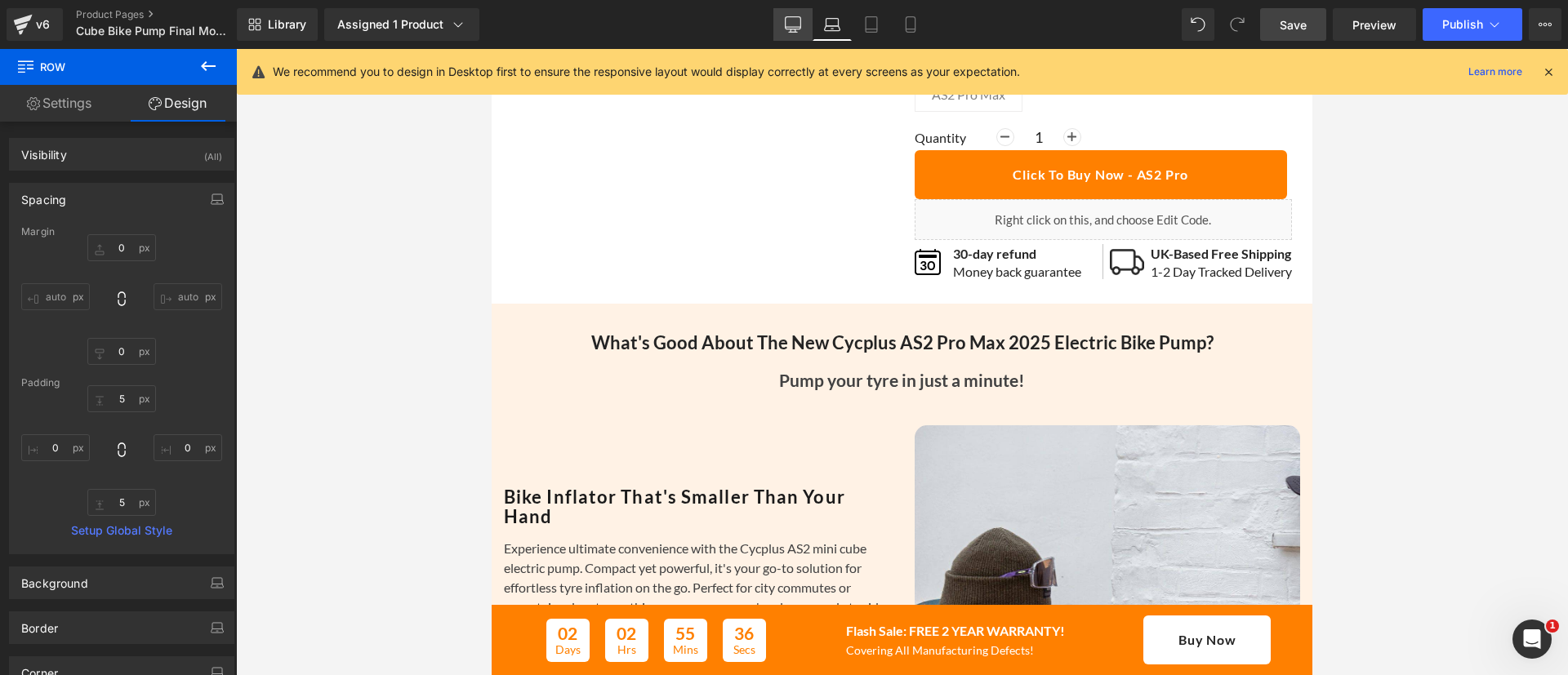
click at [793, 29] on icon at bounding box center [793, 24] width 15 height 13
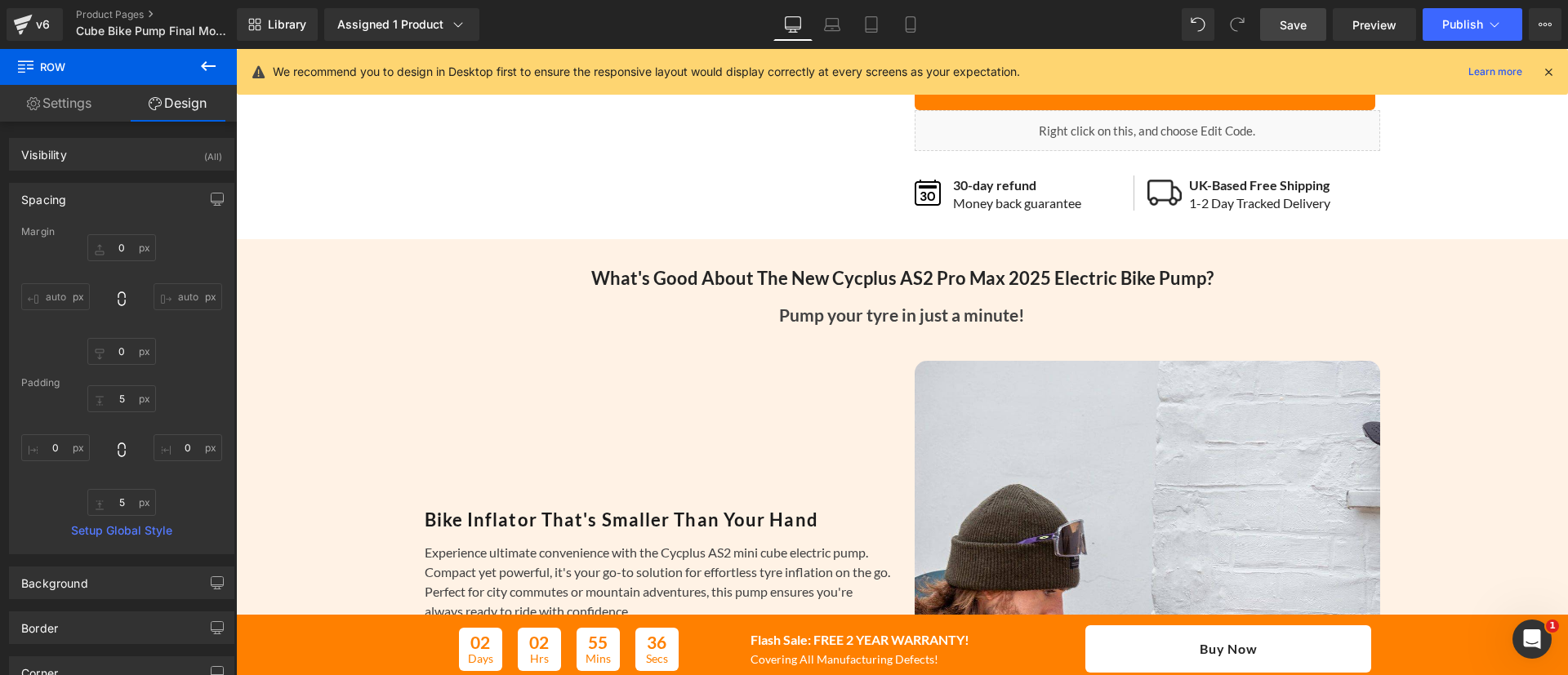
scroll to position [413, 0]
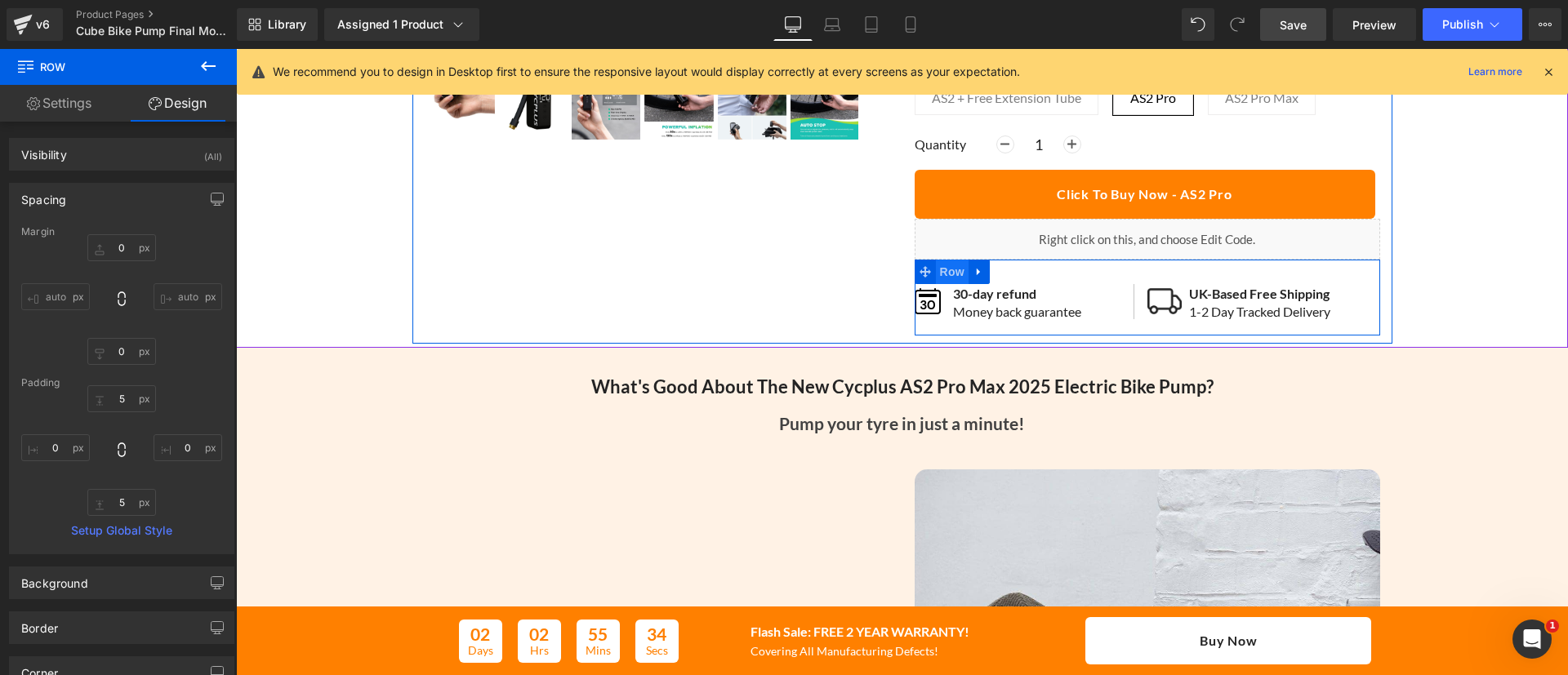
click at [946, 274] on span "Row" at bounding box center [953, 271] width 33 height 24
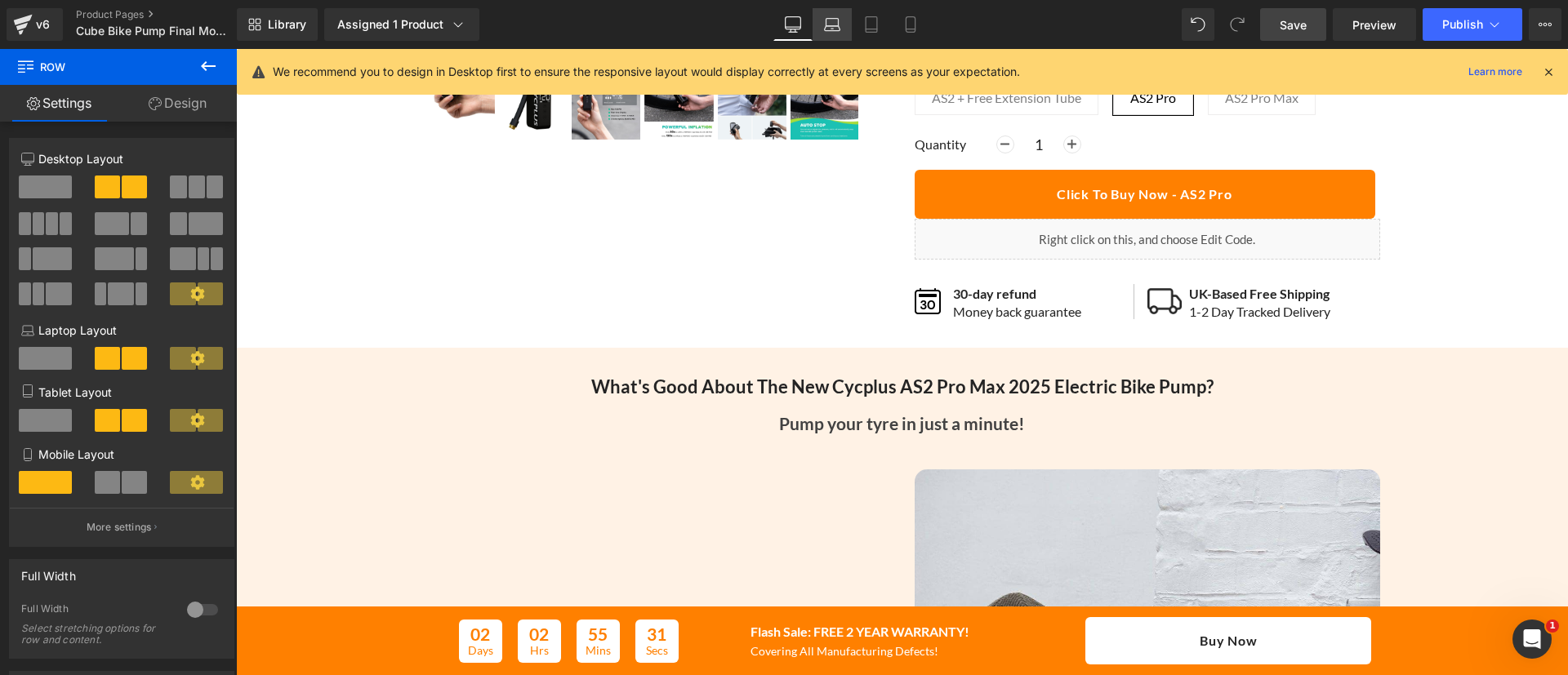
click at [838, 23] on icon at bounding box center [833, 23] width 13 height 7
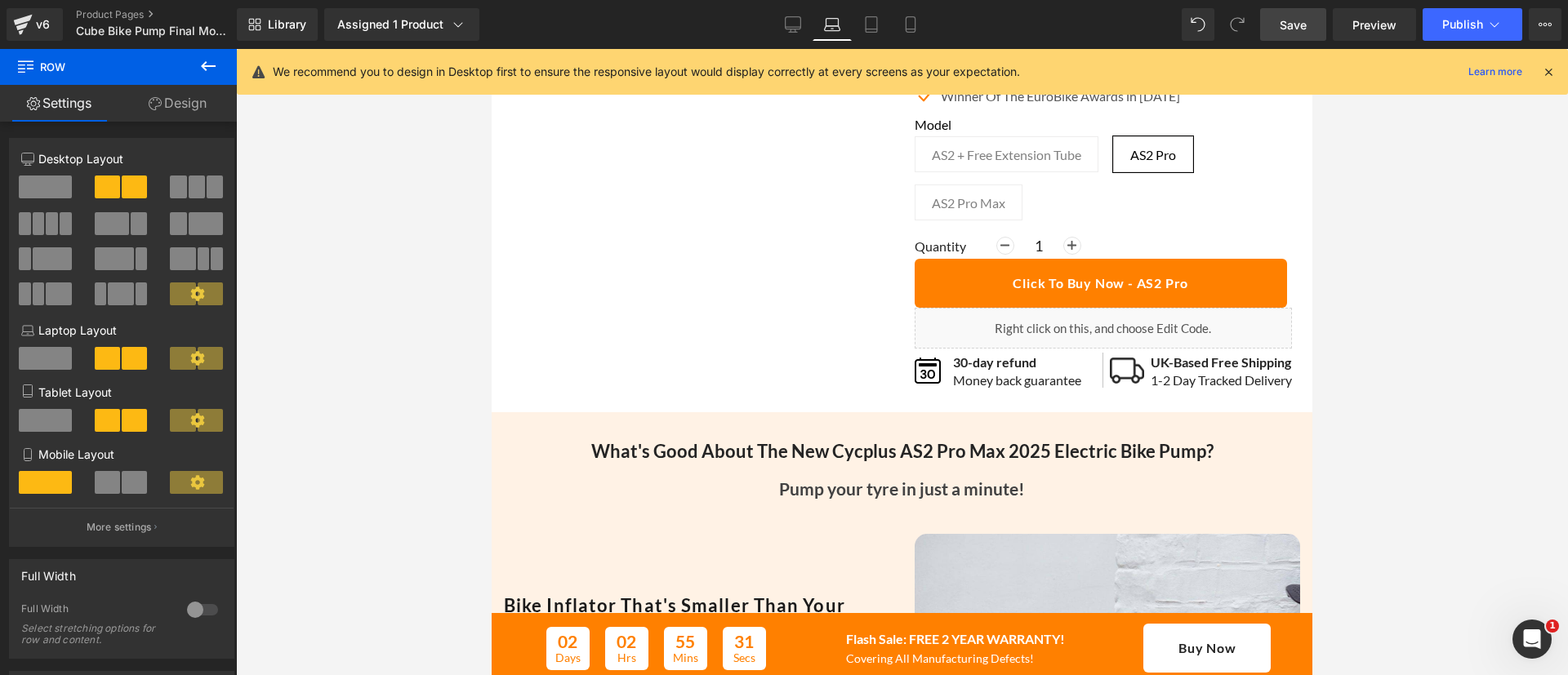
scroll to position [521, 0]
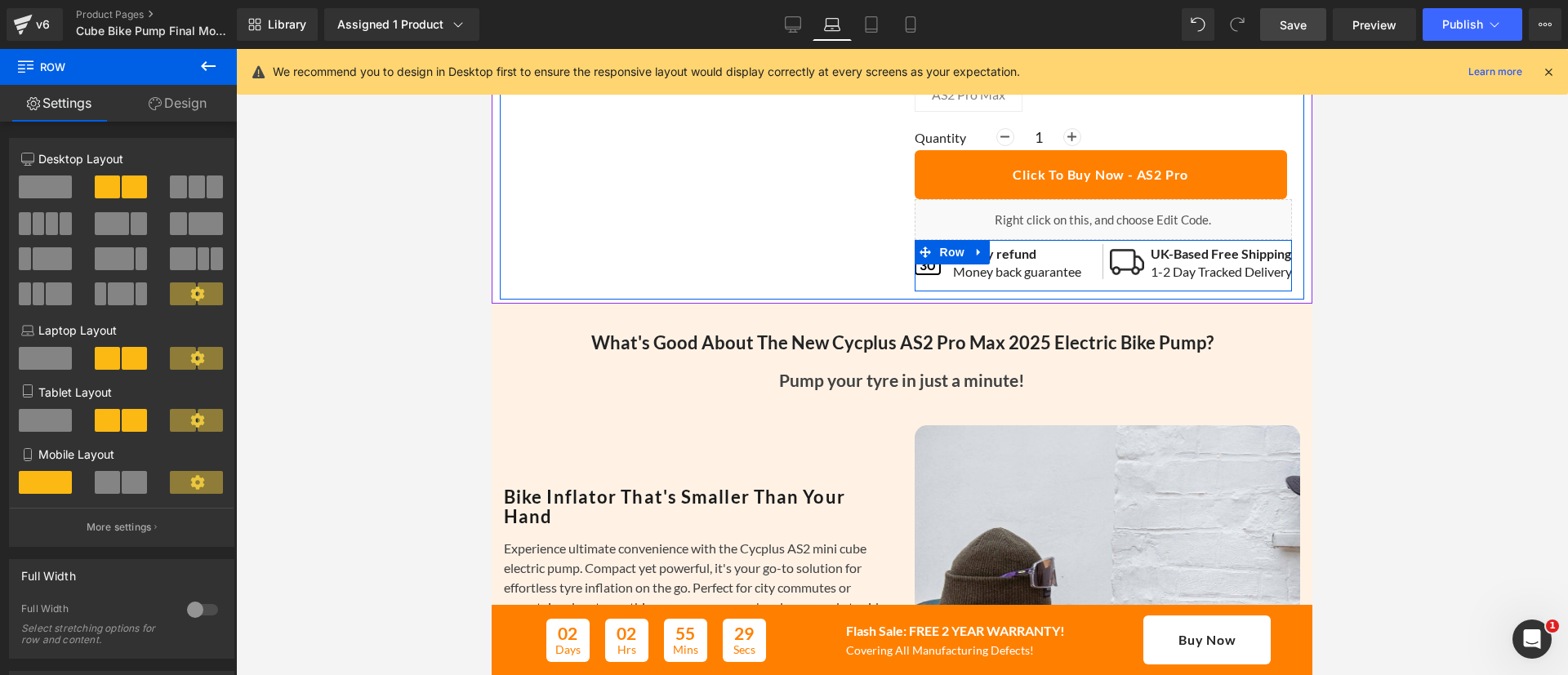
click at [952, 265] on span "Row" at bounding box center [953, 252] width 33 height 24
click at [952, 266] on span "Row" at bounding box center [953, 253] width 33 height 24
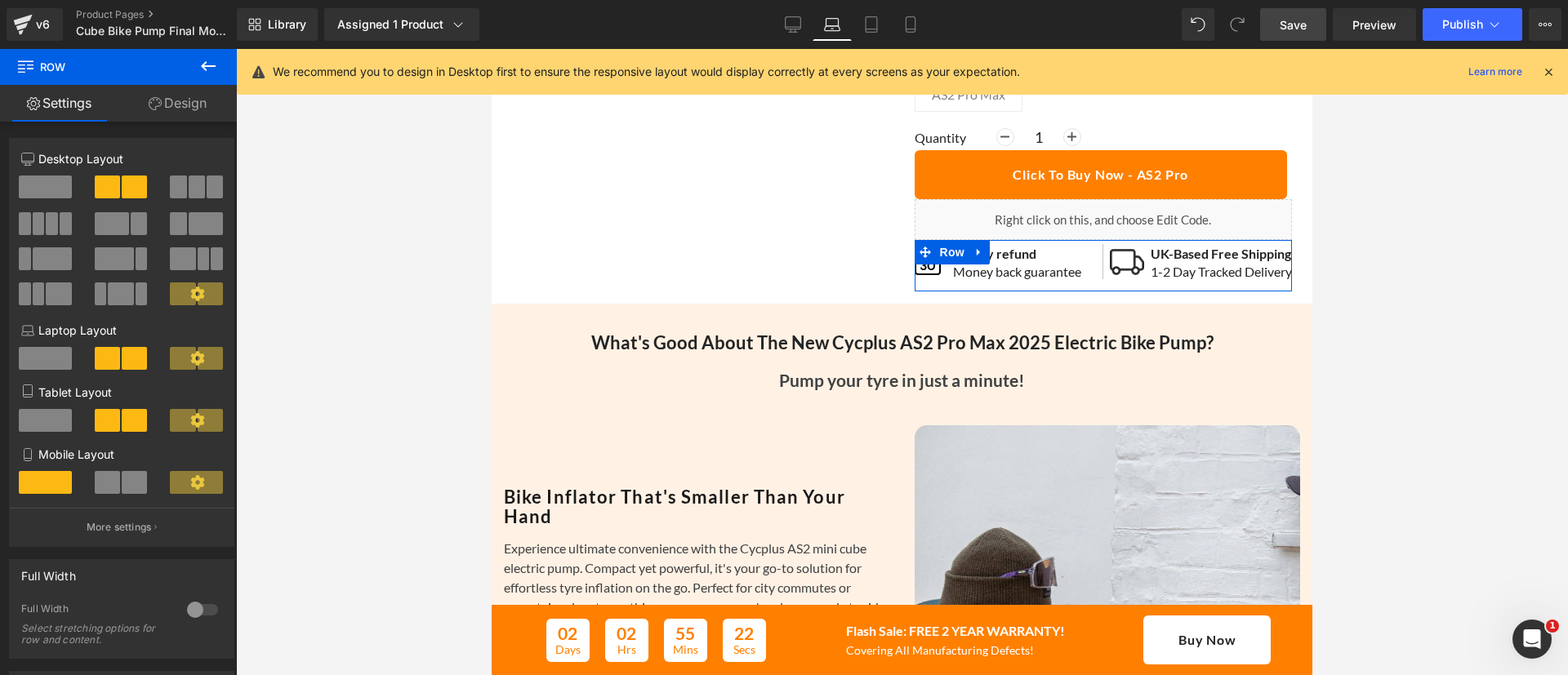
click at [55, 364] on span at bounding box center [45, 358] width 54 height 23
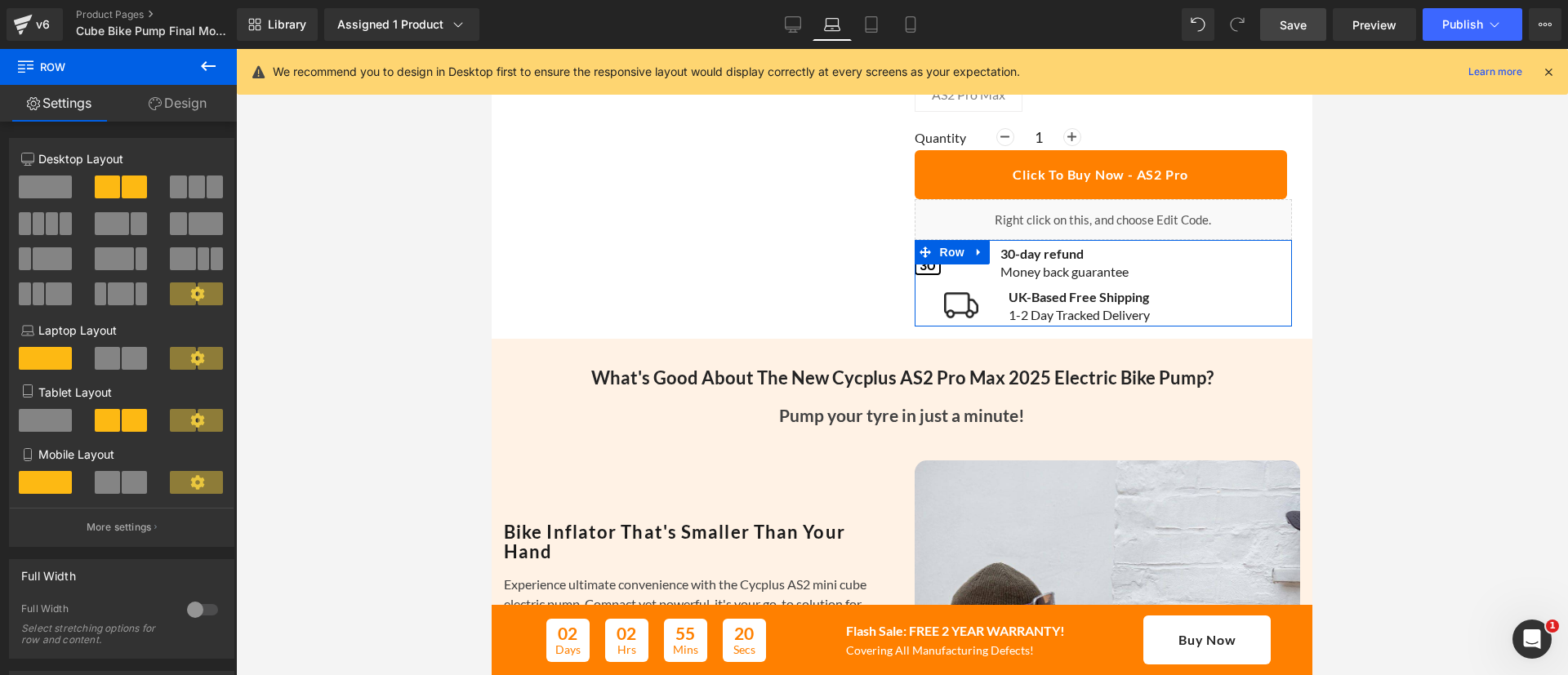
click at [125, 365] on span at bounding box center [134, 358] width 25 height 23
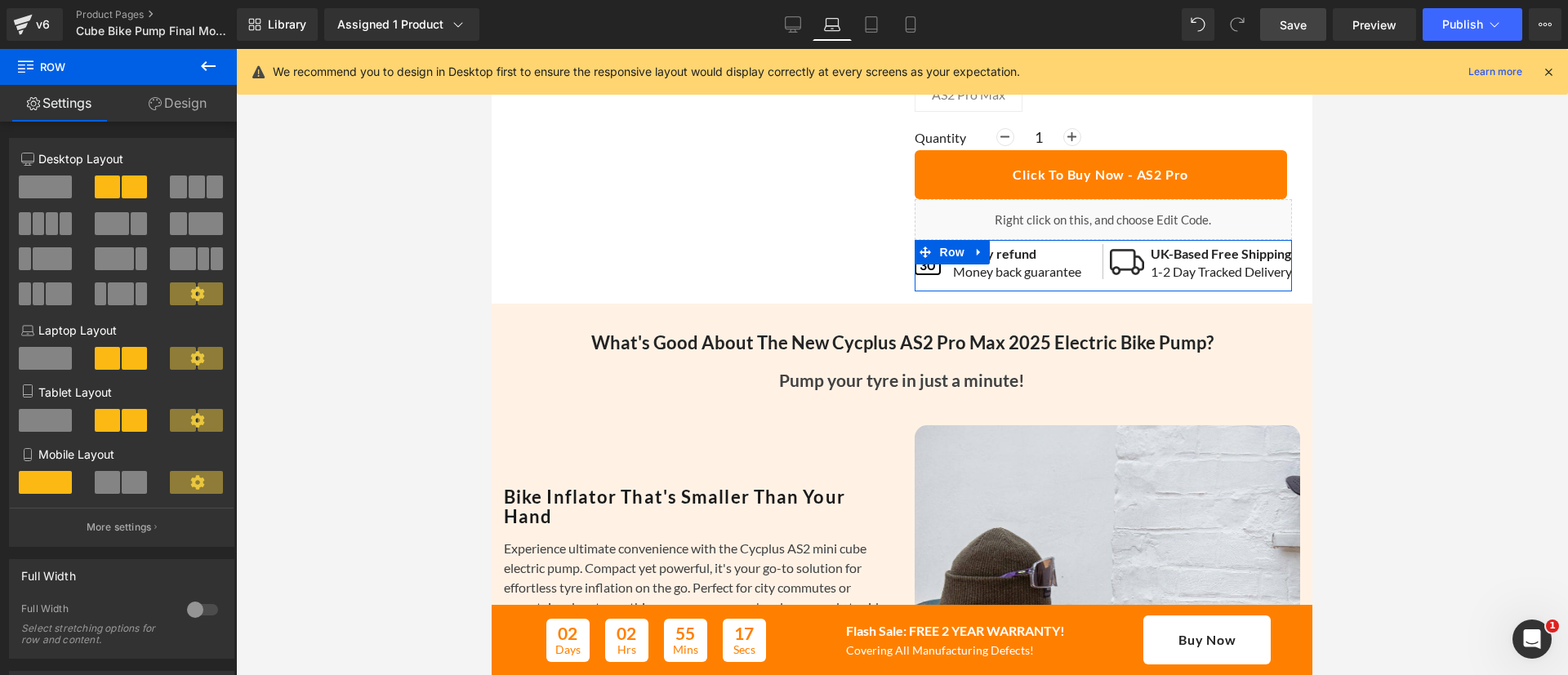
click at [200, 358] on span at bounding box center [211, 358] width 25 height 23
click at [114, 357] on span at bounding box center [107, 358] width 25 height 23
click at [46, 367] on span at bounding box center [45, 358] width 54 height 23
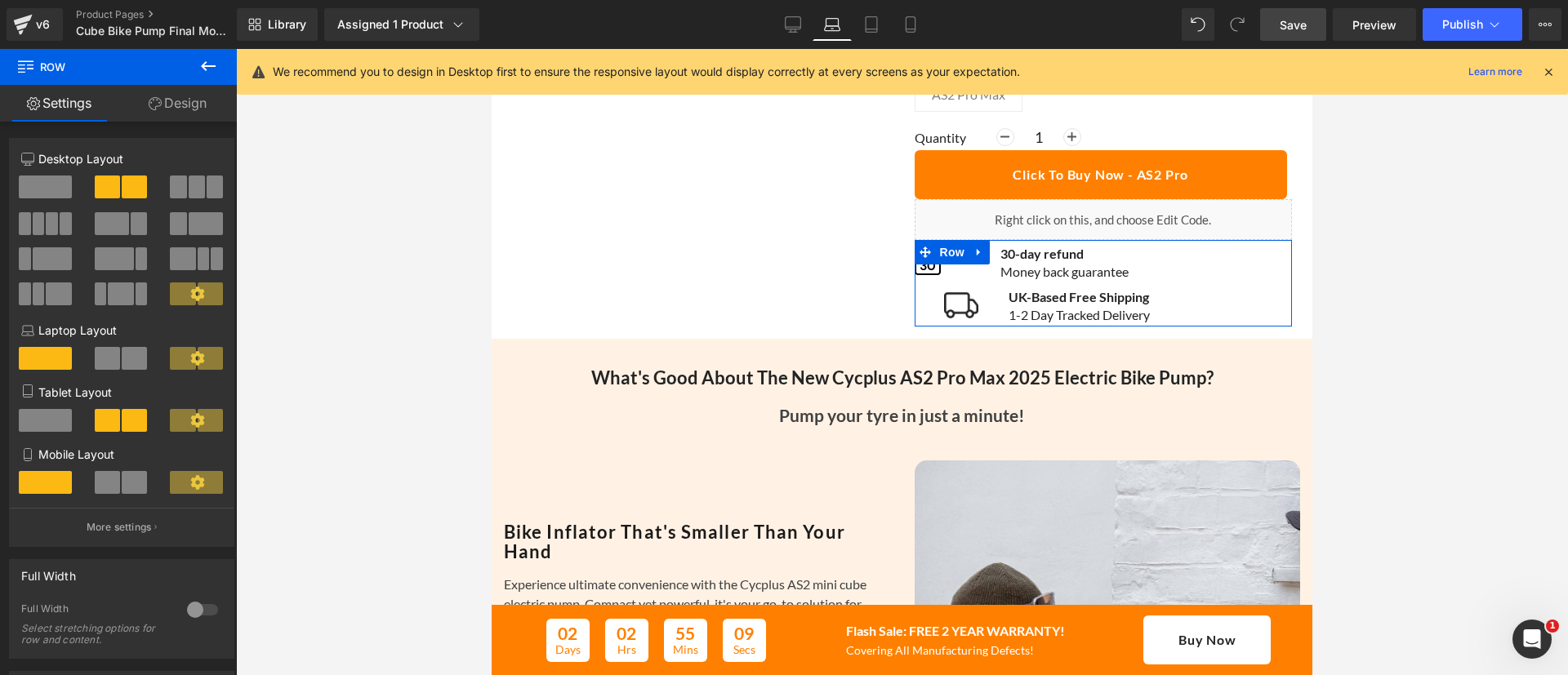
click at [124, 369] on span at bounding box center [134, 358] width 25 height 23
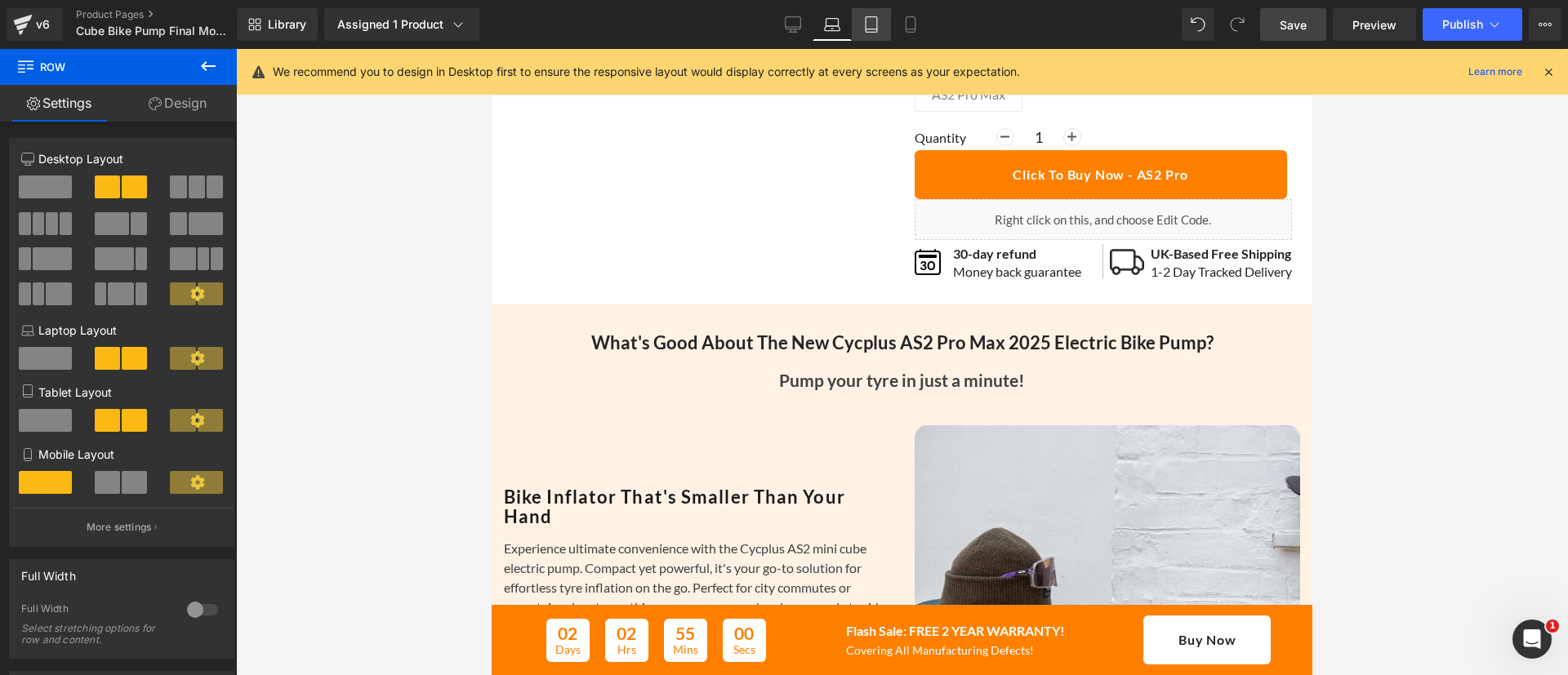
click at [875, 17] on icon at bounding box center [871, 24] width 12 height 15
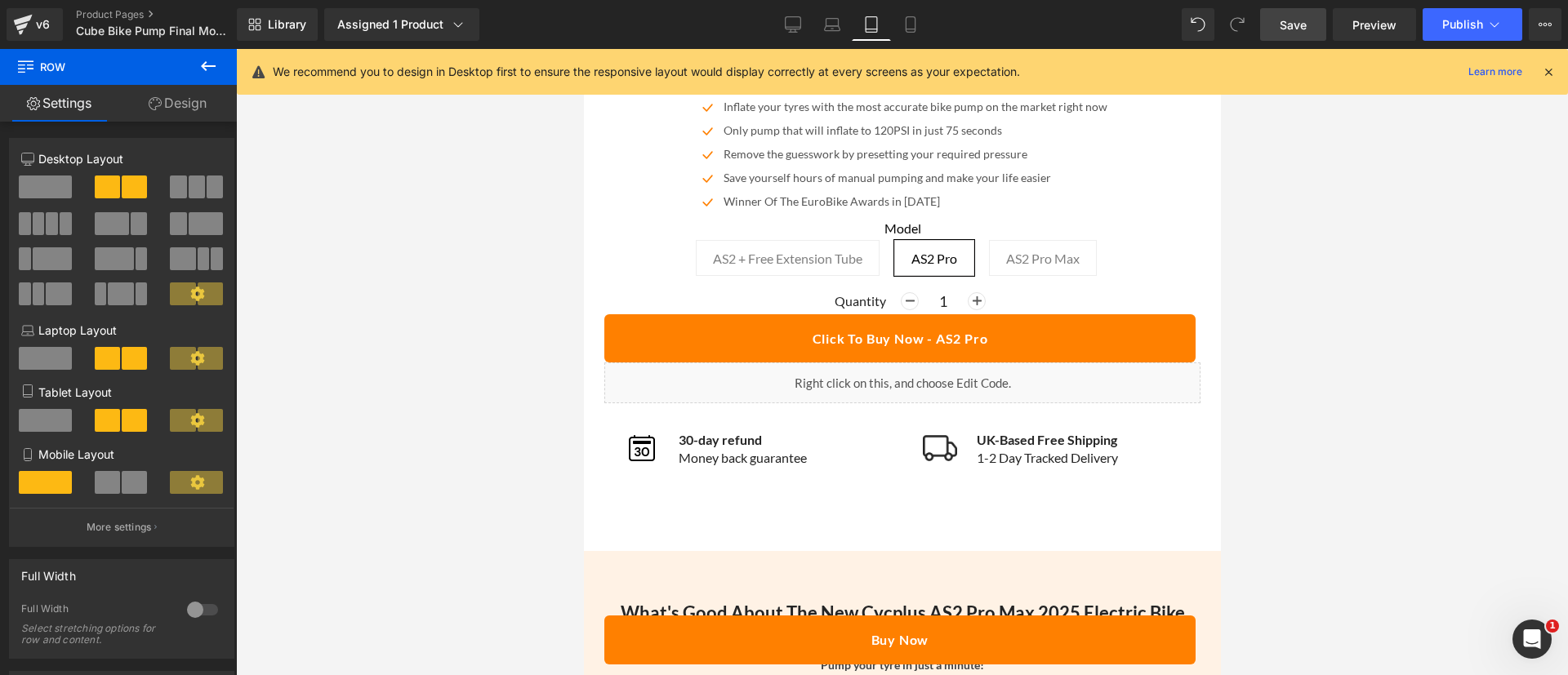
scroll to position [1034, 0]
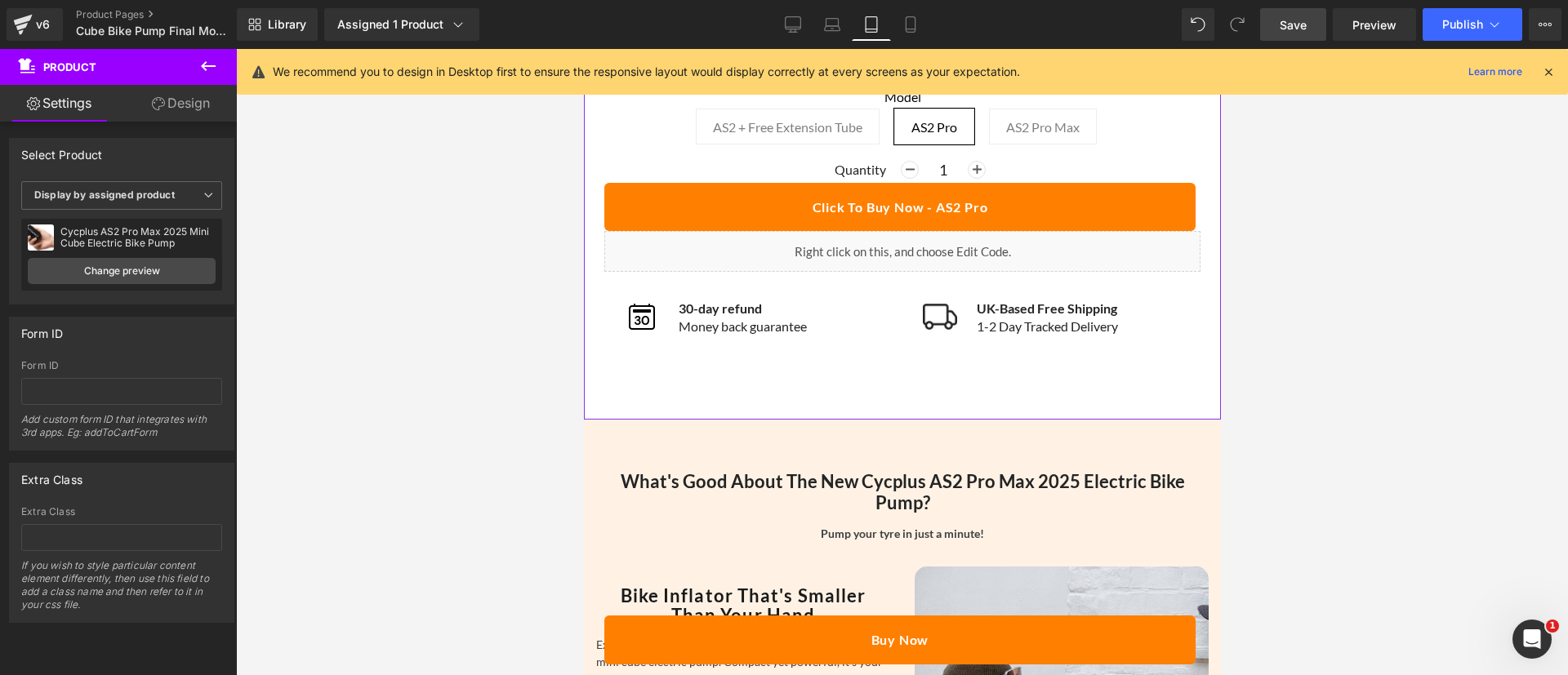
click at [193, 115] on link "Design" at bounding box center [181, 103] width 119 height 37
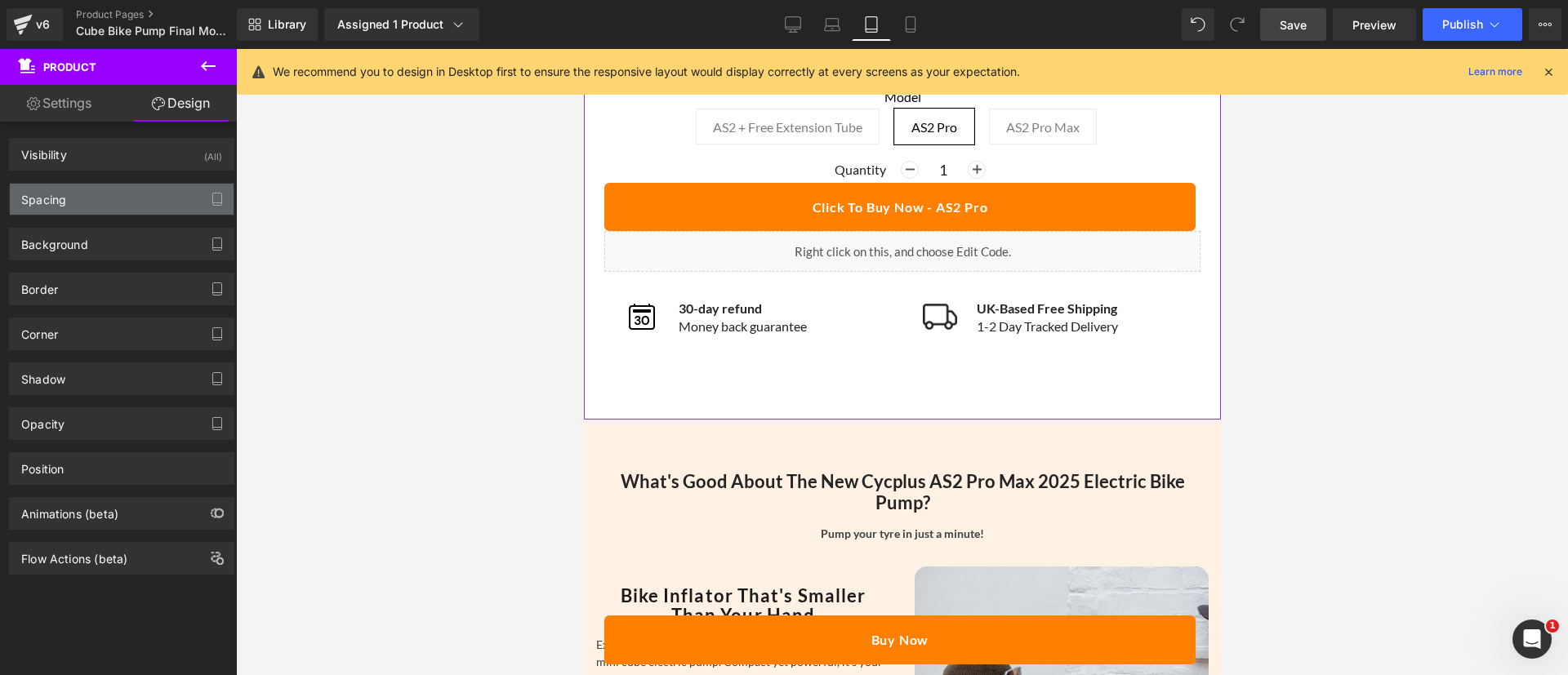
click at [115, 197] on div "Spacing" at bounding box center [122, 200] width 224 height 31
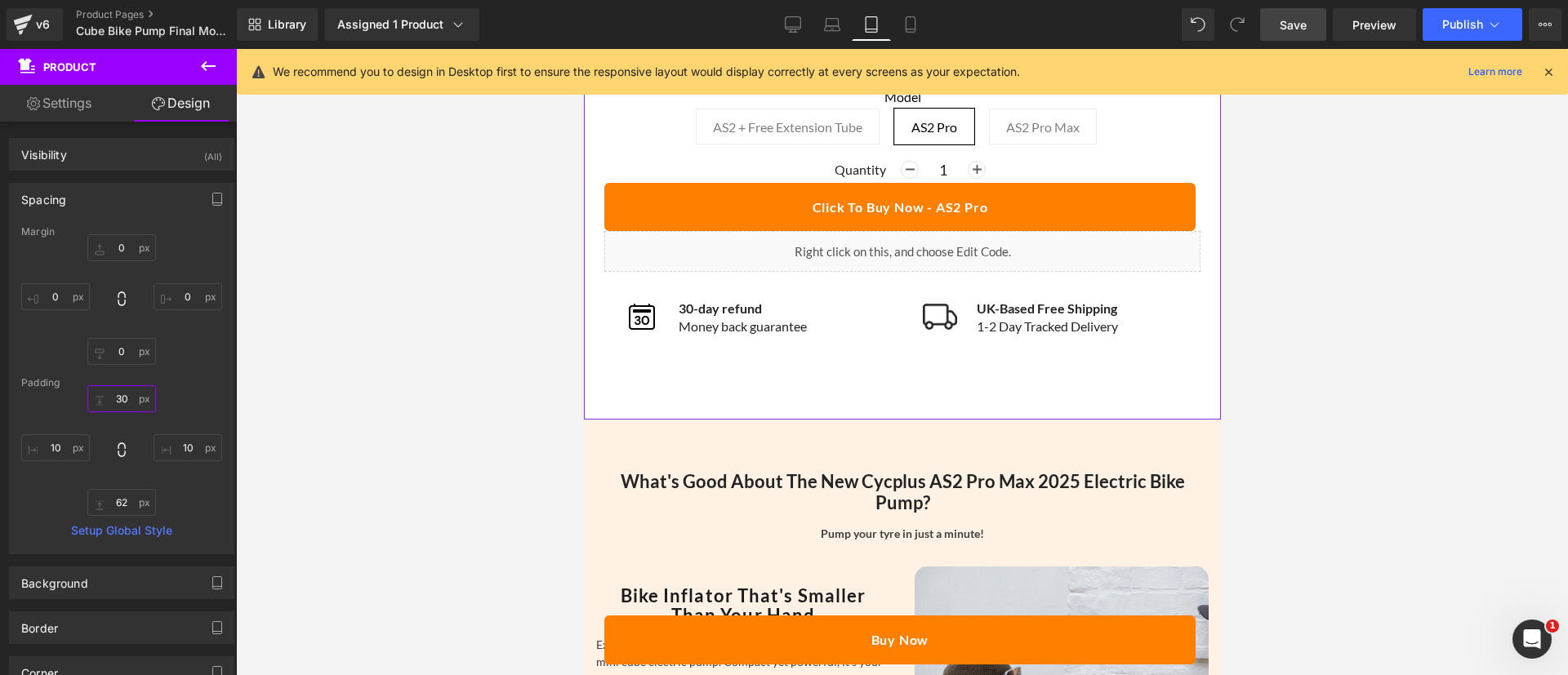
click at [120, 393] on input "text" at bounding box center [122, 399] width 69 height 27
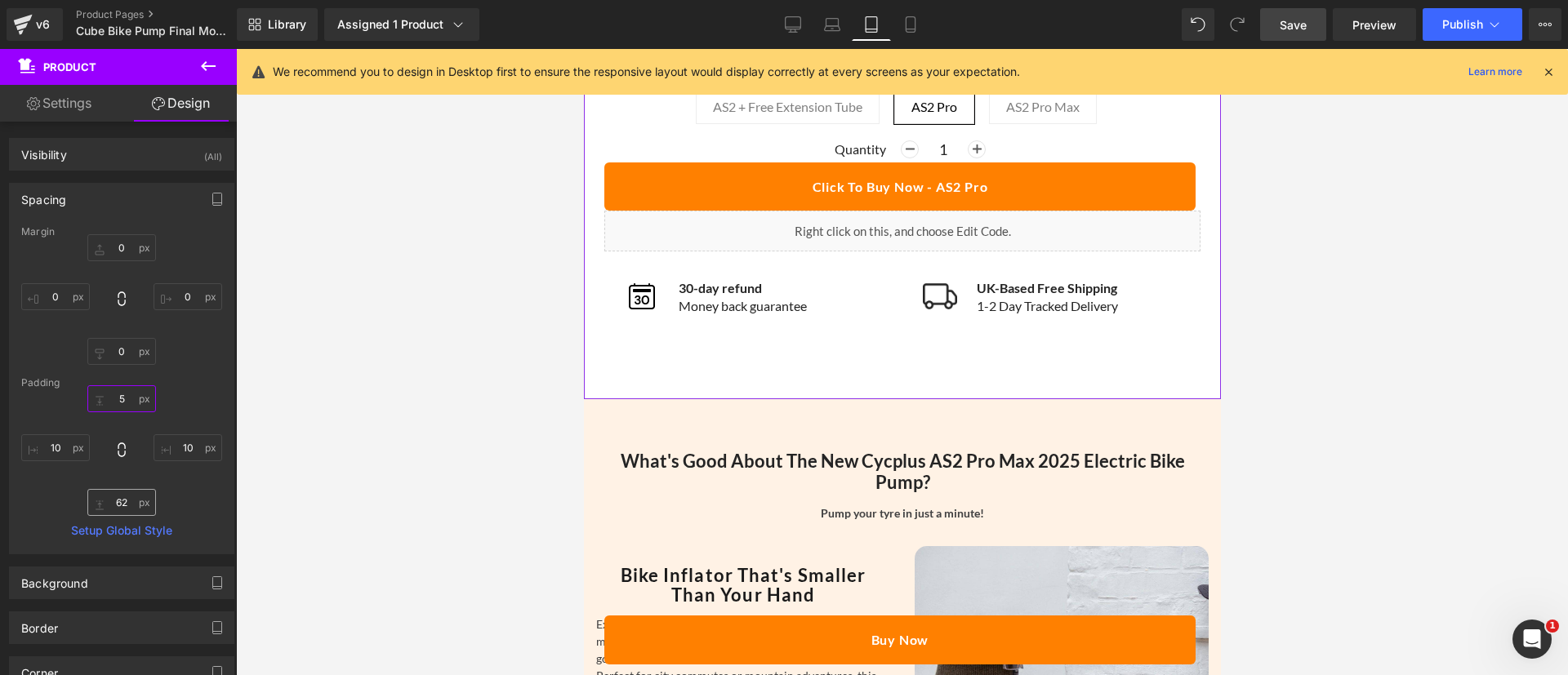
type input "5"
click at [122, 503] on input "text" at bounding box center [122, 503] width 69 height 27
type input "5"
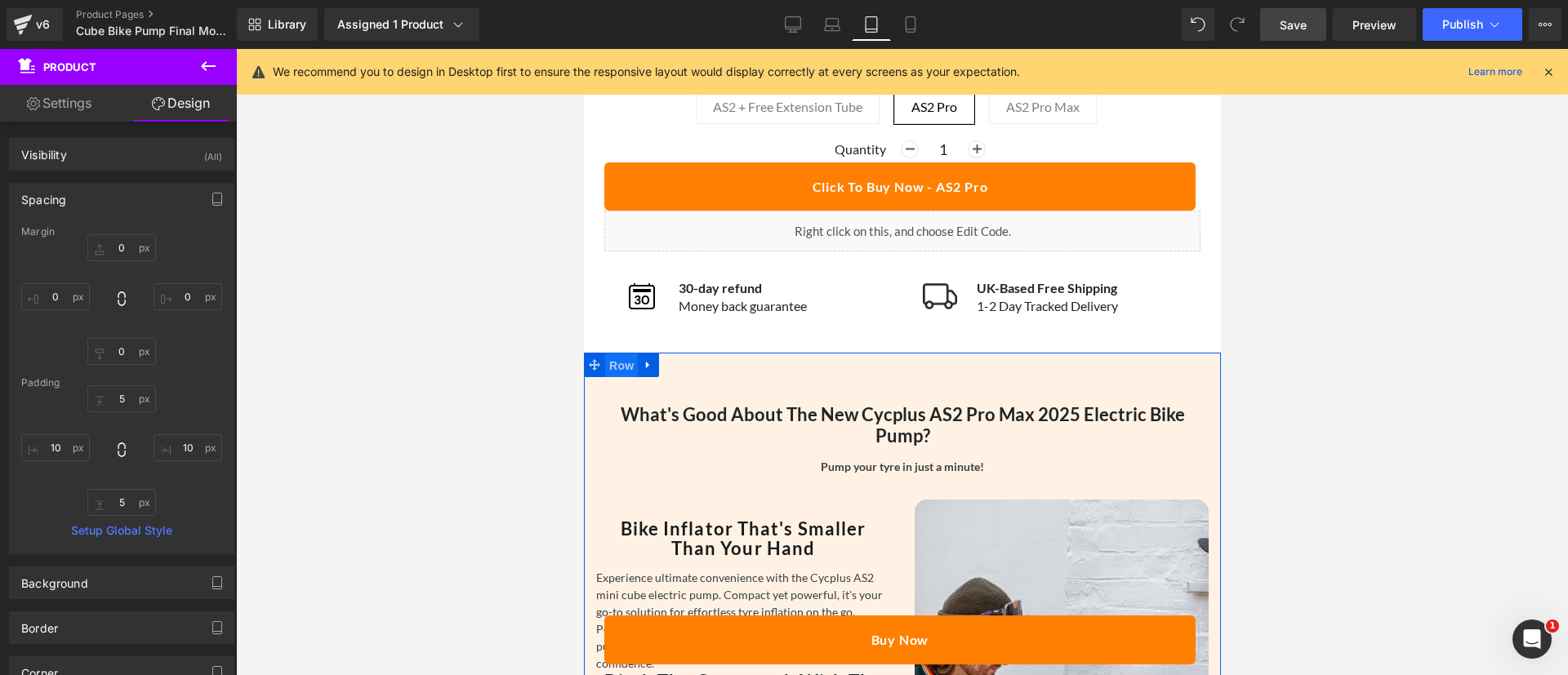
click at [618, 357] on span "Row" at bounding box center [621, 366] width 33 height 24
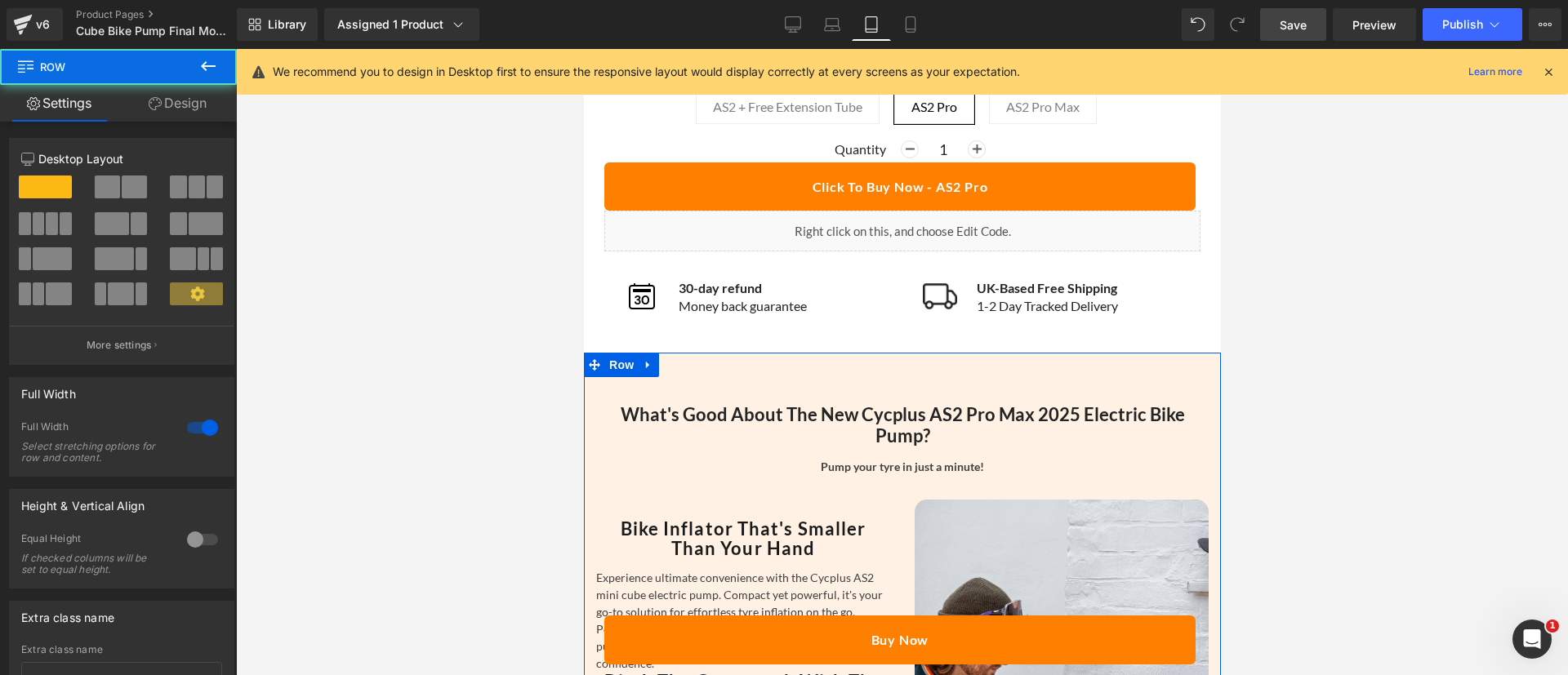
click at [191, 114] on link "Design" at bounding box center [178, 103] width 119 height 37
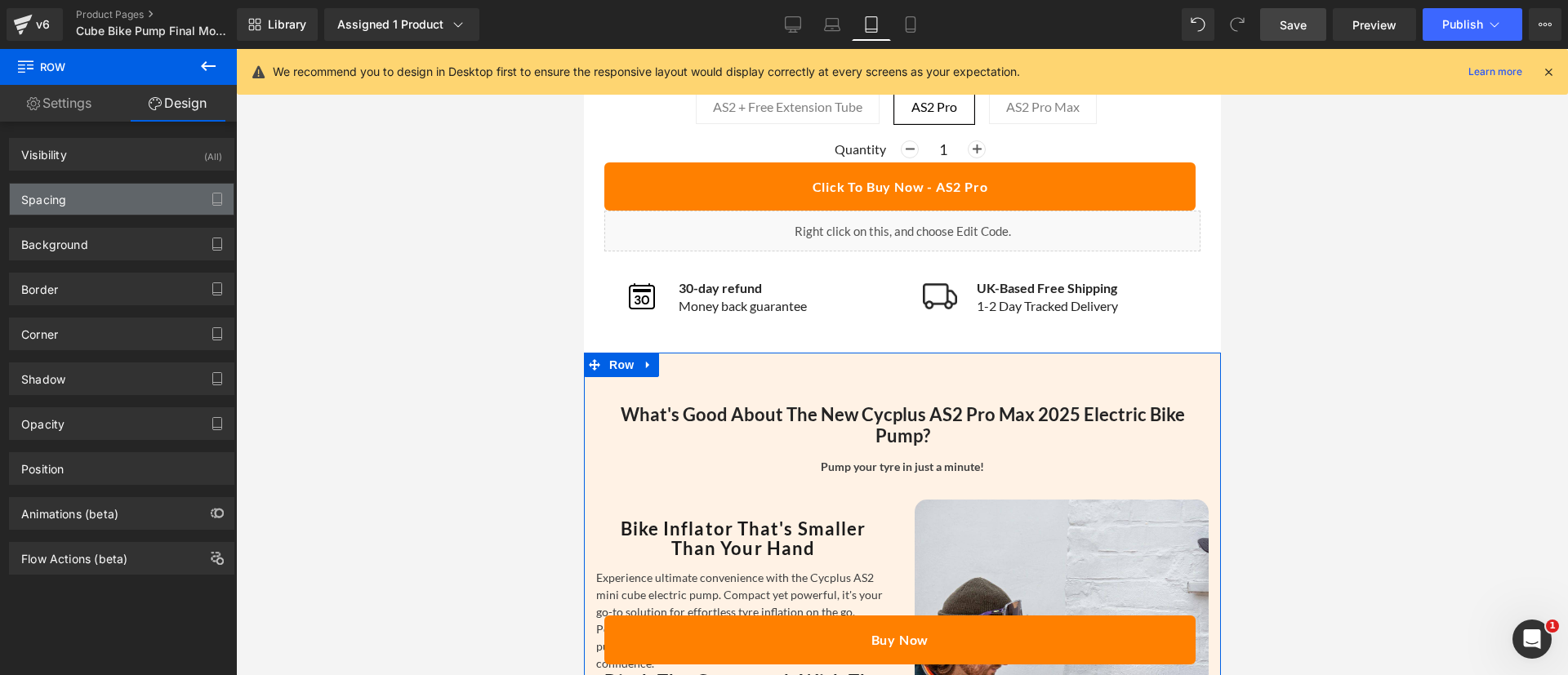
click at [37, 195] on div "Spacing" at bounding box center [44, 195] width 45 height 23
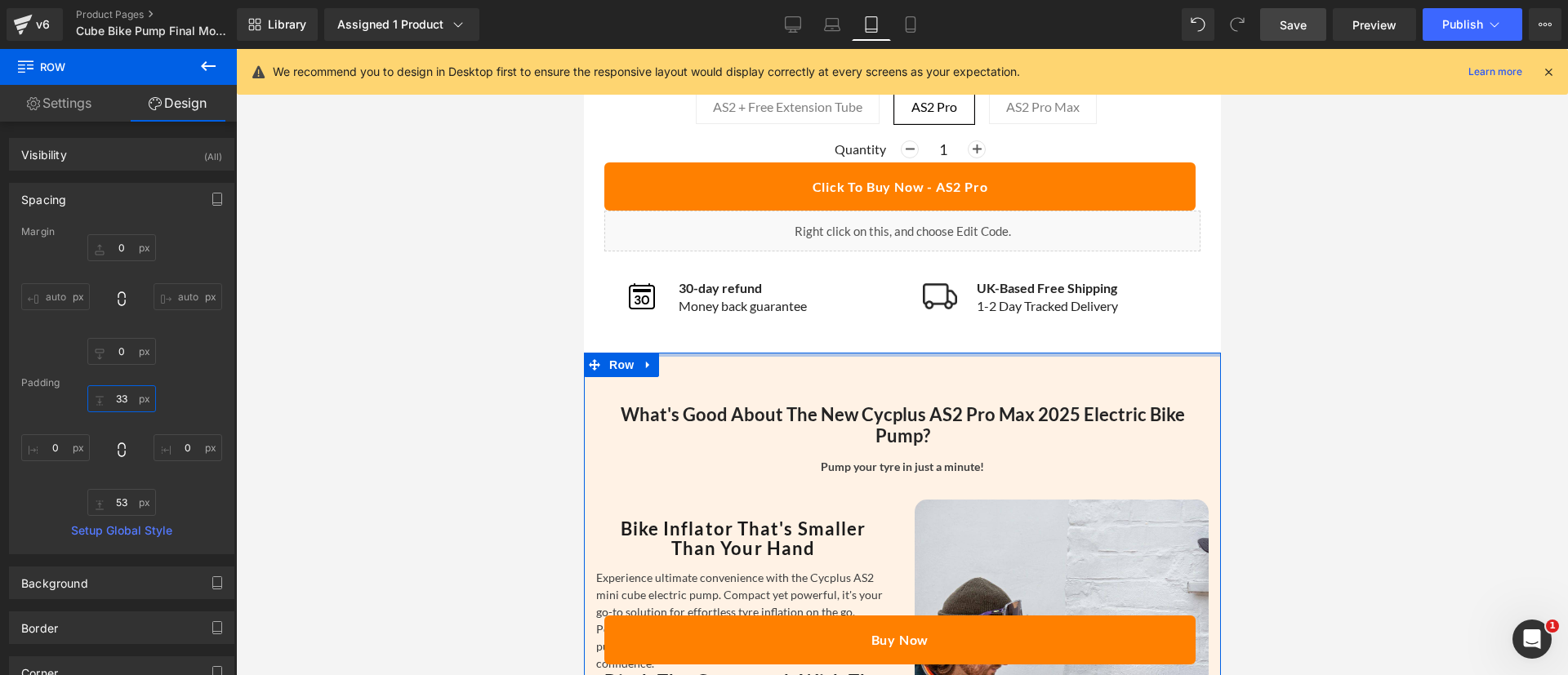
click at [122, 396] on input "text" at bounding box center [122, 399] width 69 height 27
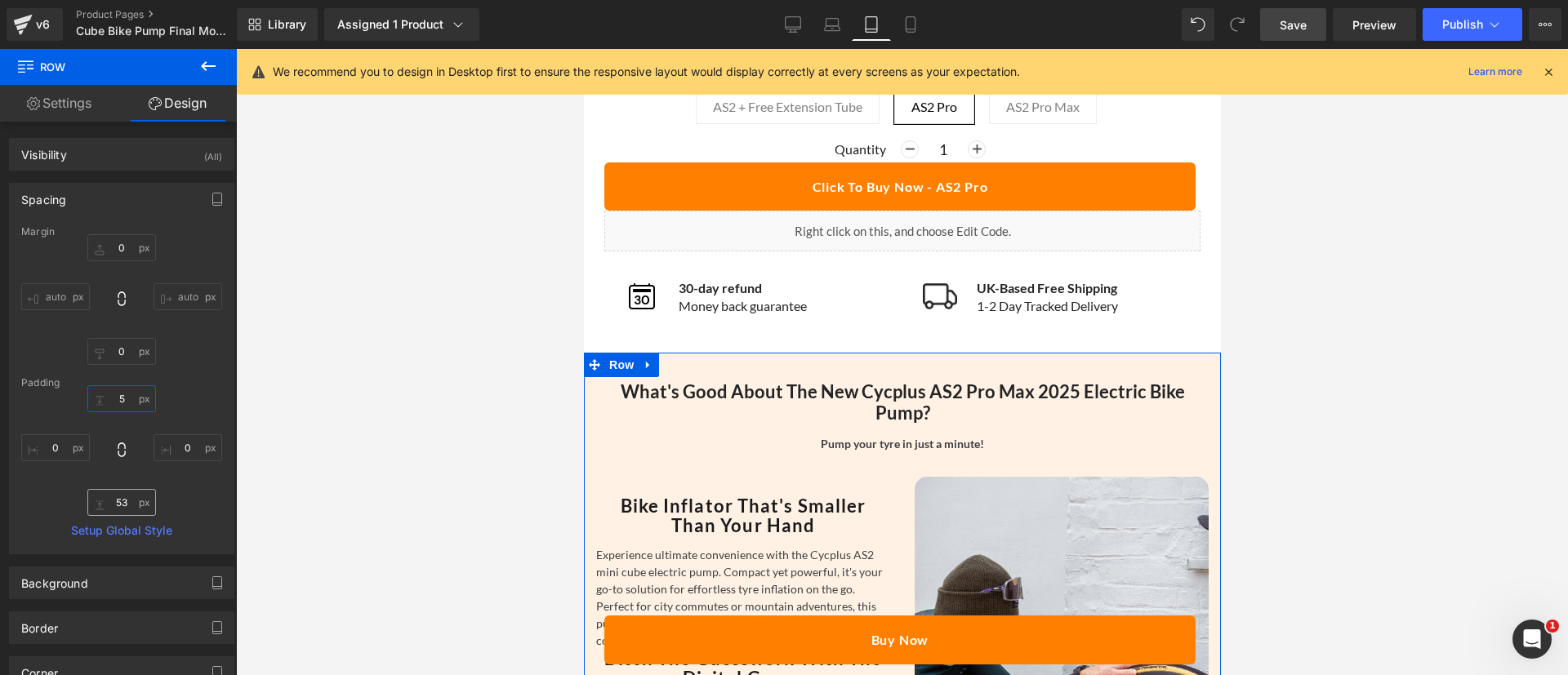
type input "5"
click at [113, 508] on input "text" at bounding box center [122, 503] width 69 height 27
type input "5"
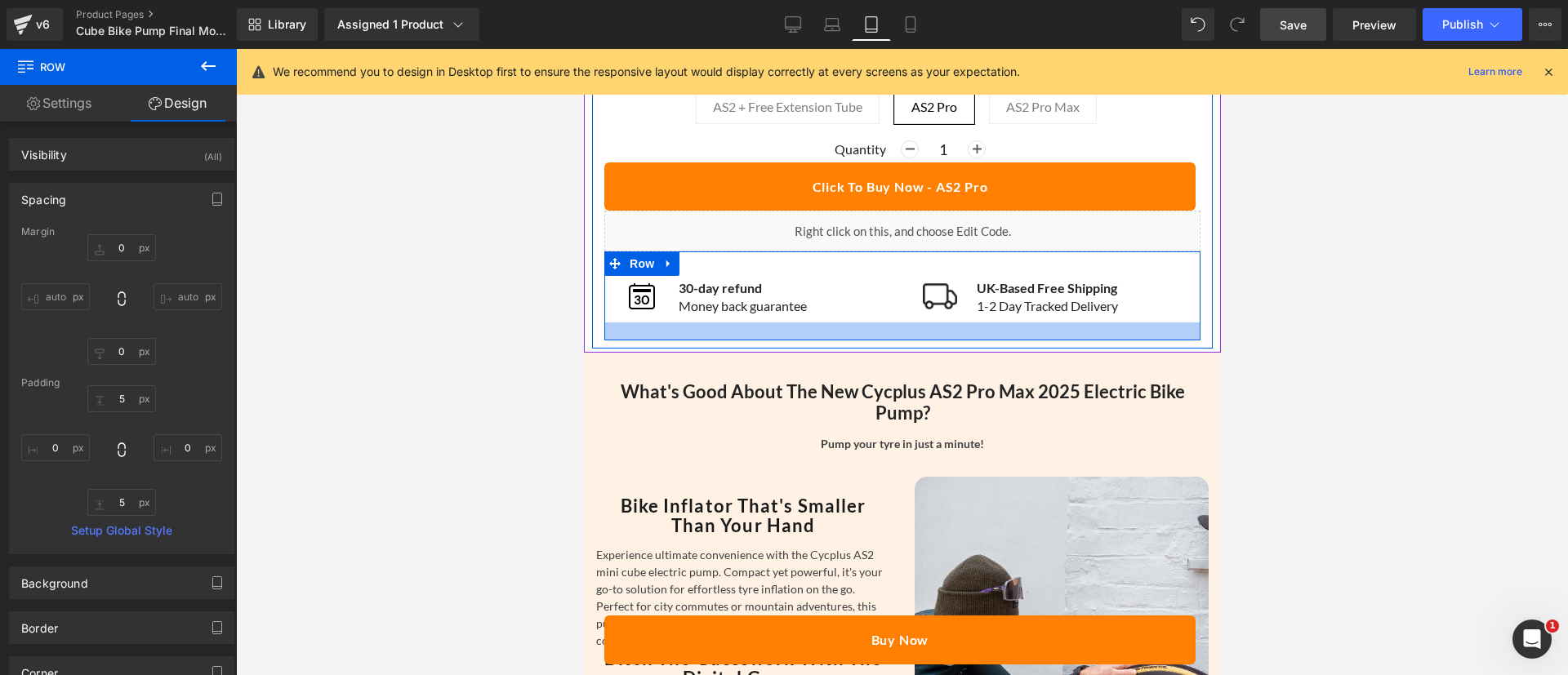
click at [782, 326] on div at bounding box center [901, 332] width 596 height 18
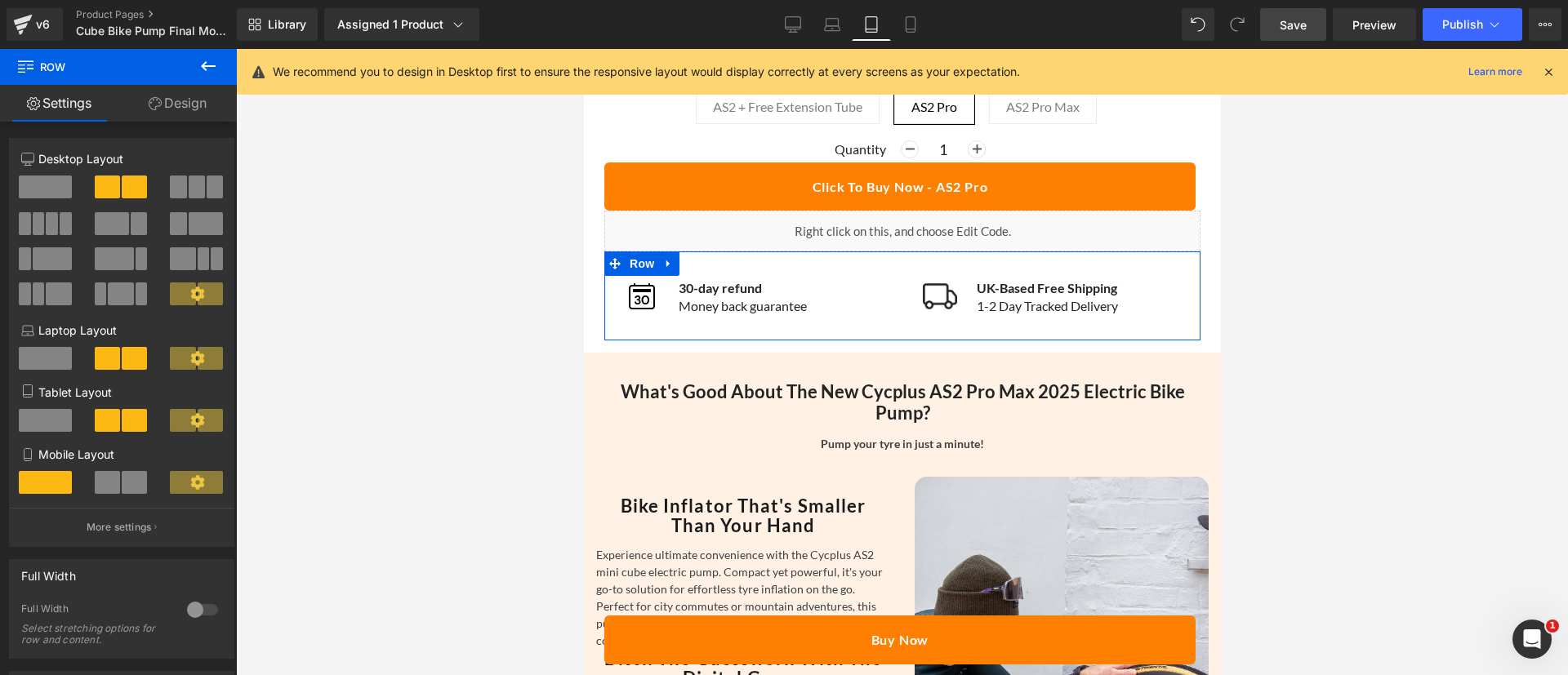
click at [142, 108] on link "Design" at bounding box center [178, 103] width 119 height 37
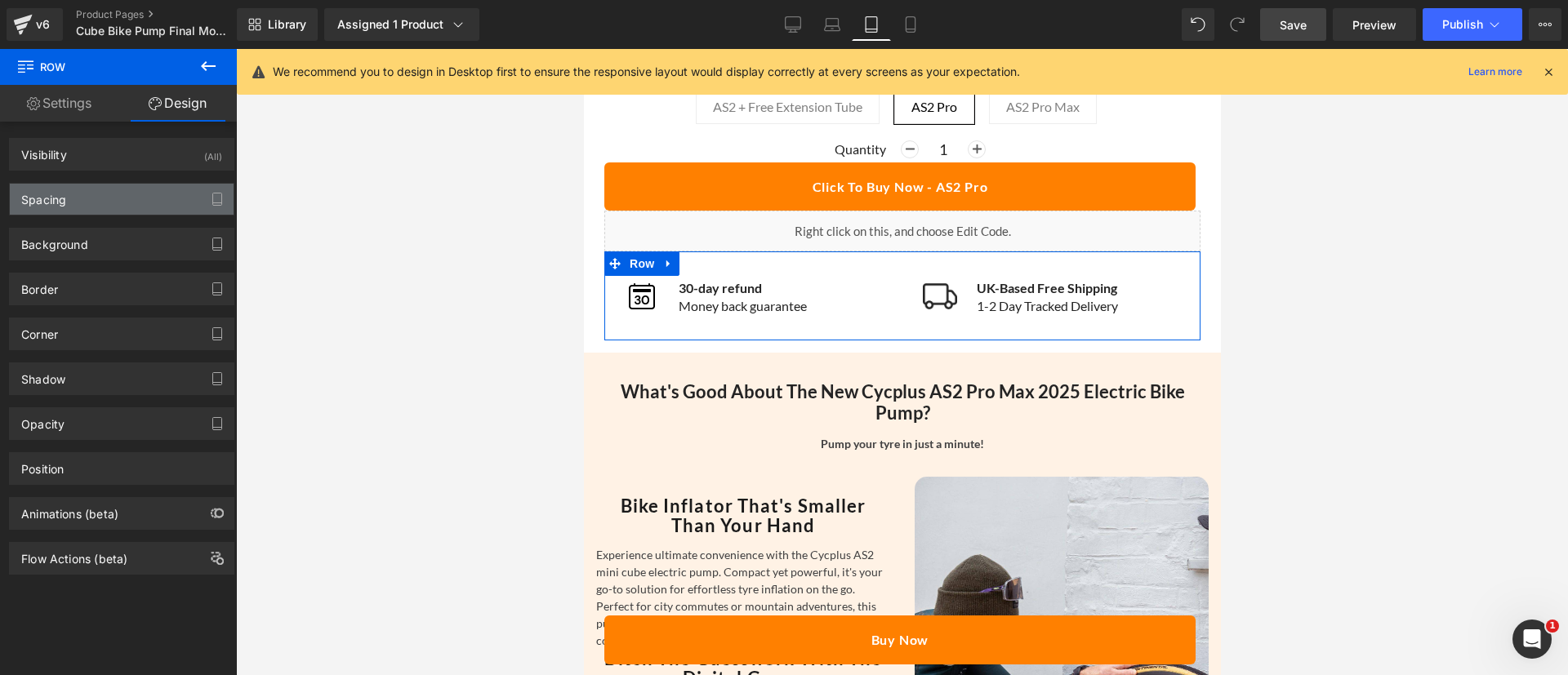
click at [76, 201] on div "Spacing" at bounding box center [122, 200] width 224 height 31
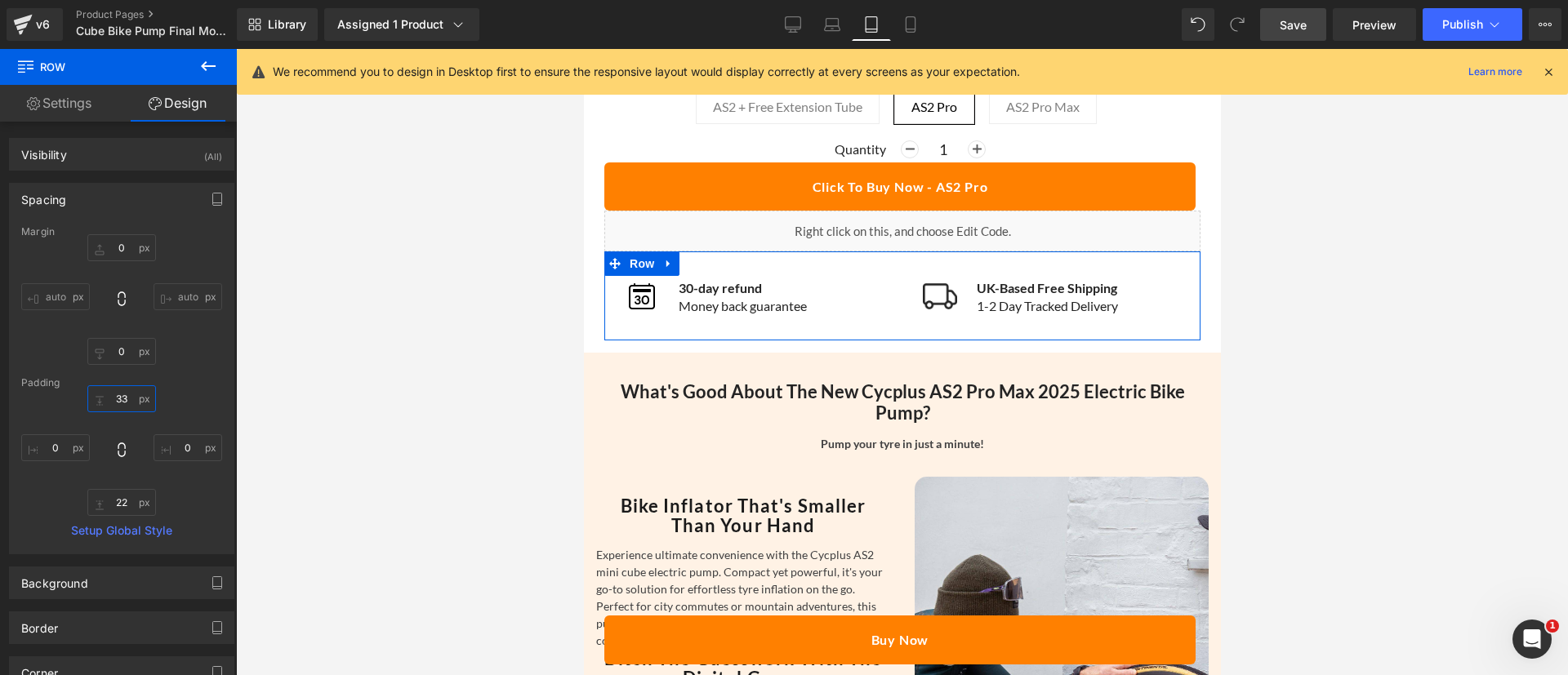
click at [122, 401] on input "text" at bounding box center [122, 399] width 69 height 27
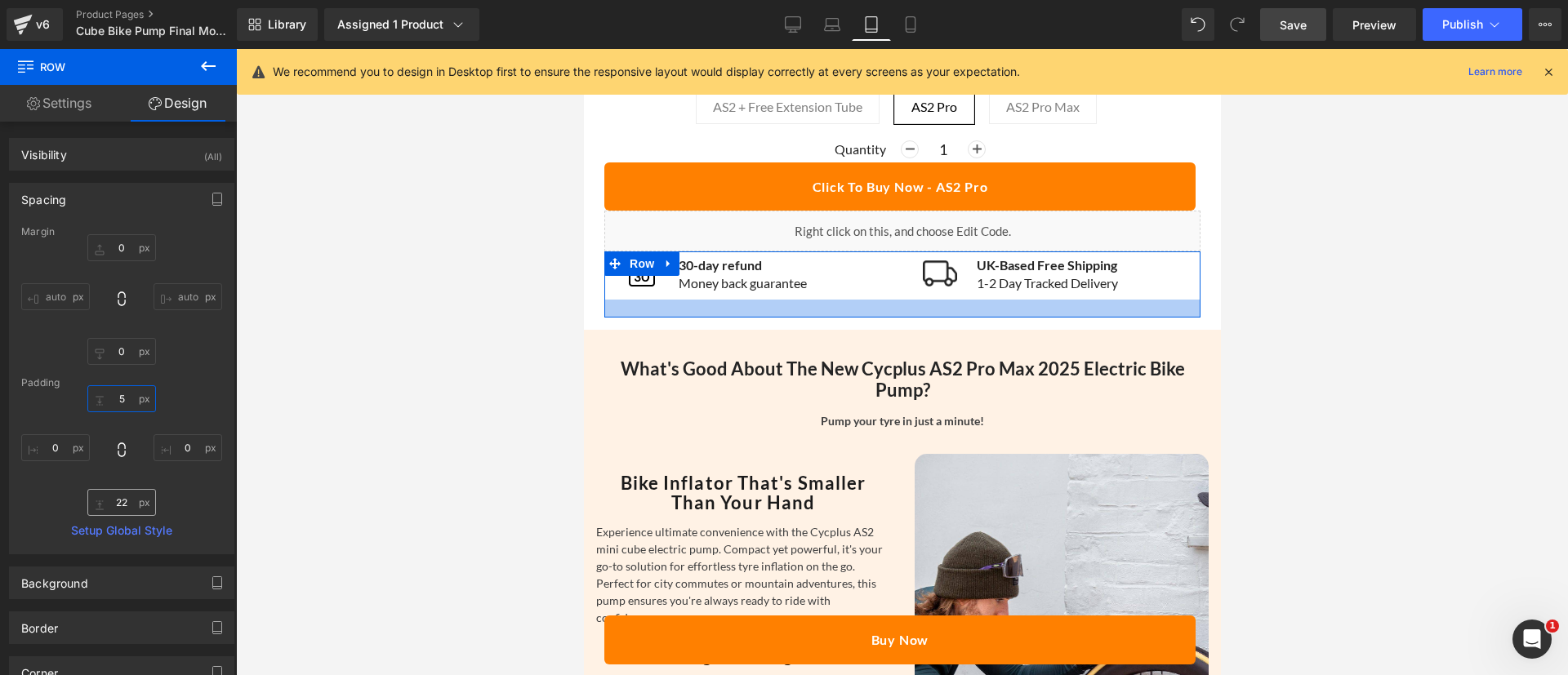
type input "5"
click at [120, 498] on input "text" at bounding box center [122, 503] width 69 height 27
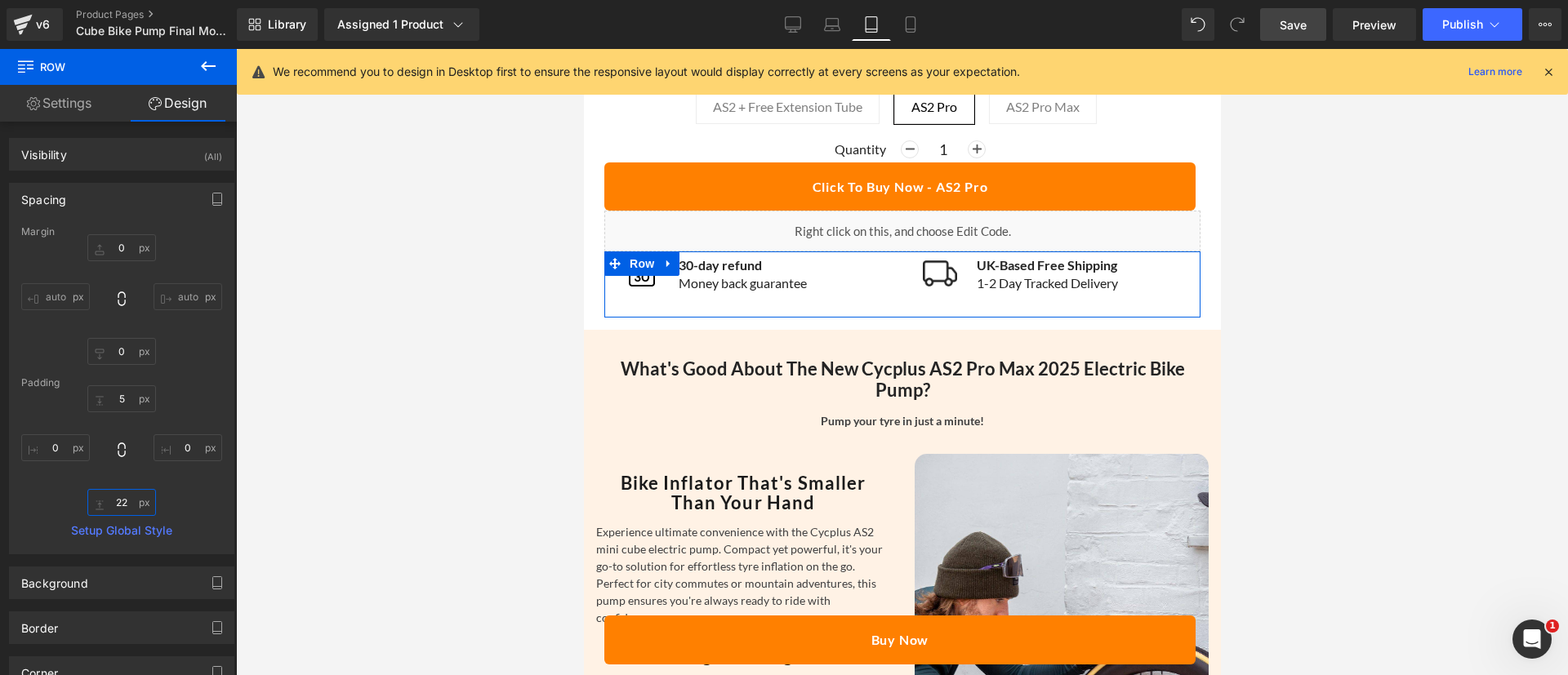
click at [120, 498] on input "text" at bounding box center [122, 503] width 69 height 27
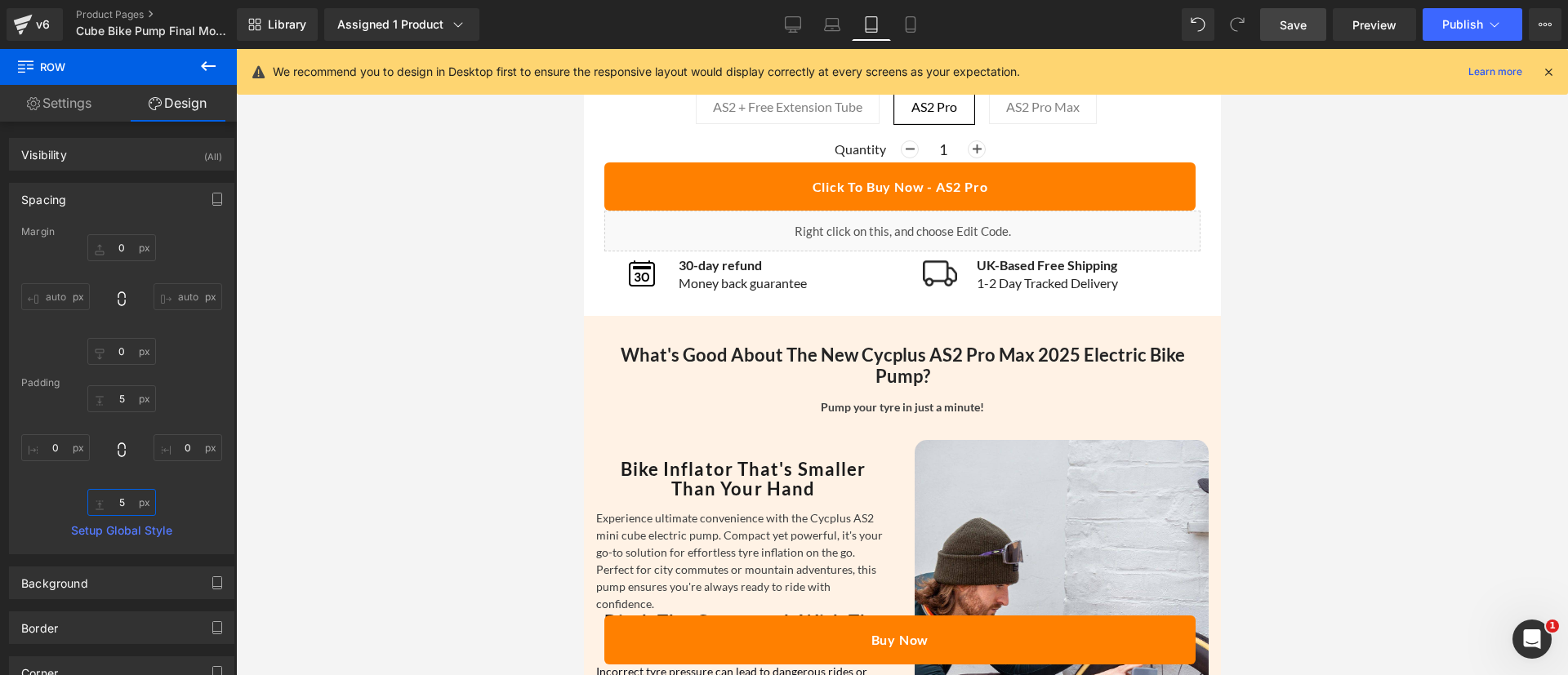
type input "5"
click at [1297, 26] on span "Save" at bounding box center [1294, 24] width 27 height 17
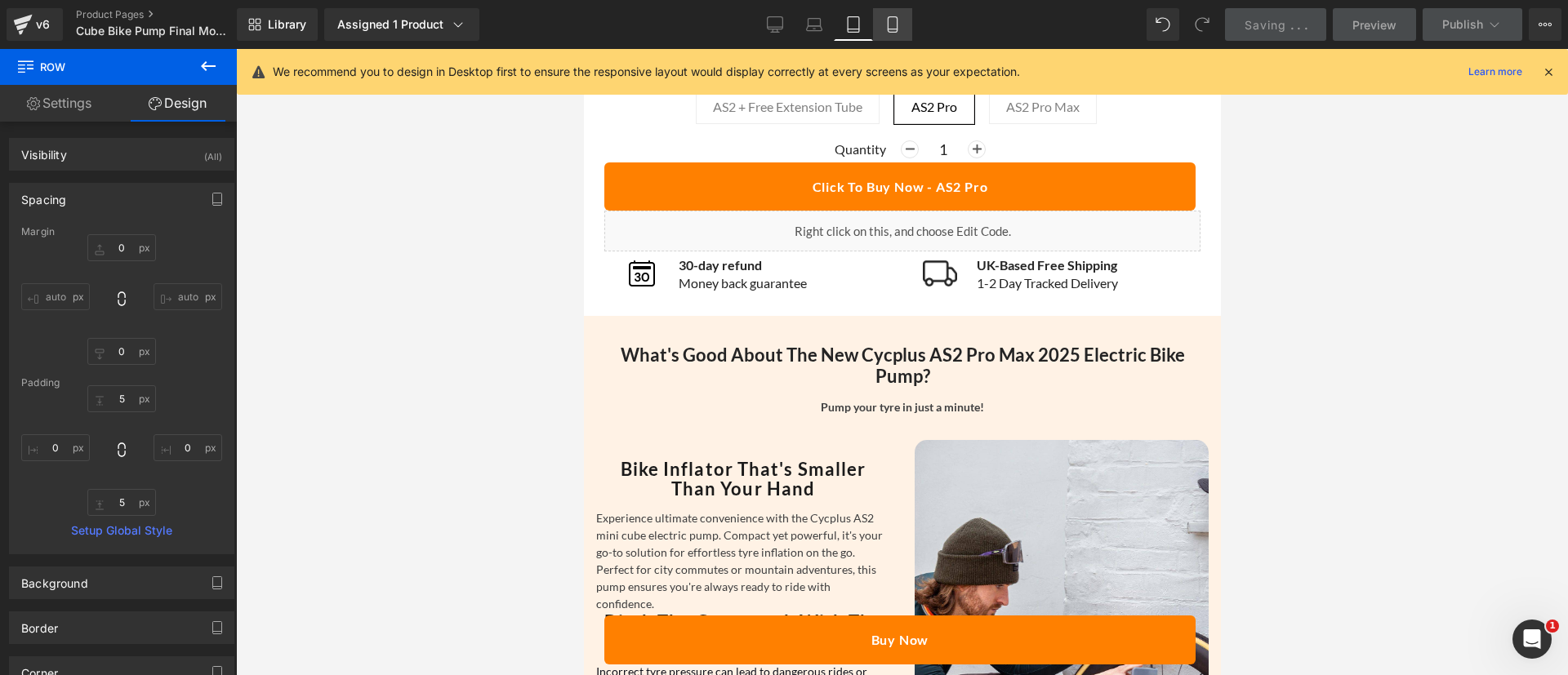
click at [901, 24] on icon at bounding box center [893, 24] width 16 height 16
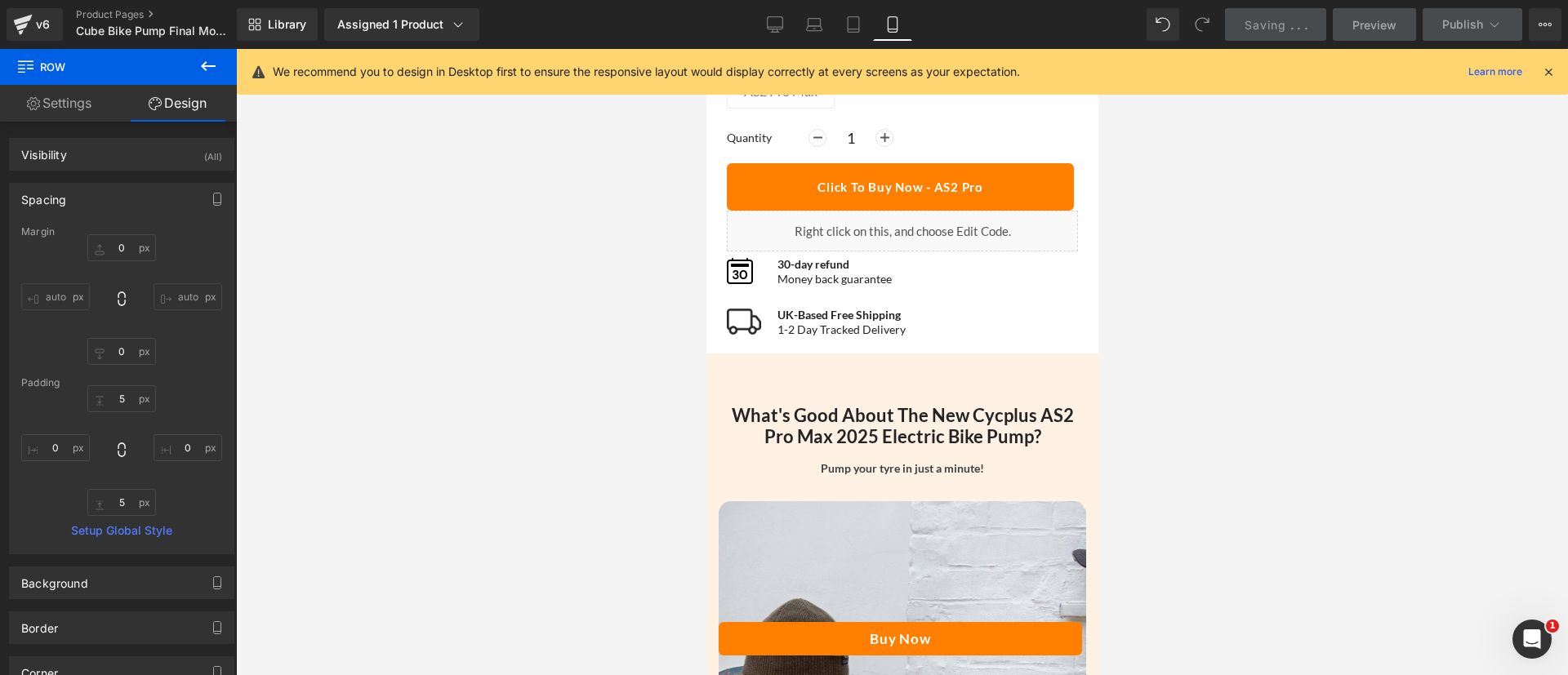
scroll to position [884, 0]
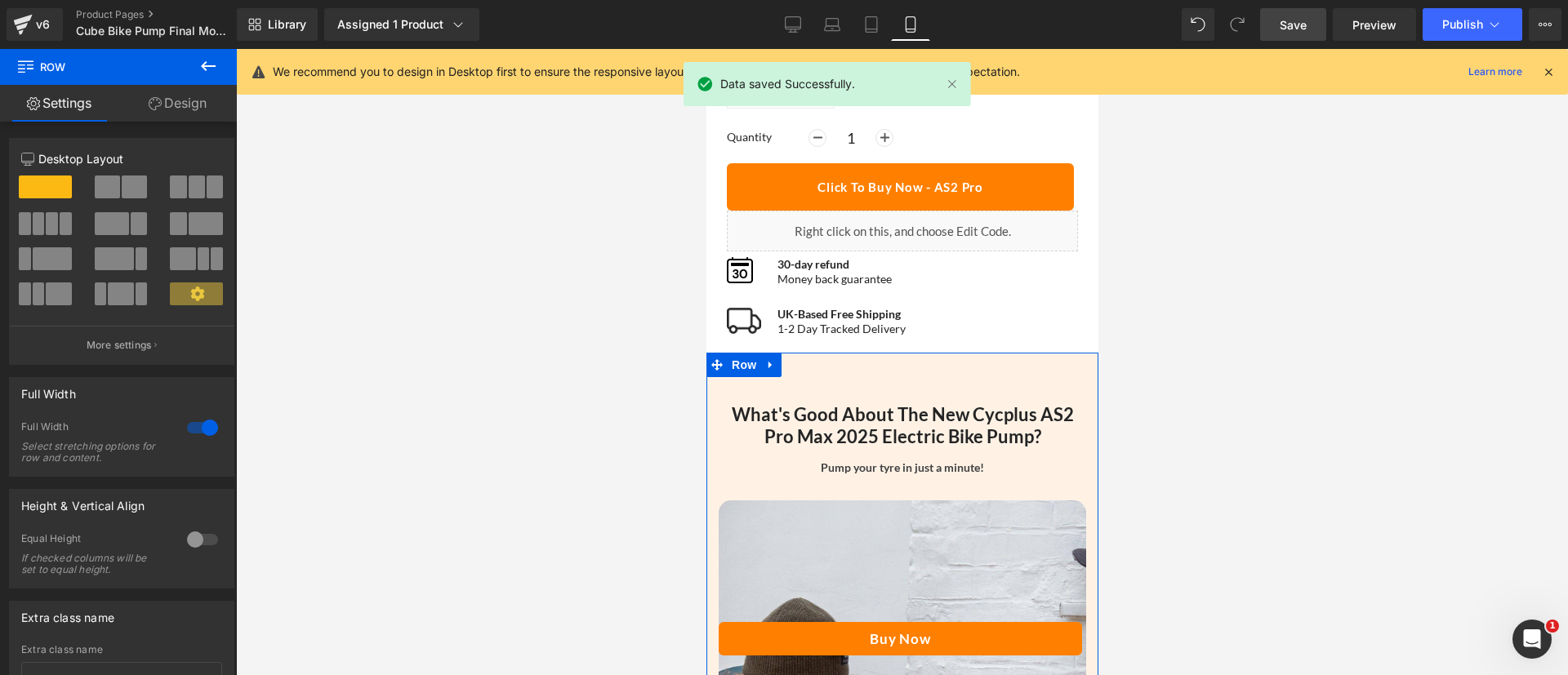
click at [206, 104] on link "Design" at bounding box center [178, 103] width 119 height 37
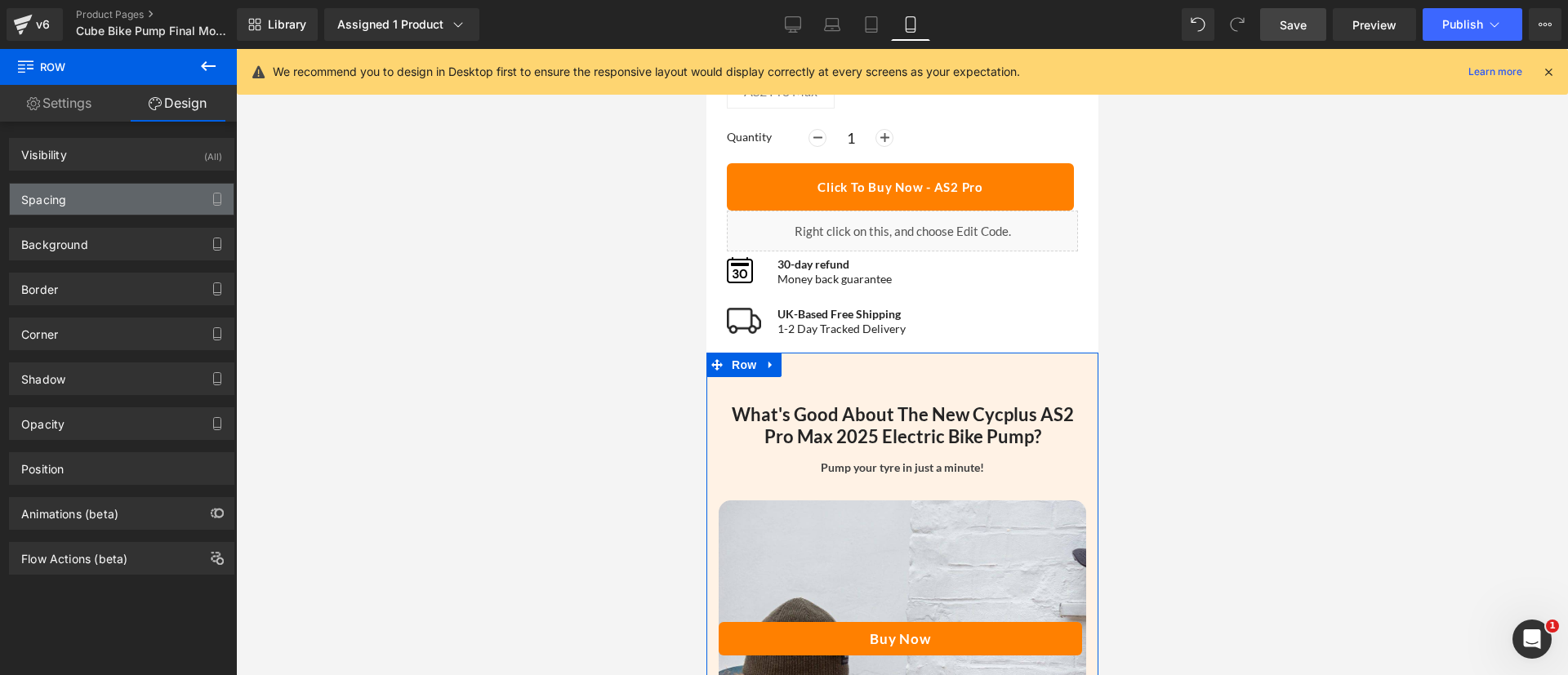
click at [40, 194] on div "Spacing" at bounding box center [44, 195] width 45 height 23
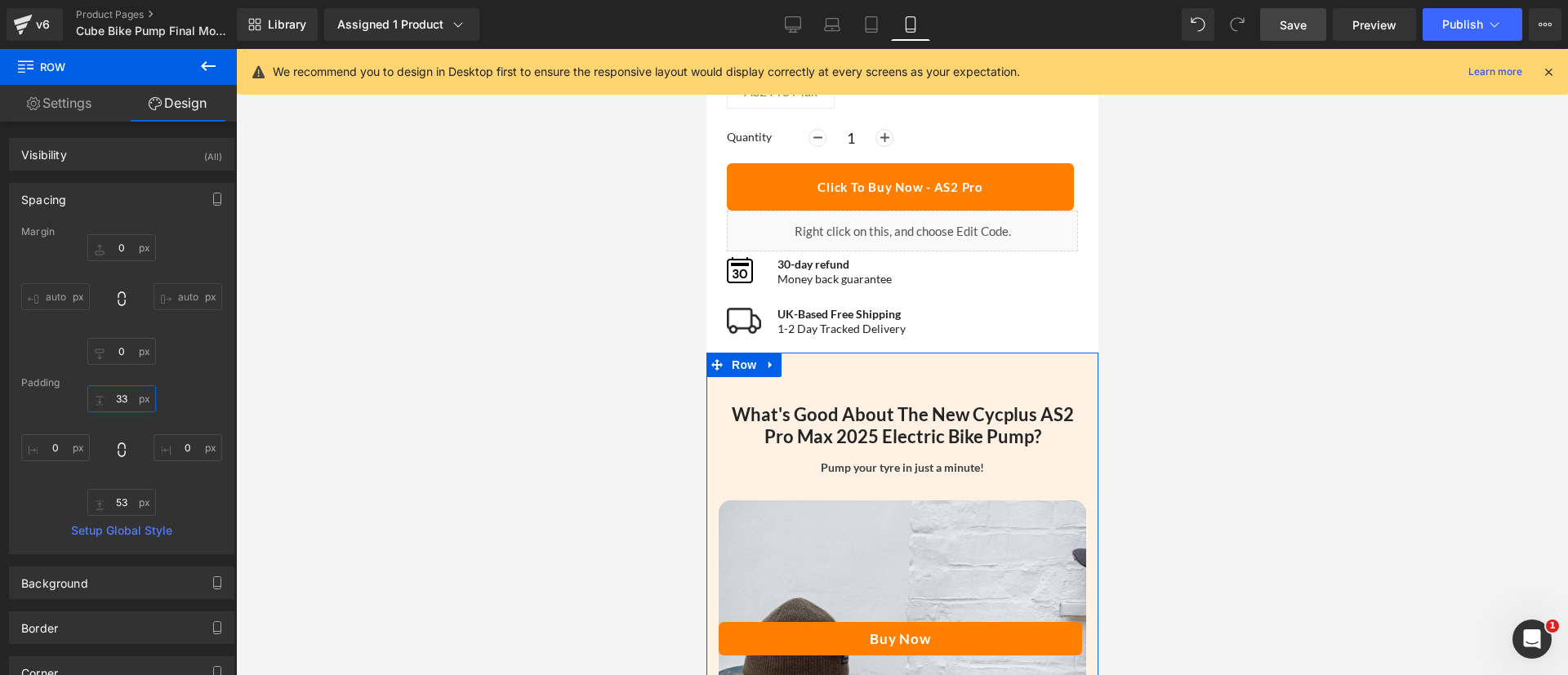
click at [119, 396] on input "text" at bounding box center [122, 399] width 69 height 27
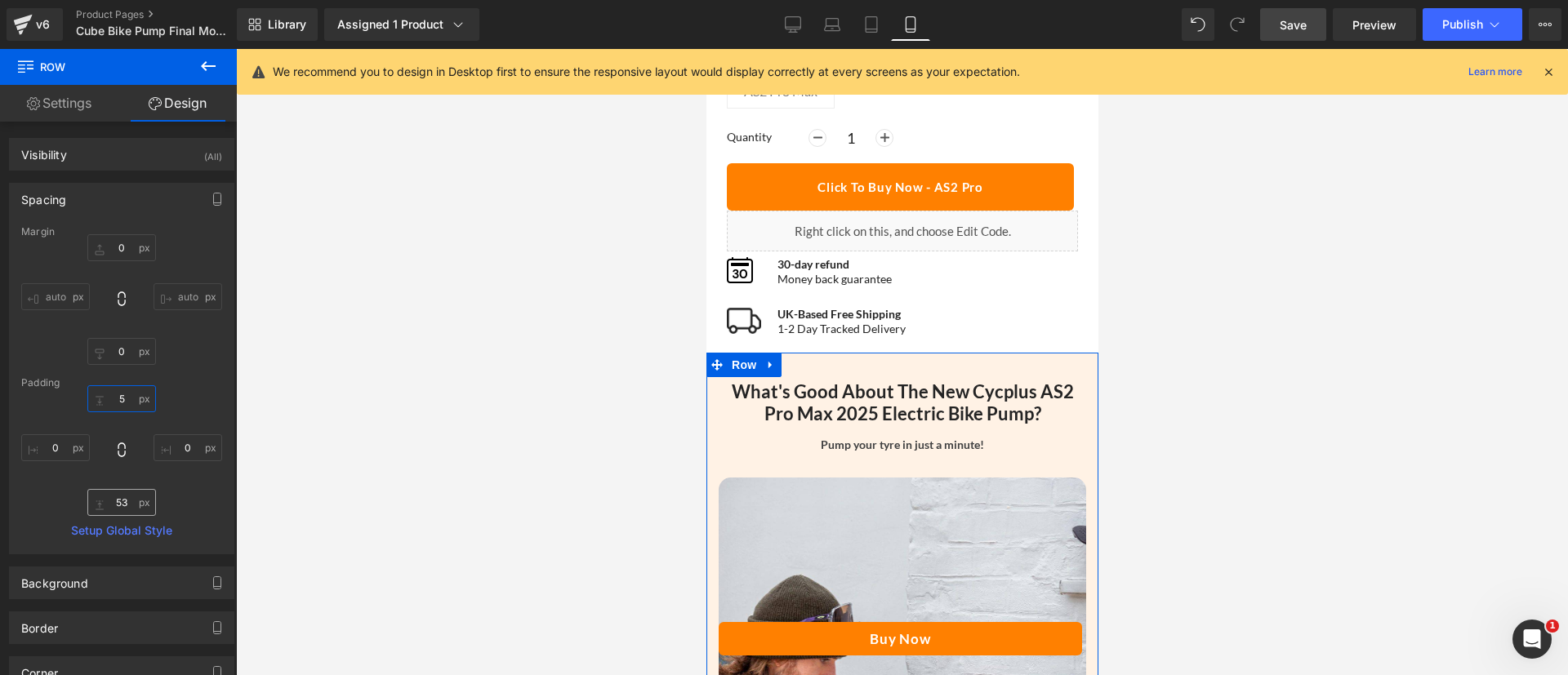
type input "5"
click at [120, 504] on input "text" at bounding box center [122, 503] width 69 height 27
type input "5"
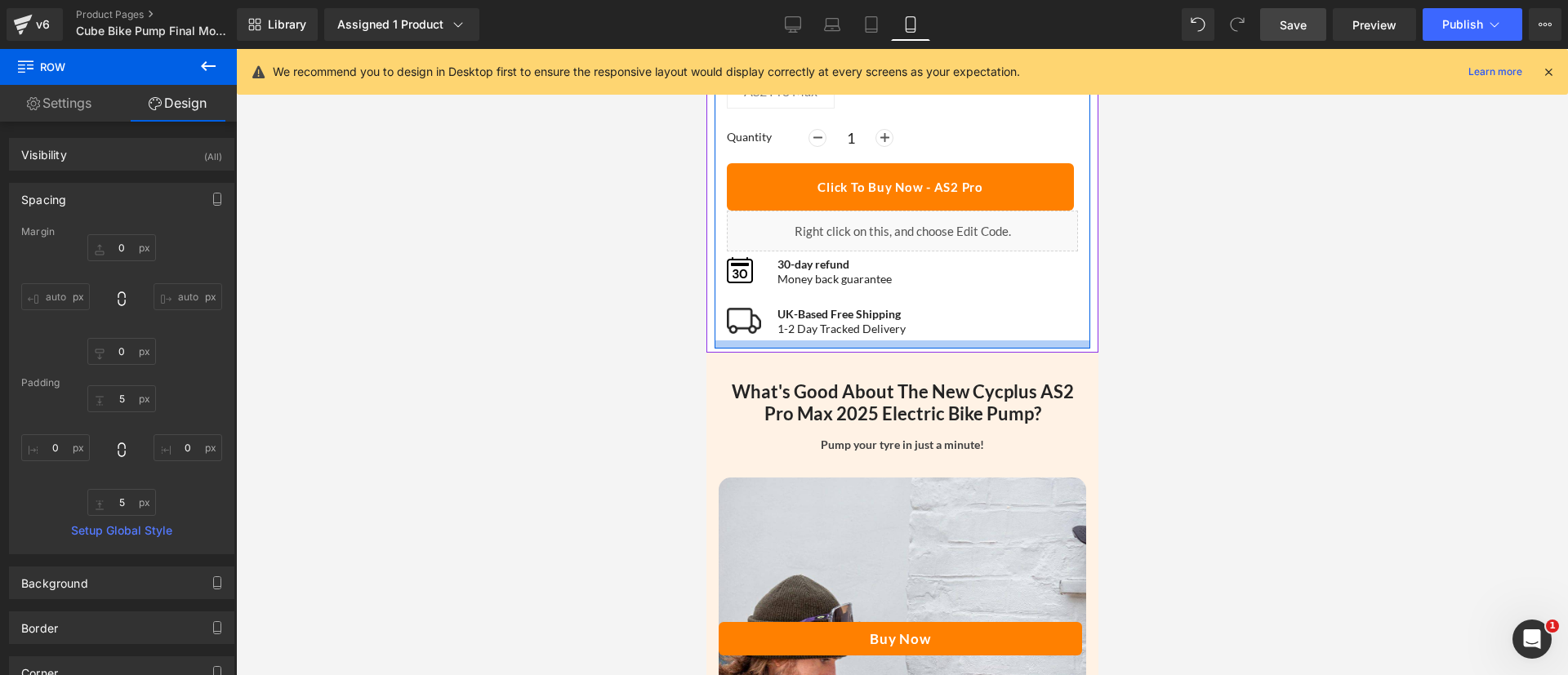
click at [814, 340] on div at bounding box center [902, 344] width 376 height 8
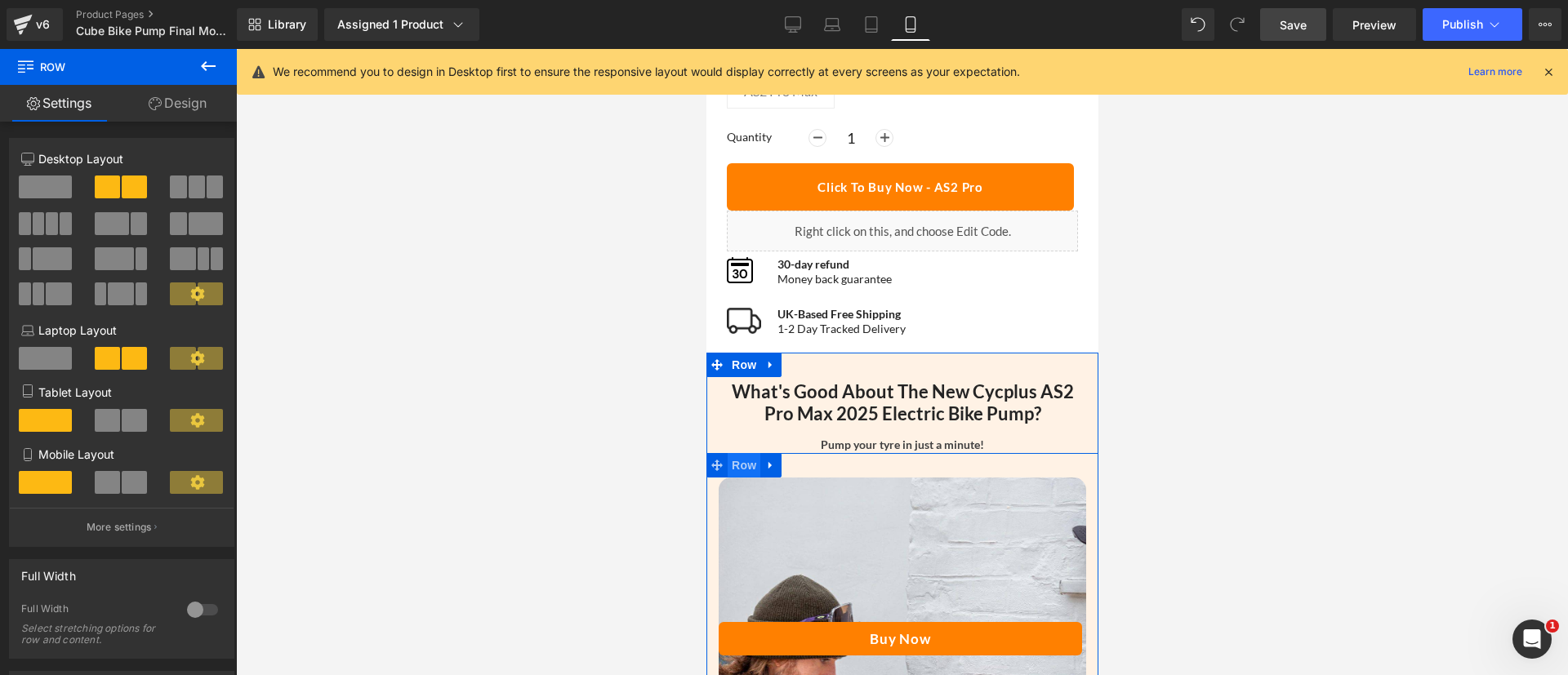
click at [732, 454] on span "Row" at bounding box center [743, 465] width 33 height 24
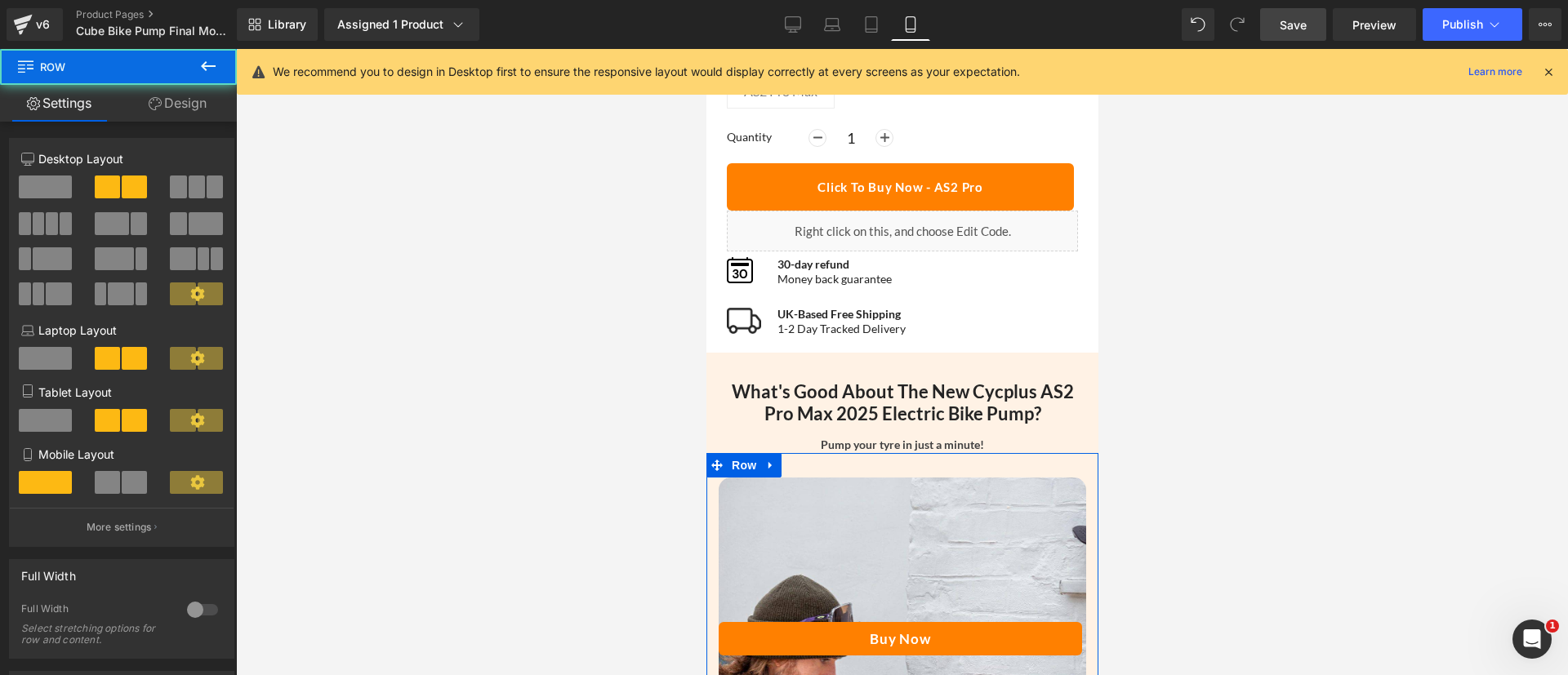
click at [166, 114] on link "Design" at bounding box center [178, 103] width 119 height 37
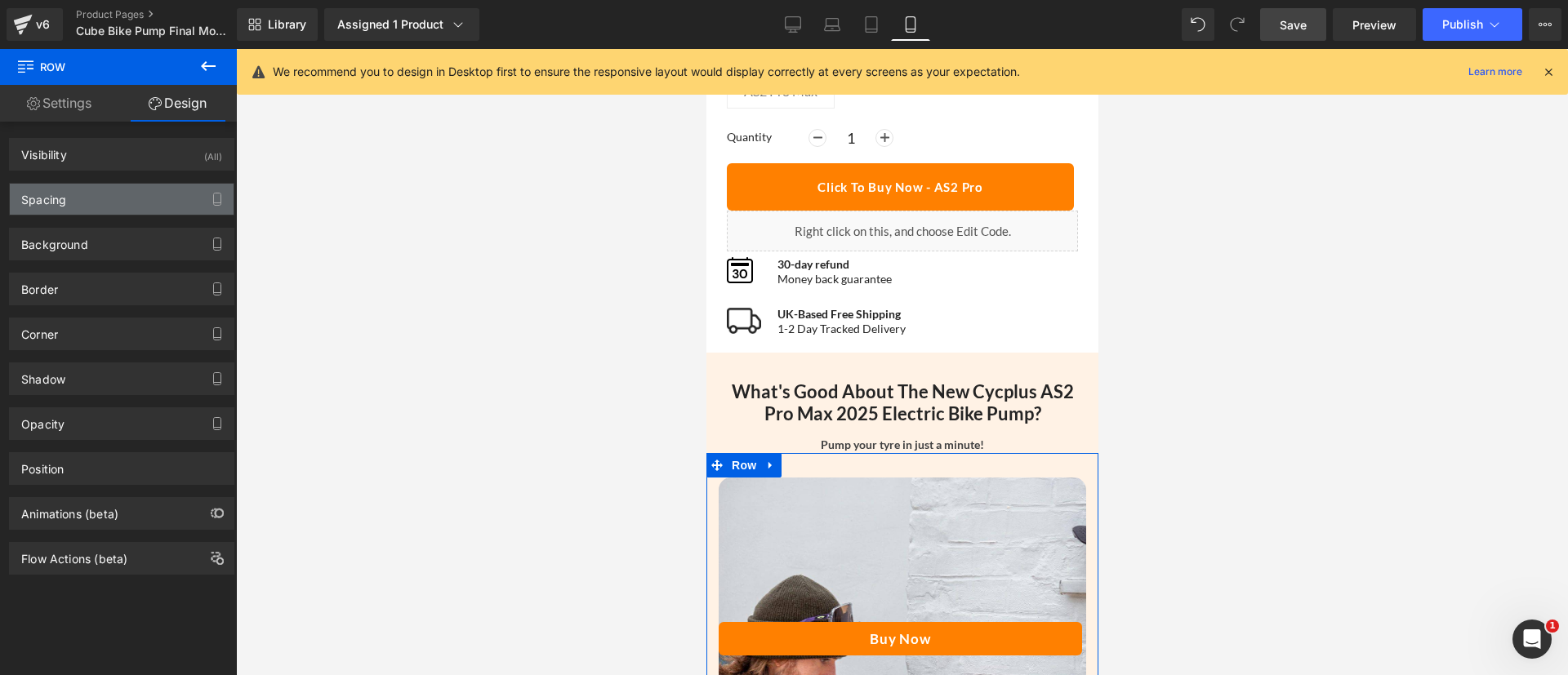
click at [85, 201] on div "Spacing" at bounding box center [122, 200] width 224 height 31
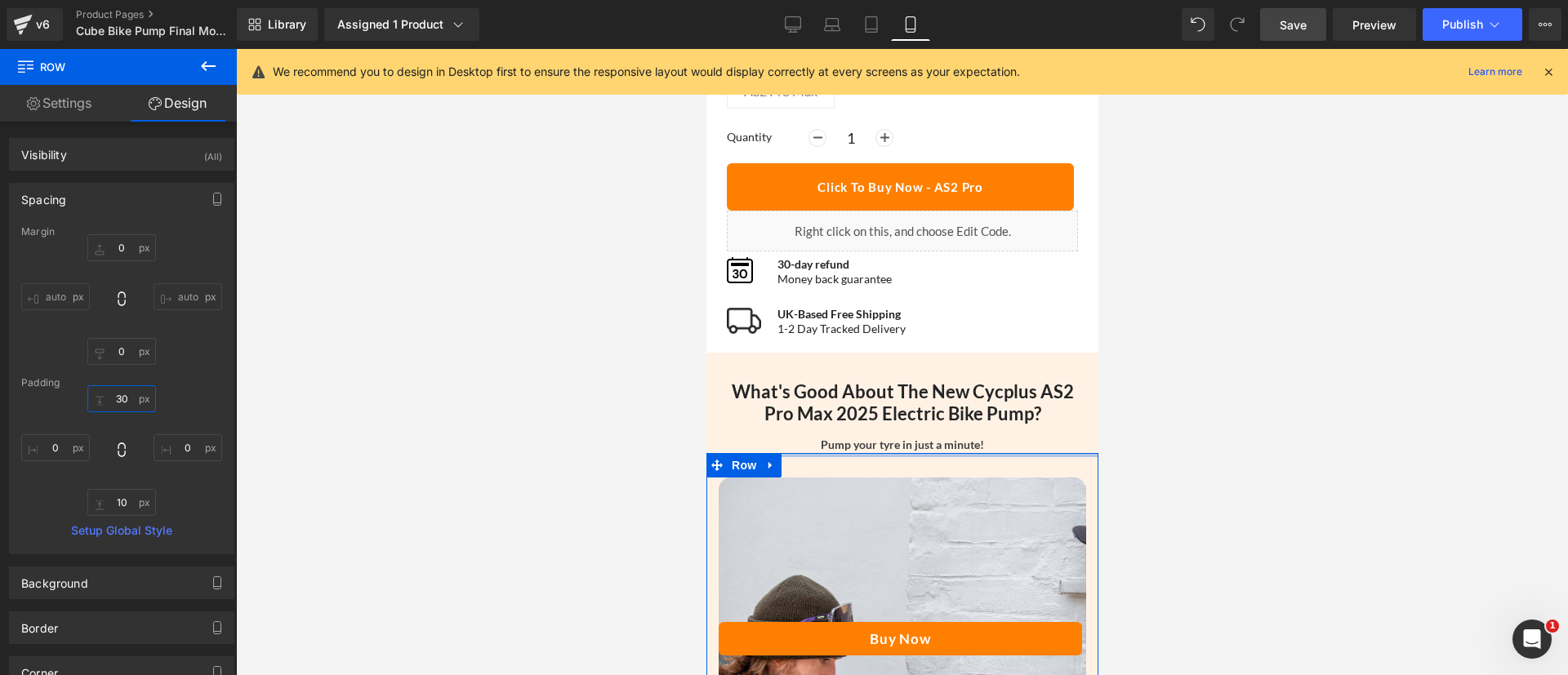
click at [116, 403] on input "text" at bounding box center [122, 399] width 69 height 27
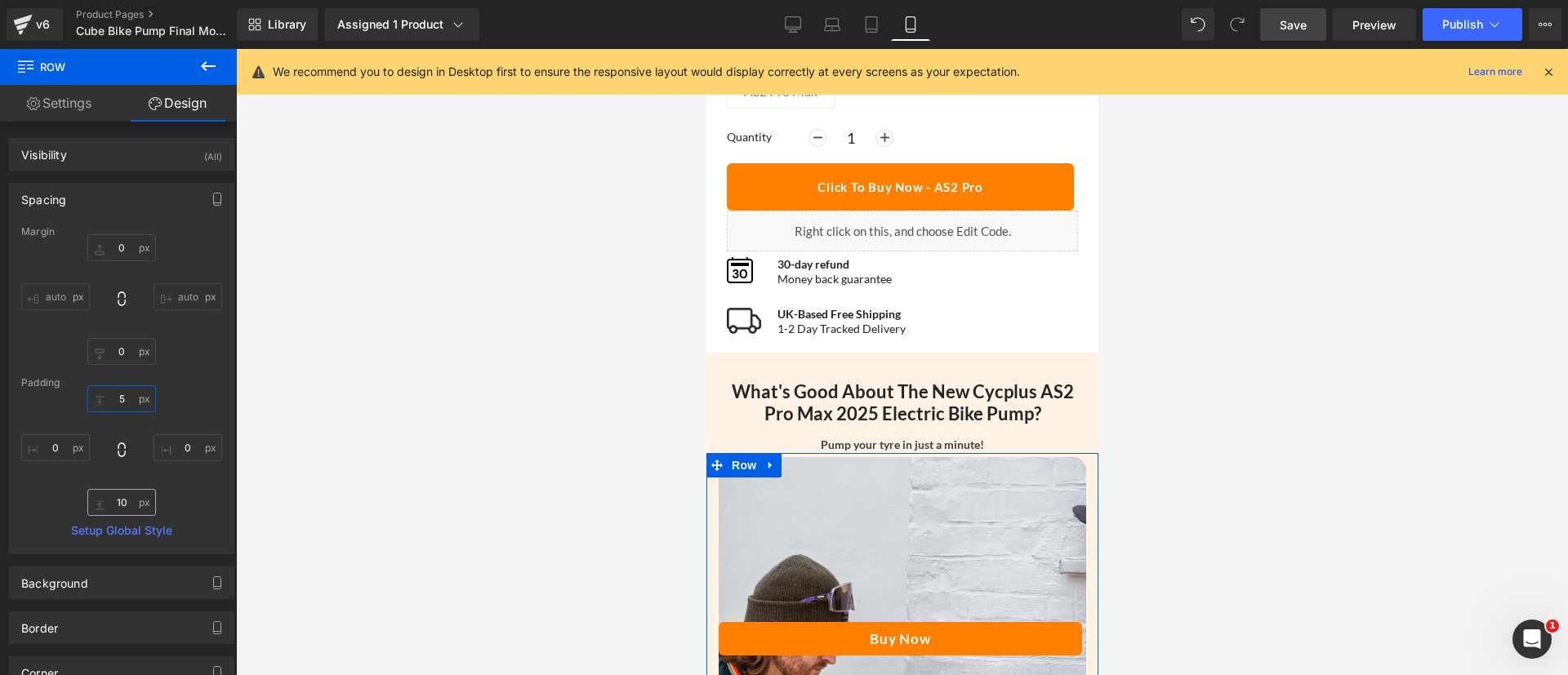
type input "5"
click at [122, 508] on input "text" at bounding box center [122, 503] width 69 height 27
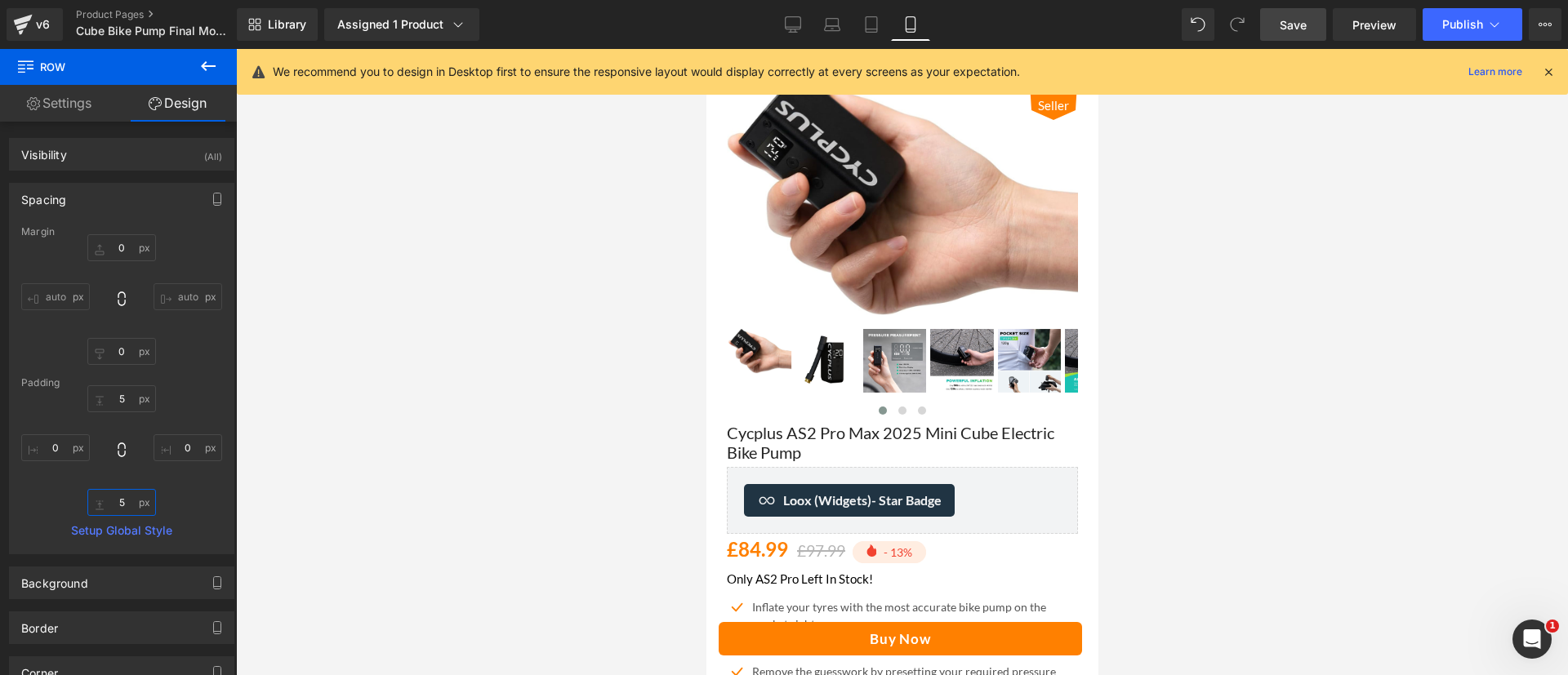
scroll to position [0, 0]
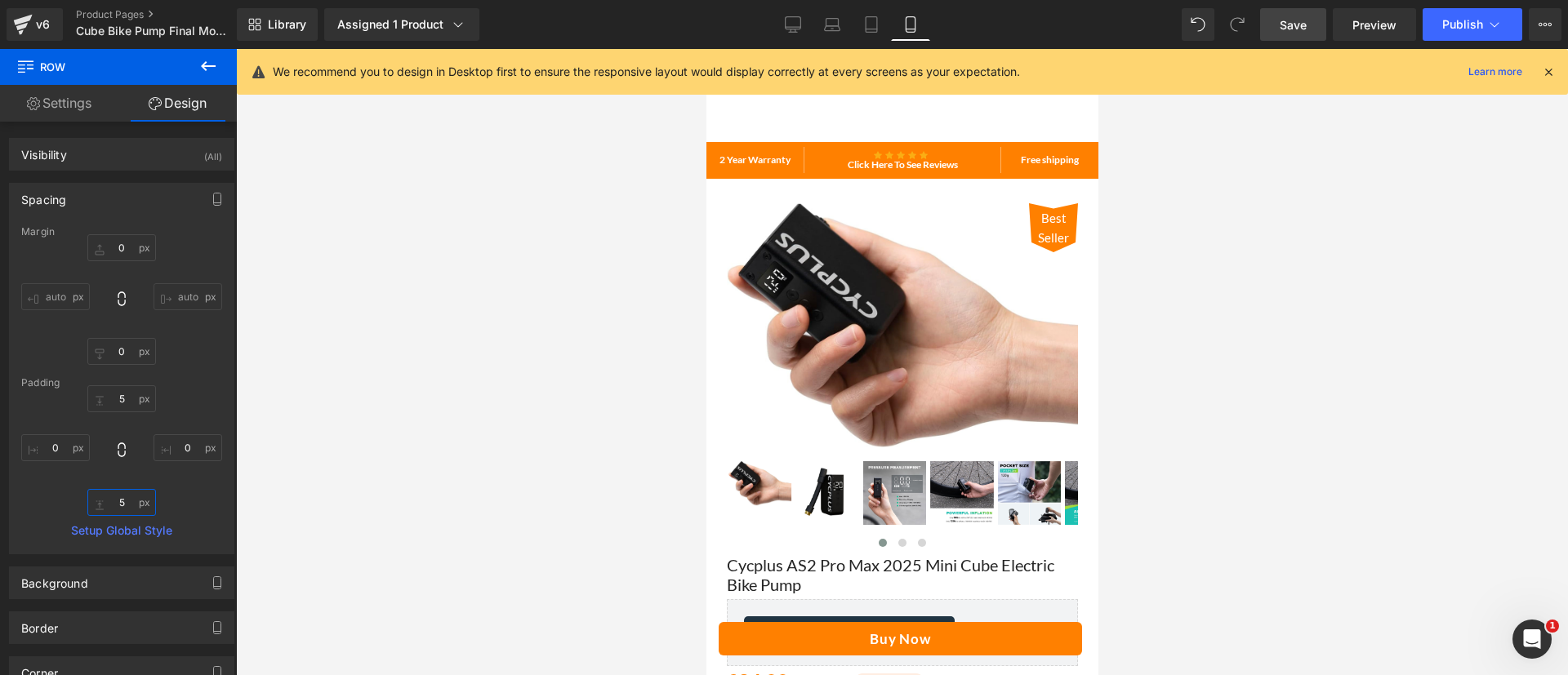
type input "5"
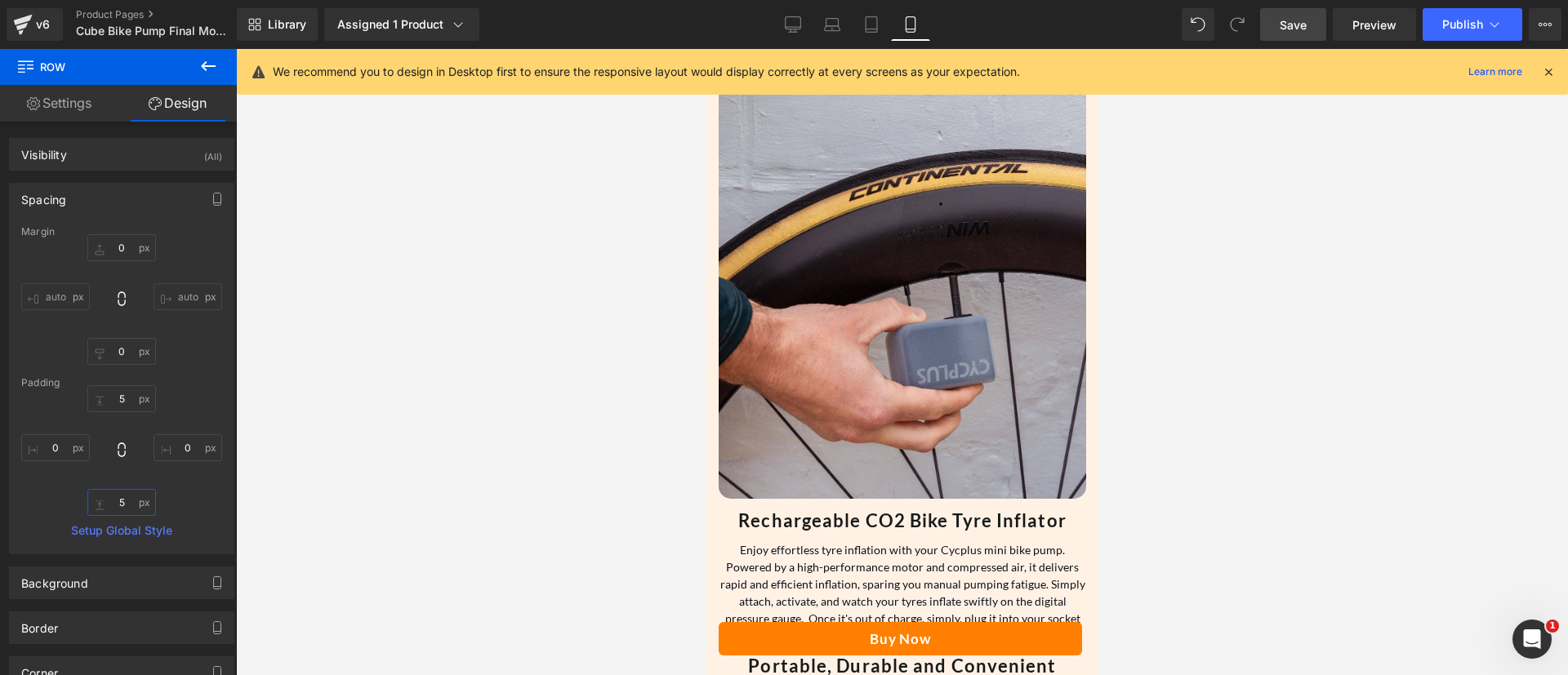
scroll to position [2212, 0]
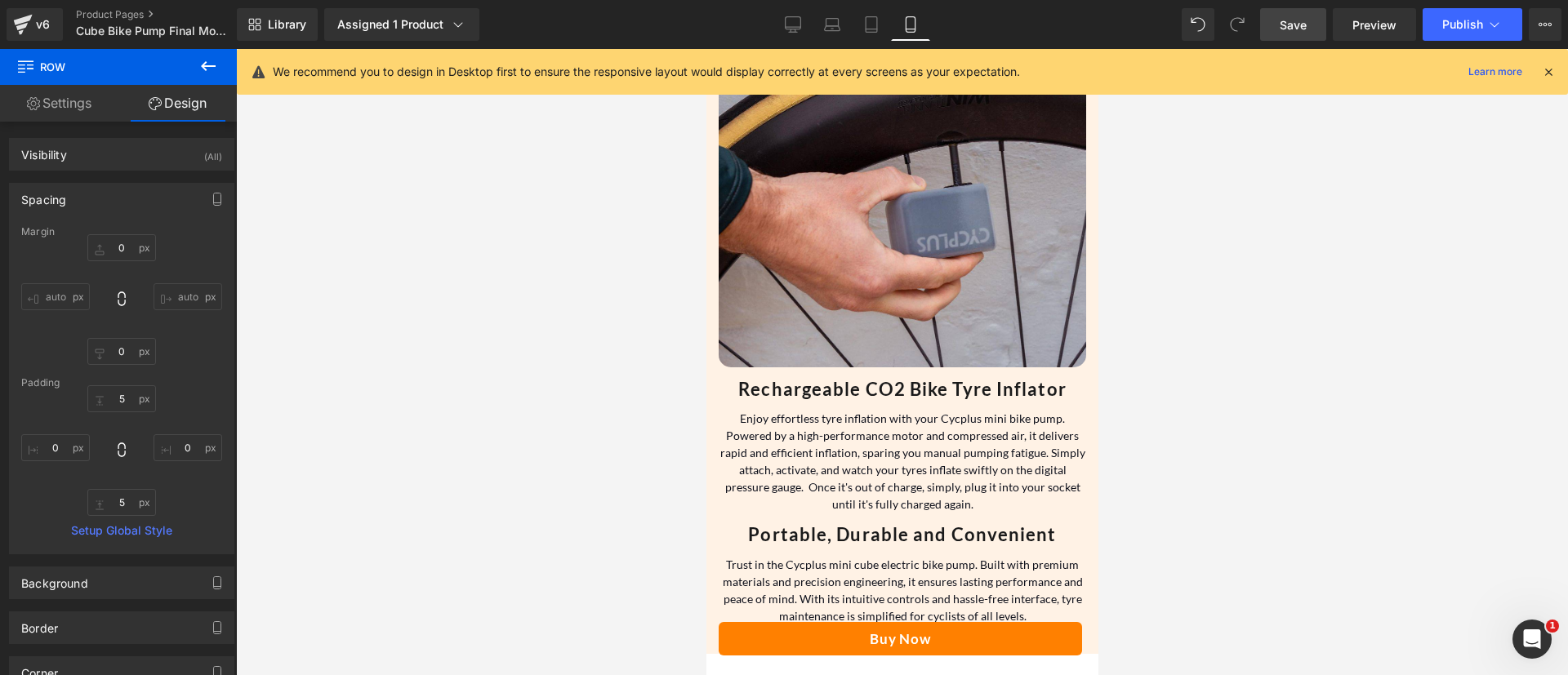
click at [1284, 19] on span "Save" at bounding box center [1294, 24] width 27 height 17
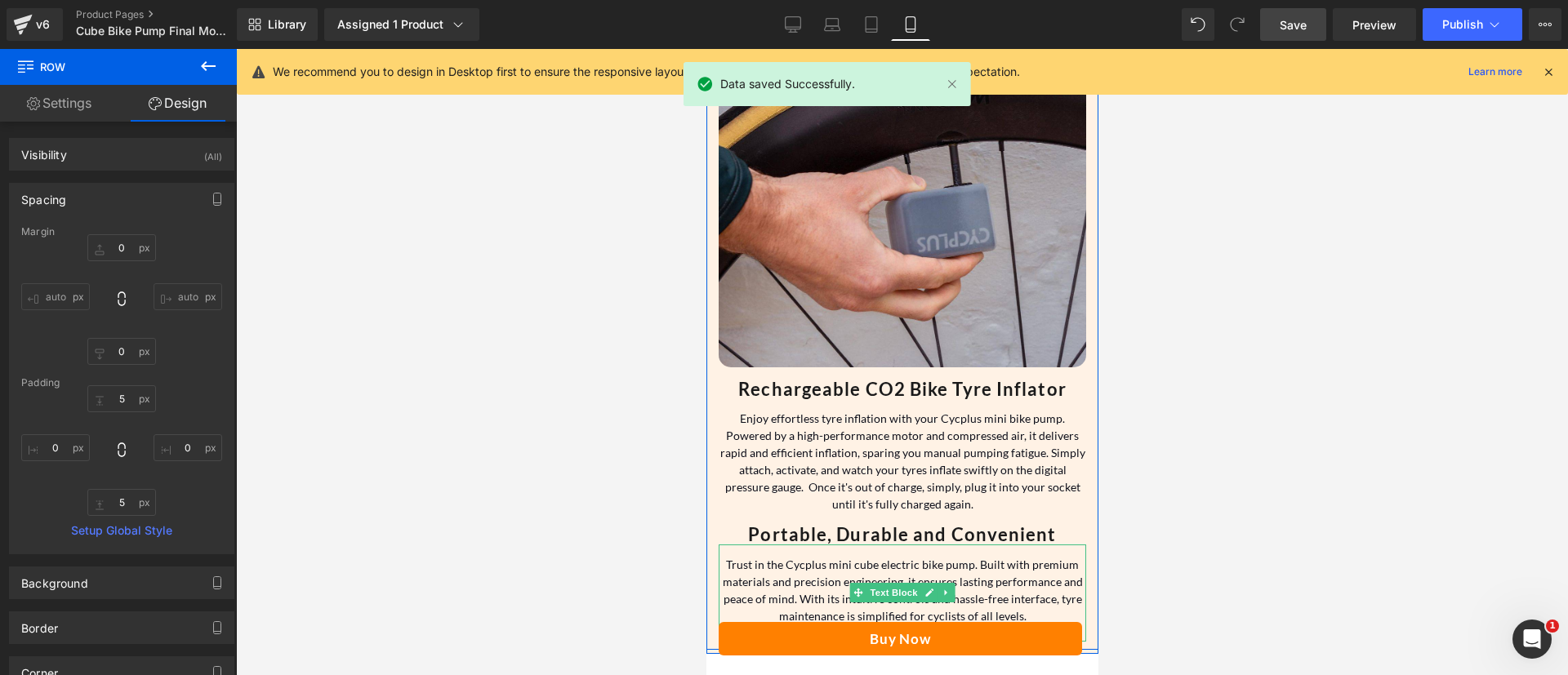
scroll to position [2385, 0]
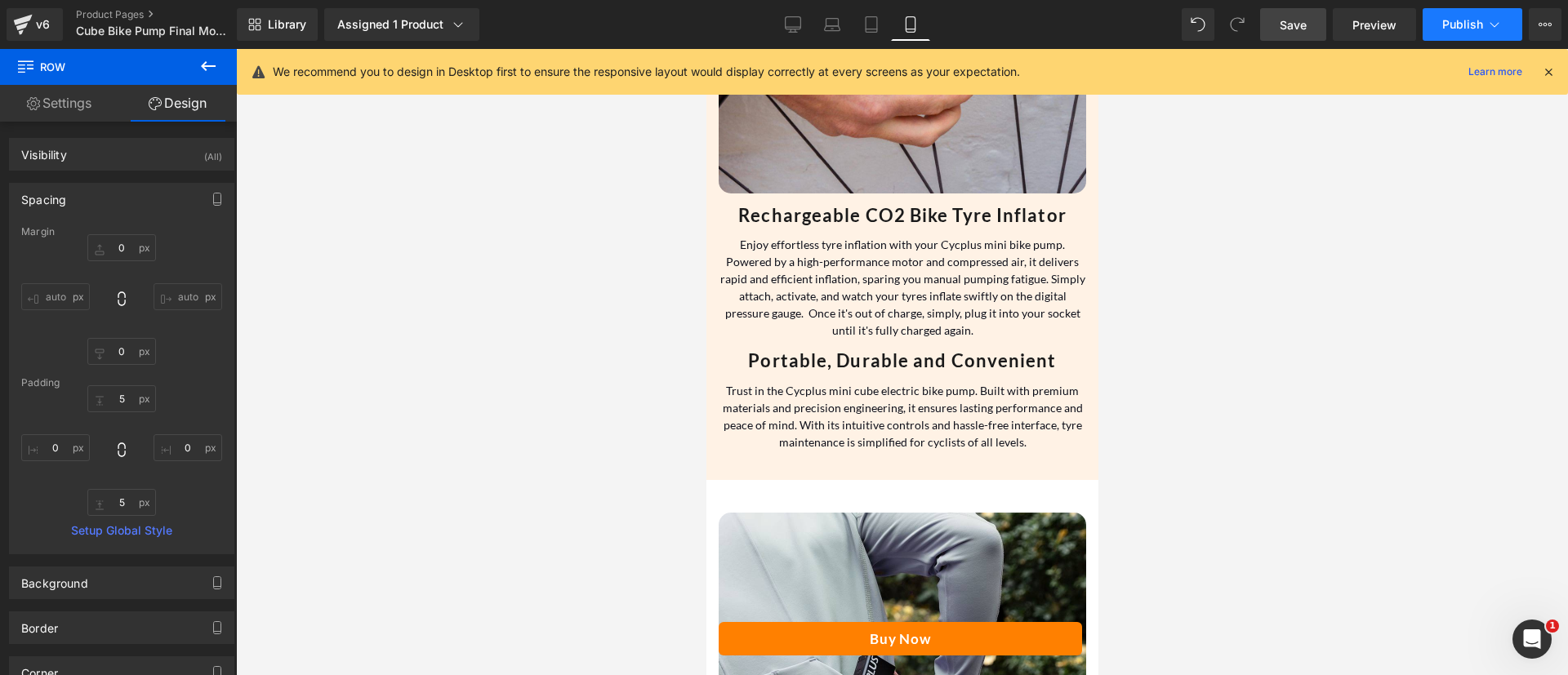
click at [1455, 24] on span "Publish" at bounding box center [1463, 24] width 41 height 13
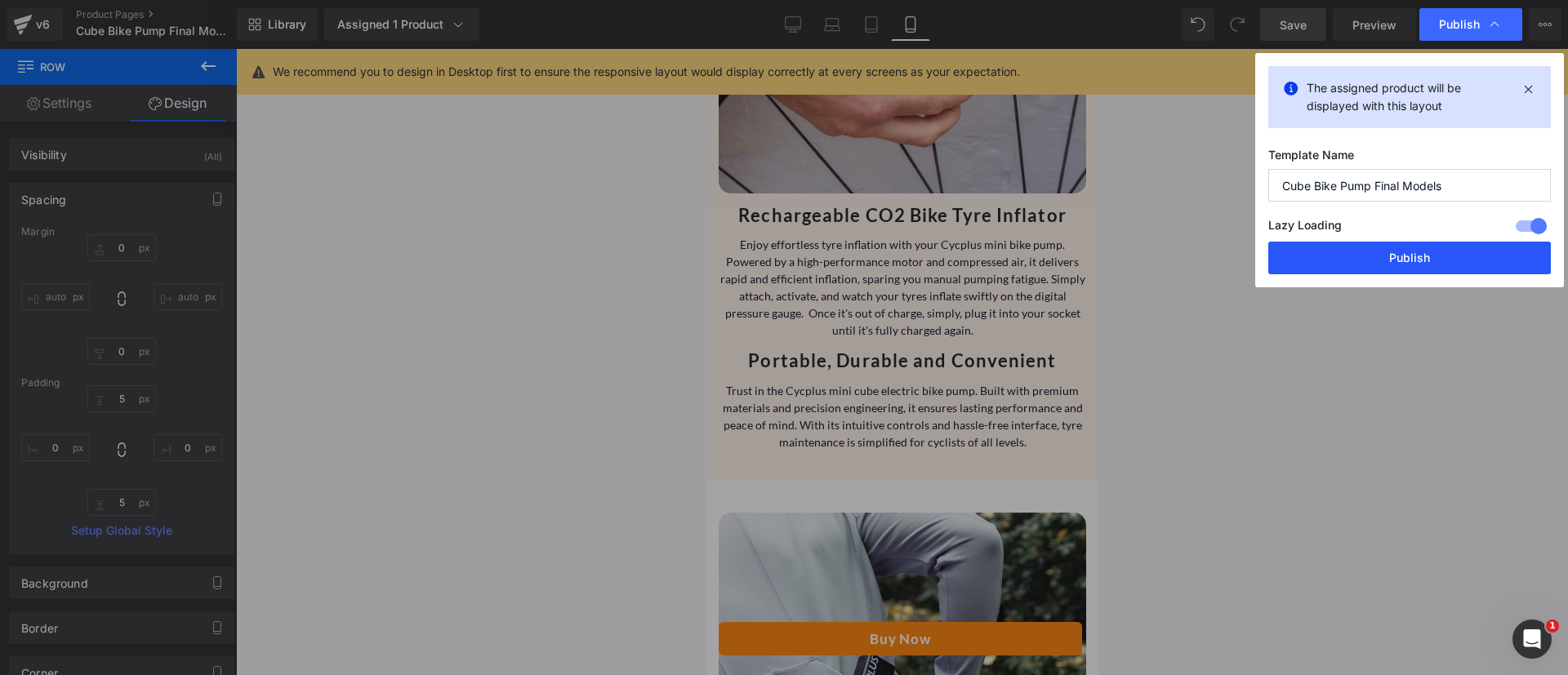
click at [1324, 266] on button "Publish" at bounding box center [1409, 258] width 282 height 33
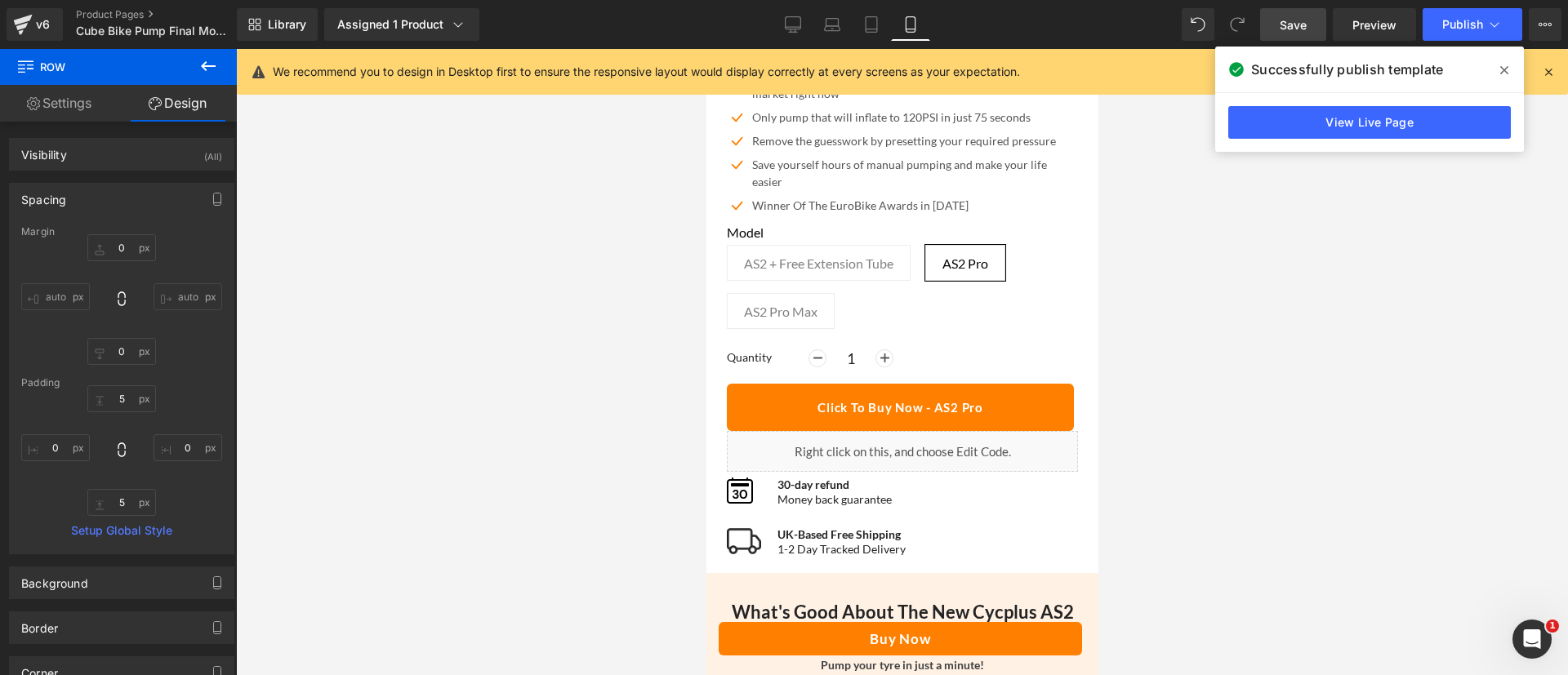
scroll to position [679, 0]
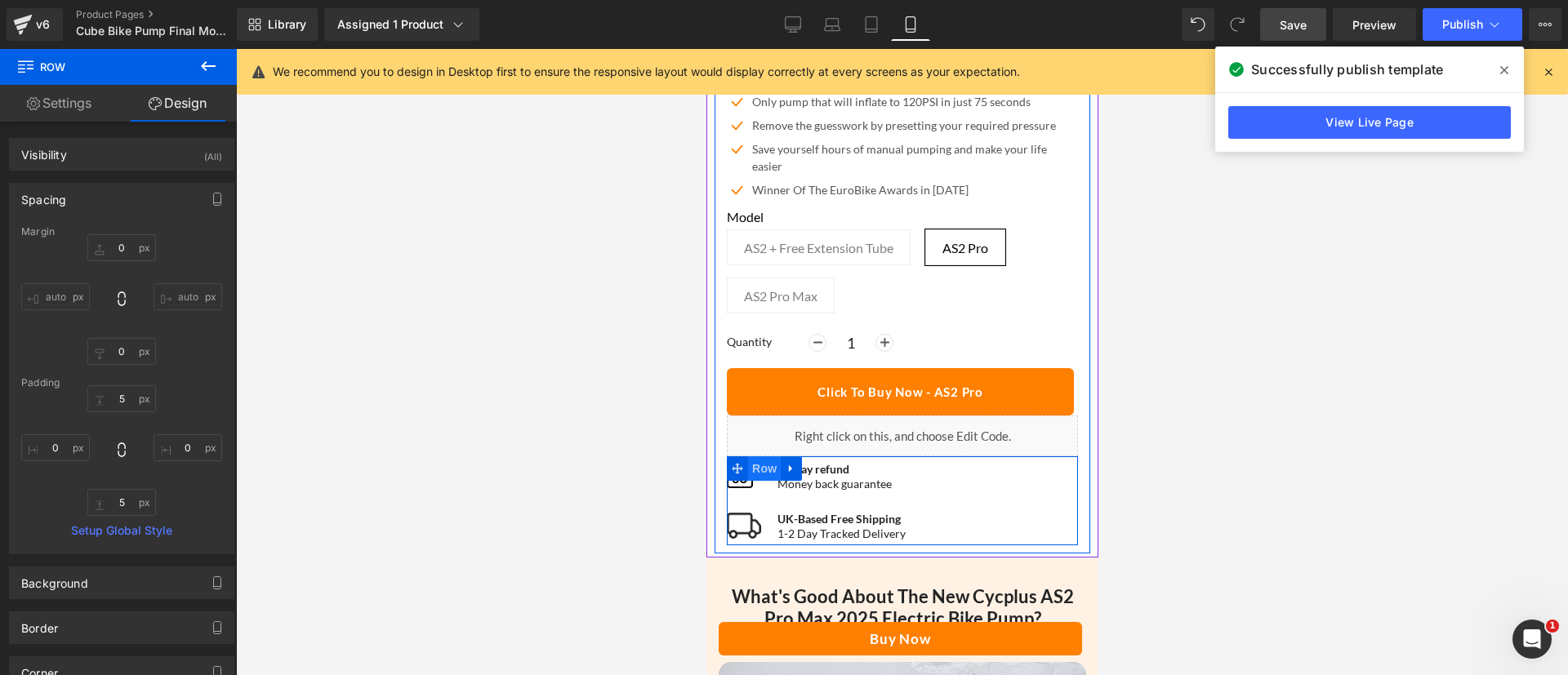
click at [760, 456] on span "Row" at bounding box center [764, 468] width 33 height 24
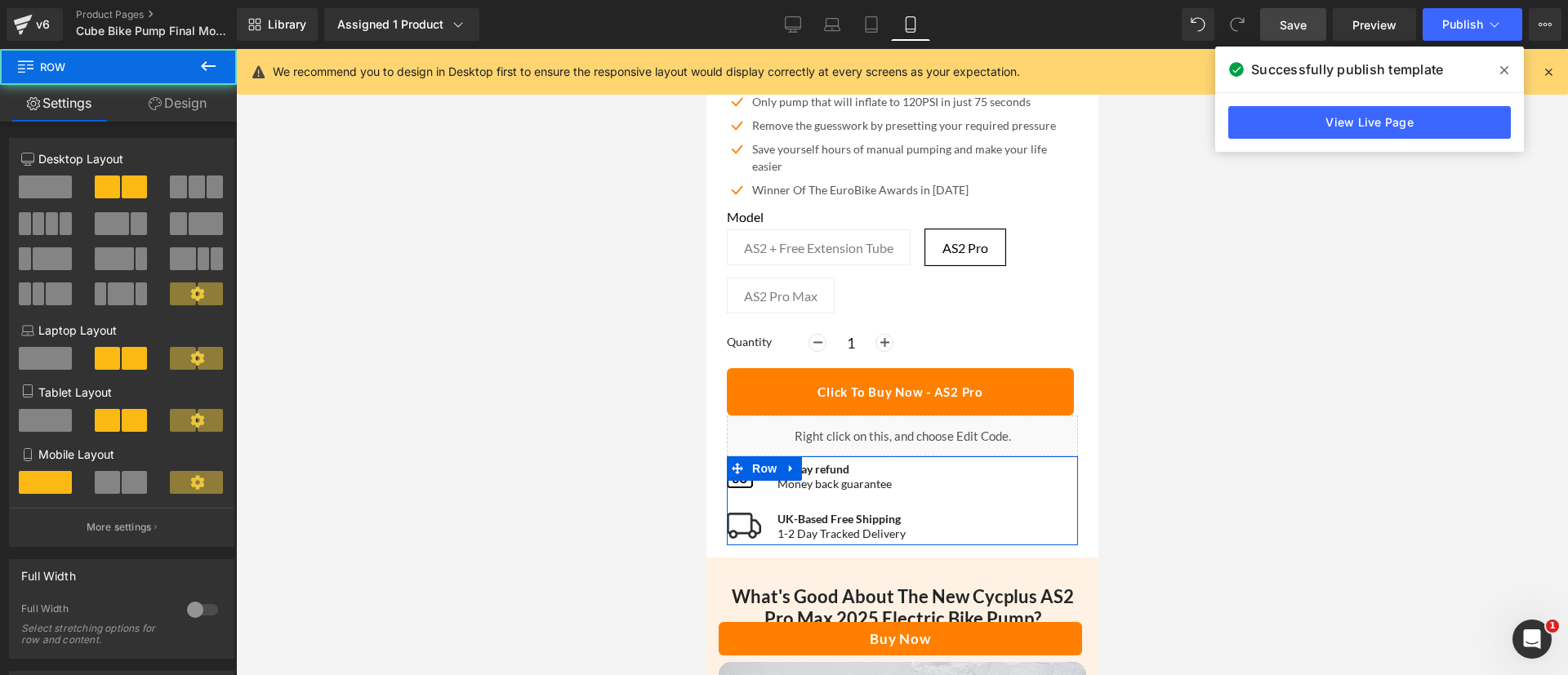
click at [194, 105] on link "Design" at bounding box center [178, 103] width 119 height 37
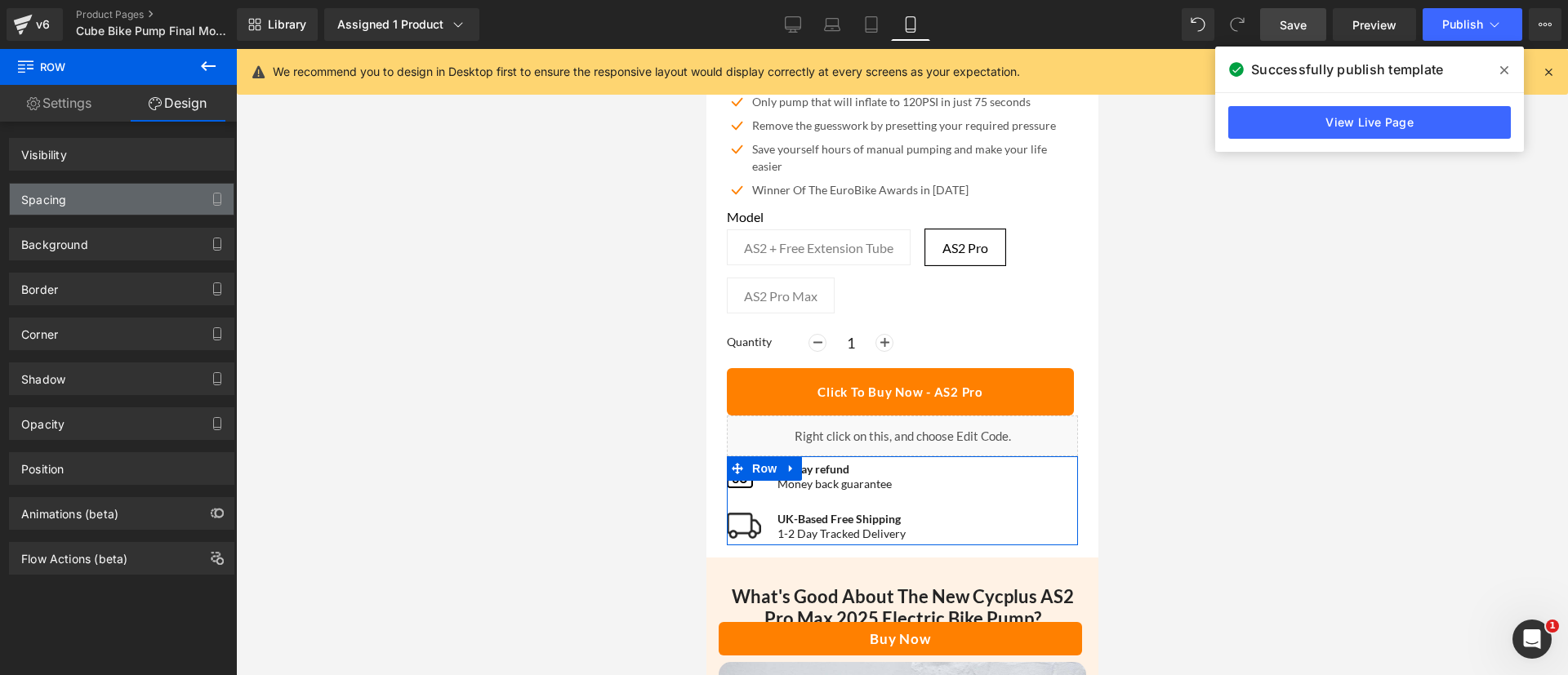
click at [107, 191] on div "Spacing" at bounding box center [122, 200] width 224 height 31
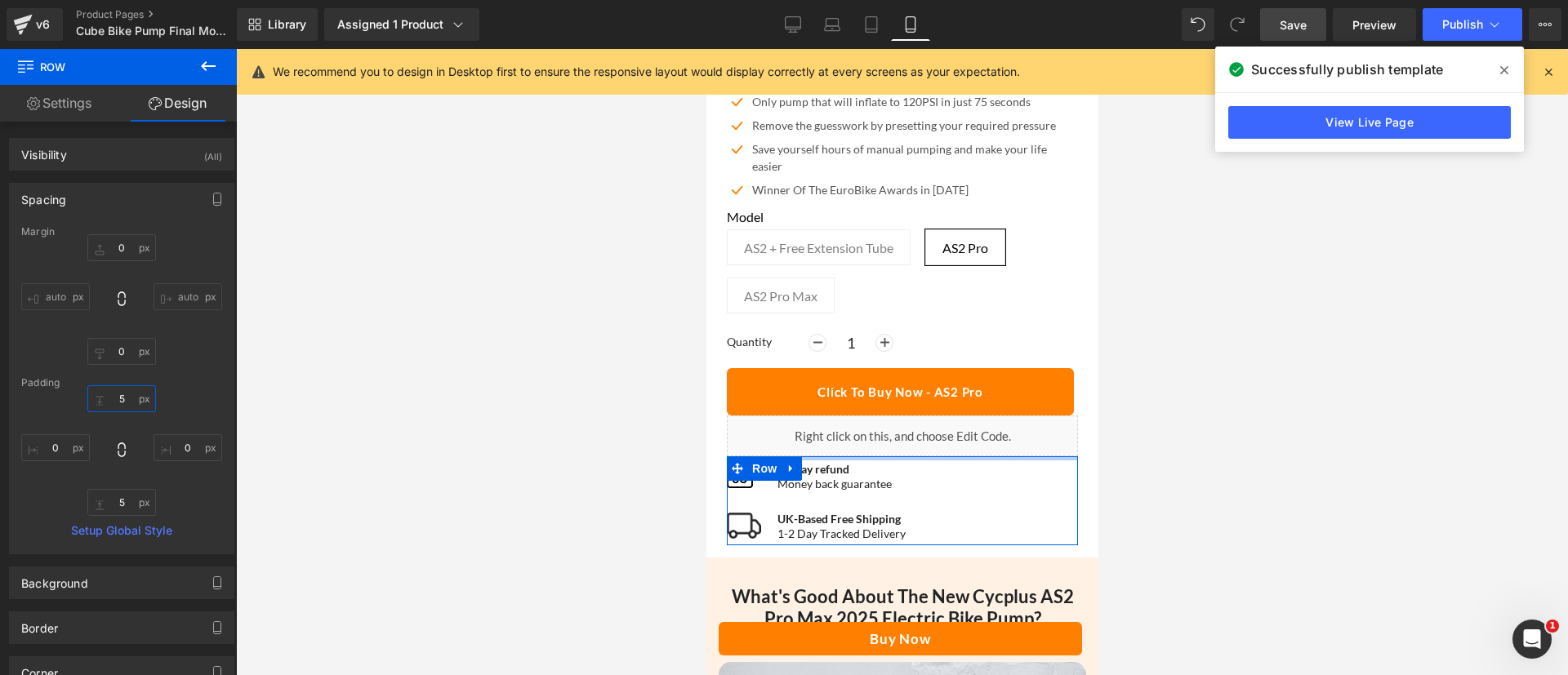
click at [116, 400] on input "5" at bounding box center [122, 399] width 69 height 27
type input "10"
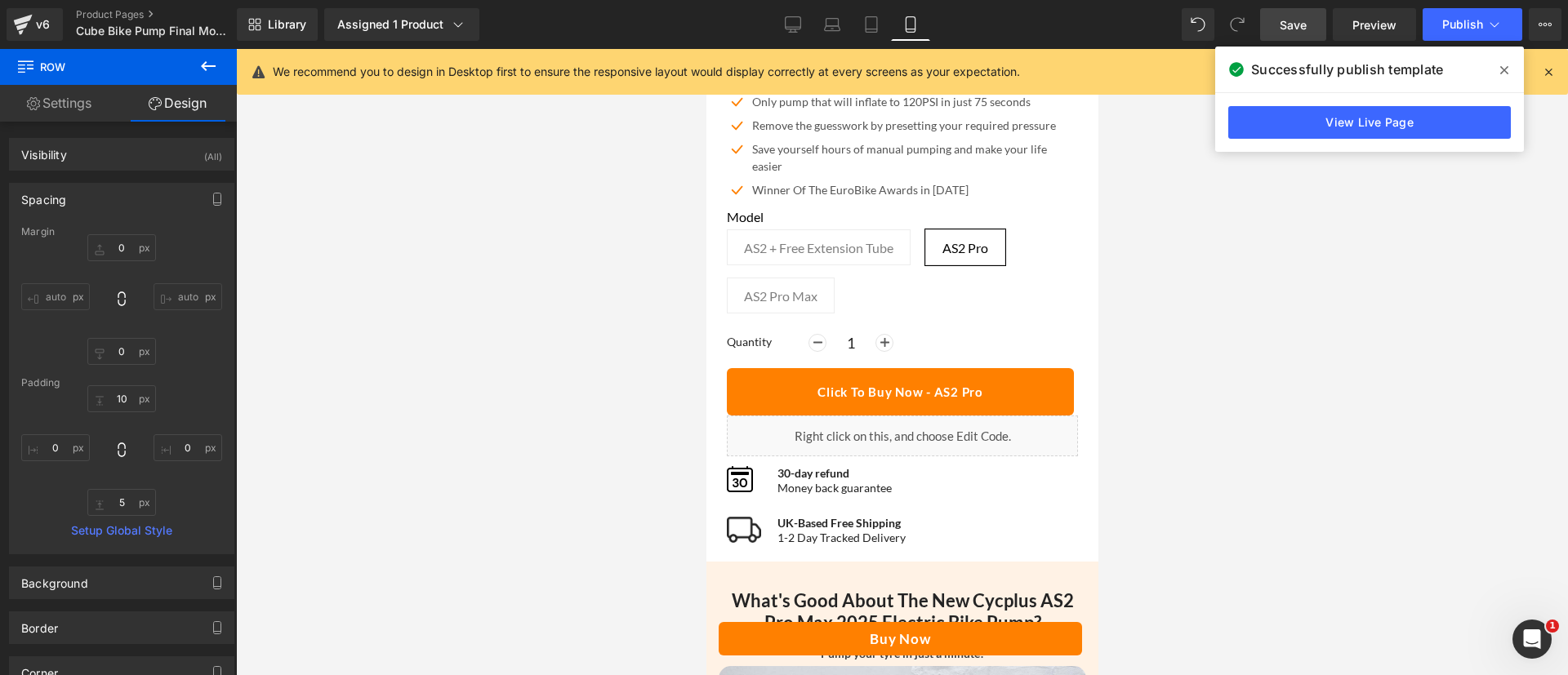
click at [499, 531] on div at bounding box center [902, 362] width 1332 height 626
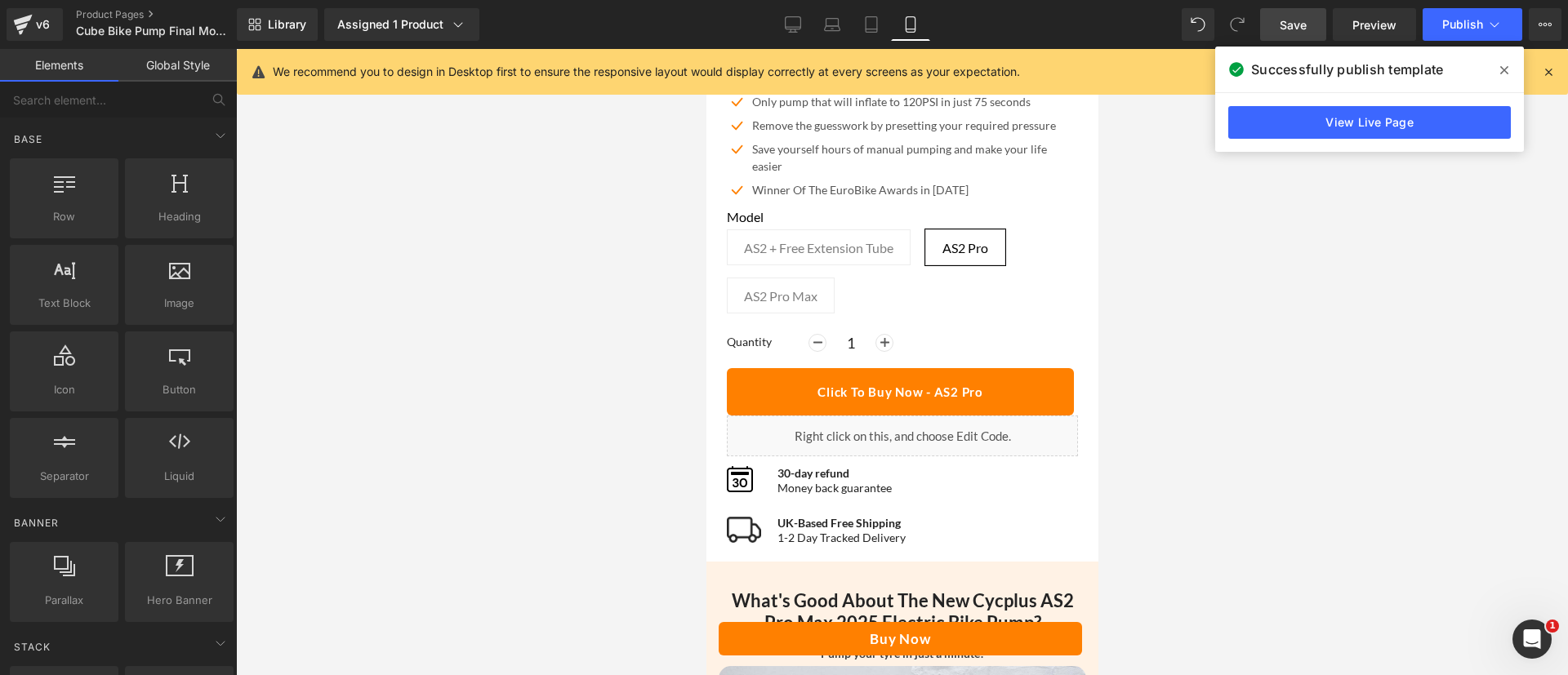
click at [1297, 29] on span "Save" at bounding box center [1294, 24] width 27 height 17
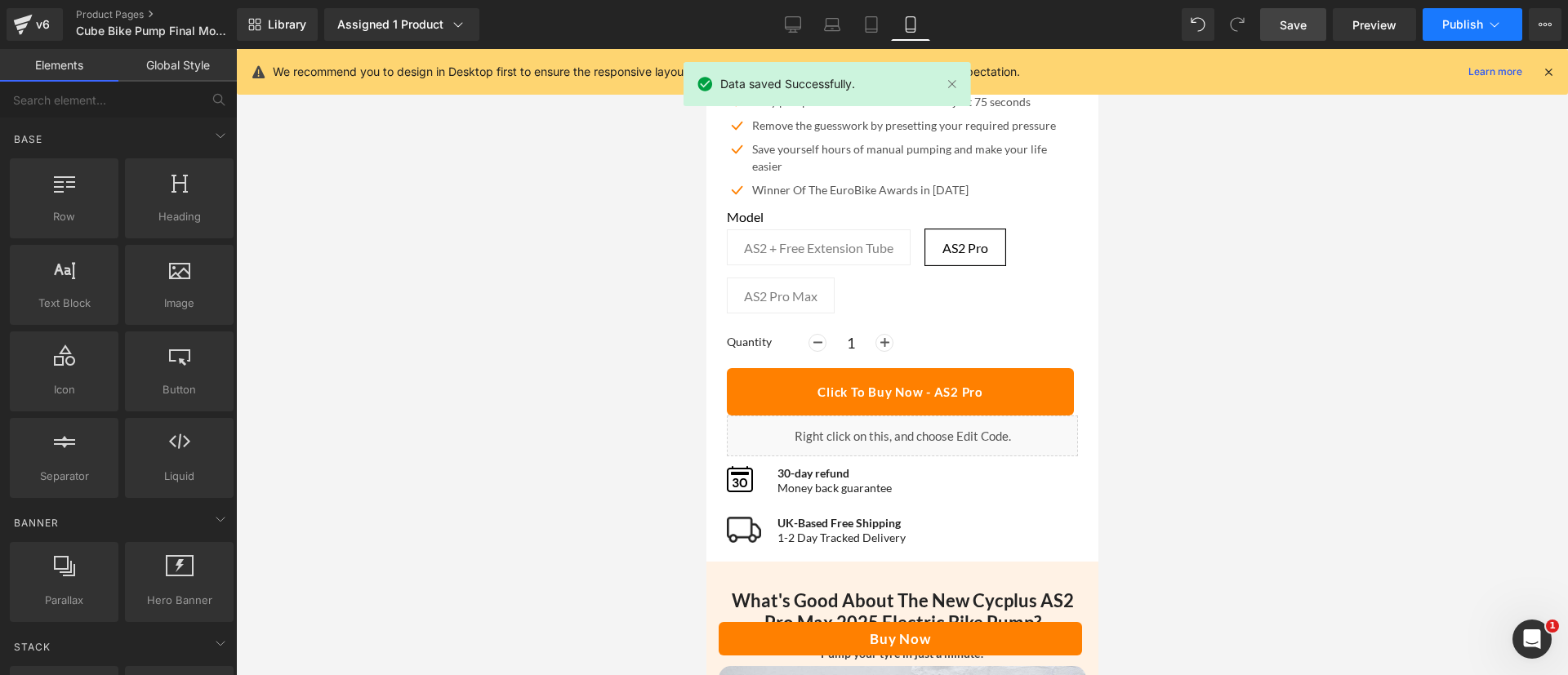
click at [1484, 21] on button "Publish" at bounding box center [1473, 24] width 100 height 33
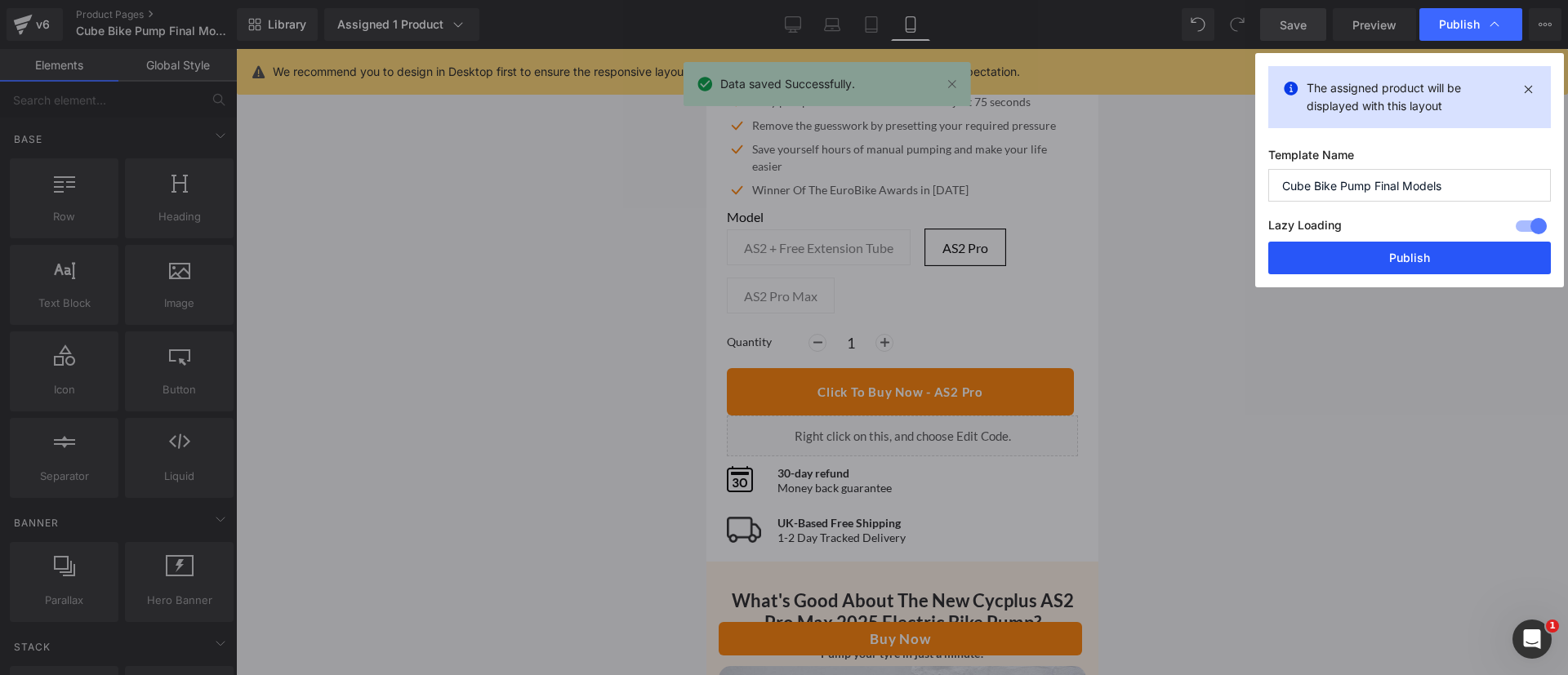
click at [1409, 256] on button "Publish" at bounding box center [1409, 258] width 282 height 33
